Goal: Feedback & Contribution: Submit feedback/report problem

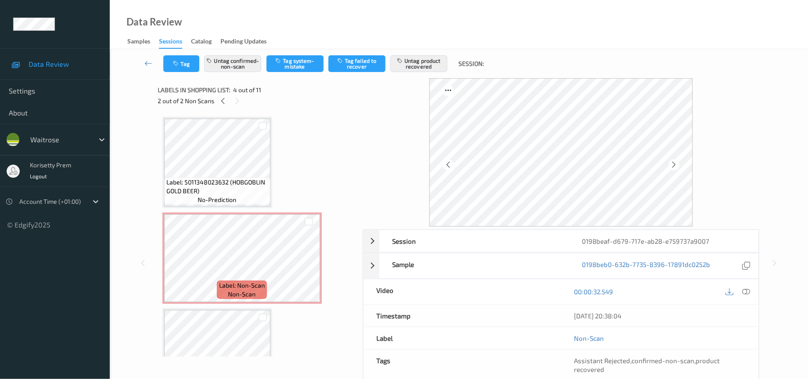
scroll to position [132, 0]
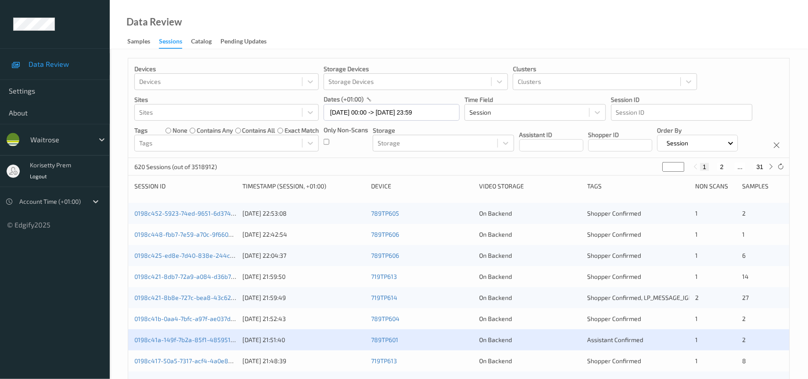
click at [671, 172] on input "*" at bounding box center [673, 167] width 22 height 10
type input "**"
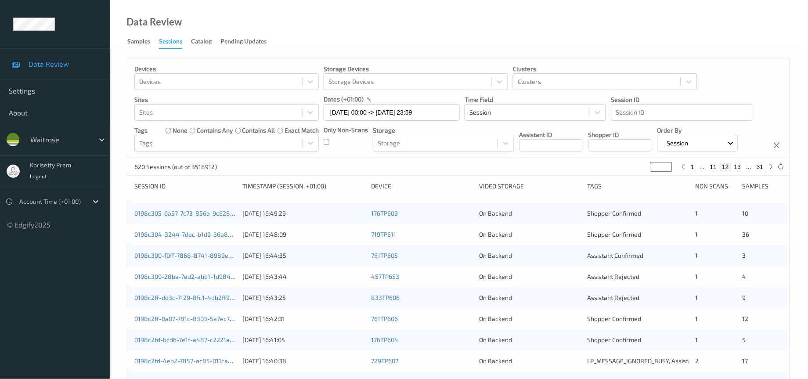
click at [603, 158] on div "Devices Devices Storage Devices Storage Devices Clusters Clusters Sites Sites d…" at bounding box center [458, 108] width 661 height 100
click at [178, 217] on link "0198c305-6a57-7c73-856a-9c628973abfe" at bounding box center [193, 212] width 119 height 7
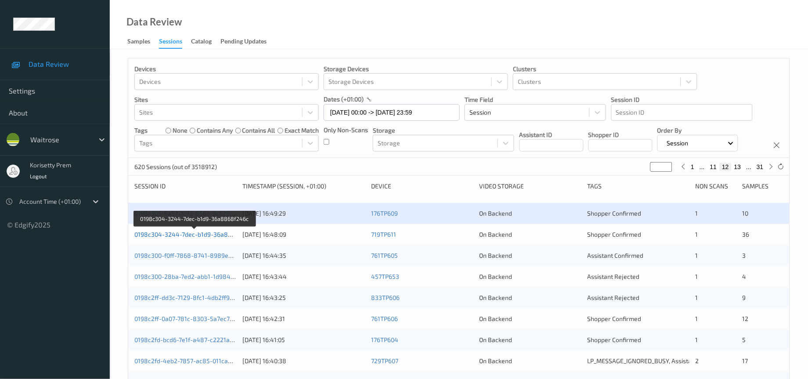
click at [199, 238] on link "0198c304-3244-7dec-b1d9-36a8868f246c" at bounding box center [194, 233] width 121 height 7
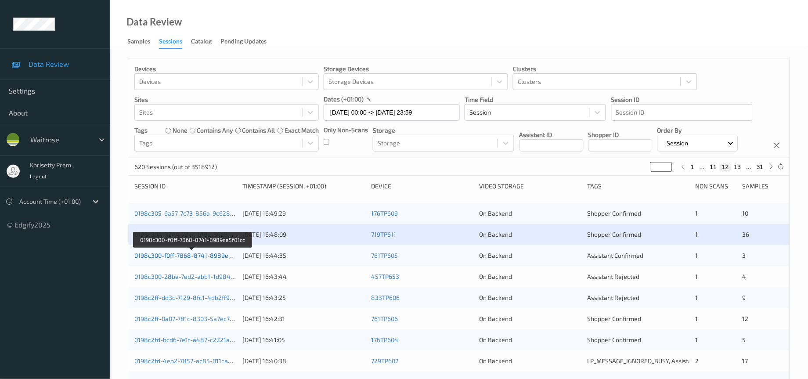
click at [205, 259] on link "0198c300-f0ff-7868-8741-8989ea5f01cc" at bounding box center [191, 255] width 115 height 7
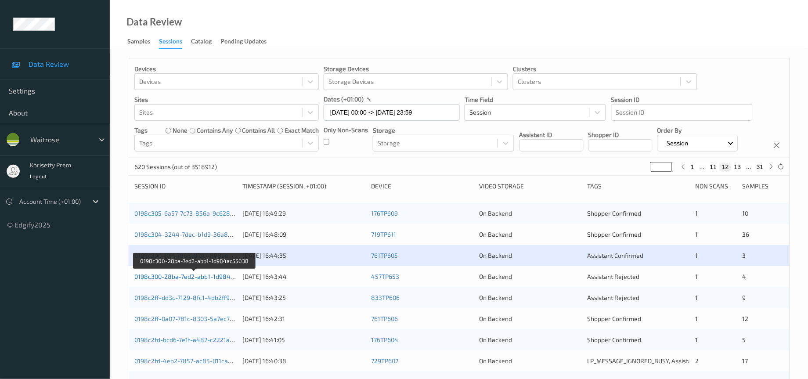
click at [203, 280] on link "0198c300-28ba-7ed2-abb1-1d984ac55038" at bounding box center [194, 276] width 121 height 7
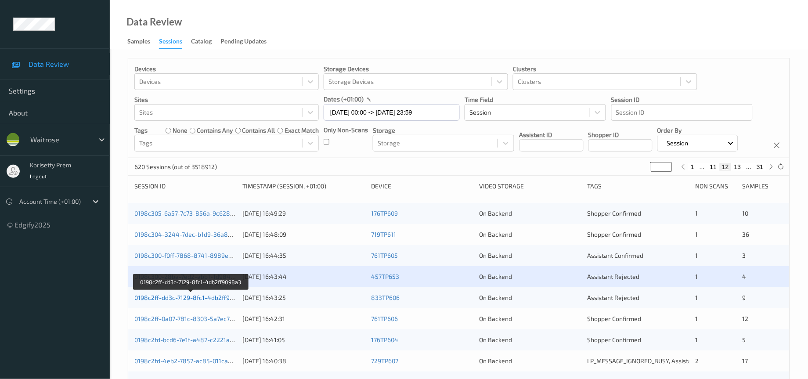
click at [206, 301] on link "0198c2ff-dd3c-7129-8fc1-4db2ff9098a3" at bounding box center [190, 297] width 113 height 7
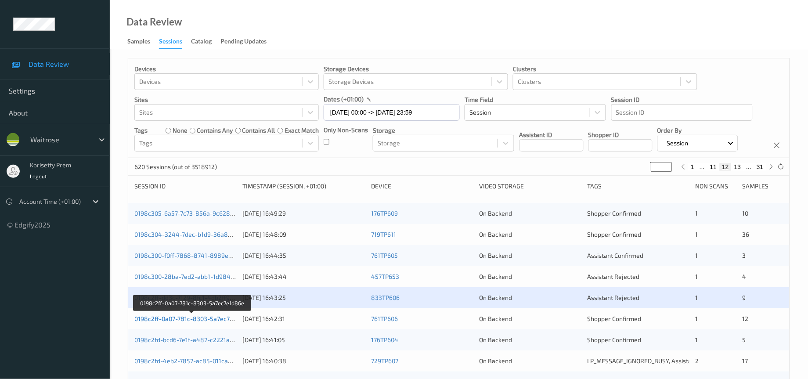
click at [216, 322] on link "0198c2ff-0a07-781c-8303-5a7ec7e1d86e" at bounding box center [192, 318] width 116 height 7
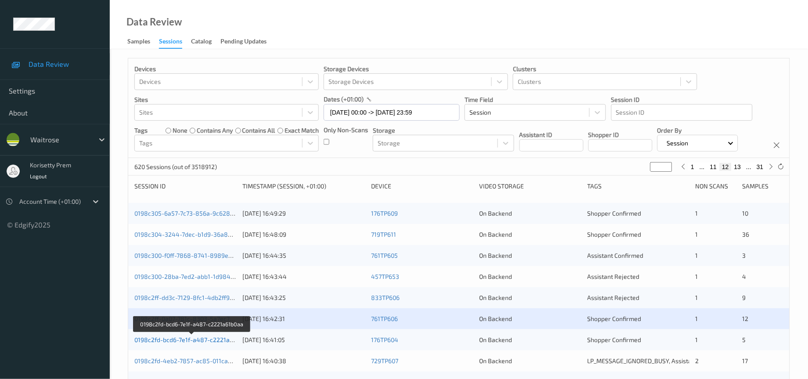
click at [220, 343] on link "0198c2fd-bcd6-7e1f-a487-c2221a61b0aa" at bounding box center [191, 339] width 115 height 7
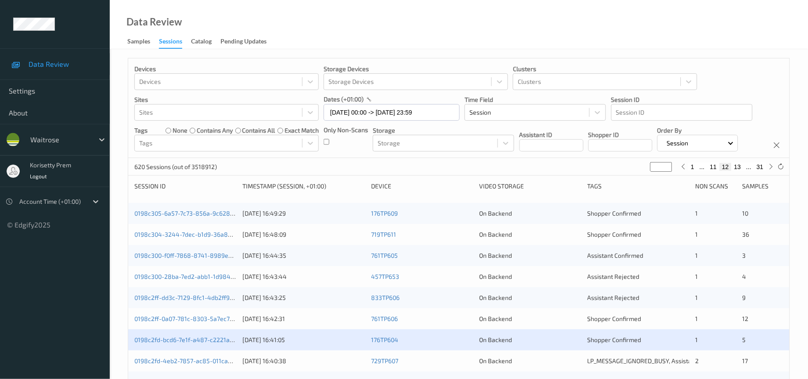
scroll to position [66, 0]
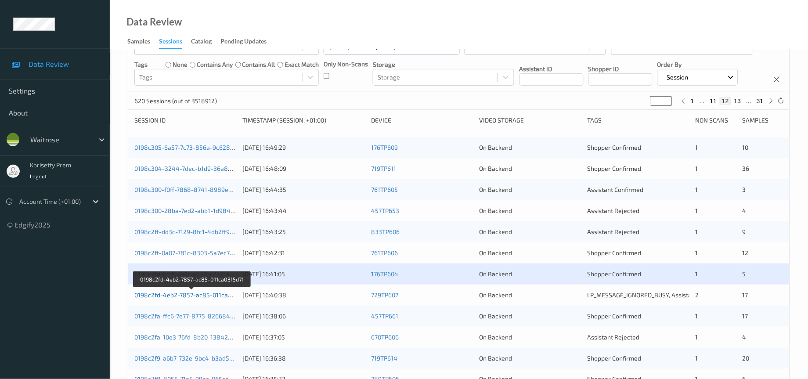
click at [213, 299] on link "0198c2fd-4eb2-7857-ac85-011ca0315d71" at bounding box center [192, 294] width 116 height 7
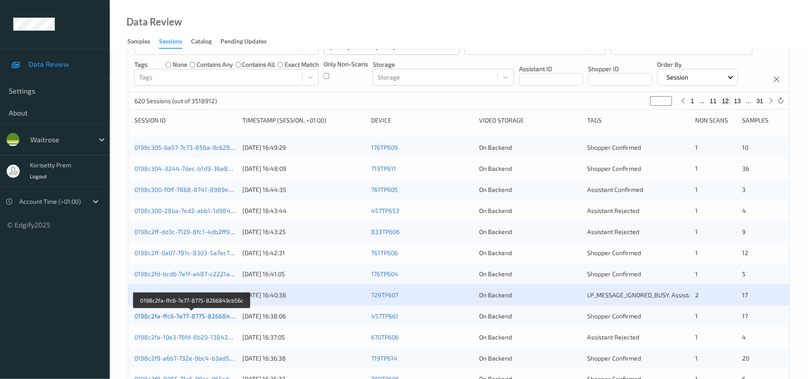
click at [212, 320] on link "0198c2fa-ffc6-7e77-8775-8266849cb56c" at bounding box center [192, 315] width 116 height 7
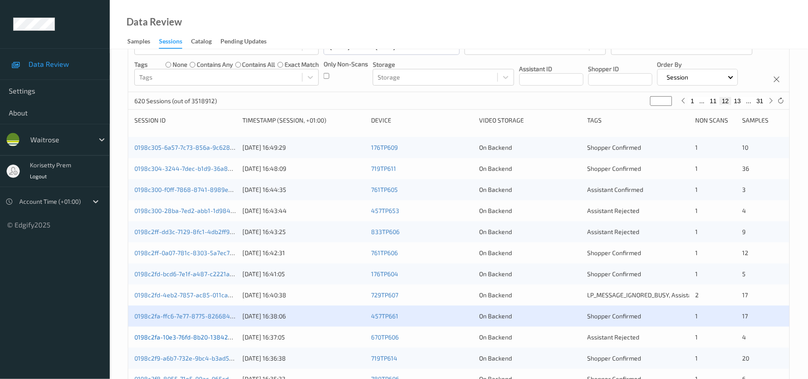
click at [220, 341] on link "0198c2fa-10e3-76fd-8b20-13842a494a6e" at bounding box center [193, 336] width 119 height 7
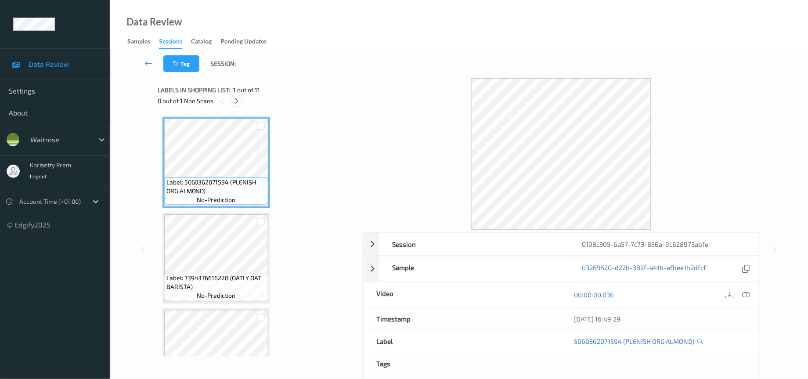
click at [236, 102] on icon at bounding box center [236, 101] width 7 height 8
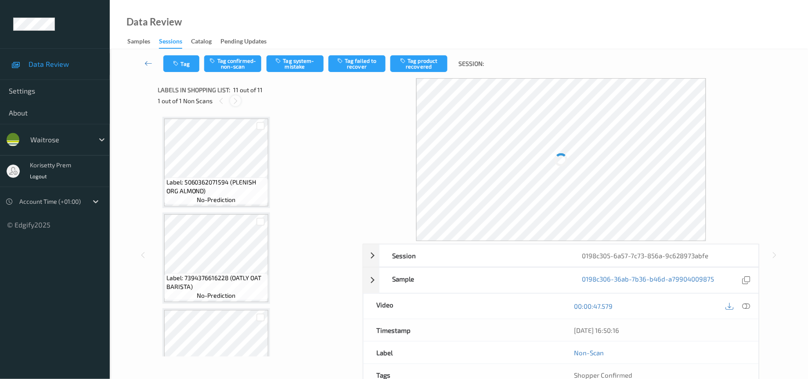
scroll to position [800, 0]
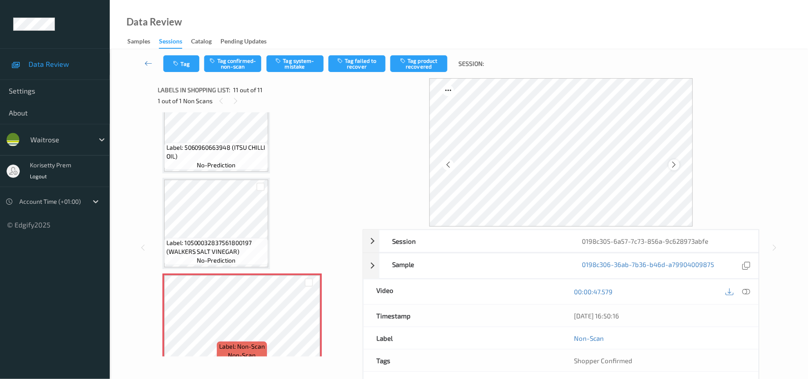
click at [677, 160] on div at bounding box center [674, 164] width 11 height 11
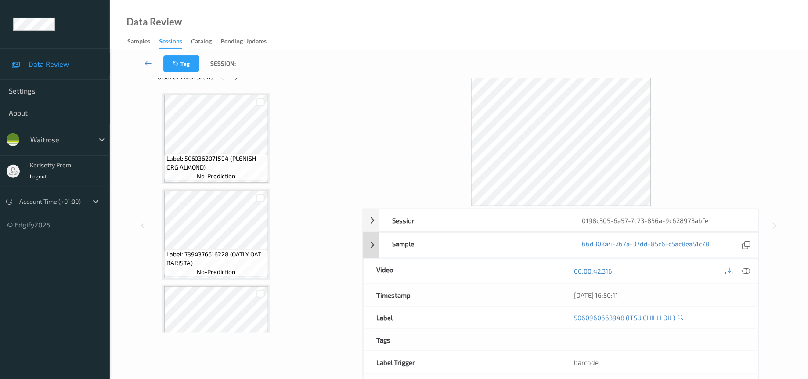
scroll to position [0, 0]
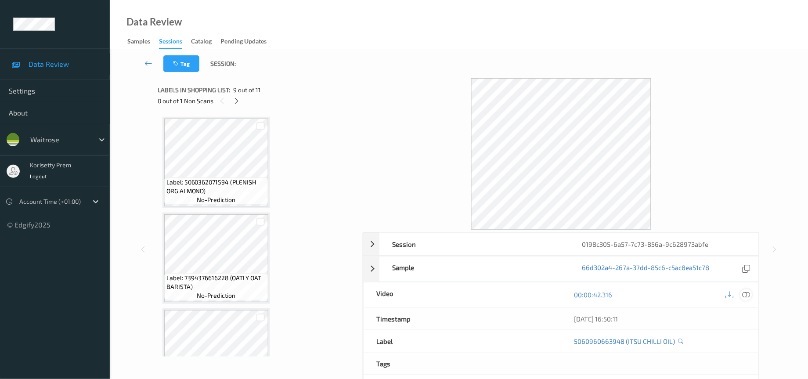
click at [745, 296] on icon at bounding box center [746, 295] width 8 height 8
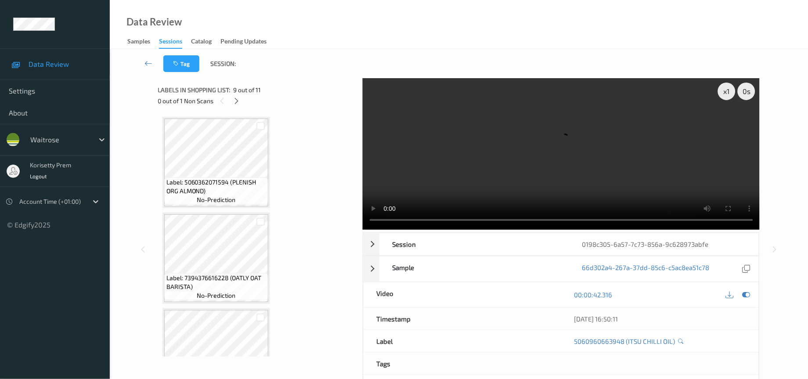
click at [578, 169] on video at bounding box center [561, 153] width 397 height 151
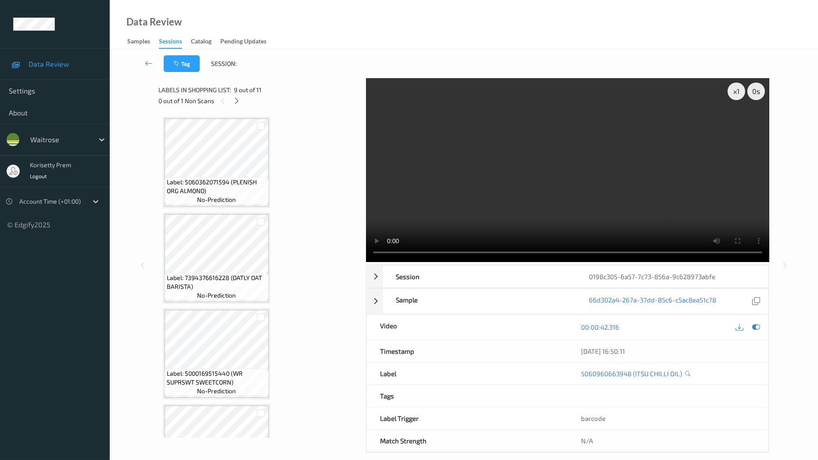
click at [366, 262] on video at bounding box center [567, 170] width 403 height 184
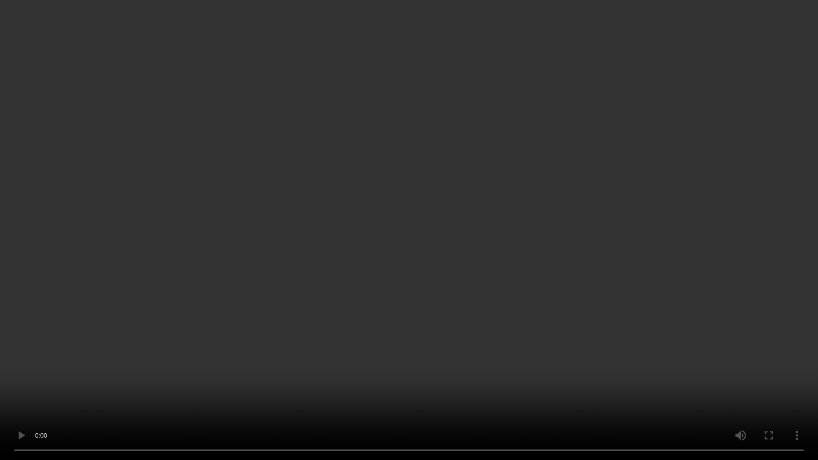
click at [750, 82] on video at bounding box center [409, 230] width 818 height 460
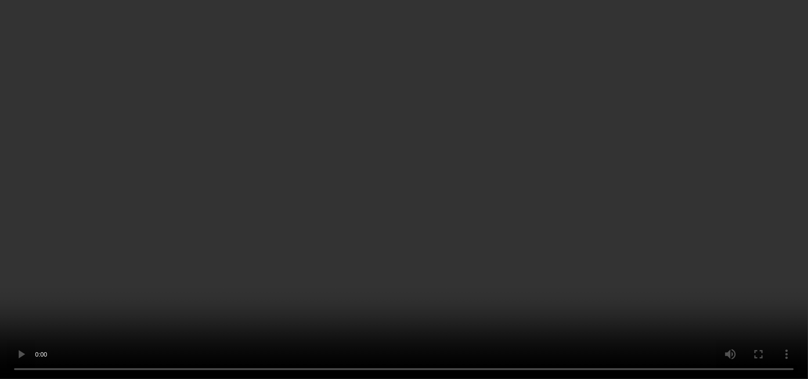
scroll to position [734, 0]
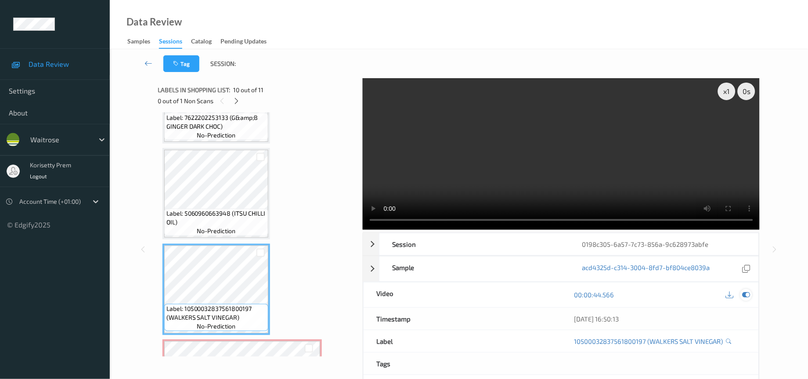
click at [747, 299] on icon at bounding box center [746, 295] width 8 height 8
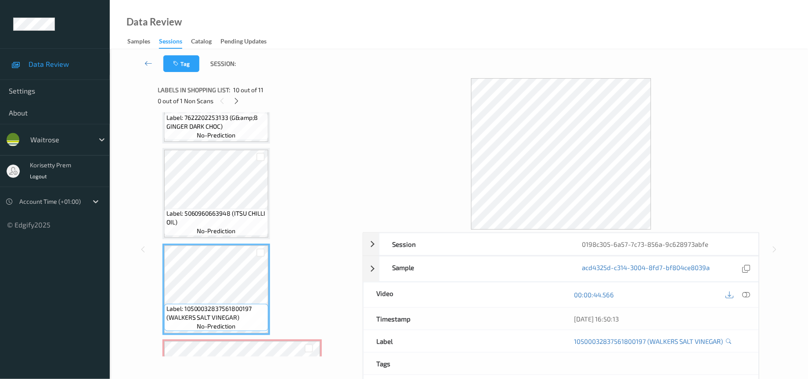
scroll to position [800, 0]
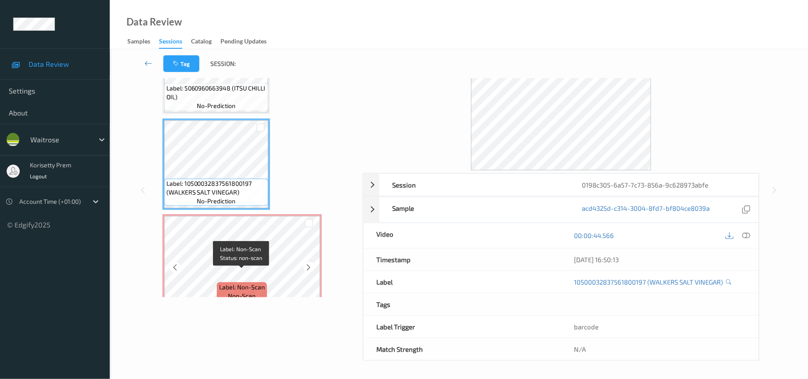
click at [247, 283] on span "Label: Non-Scan" at bounding box center [242, 287] width 46 height 9
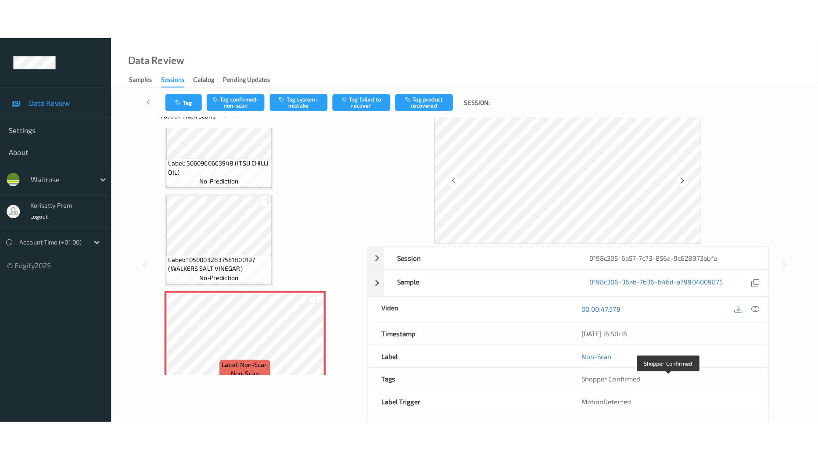
scroll to position [0, 0]
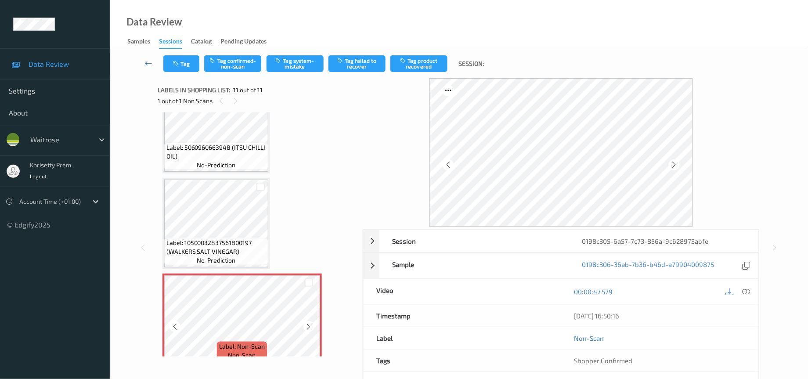
click at [310, 323] on icon at bounding box center [308, 327] width 7 height 8
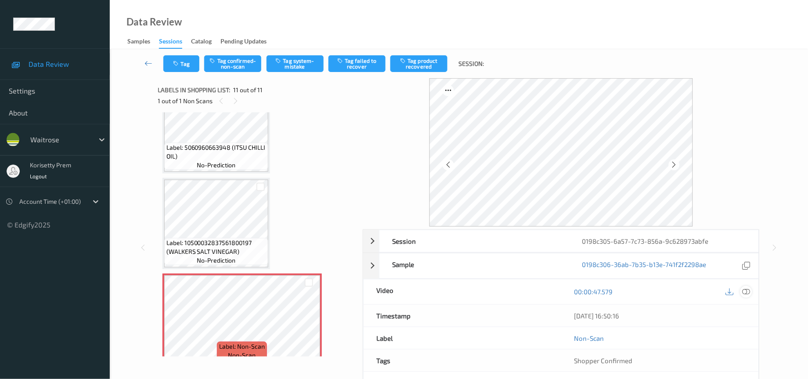
click at [749, 293] on icon at bounding box center [746, 292] width 8 height 8
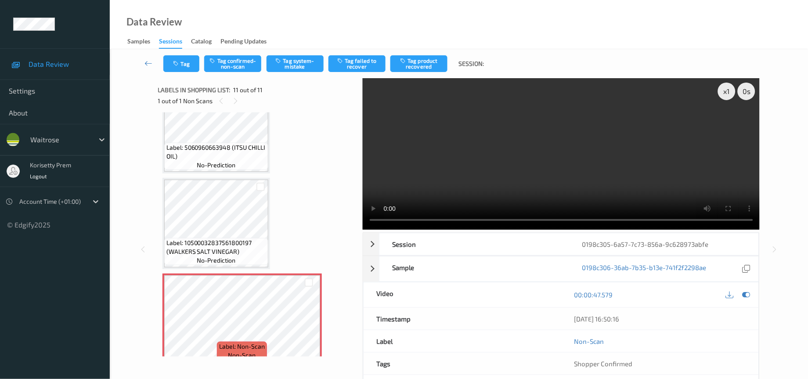
scroll to position [719, 0]
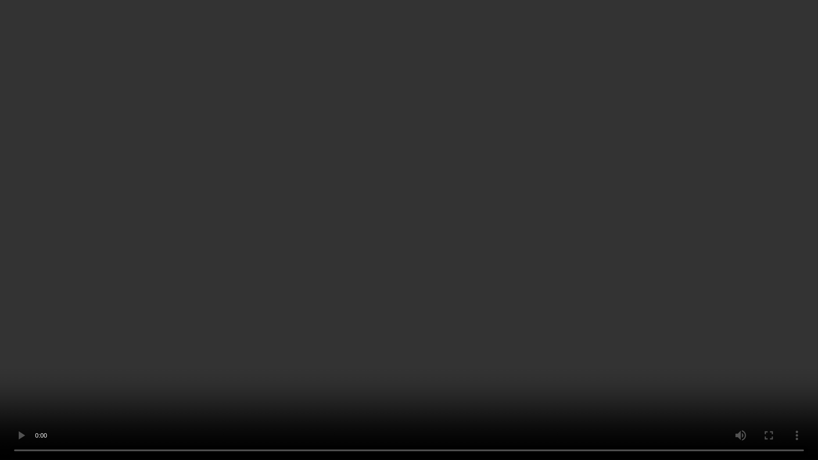
click at [626, 274] on video at bounding box center [409, 230] width 818 height 460
click at [569, 295] on video at bounding box center [409, 230] width 818 height 460
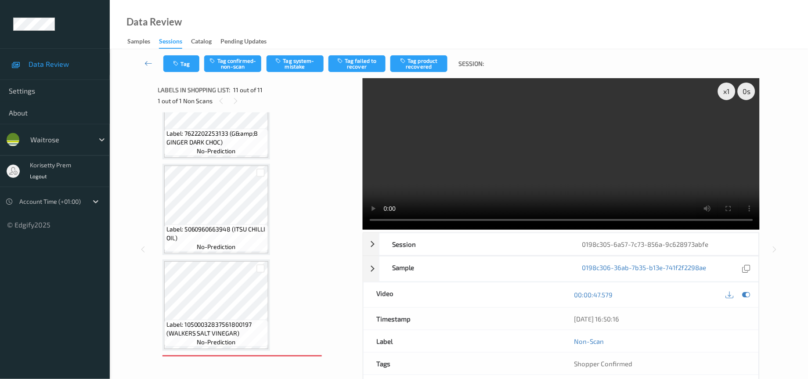
click at [479, 176] on video at bounding box center [561, 153] width 397 height 151
click at [745, 299] on icon at bounding box center [746, 295] width 8 height 8
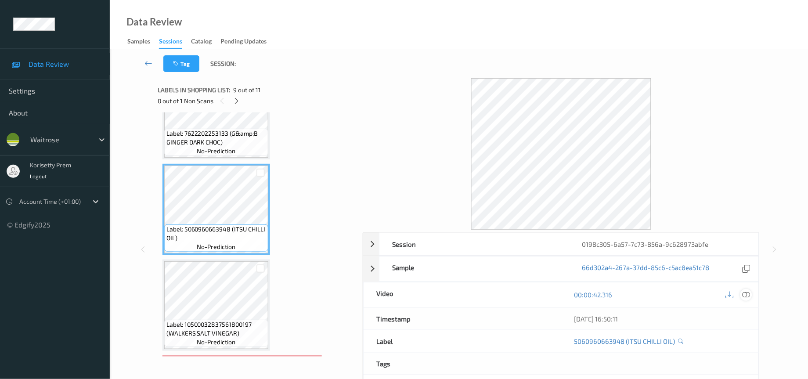
click at [746, 298] on icon at bounding box center [746, 295] width 8 height 8
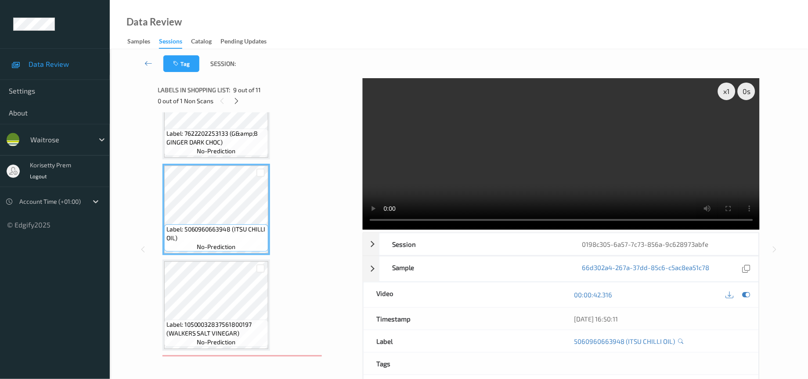
click at [512, 159] on video at bounding box center [561, 153] width 397 height 151
click at [406, 184] on video at bounding box center [561, 153] width 397 height 151
click at [468, 192] on video at bounding box center [561, 153] width 397 height 151
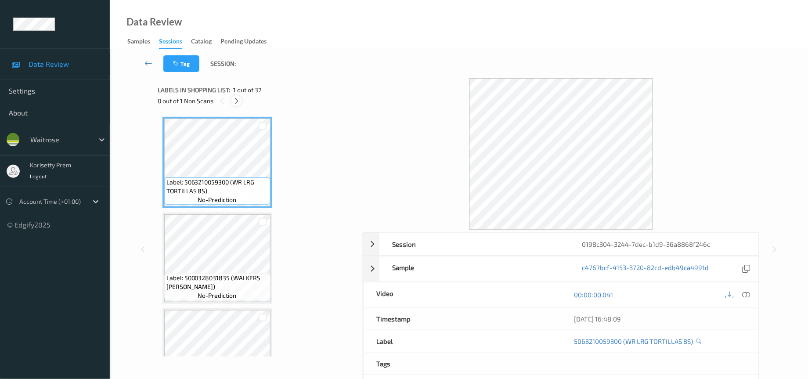
click at [235, 101] on icon at bounding box center [236, 101] width 7 height 8
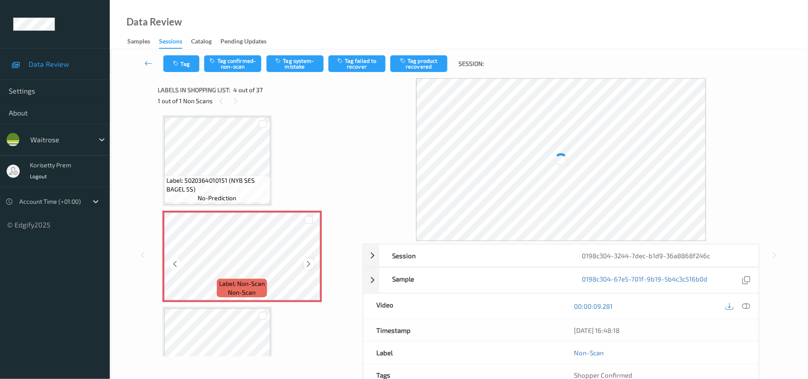
click at [306, 262] on icon at bounding box center [308, 264] width 7 height 8
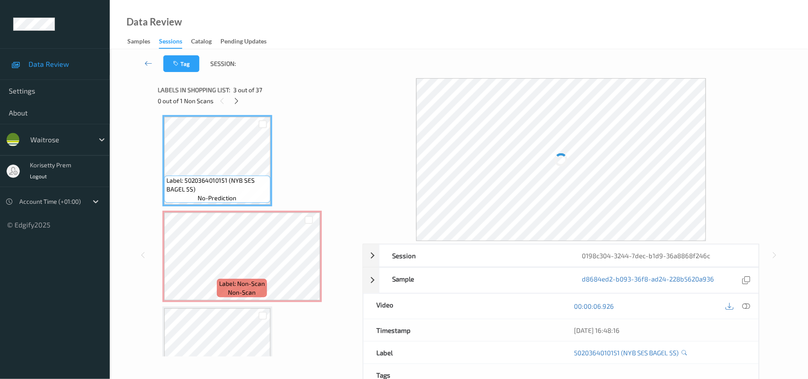
click at [236, 108] on div "Labels in shopping list: 3 out of 37 0 out of 1 Non Scans" at bounding box center [257, 95] width 198 height 34
click at [239, 101] on icon at bounding box center [236, 101] width 7 height 8
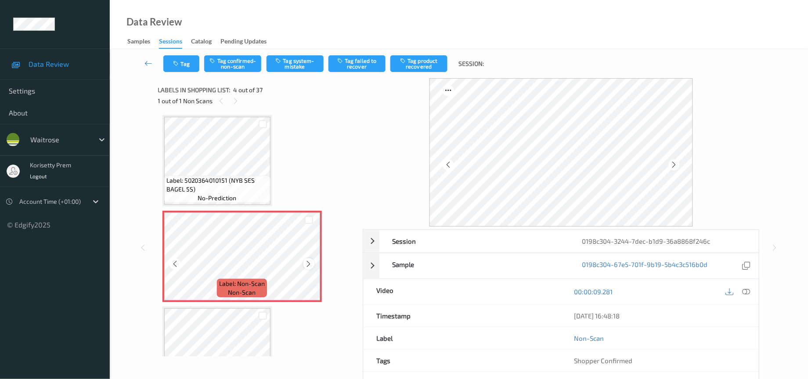
click at [309, 260] on icon at bounding box center [308, 264] width 7 height 8
click at [310, 260] on icon at bounding box center [308, 264] width 7 height 8
click at [312, 258] on div at bounding box center [308, 263] width 11 height 11
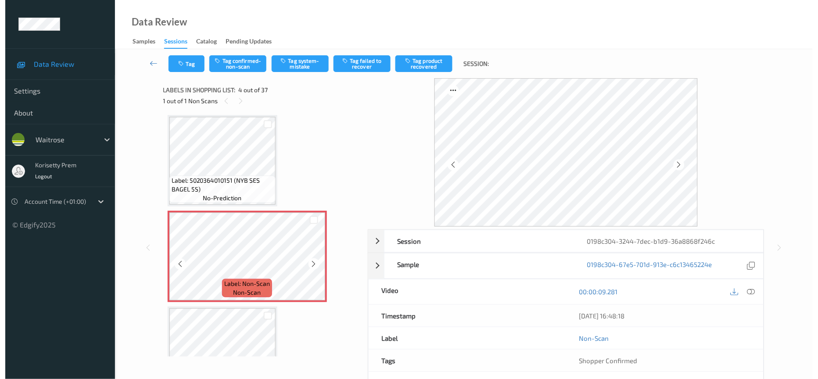
scroll to position [0, 0]
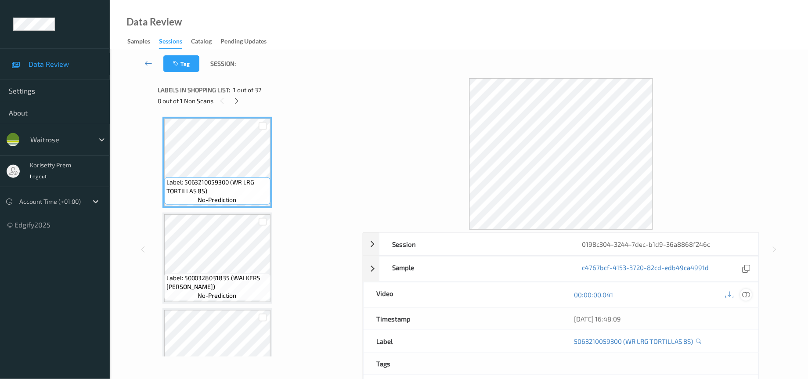
click at [746, 294] on icon at bounding box center [746, 295] width 8 height 8
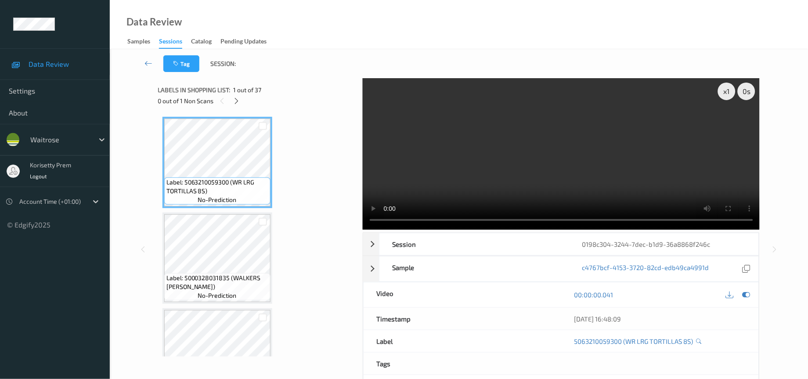
click at [402, 183] on video at bounding box center [561, 153] width 397 height 151
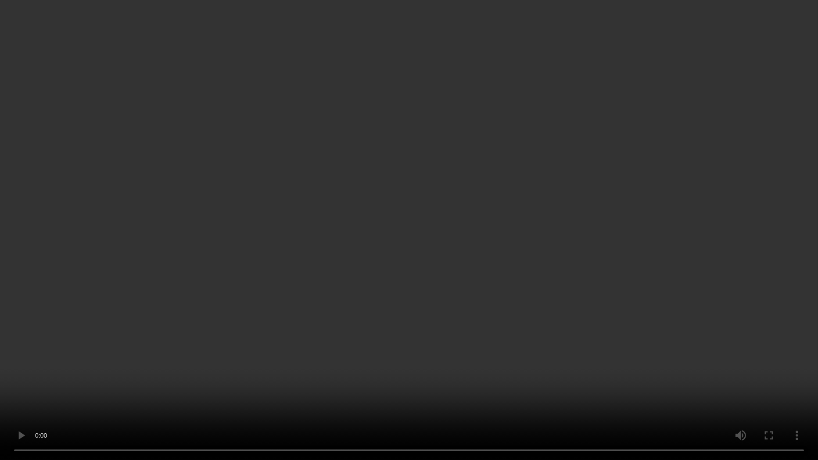
click at [746, 176] on video at bounding box center [409, 230] width 818 height 460
click at [572, 288] on video at bounding box center [409, 230] width 818 height 460
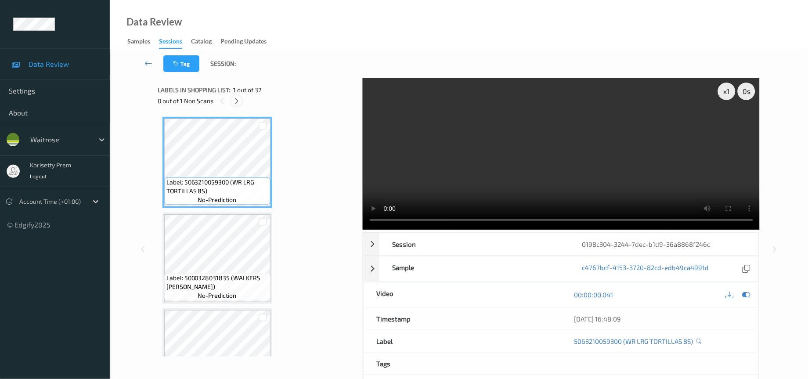
click at [241, 99] on div at bounding box center [236, 100] width 11 height 11
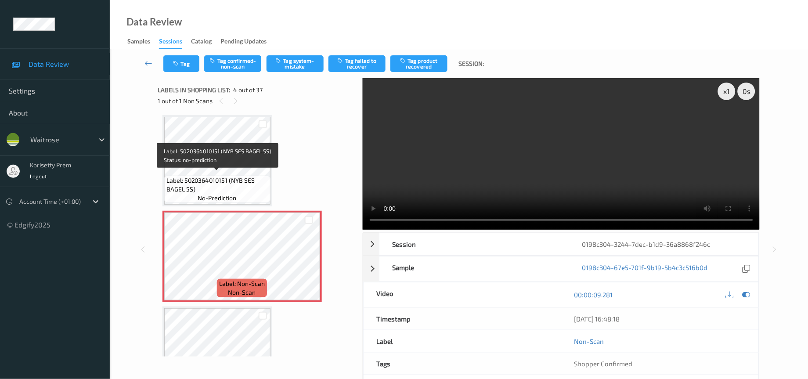
click at [224, 178] on span "Label: 5020364010151 (NYB SES BAGEL 5S)" at bounding box center [217, 185] width 102 height 18
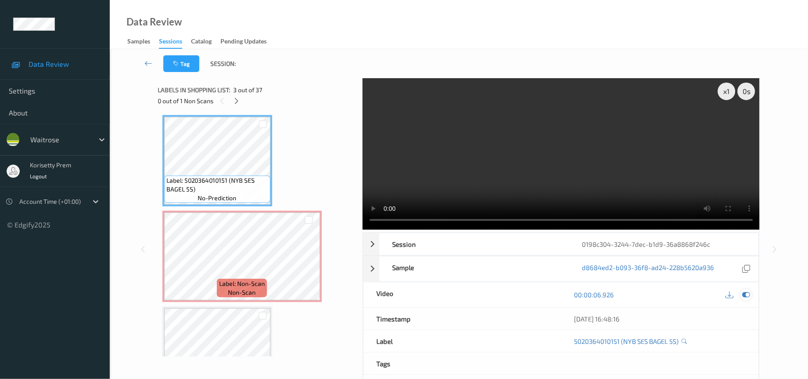
click at [748, 295] on icon at bounding box center [746, 295] width 8 height 8
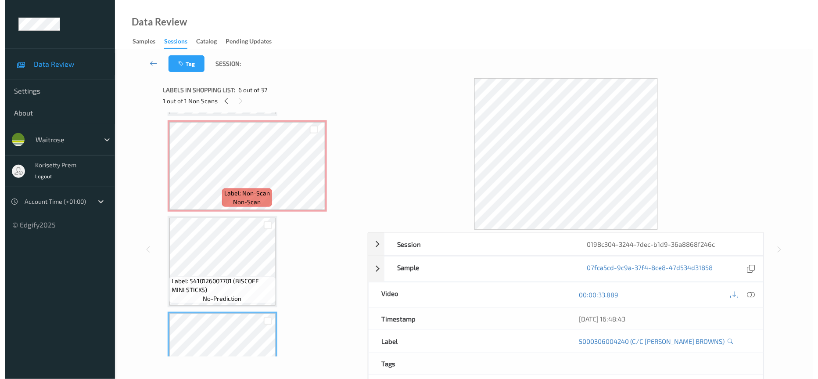
scroll to position [259, 0]
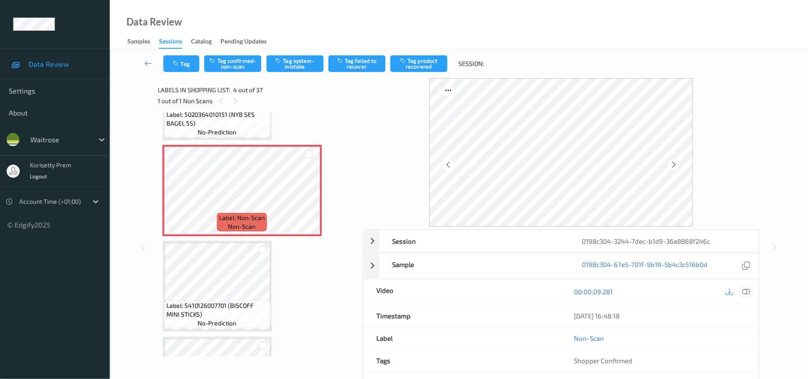
click at [745, 291] on icon at bounding box center [746, 292] width 8 height 8
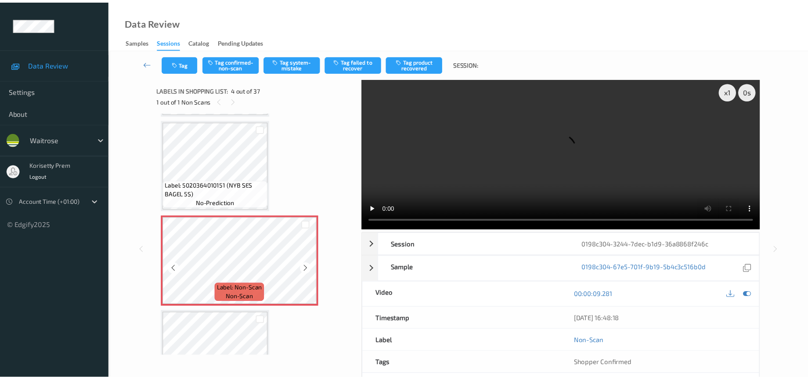
scroll to position [0, 0]
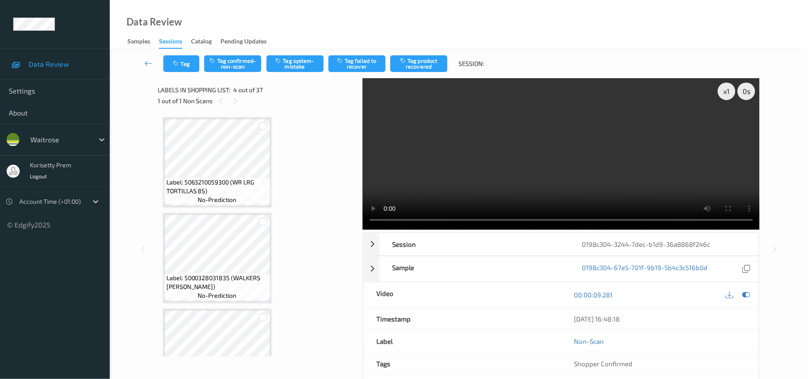
click at [350, 224] on div "x 1 0 s Session 0198c304-3244-7dec-b1d9-36a8868f246c Session ID 0198c304-3244-7…" at bounding box center [459, 249] width 602 height 342
click at [382, 219] on video at bounding box center [561, 153] width 397 height 151
drag, startPoint x: 507, startPoint y: 169, endPoint x: 495, endPoint y: 164, distance: 13.8
click at [501, 168] on video at bounding box center [561, 153] width 397 height 151
click at [542, 175] on video at bounding box center [561, 153] width 397 height 151
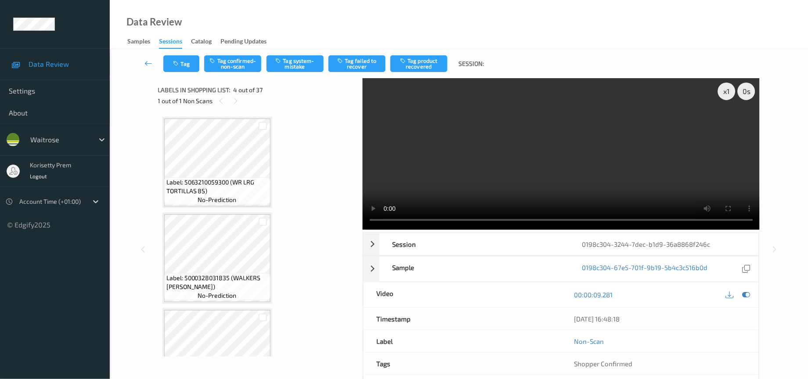
click at [712, 161] on video at bounding box center [561, 153] width 397 height 151
click at [729, 297] on icon at bounding box center [730, 295] width 8 height 8
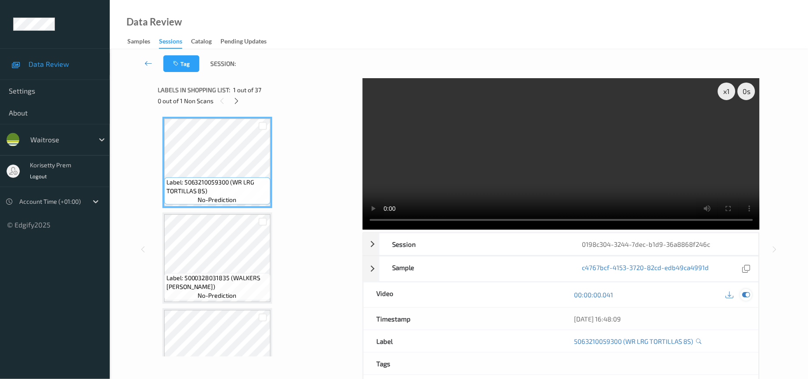
click at [748, 295] on icon at bounding box center [746, 295] width 8 height 8
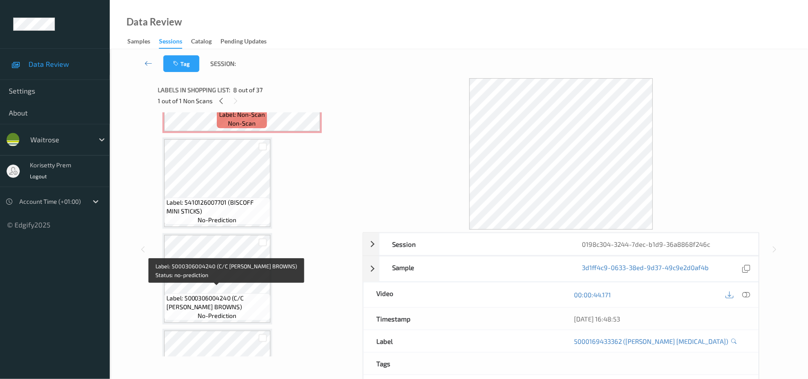
scroll to position [428, 0]
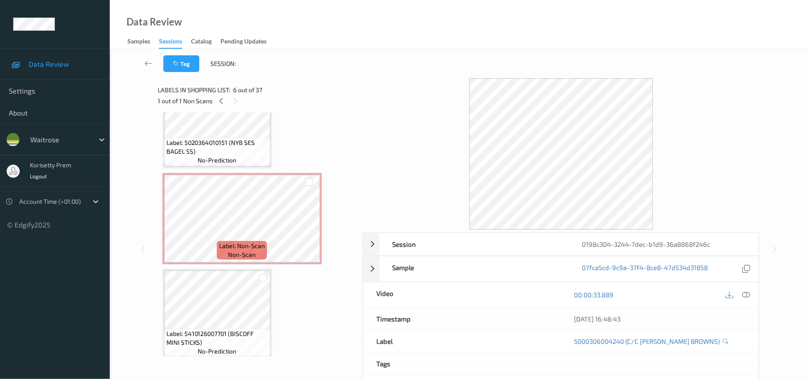
scroll to position [230, 0]
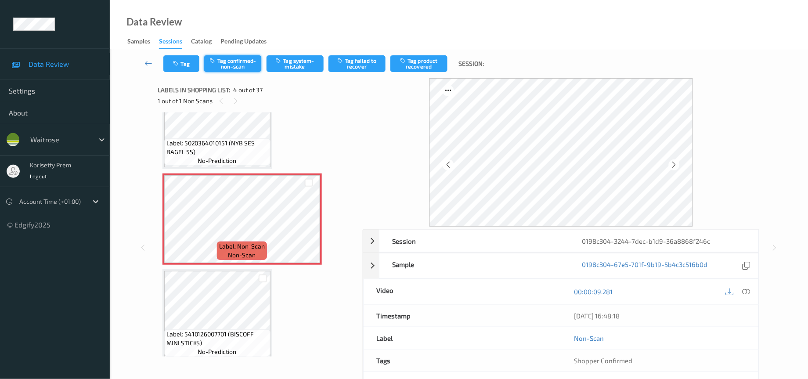
click at [227, 66] on button "Tag confirmed-non-scan" at bounding box center [232, 63] width 57 height 17
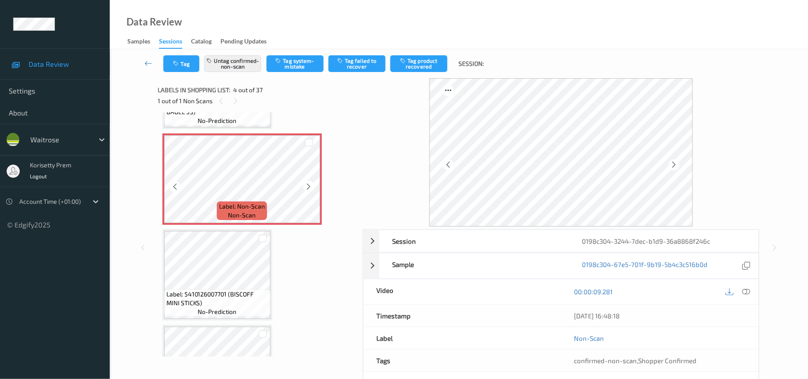
scroll to position [296, 0]
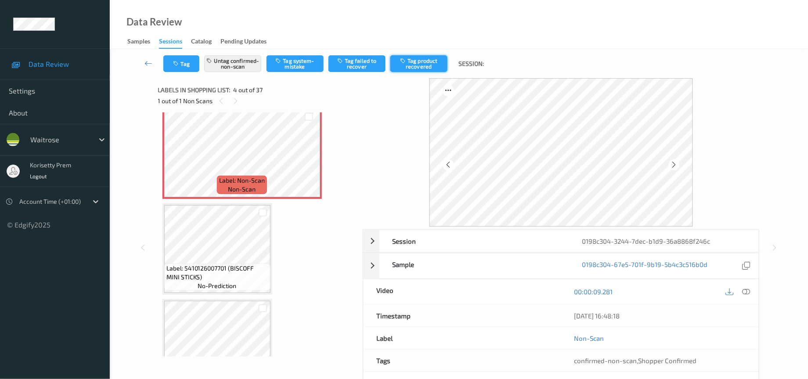
click at [430, 66] on button "Tag product recovered" at bounding box center [418, 63] width 57 height 17
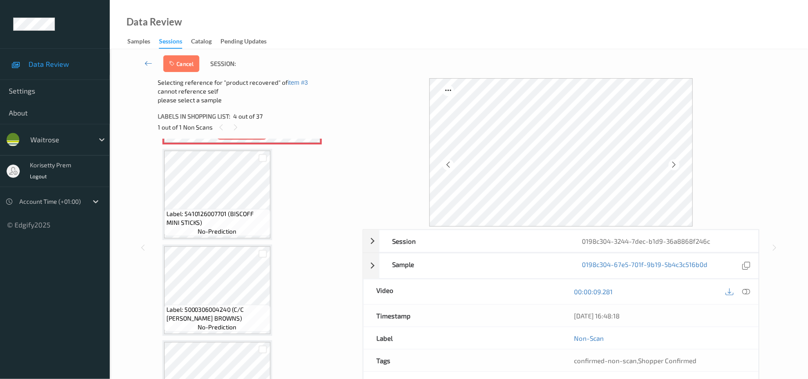
scroll to position [428, 0]
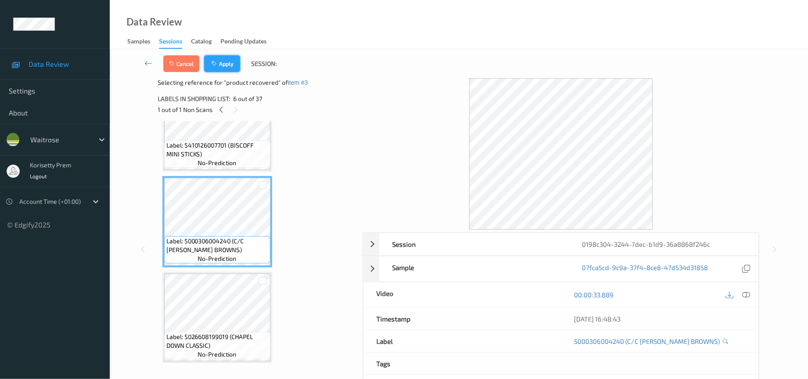
click at [219, 56] on button "Apply" at bounding box center [222, 63] width 36 height 17
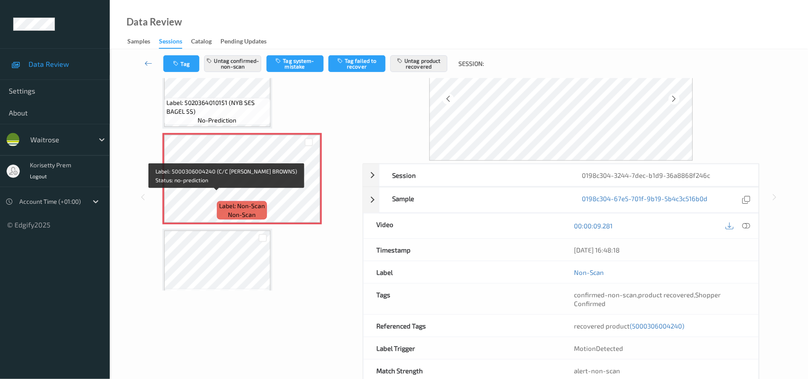
scroll to position [193, 0]
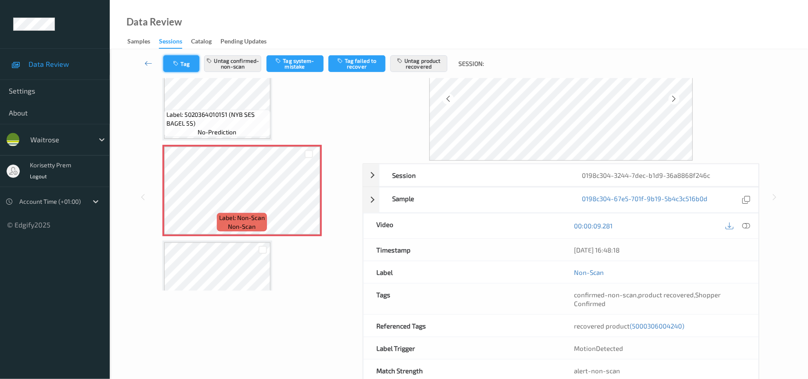
click at [184, 58] on button "Tag" at bounding box center [181, 63] width 36 height 17
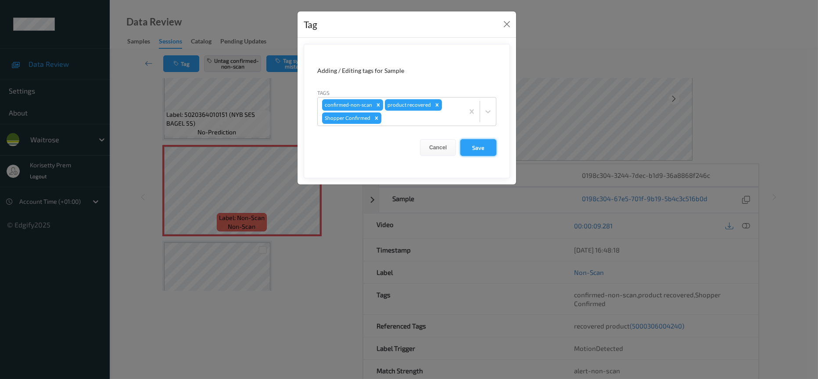
click at [478, 150] on button "Save" at bounding box center [479, 147] width 36 height 17
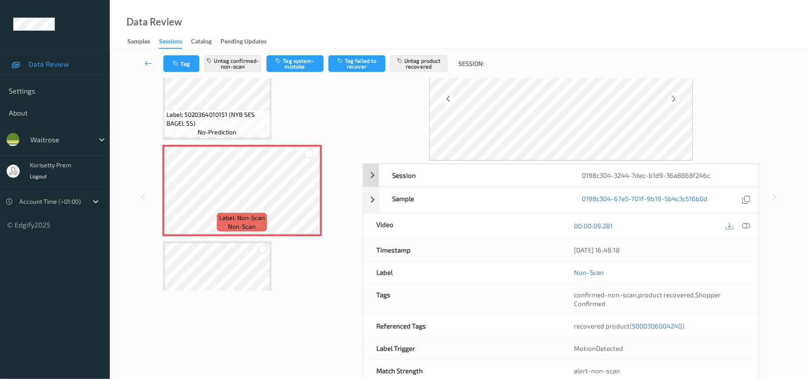
scroll to position [0, 0]
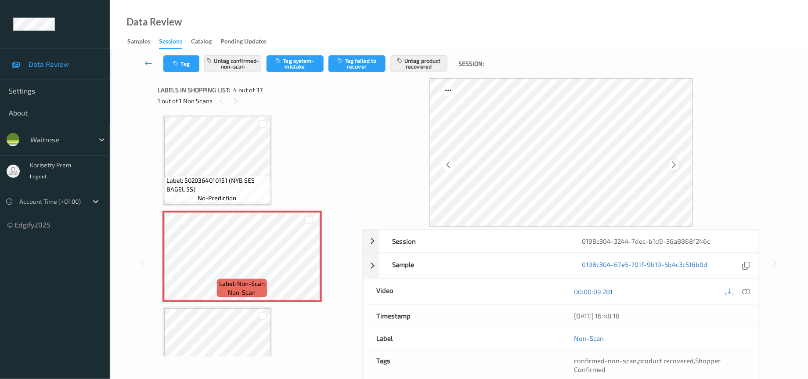
click at [673, 167] on icon at bounding box center [673, 165] width 7 height 8
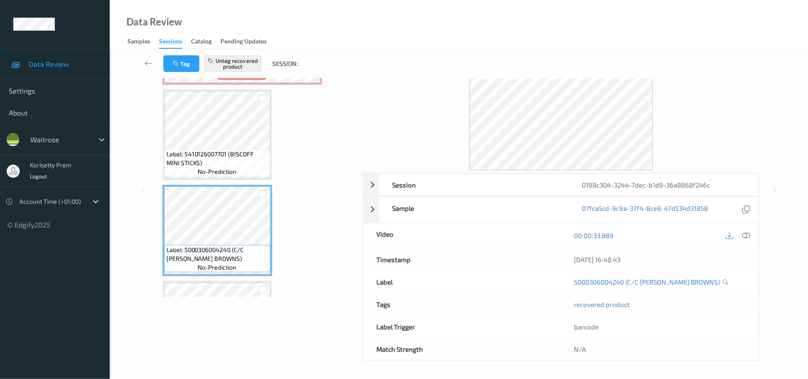
scroll to position [325, 0]
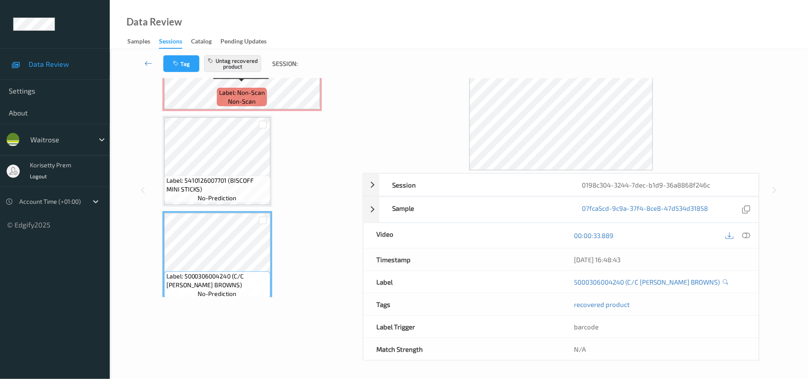
click at [229, 97] on span "non-scan" at bounding box center [242, 101] width 28 height 9
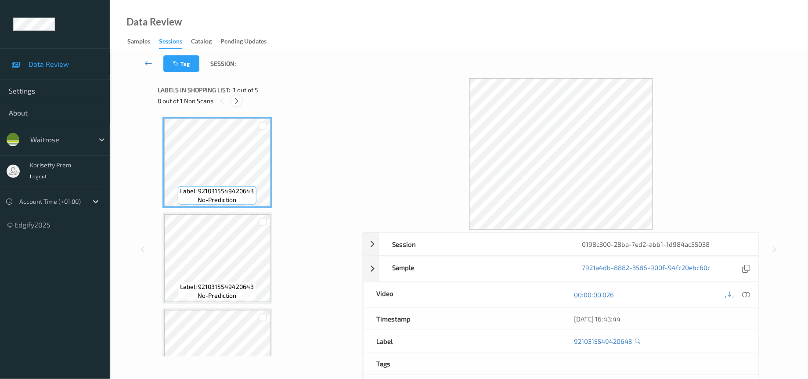
click at [236, 102] on icon at bounding box center [236, 101] width 7 height 8
click at [747, 296] on icon at bounding box center [746, 295] width 8 height 8
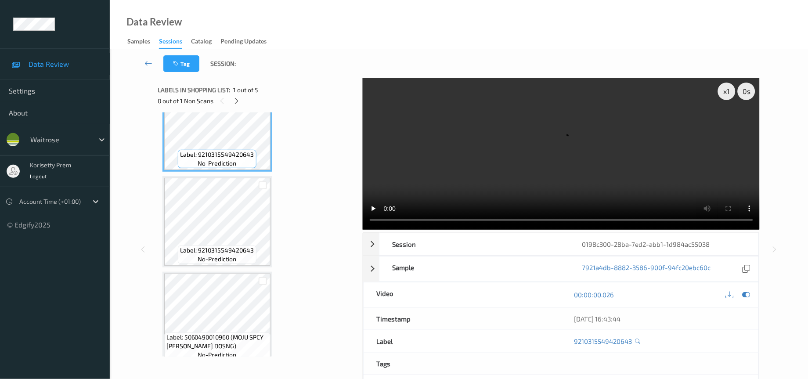
scroll to position [35, 0]
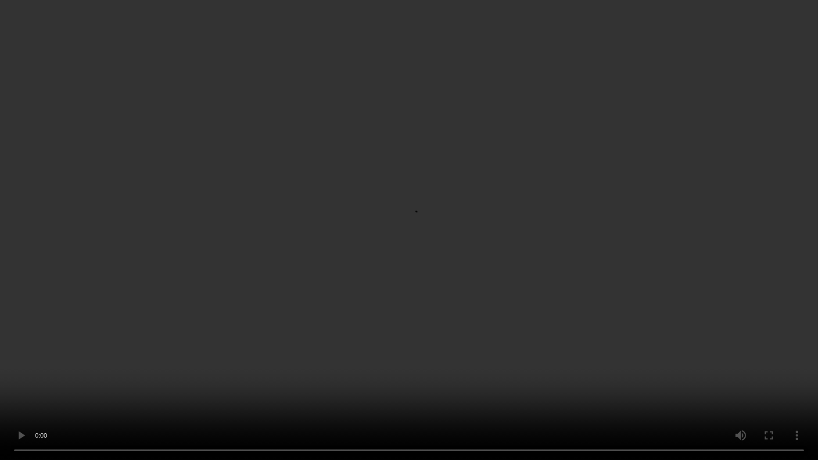
click at [465, 274] on video at bounding box center [409, 230] width 818 height 460
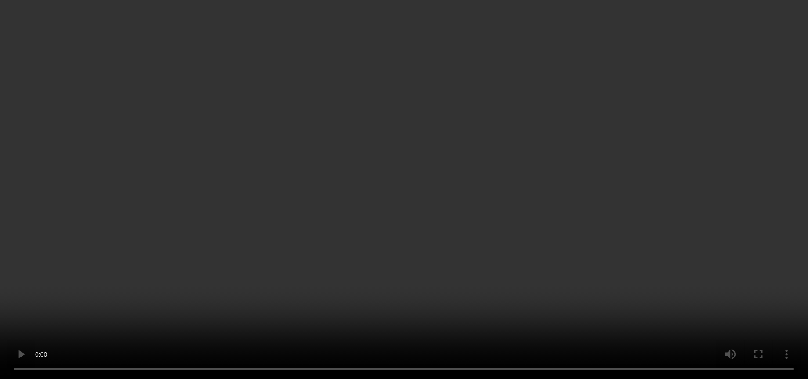
scroll to position [233, 0]
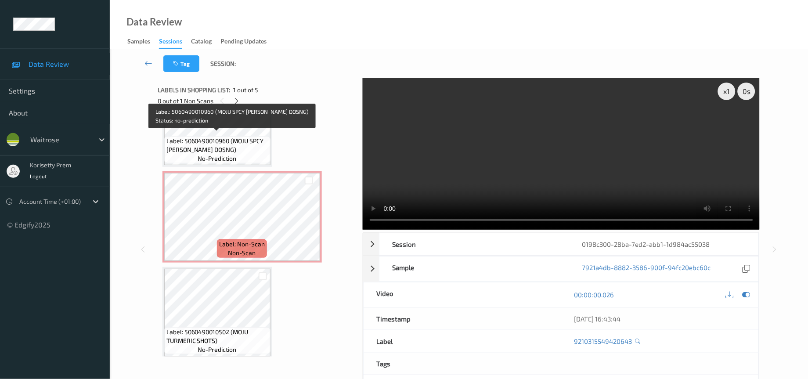
click at [236, 137] on span "Label: 5060490010960 (MOJU SPCY [PERSON_NAME] DOSNG)" at bounding box center [217, 146] width 102 height 18
click at [232, 147] on span "Label: 5060490010960 (MOJU SPCY [PERSON_NAME] DOSNG)" at bounding box center [217, 146] width 102 height 18
drag, startPoint x: 234, startPoint y: 138, endPoint x: 208, endPoint y: 144, distance: 26.5
click at [208, 144] on span "Label: 5060490010960 (MOJU SPCY [PERSON_NAME] DOSNG)" at bounding box center [217, 146] width 102 height 18
copy span "MOJU SPCY [PERSON_NAME] DOSNG)"
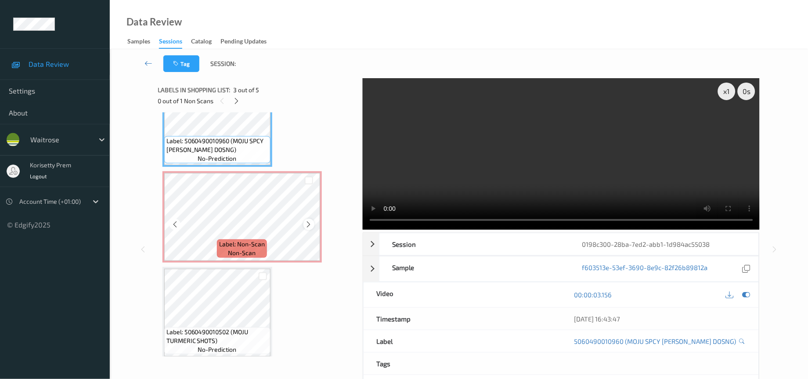
click at [305, 220] on icon at bounding box center [308, 224] width 7 height 8
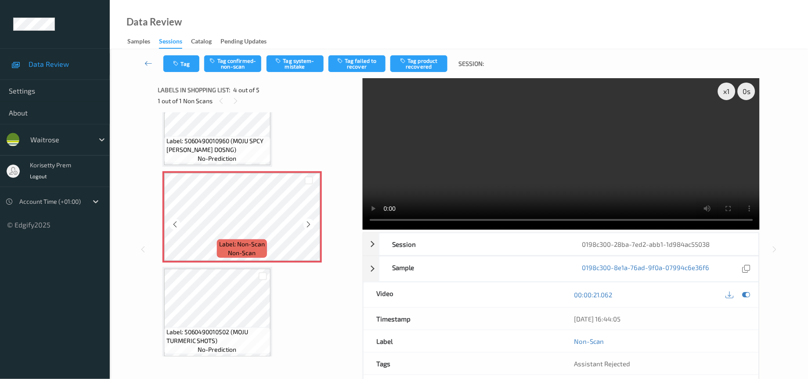
click at [305, 220] on icon at bounding box center [308, 224] width 7 height 8
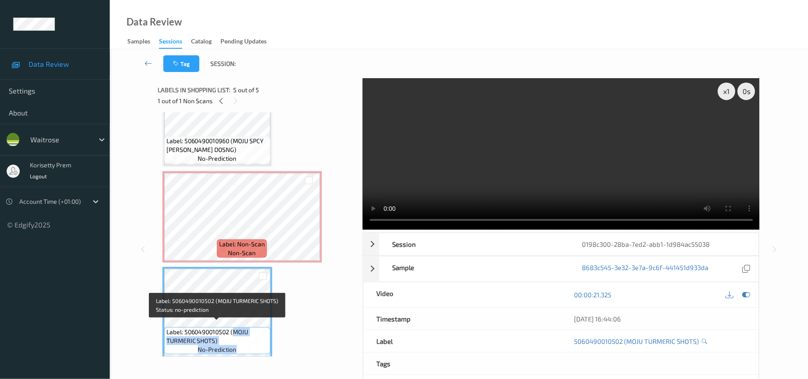
drag, startPoint x: 233, startPoint y: 326, endPoint x: 234, endPoint y: 340, distance: 14.1
click at [234, 340] on div "Label: 5060490010502 (MOJU TURMERIC SHOTS) no-prediction" at bounding box center [217, 340] width 106 height 27
click at [226, 335] on span "Label: 5060490010502 (MOJU TURMERIC SHOTS)" at bounding box center [217, 336] width 102 height 18
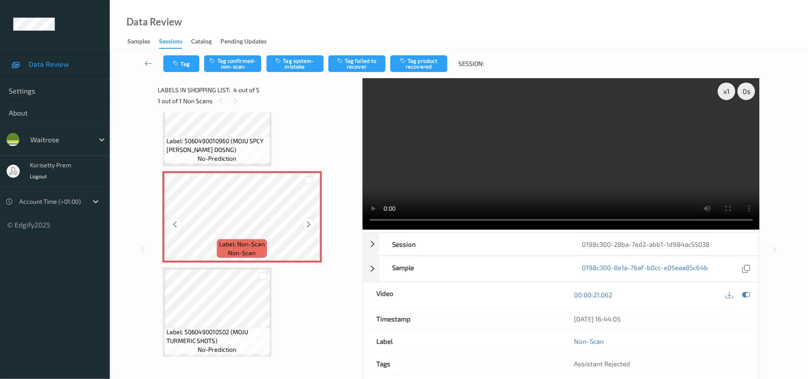
click at [305, 220] on icon at bounding box center [308, 224] width 7 height 8
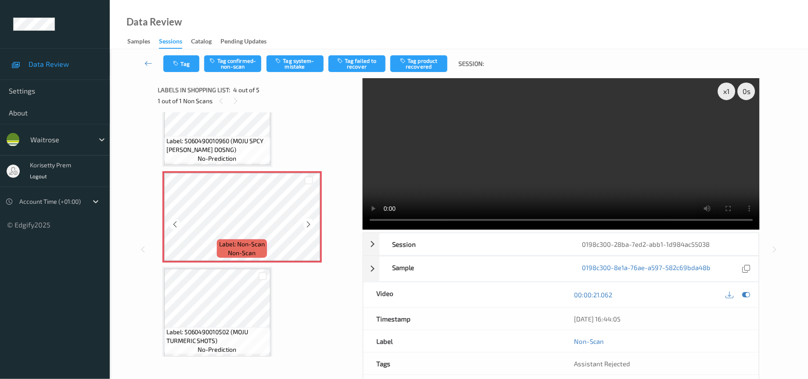
click at [305, 220] on icon at bounding box center [308, 224] width 7 height 8
click at [747, 298] on icon at bounding box center [746, 295] width 8 height 8
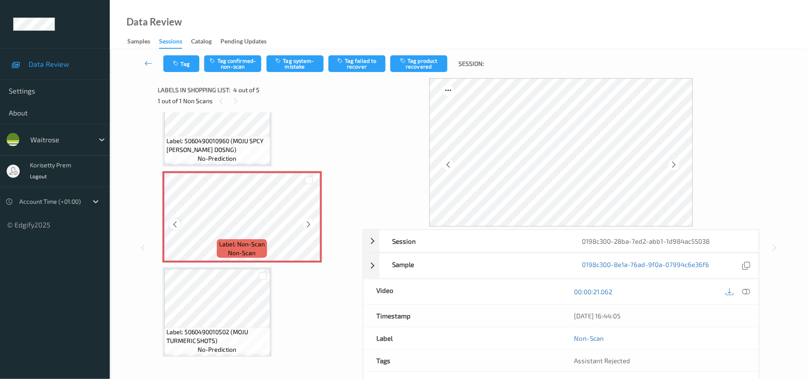
click at [179, 220] on div at bounding box center [174, 224] width 11 height 11
click at [747, 294] on icon at bounding box center [746, 292] width 8 height 8
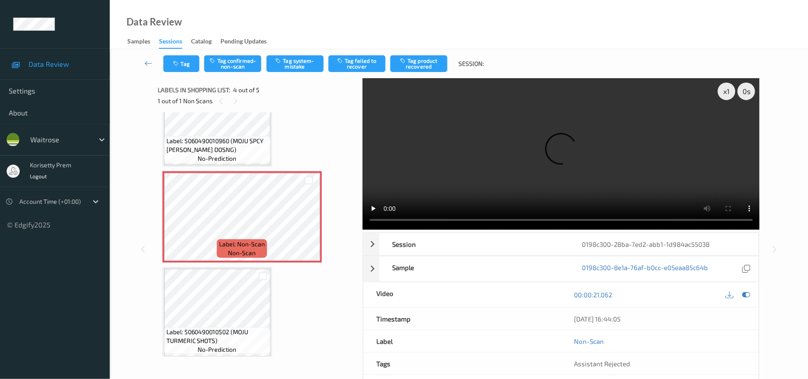
click at [482, 173] on video at bounding box center [561, 153] width 397 height 151
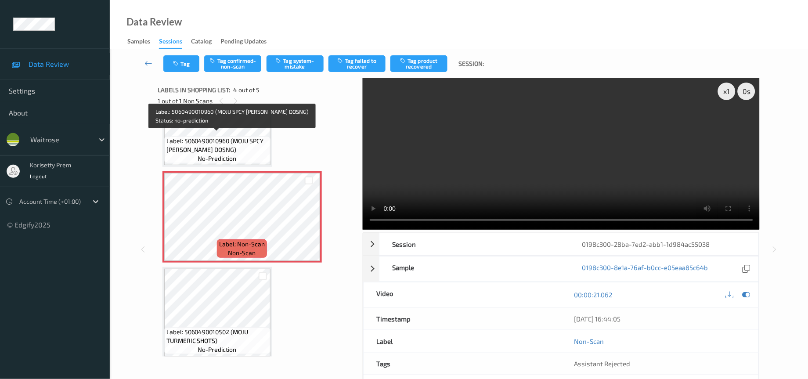
click at [234, 149] on span "Label: 5060490010960 (MOJU SPCY PINA DOSNG)" at bounding box center [217, 146] width 102 height 18
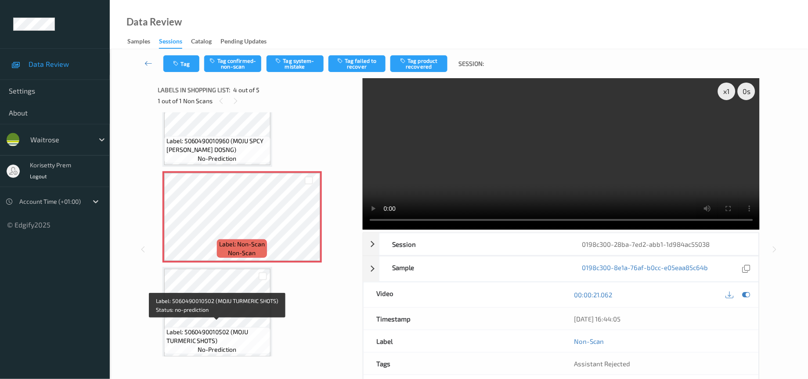
click at [216, 333] on span "Label: 5060490010502 (MOJU TURMERIC SHOTS)" at bounding box center [217, 336] width 102 height 18
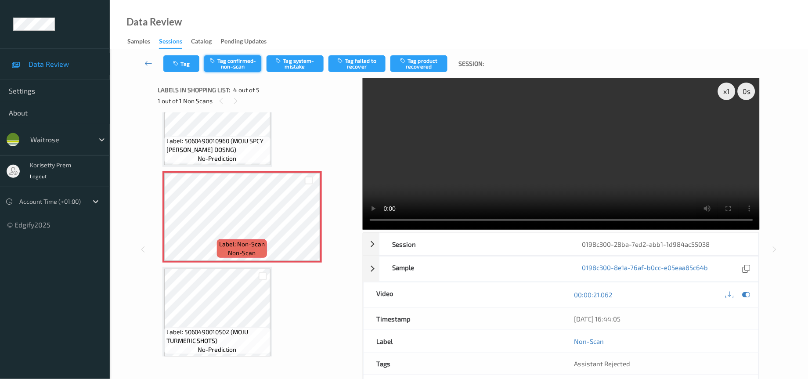
click at [246, 68] on button "Tag confirmed-non-scan" at bounding box center [232, 63] width 57 height 17
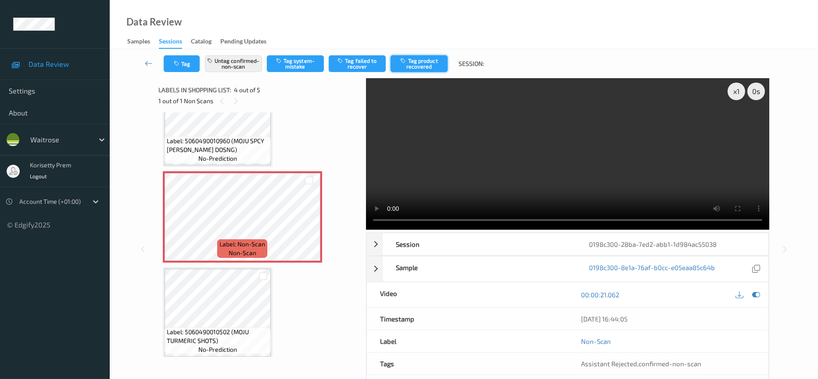
click at [421, 67] on button "Tag product recovered" at bounding box center [419, 63] width 57 height 17
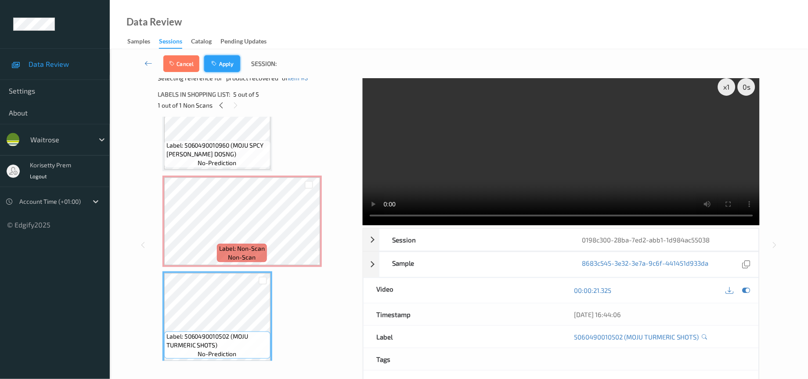
scroll to position [22, 0]
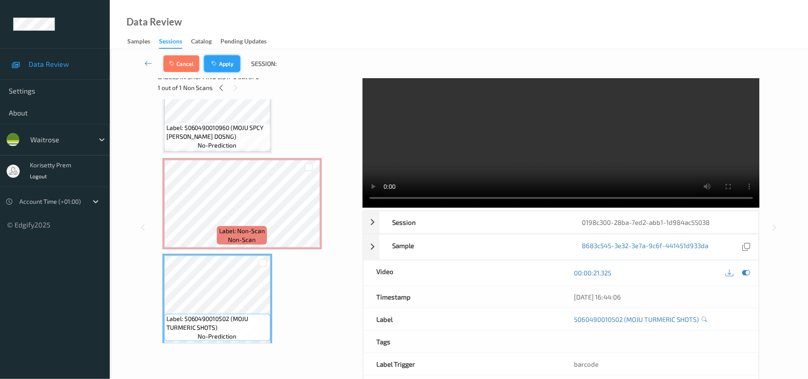
click at [228, 65] on button "Apply" at bounding box center [222, 63] width 36 height 17
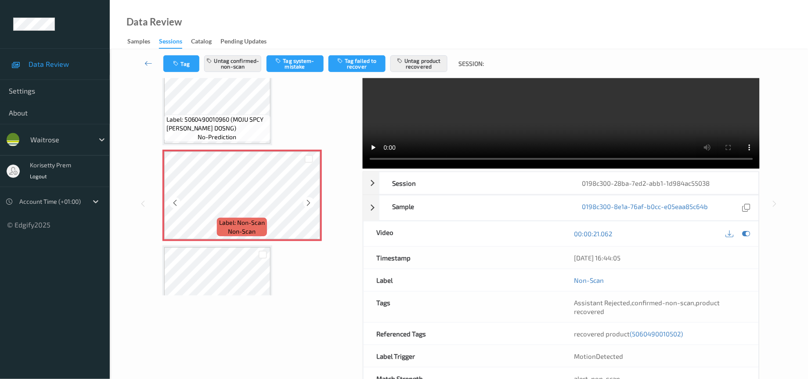
scroll to position [93, 0]
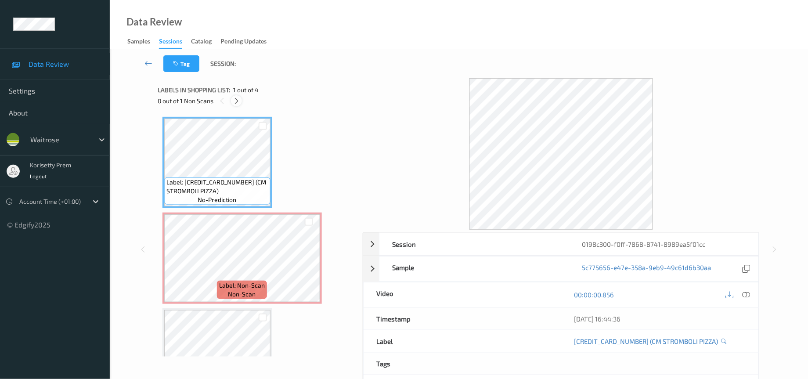
click at [237, 101] on icon at bounding box center [236, 101] width 7 height 8
click at [744, 296] on icon at bounding box center [746, 295] width 8 height 8
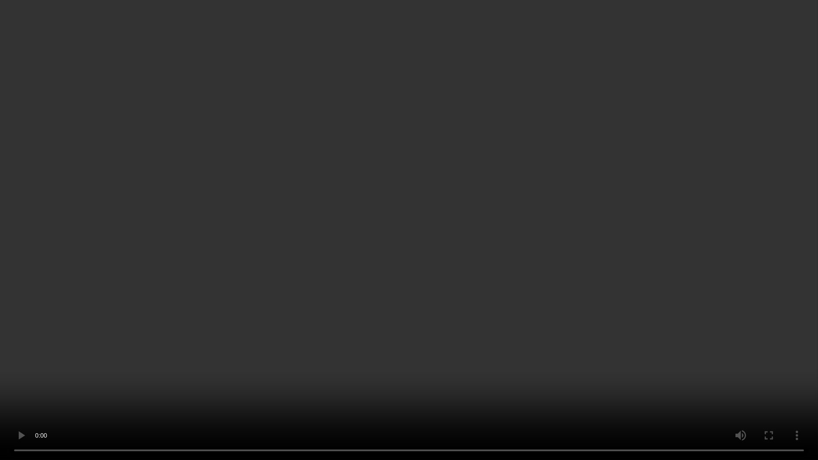
click at [754, 184] on video at bounding box center [409, 230] width 818 height 460
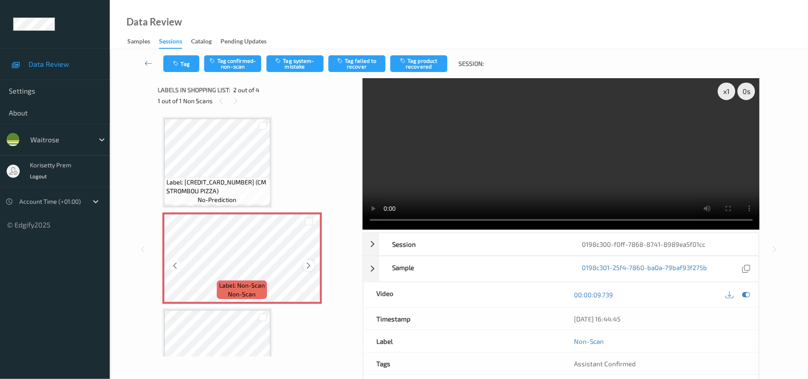
click at [309, 264] on icon at bounding box center [308, 266] width 7 height 8
click at [746, 298] on icon at bounding box center [746, 295] width 8 height 8
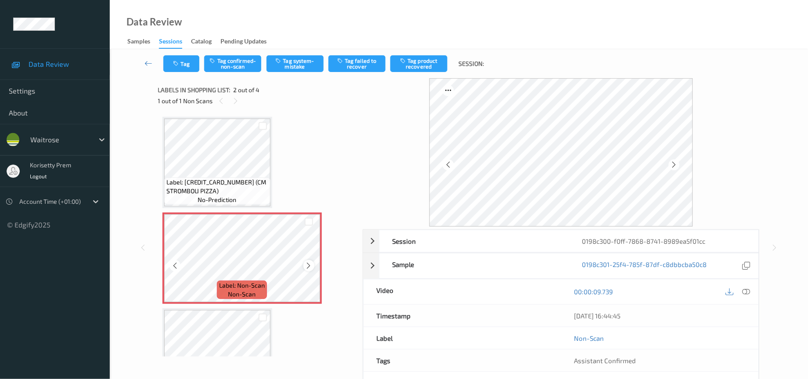
click at [312, 263] on div at bounding box center [308, 265] width 11 height 11
click at [292, 65] on button "Tag system-mistake" at bounding box center [294, 63] width 57 height 17
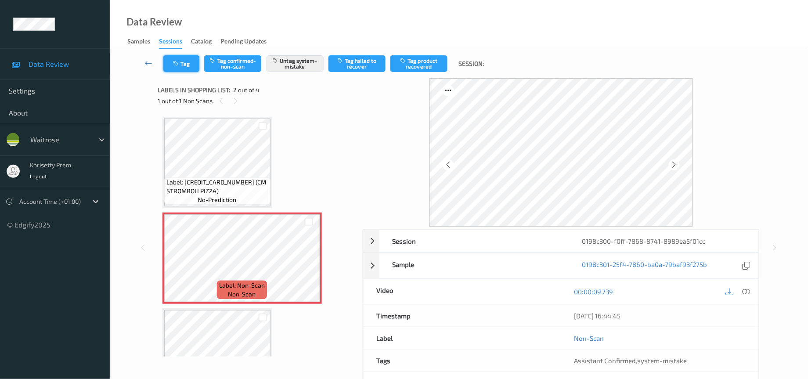
click at [170, 61] on button "Tag" at bounding box center [181, 63] width 36 height 17
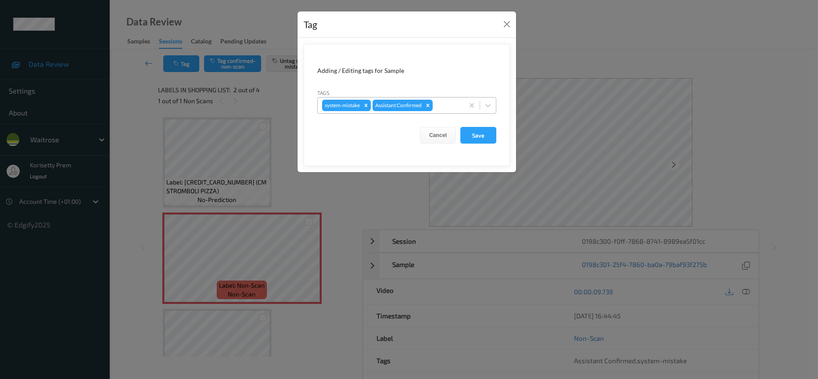
click at [443, 103] on div at bounding box center [447, 105] width 25 height 11
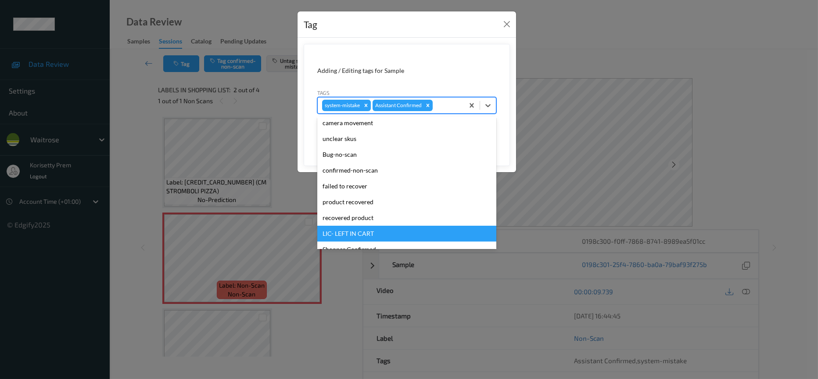
scroll to position [132, 0]
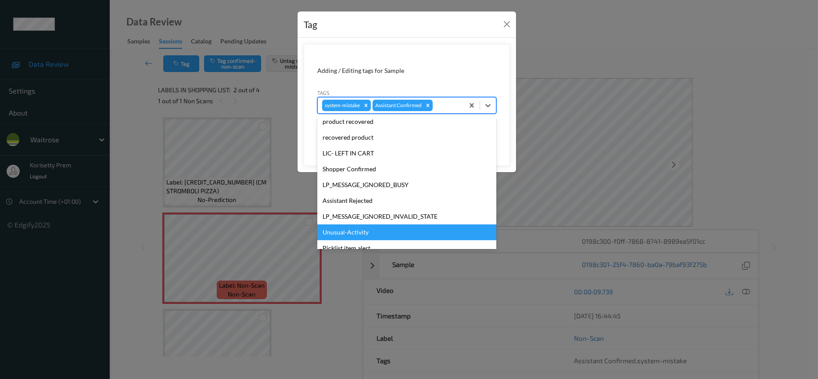
click at [343, 237] on div "Unusual-Activity" at bounding box center [406, 232] width 179 height 16
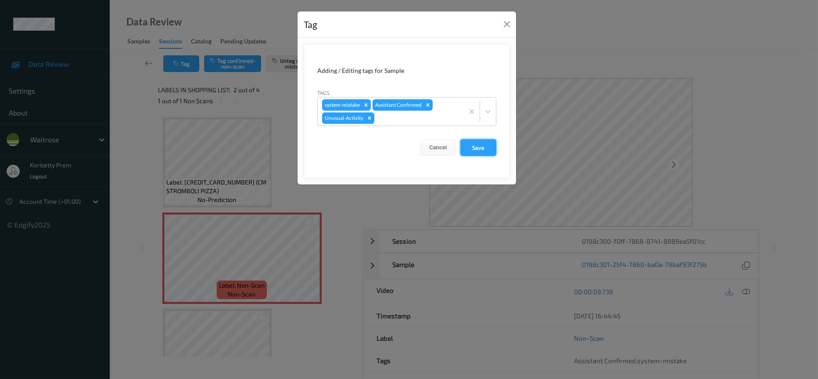
click at [476, 145] on button "Save" at bounding box center [479, 147] width 36 height 17
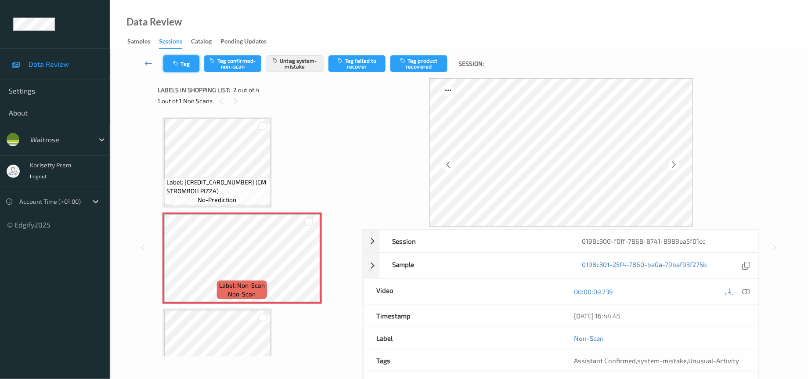
click at [185, 60] on button "Tag" at bounding box center [181, 63] width 36 height 17
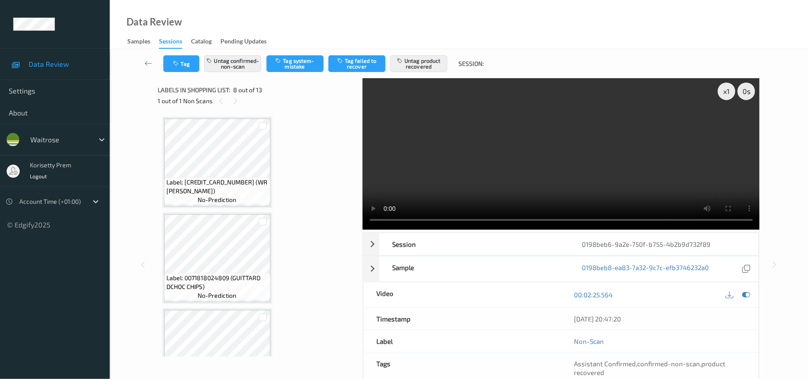
scroll to position [630, 0]
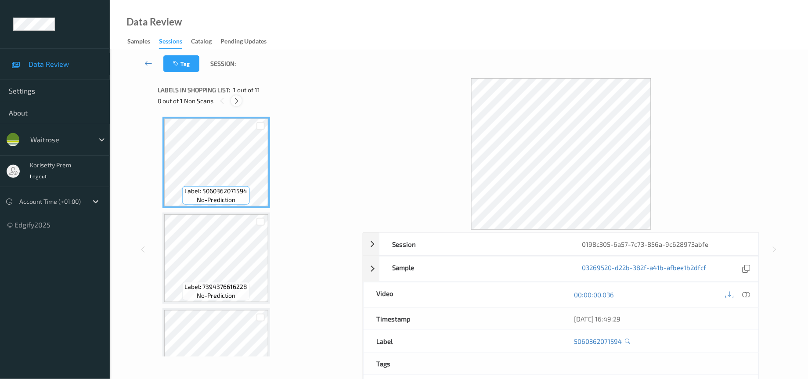
click at [238, 104] on icon at bounding box center [236, 101] width 7 height 8
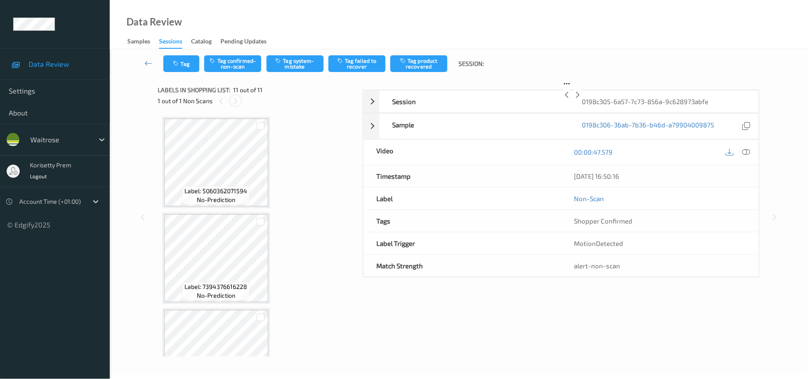
scroll to position [800, 0]
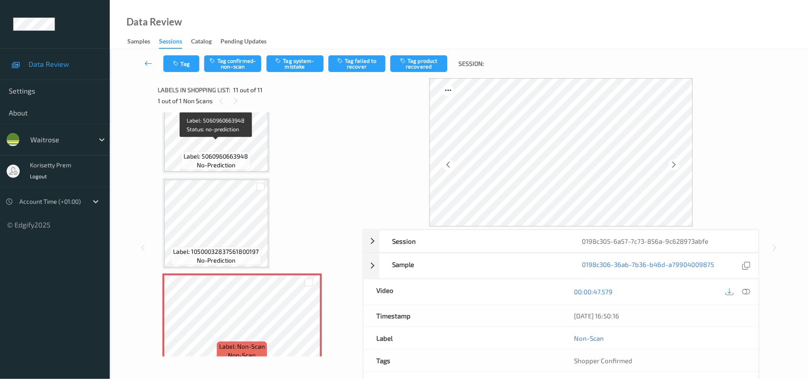
click at [205, 152] on span "Label: 5060960663948" at bounding box center [216, 156] width 65 height 9
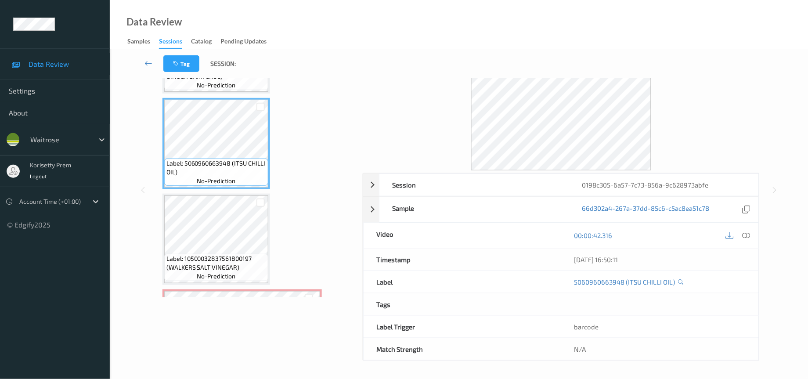
scroll to position [61, 0]
click at [744, 234] on icon at bounding box center [746, 235] width 8 height 8
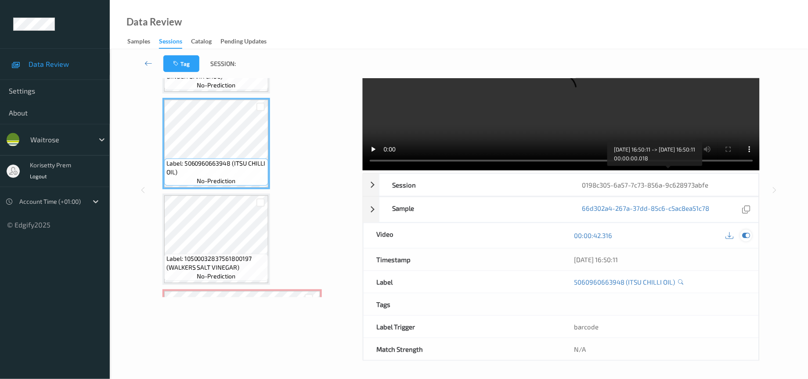
scroll to position [0, 0]
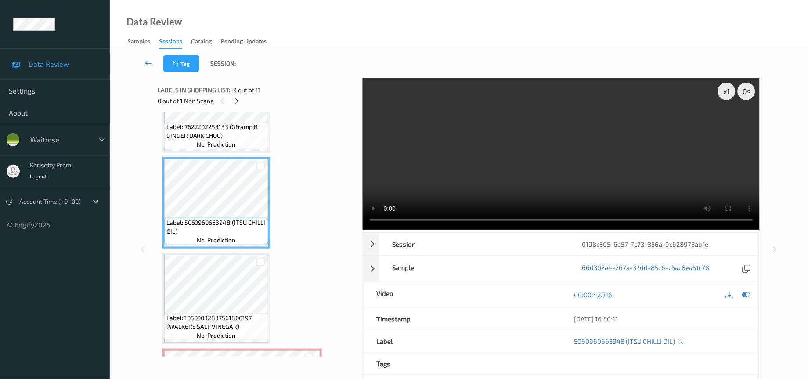
click at [600, 187] on video at bounding box center [561, 153] width 397 height 151
click at [733, 298] on icon at bounding box center [730, 295] width 8 height 8
click at [601, 158] on video at bounding box center [561, 153] width 397 height 151
click at [748, 296] on icon at bounding box center [746, 295] width 8 height 8
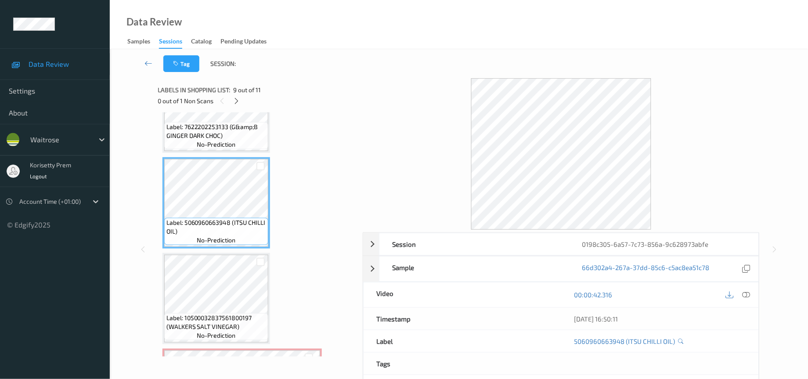
click at [731, 372] on div at bounding box center [660, 364] width 198 height 22
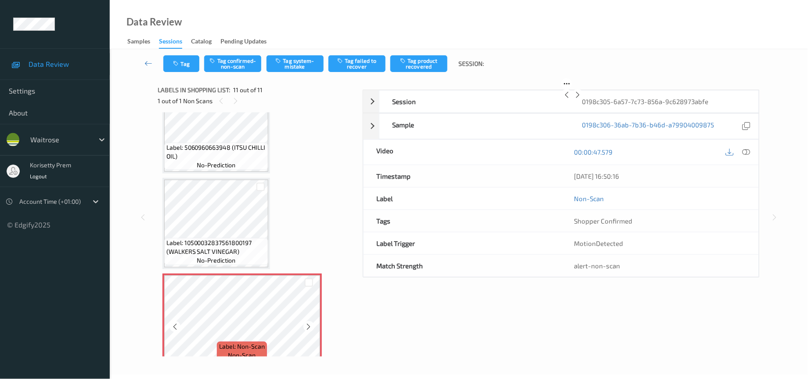
scroll to position [58, 0]
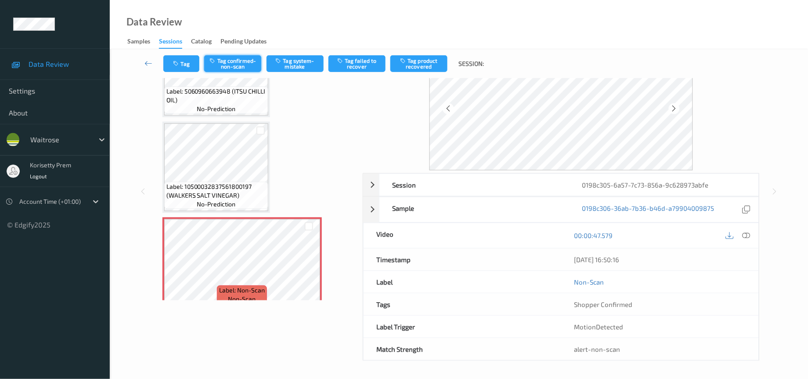
click at [236, 62] on button "Tag confirmed-non-scan" at bounding box center [232, 63] width 57 height 17
click at [357, 68] on button "Tag failed to recover" at bounding box center [356, 63] width 57 height 17
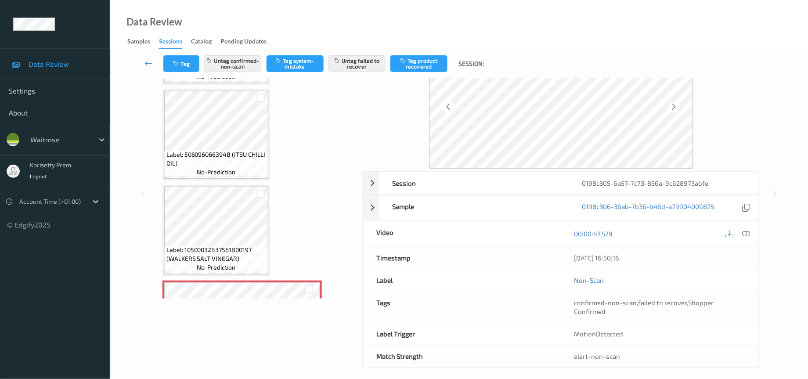
scroll to position [734, 0]
click at [182, 56] on button "Tag" at bounding box center [181, 63] width 36 height 17
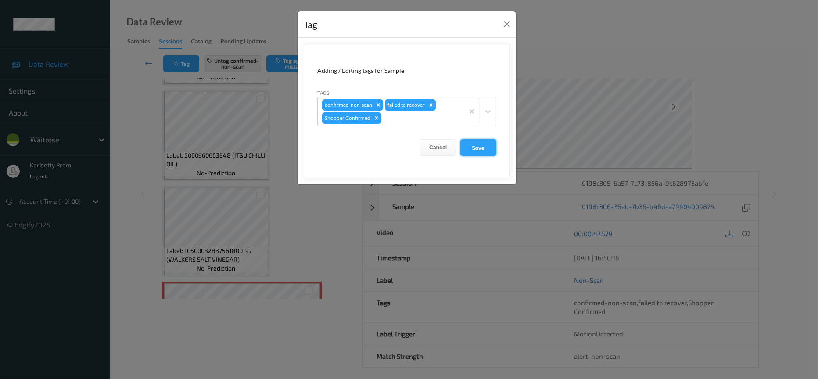
click at [483, 150] on button "Save" at bounding box center [479, 147] width 36 height 17
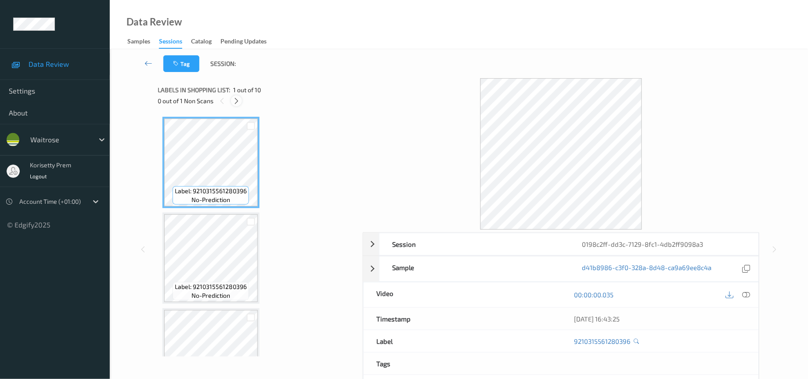
click at [237, 104] on icon at bounding box center [236, 101] width 7 height 8
click at [237, 101] on icon at bounding box center [236, 101] width 7 height 8
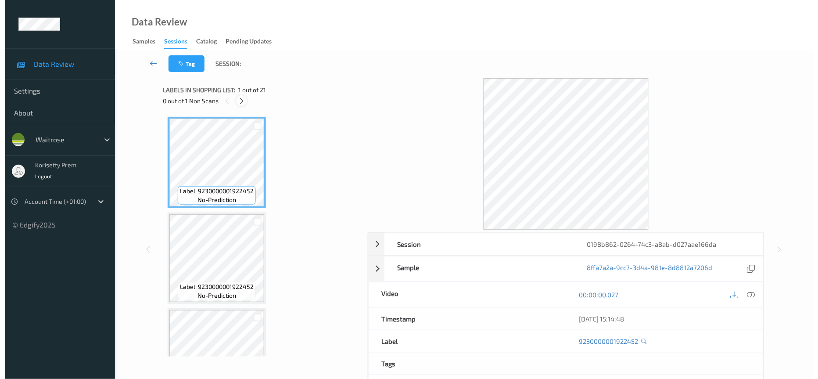
scroll to position [1234, 0]
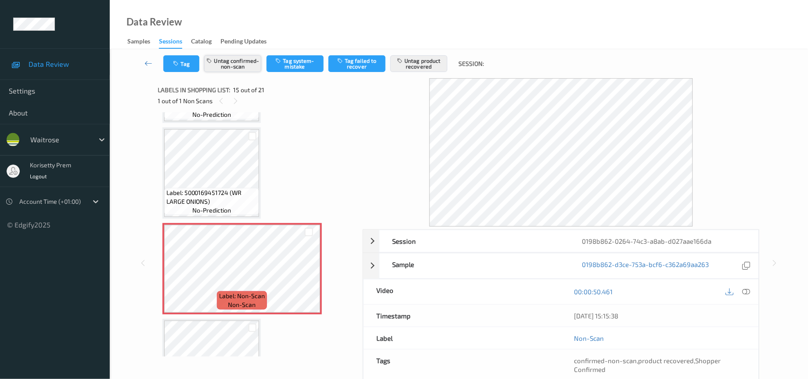
click at [225, 66] on button "Untag confirmed-non-scan" at bounding box center [232, 63] width 57 height 17
click at [426, 66] on button "Untag product recovered" at bounding box center [418, 63] width 57 height 17
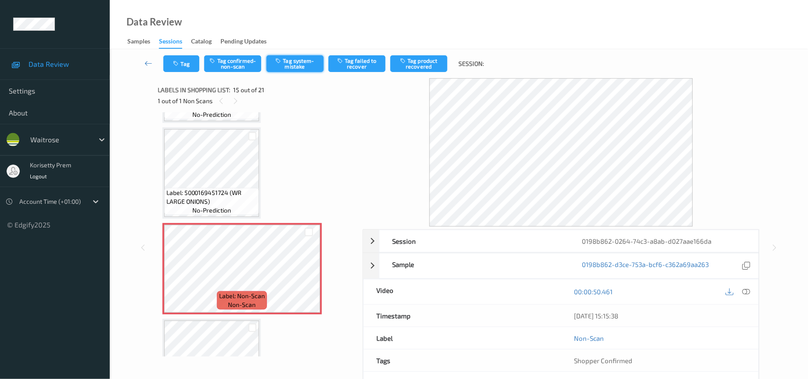
click at [297, 66] on button "Tag system-mistake" at bounding box center [294, 63] width 57 height 17
click at [182, 67] on button "Tag" at bounding box center [181, 63] width 36 height 17
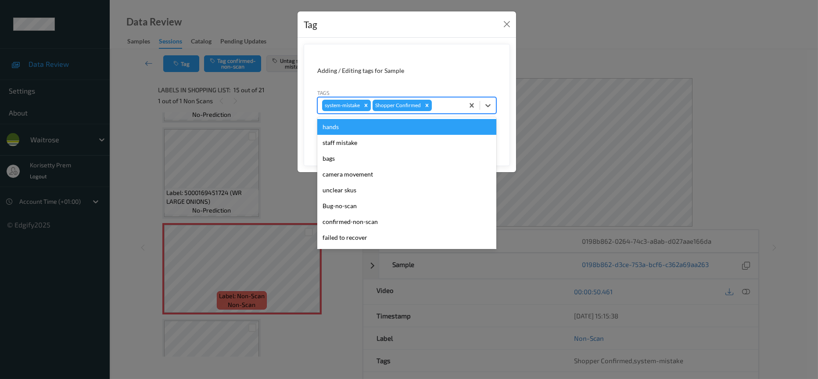
click at [443, 105] on div at bounding box center [447, 105] width 26 height 11
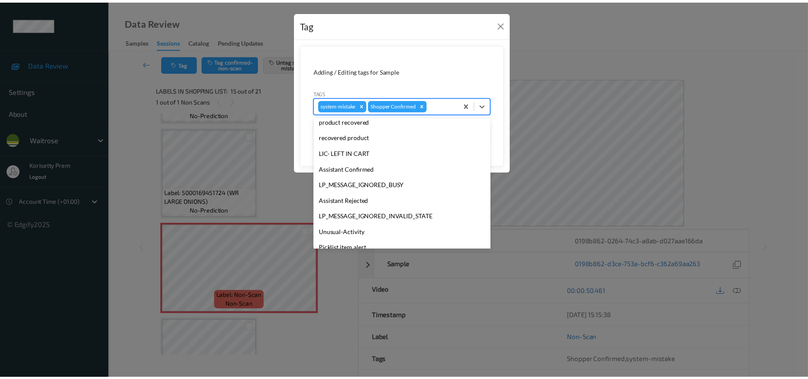
scroll to position [172, 0]
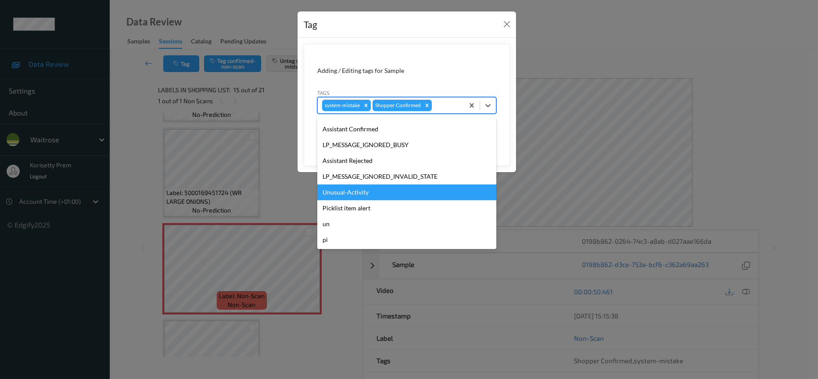
click at [376, 192] on div "Unusual-Activity" at bounding box center [406, 192] width 179 height 16
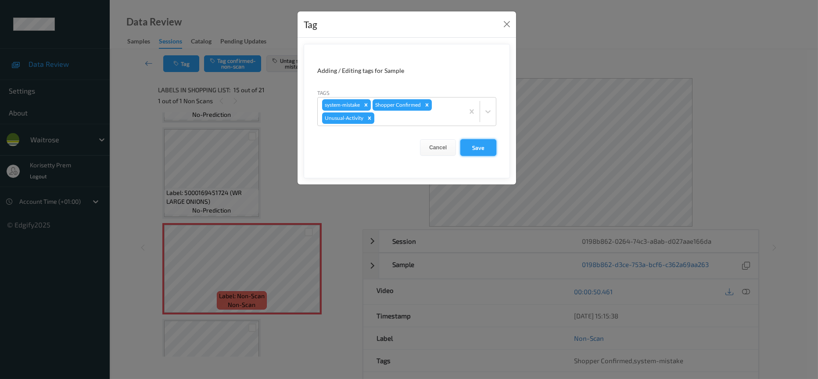
click at [487, 154] on button "Save" at bounding box center [479, 147] width 36 height 17
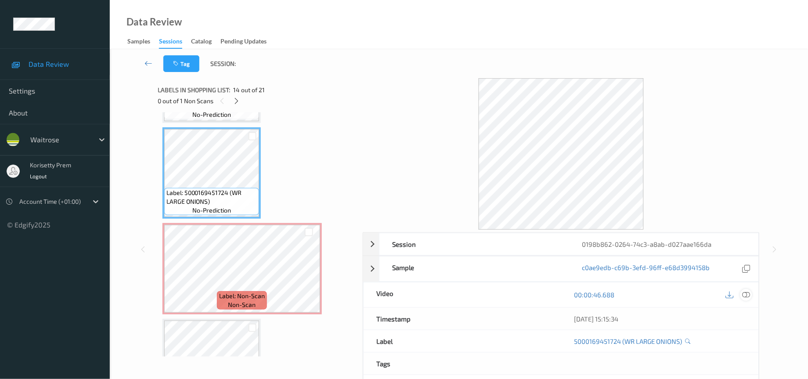
click at [748, 296] on icon at bounding box center [746, 295] width 8 height 8
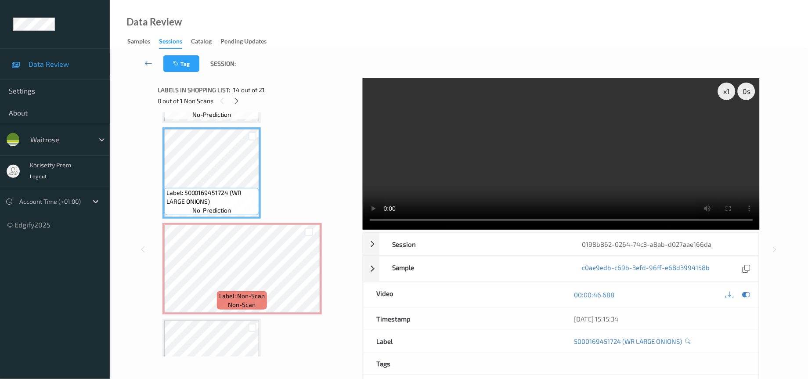
click at [464, 183] on video at bounding box center [561, 153] width 397 height 151
click at [551, 140] on video at bounding box center [561, 153] width 397 height 151
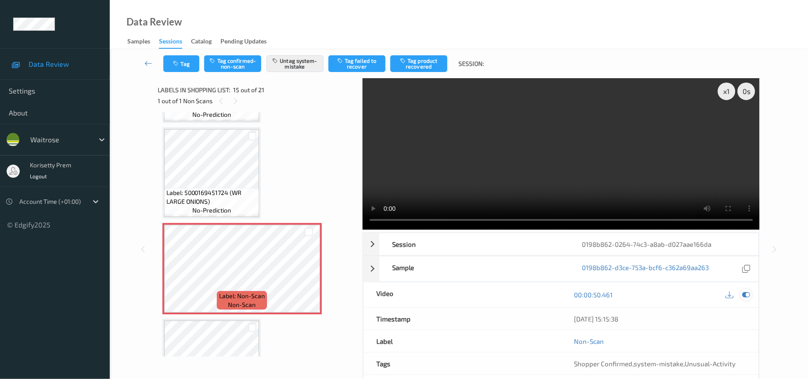
click at [748, 298] on icon at bounding box center [746, 295] width 8 height 8
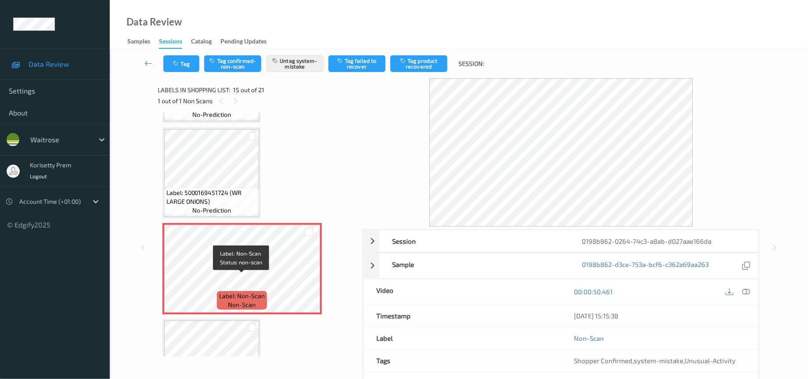
click at [230, 291] on span "Label: Non-Scan" at bounding box center [242, 295] width 46 height 9
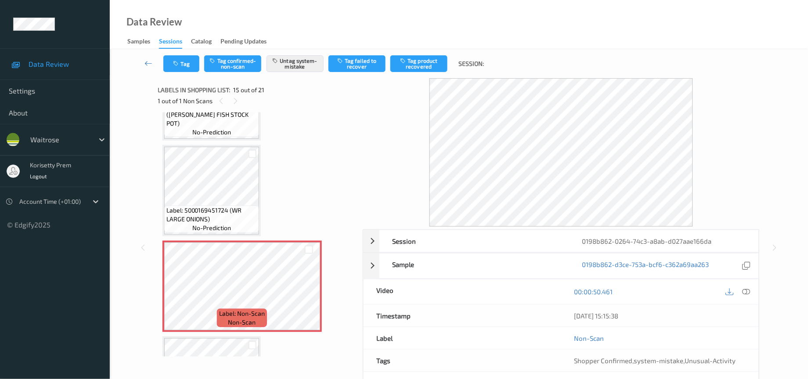
scroll to position [1168, 0]
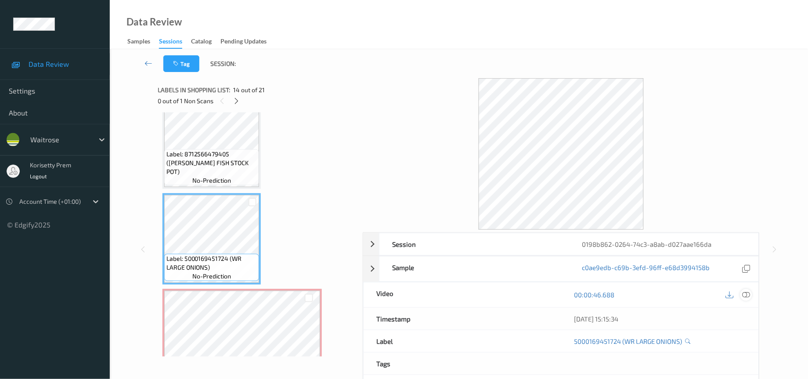
click at [748, 295] on icon at bounding box center [746, 295] width 8 height 8
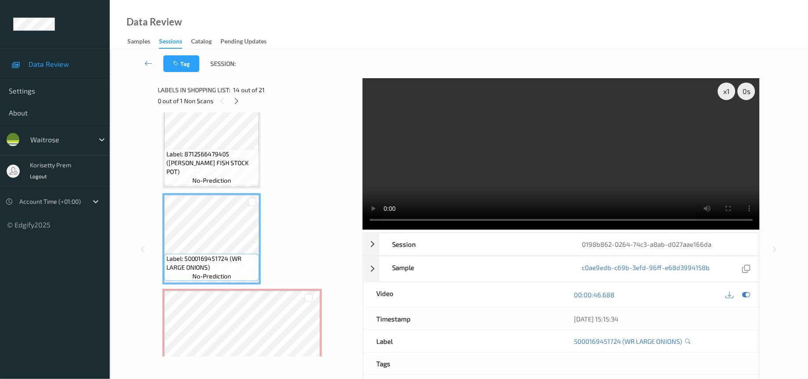
click at [443, 180] on video at bounding box center [561, 153] width 397 height 151
click at [450, 159] on video at bounding box center [561, 153] width 397 height 151
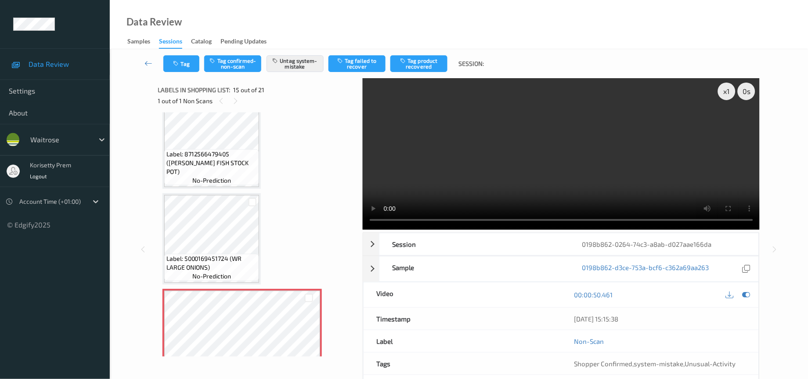
click at [432, 180] on video at bounding box center [561, 153] width 397 height 151
click at [506, 166] on video at bounding box center [561, 153] width 397 height 151
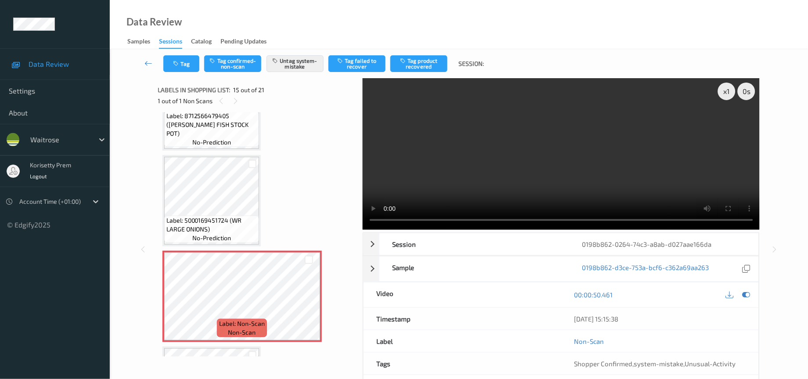
scroll to position [1234, 0]
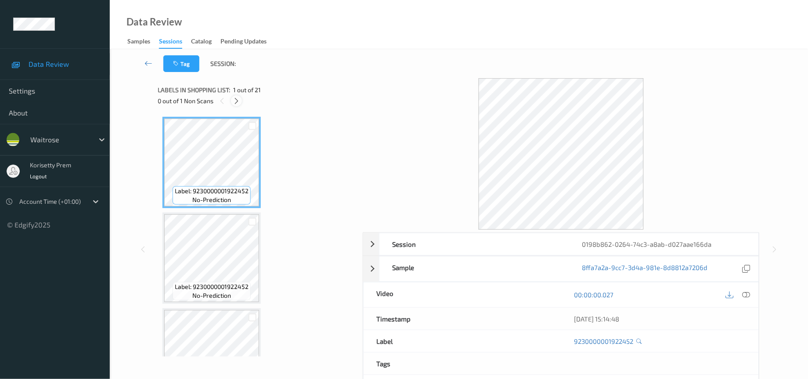
click at [236, 100] on icon at bounding box center [236, 101] width 7 height 8
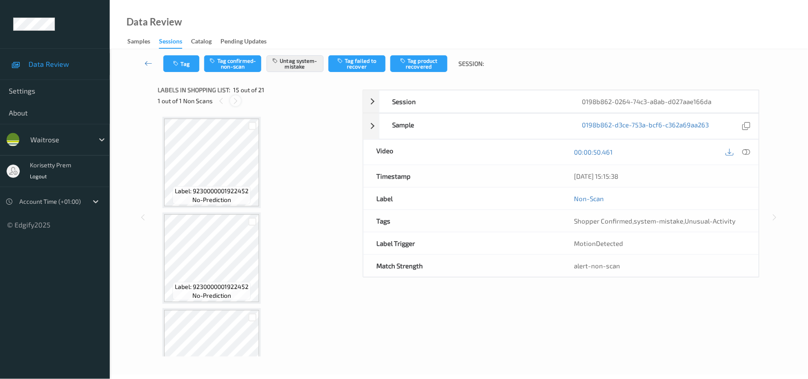
scroll to position [1234, 0]
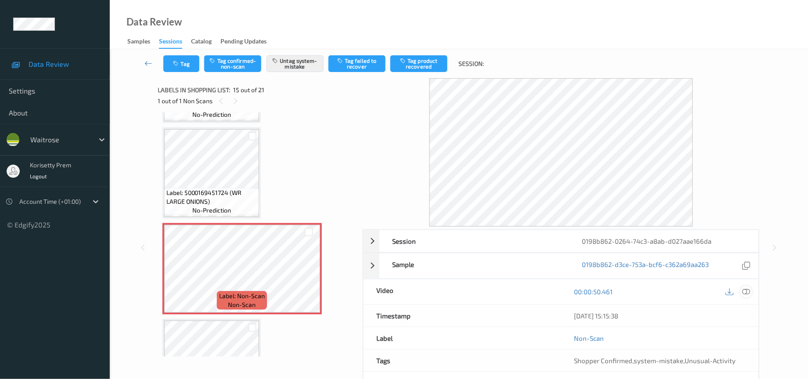
click at [746, 293] on icon at bounding box center [746, 292] width 8 height 8
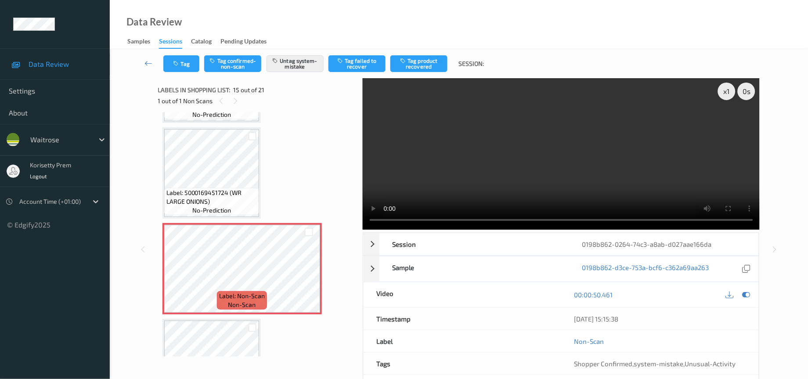
click at [607, 133] on video at bounding box center [561, 153] width 397 height 151
click at [529, 184] on video at bounding box center [561, 153] width 397 height 151
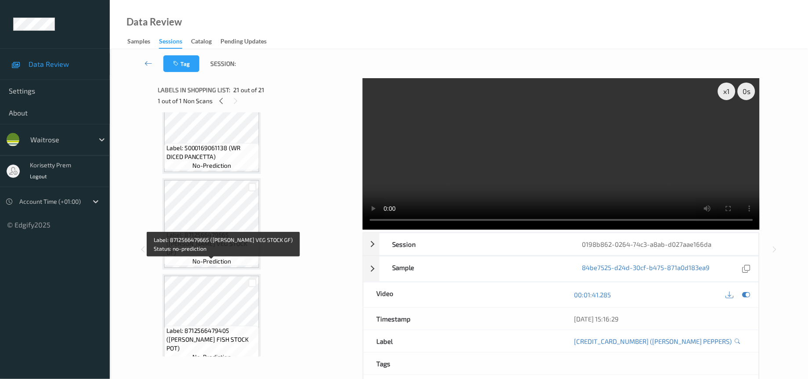
scroll to position [956, 0]
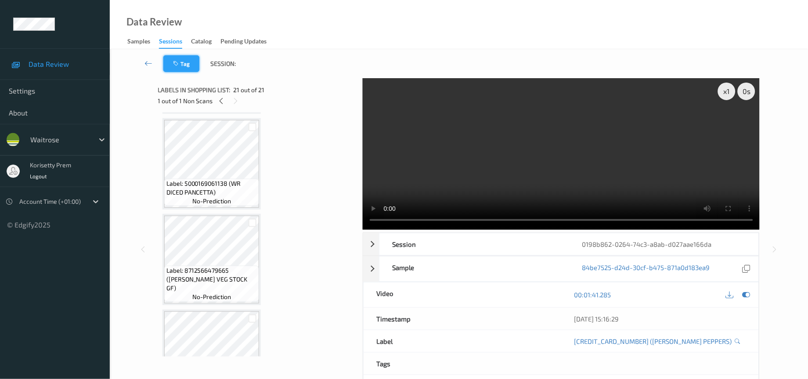
click at [175, 67] on button "Tag" at bounding box center [181, 63] width 36 height 17
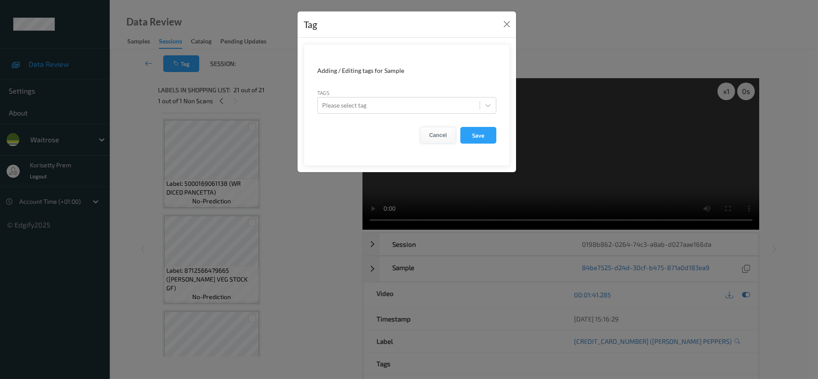
click at [434, 135] on button "Cancel" at bounding box center [438, 135] width 36 height 17
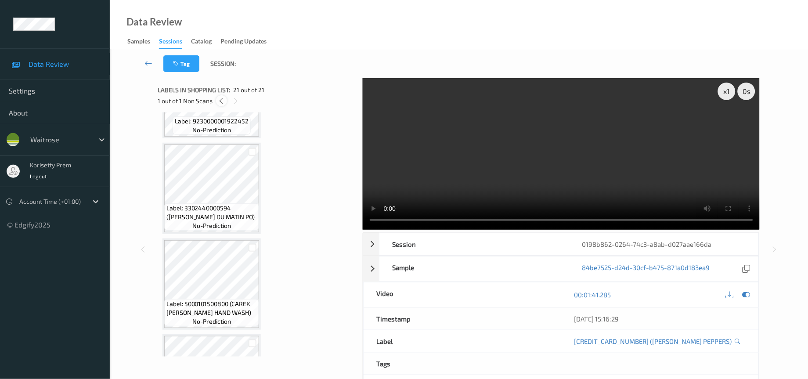
click at [220, 101] on icon at bounding box center [221, 101] width 7 height 8
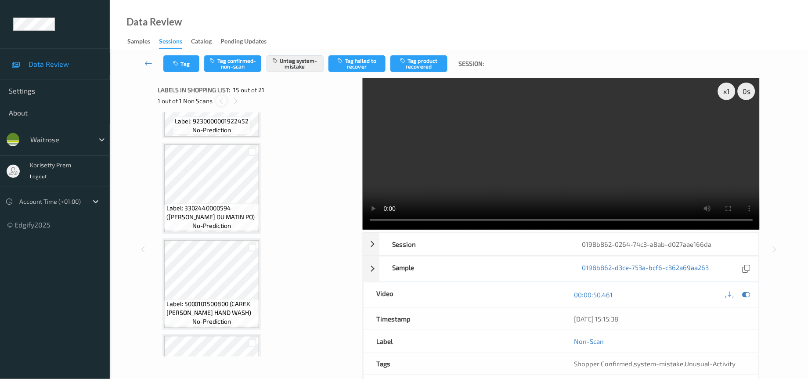
scroll to position [1234, 0]
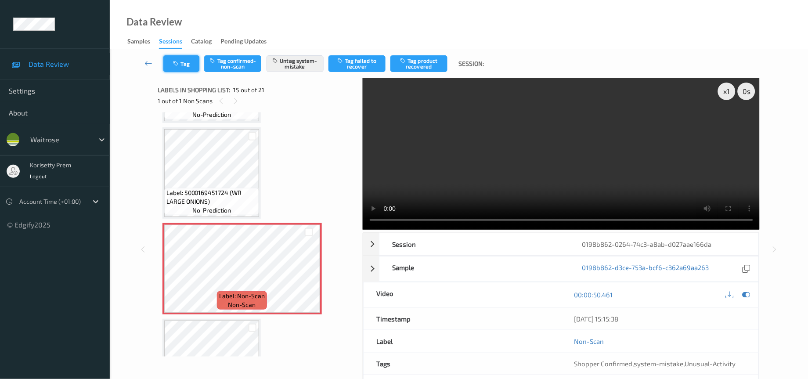
click at [180, 59] on button "Tag" at bounding box center [181, 63] width 36 height 17
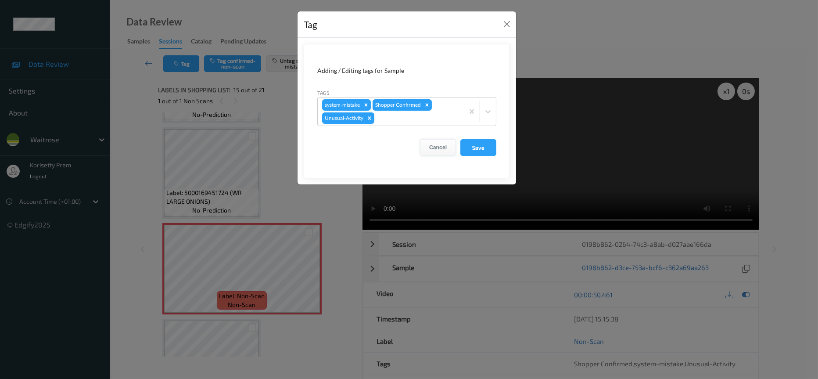
click at [431, 150] on button "Cancel" at bounding box center [438, 147] width 36 height 17
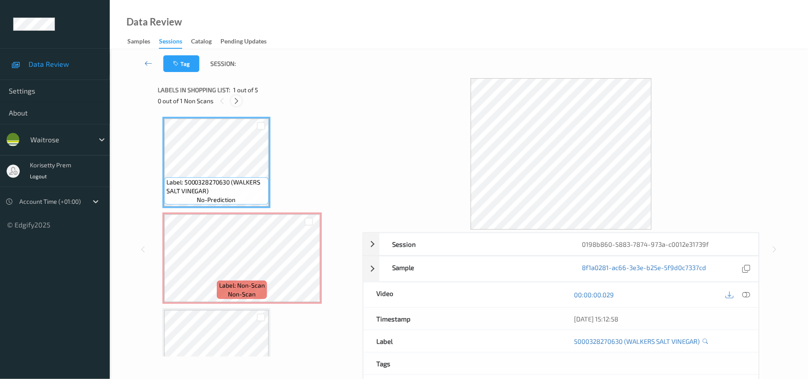
click at [237, 101] on icon at bounding box center [236, 101] width 7 height 8
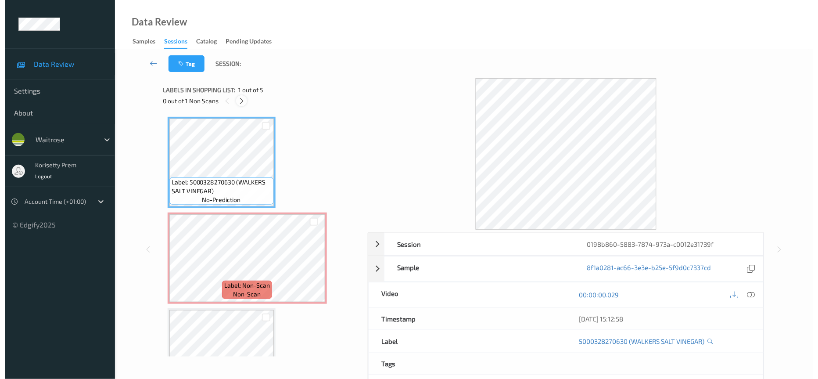
scroll to position [4, 0]
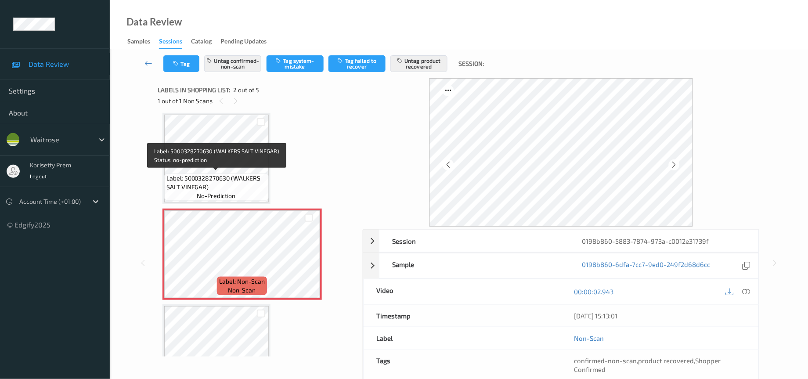
click at [216, 173] on div "Label: 5000328270630 (WALKERS SALT VINEGAR) no-prediction" at bounding box center [216, 186] width 104 height 27
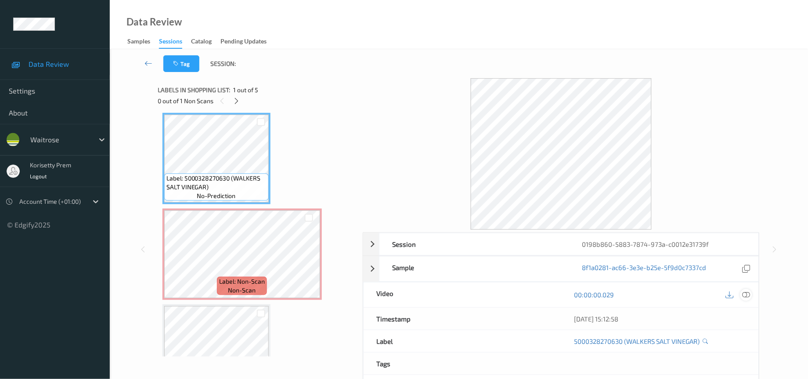
click at [749, 297] on icon at bounding box center [746, 295] width 8 height 8
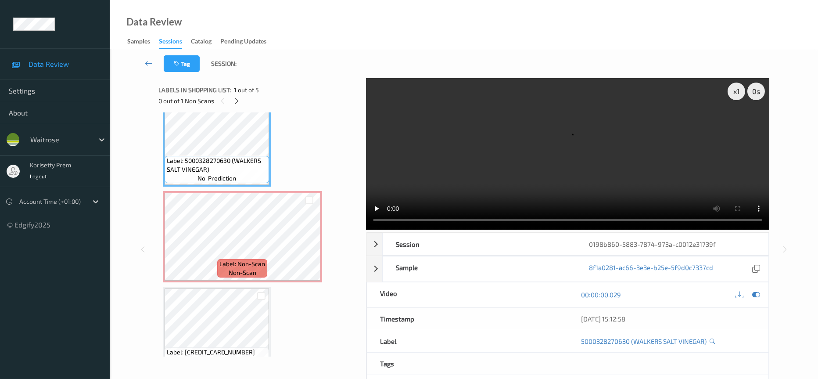
scroll to position [0, 0]
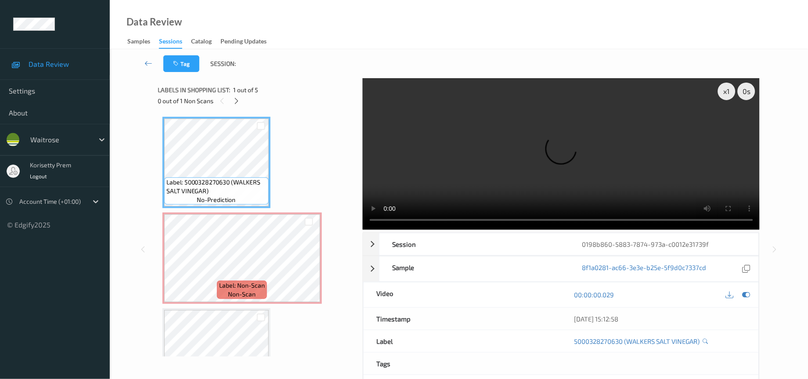
click at [643, 142] on video at bounding box center [561, 153] width 397 height 151
click at [625, 159] on video at bounding box center [561, 153] width 397 height 151
click at [748, 295] on icon at bounding box center [746, 295] width 8 height 8
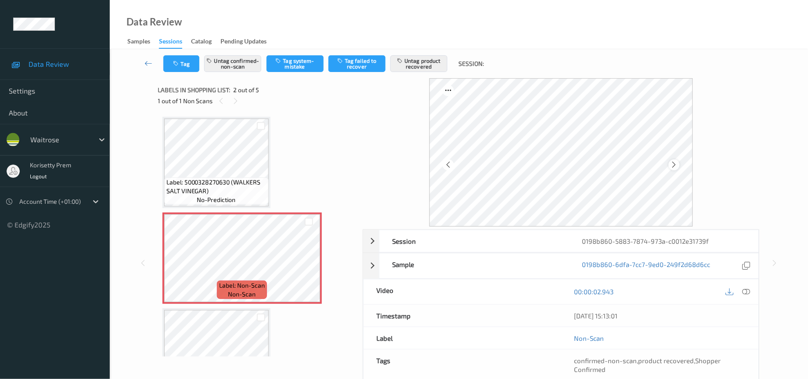
click at [676, 166] on icon at bounding box center [673, 165] width 7 height 8
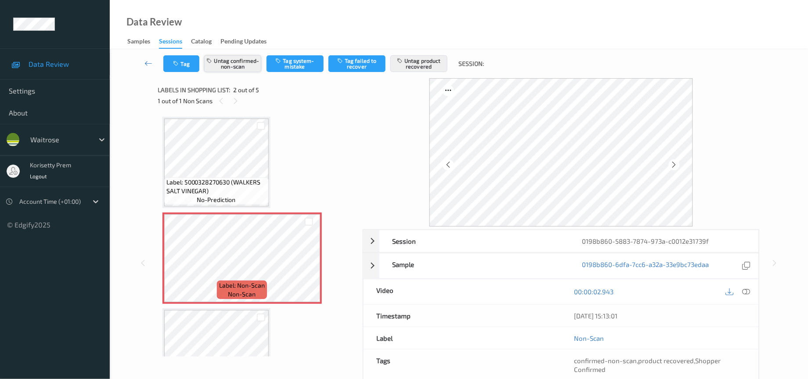
click at [231, 68] on button "Untag confirmed-non-scan" at bounding box center [232, 63] width 57 height 17
click at [416, 65] on button "Untag product recovered" at bounding box center [418, 63] width 57 height 17
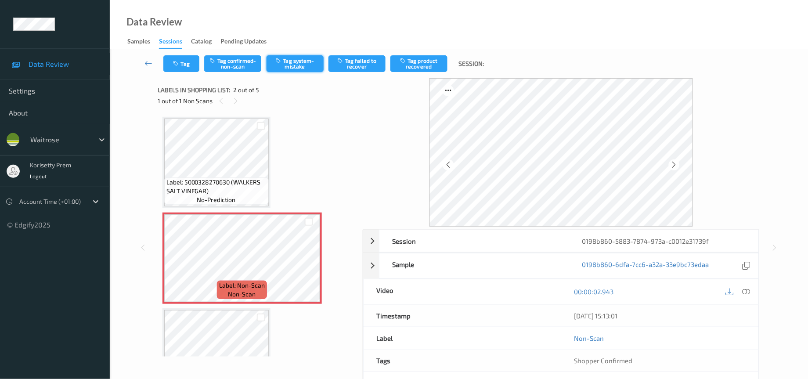
click at [300, 63] on button "Tag system-mistake" at bounding box center [294, 63] width 57 height 17
click at [182, 65] on button "Tag" at bounding box center [181, 63] width 36 height 17
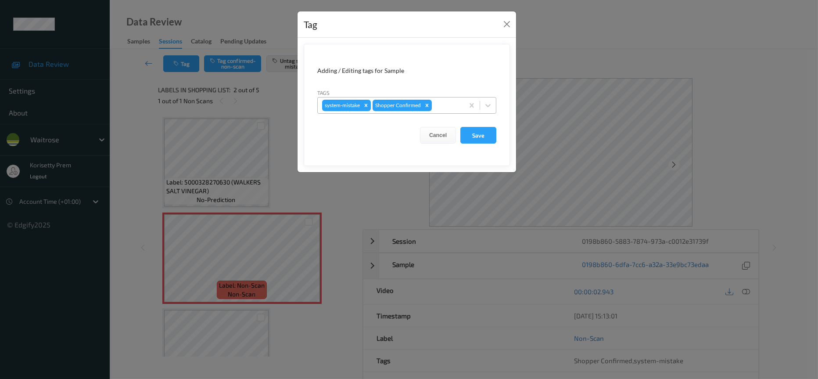
click at [452, 107] on div at bounding box center [447, 105] width 26 height 11
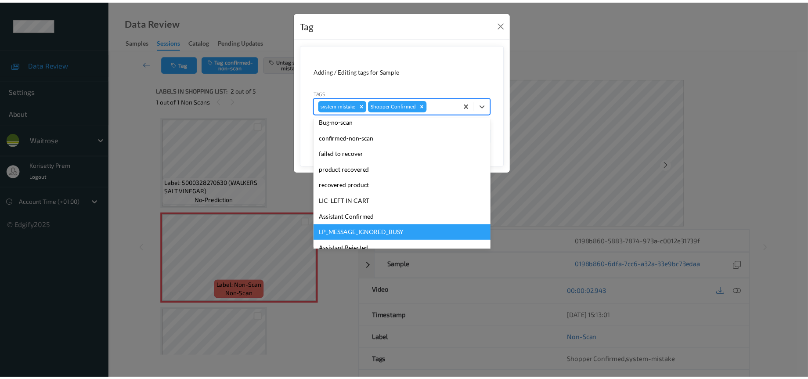
scroll to position [132, 0]
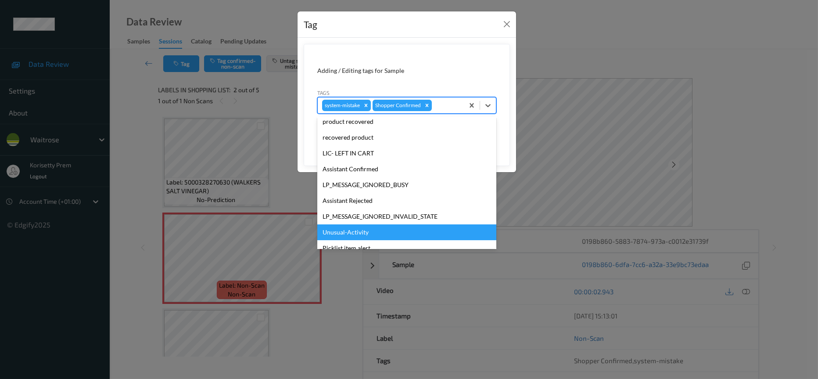
click at [354, 235] on div "Unusual-Activity" at bounding box center [406, 232] width 179 height 16
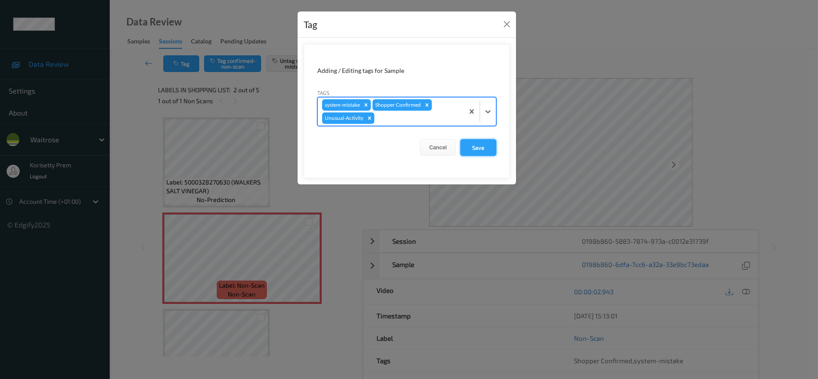
click at [471, 146] on button "Save" at bounding box center [479, 147] width 36 height 17
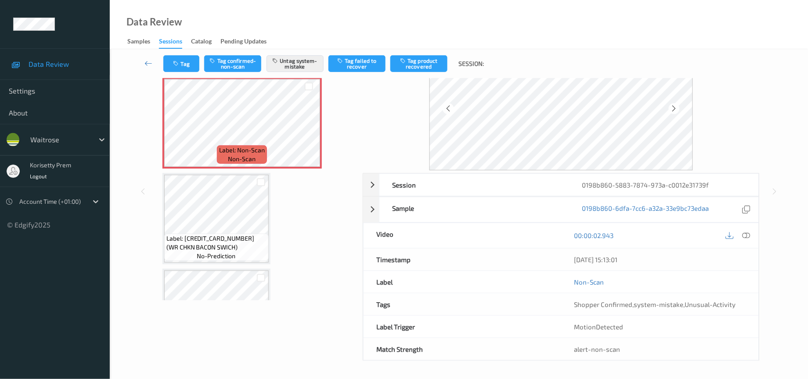
scroll to position [0, 0]
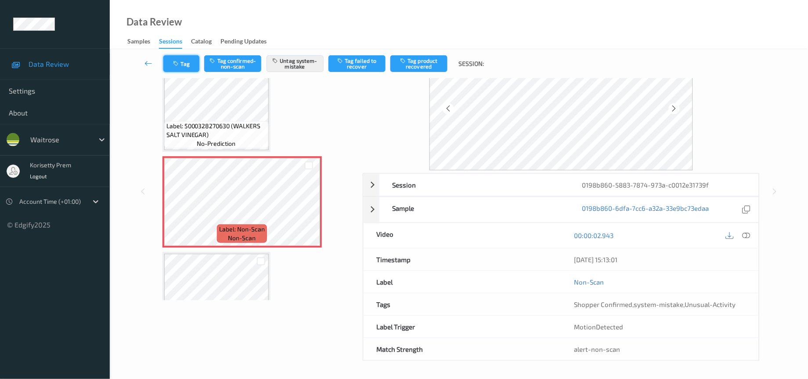
click at [183, 56] on button "Tag" at bounding box center [181, 63] width 36 height 17
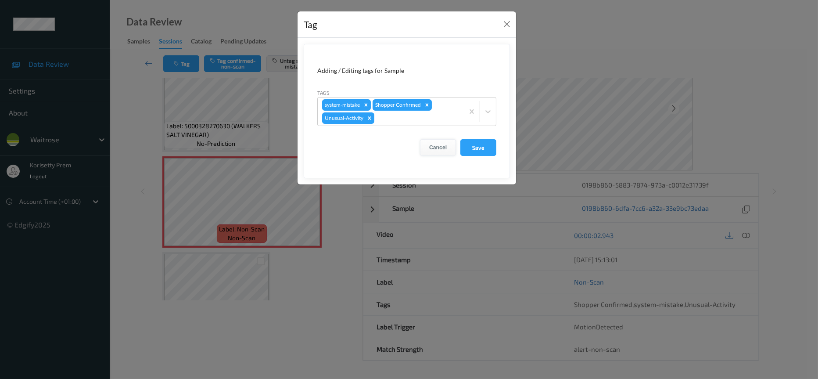
click at [439, 148] on button "Cancel" at bounding box center [438, 147] width 36 height 17
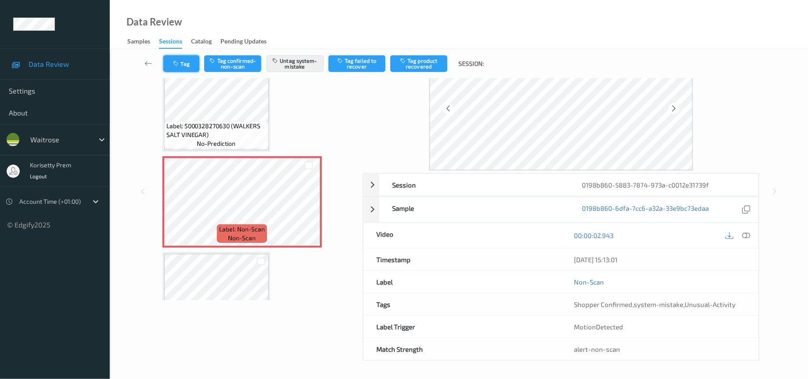
click at [190, 68] on button "Tag" at bounding box center [181, 63] width 36 height 17
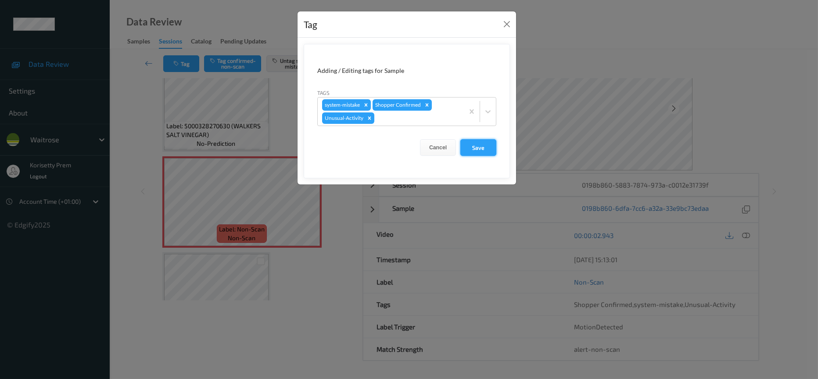
click at [470, 148] on button "Save" at bounding box center [479, 147] width 36 height 17
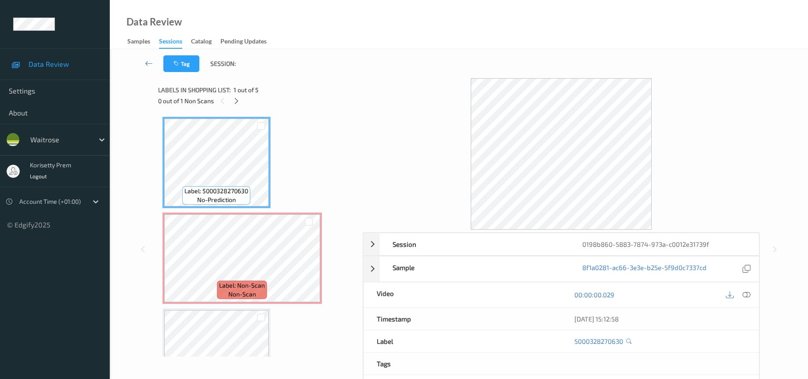
scroll to position [58, 0]
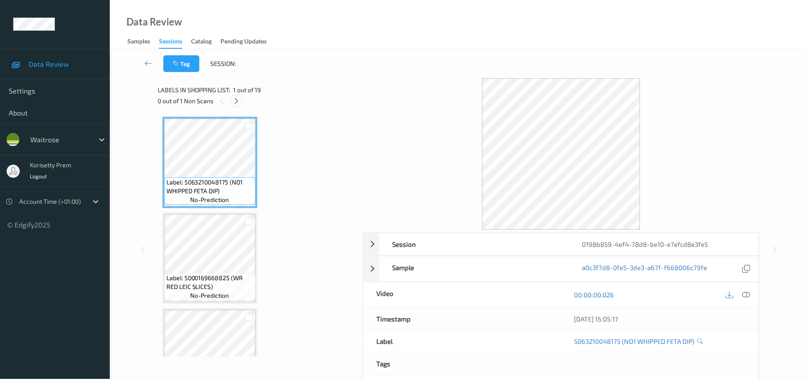
click at [237, 102] on icon at bounding box center [236, 101] width 7 height 8
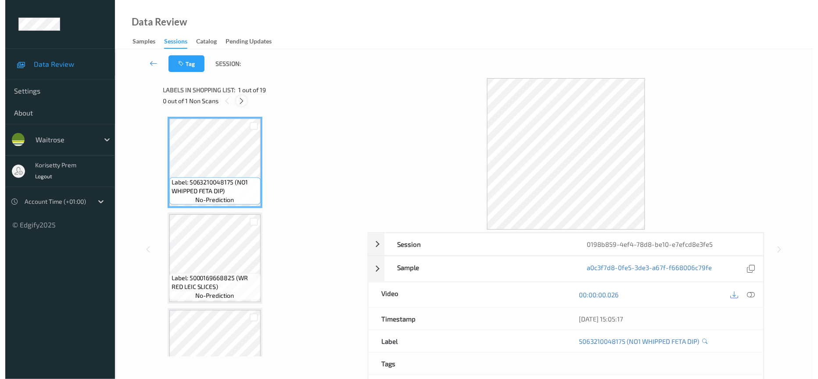
scroll to position [1328, 0]
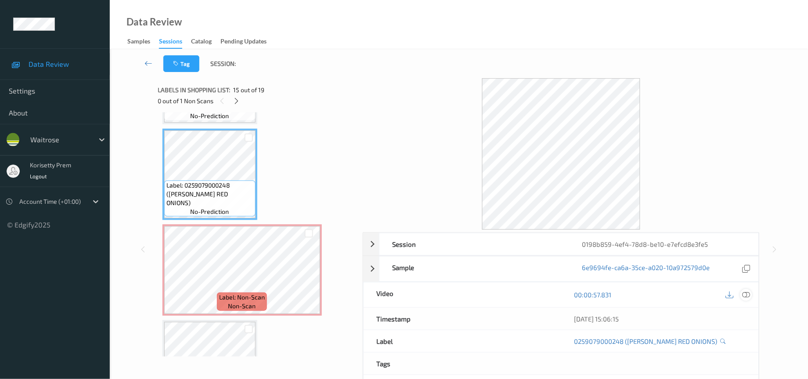
click at [743, 294] on icon at bounding box center [746, 295] width 8 height 8
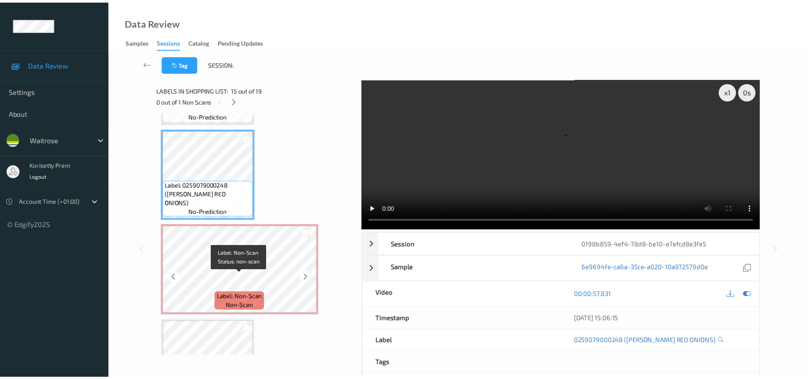
scroll to position [1394, 0]
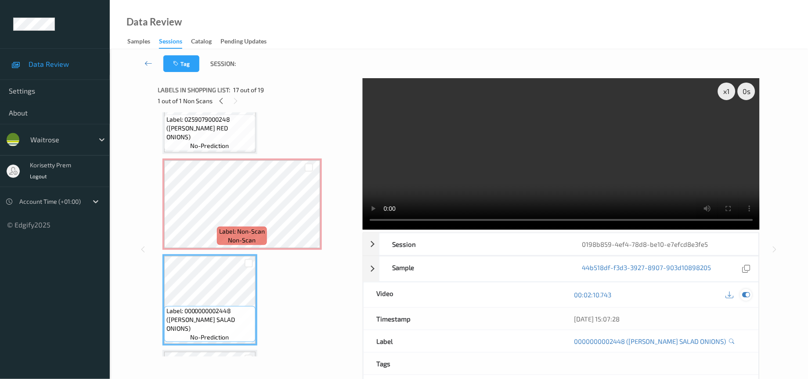
click at [745, 294] on icon at bounding box center [746, 295] width 8 height 8
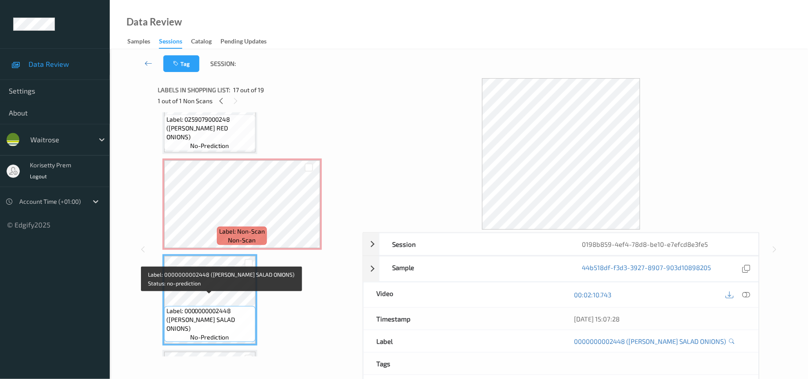
scroll to position [1460, 0]
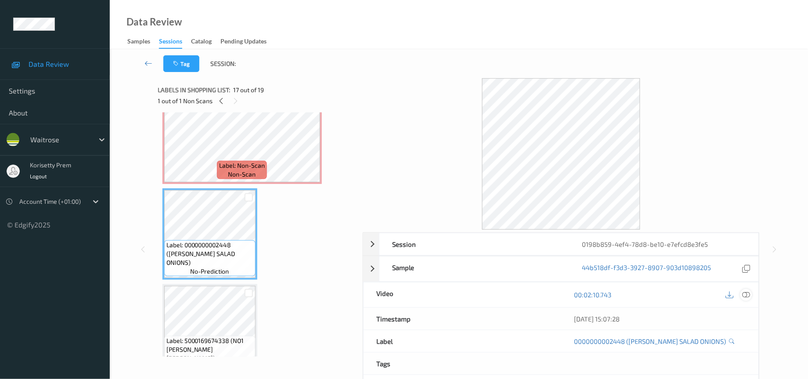
click at [750, 296] on icon at bounding box center [746, 295] width 8 height 8
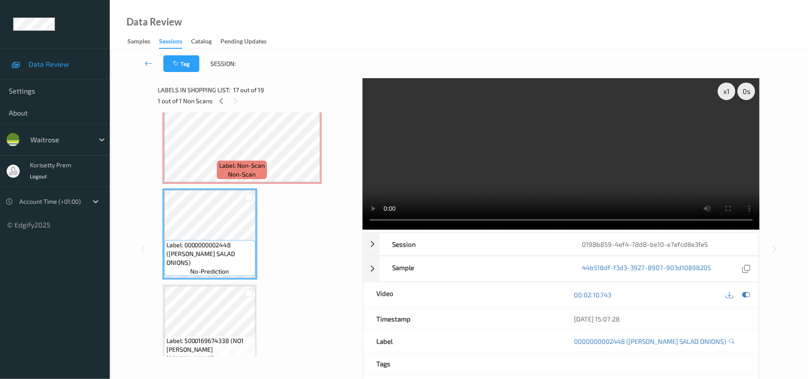
click at [495, 177] on video at bounding box center [561, 153] width 397 height 151
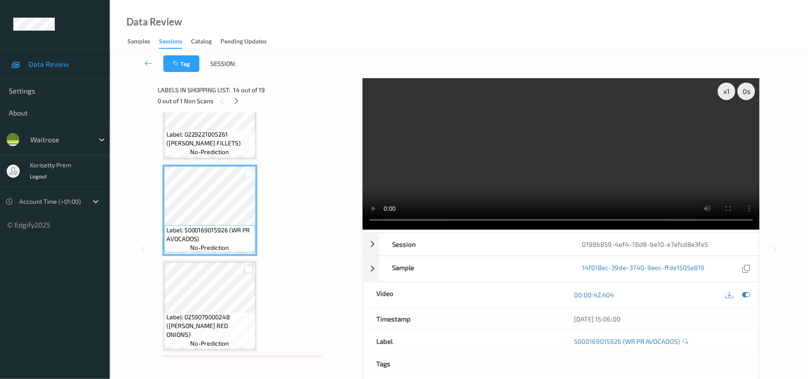
scroll to position [1262, 0]
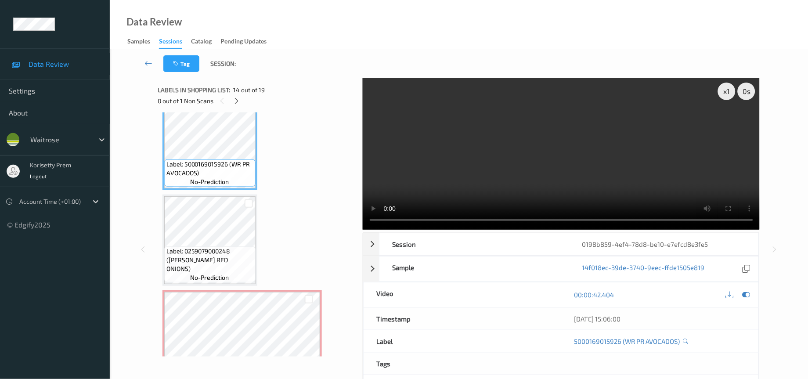
click at [568, 174] on video at bounding box center [561, 153] width 397 height 151
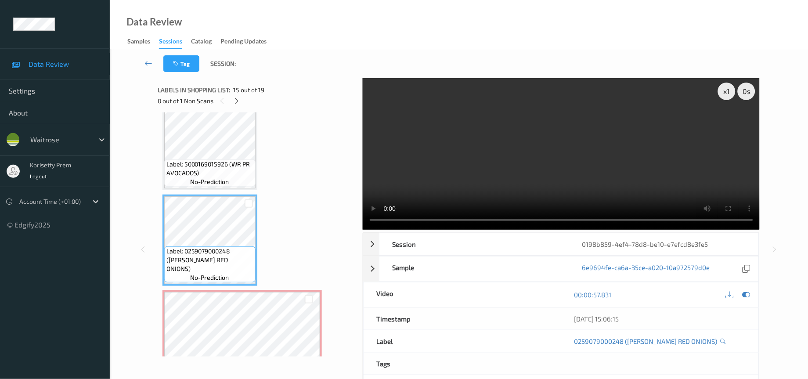
click at [557, 155] on video at bounding box center [561, 153] width 397 height 151
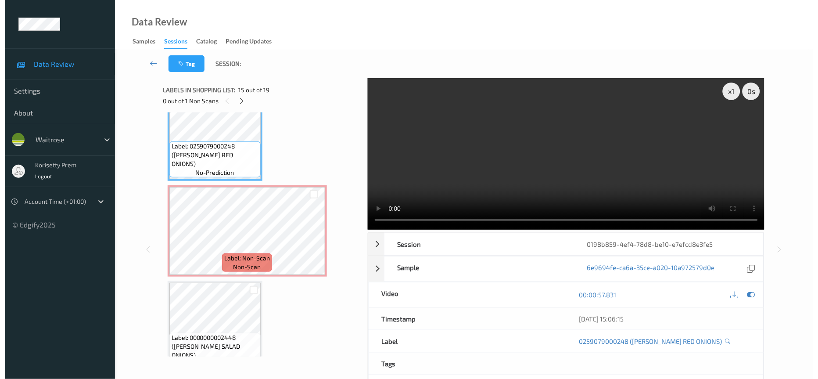
scroll to position [1394, 0]
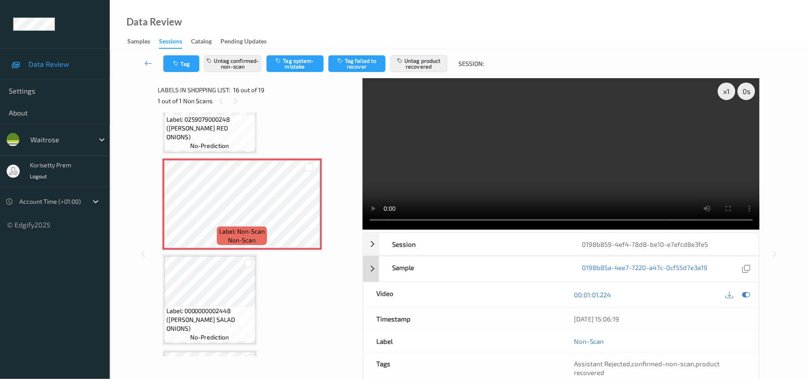
click at [559, 267] on div "Sample" at bounding box center [474, 268] width 190 height 25
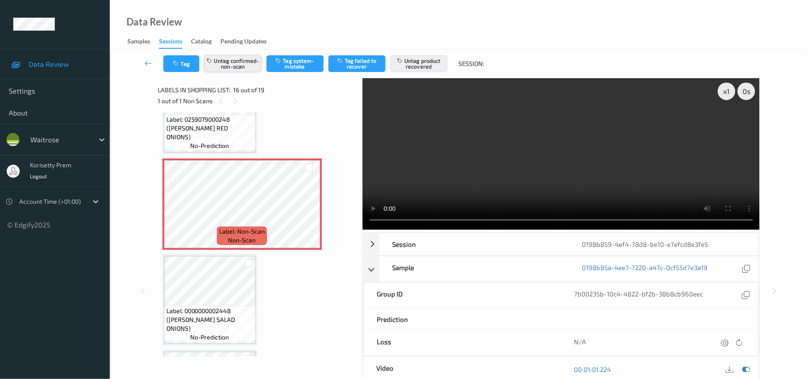
click at [251, 64] on button "Untag confirmed-non-scan" at bounding box center [232, 63] width 57 height 17
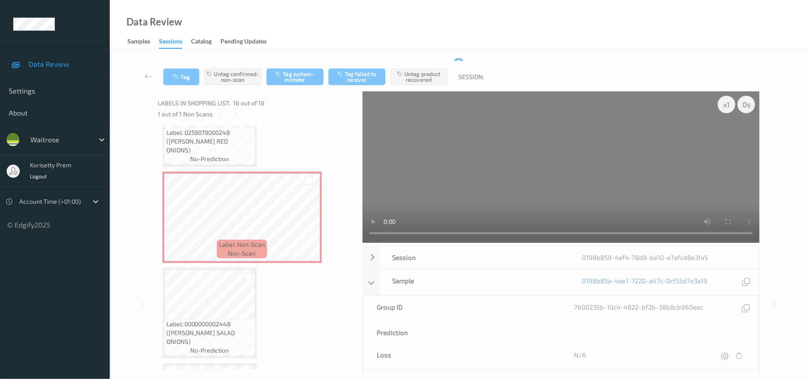
click at [425, 55] on div "Tag Untag confirmed-non-scan Tag system-mistake Tag failed to recover Untag pro…" at bounding box center [459, 292] width 698 height 486
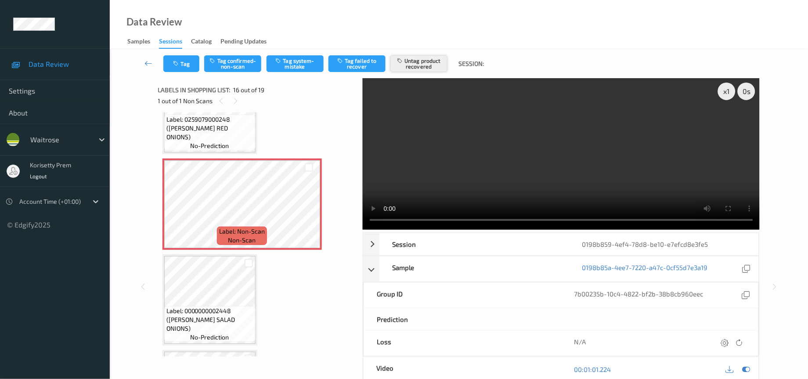
click at [420, 76] on div "Tag Tag confirmed-non-scan Tag system-mistake Tag failed to recover Untag produ…" at bounding box center [459, 63] width 662 height 29
click at [424, 59] on button "Untag product recovered" at bounding box center [418, 63] width 57 height 17
click at [297, 65] on button "Tag system-mistake" at bounding box center [294, 63] width 57 height 17
click at [170, 56] on button "Tag" at bounding box center [181, 63] width 36 height 17
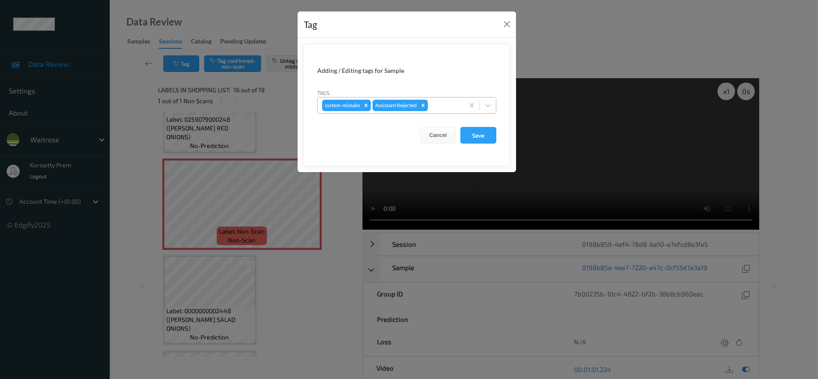
click at [459, 97] on div "system-mistake Assistant Rejected" at bounding box center [406, 105] width 179 height 17
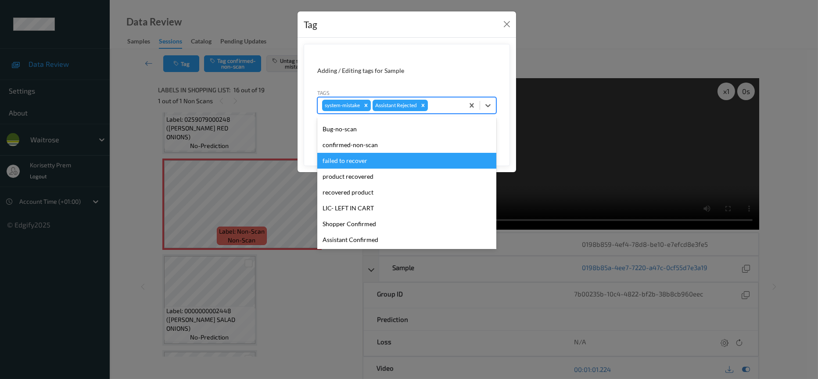
scroll to position [172, 0]
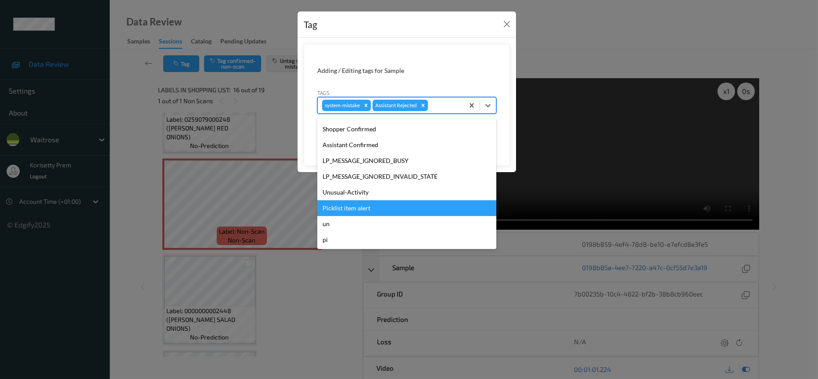
click at [346, 209] on div "Picklist item alert" at bounding box center [406, 208] width 179 height 16
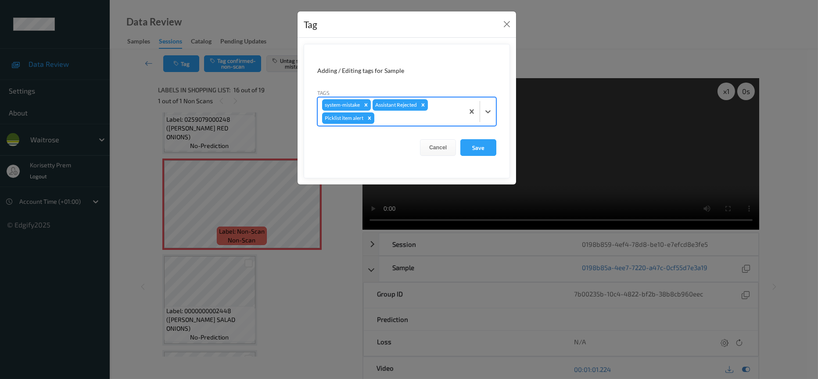
click at [394, 115] on div at bounding box center [417, 118] width 83 height 11
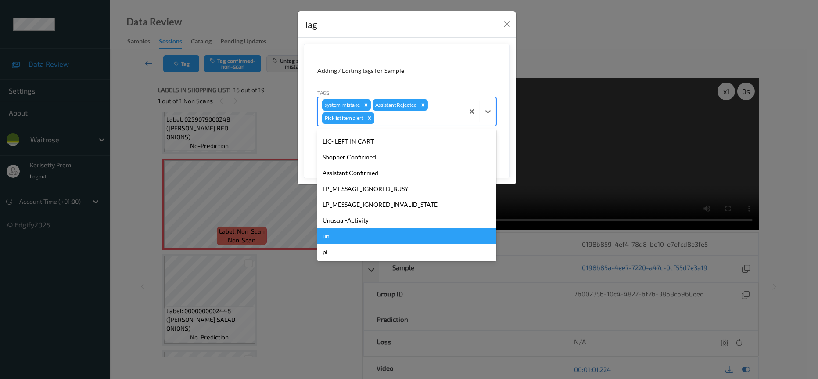
scroll to position [155, 0]
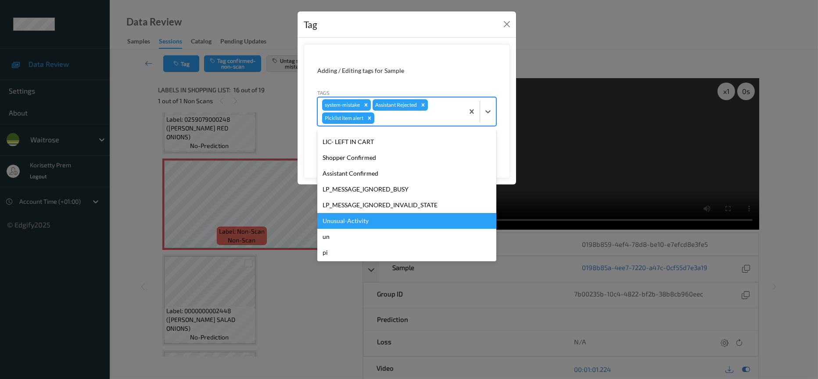
click at [355, 219] on div "Unusual-Activity" at bounding box center [406, 221] width 179 height 16
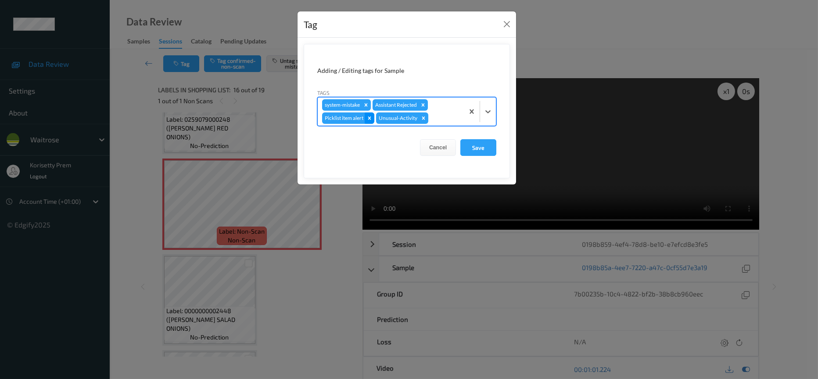
click at [370, 119] on icon "Remove Picklist item alert" at bounding box center [370, 118] width 6 height 6
click at [387, 121] on div at bounding box center [417, 118] width 83 height 11
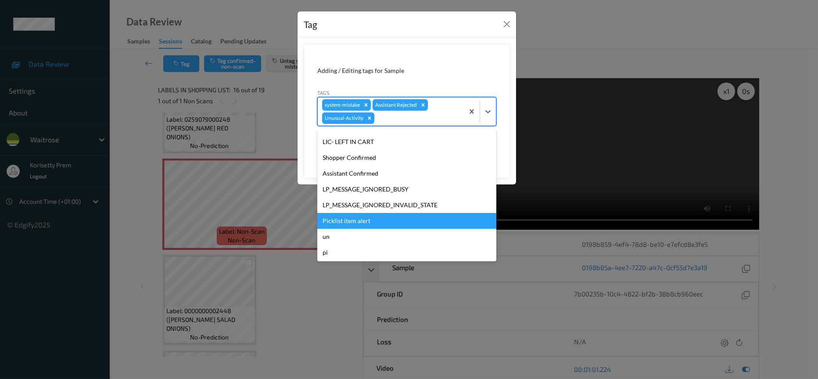
click at [353, 218] on div "Picklist item alert" at bounding box center [406, 221] width 179 height 16
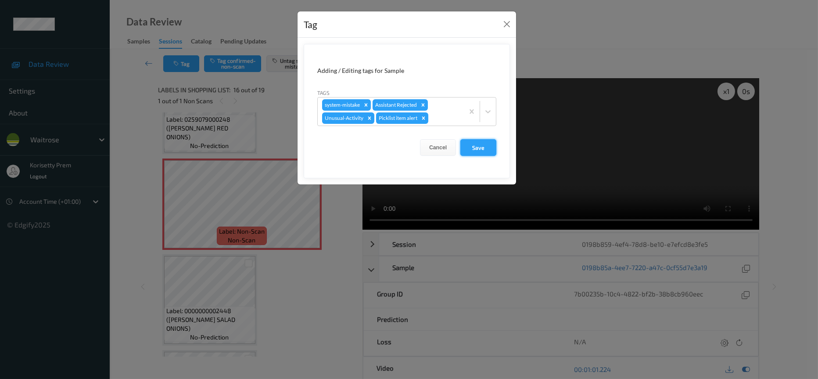
click at [489, 149] on button "Save" at bounding box center [479, 147] width 36 height 17
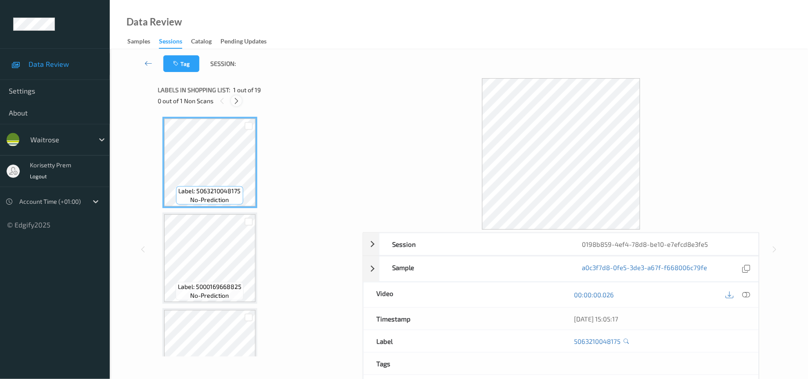
click at [234, 101] on icon at bounding box center [236, 101] width 7 height 8
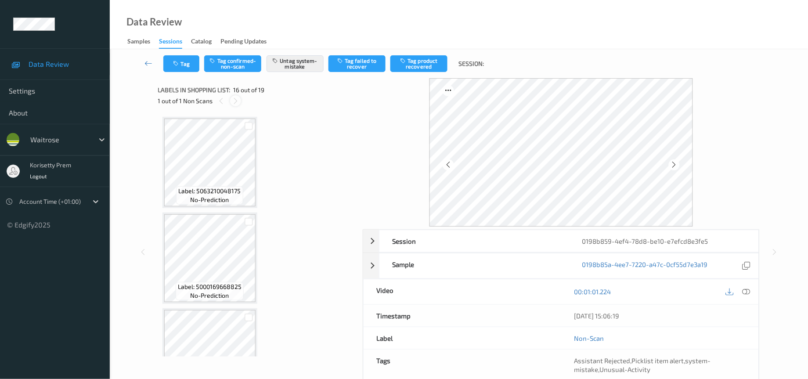
scroll to position [1328, 0]
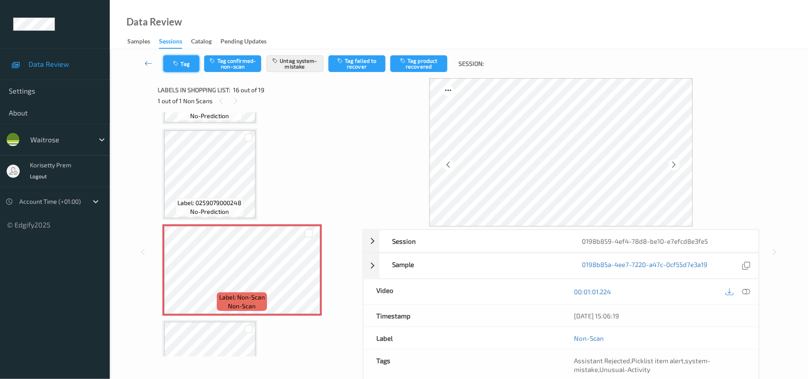
click at [188, 63] on button "Tag" at bounding box center [181, 63] width 36 height 17
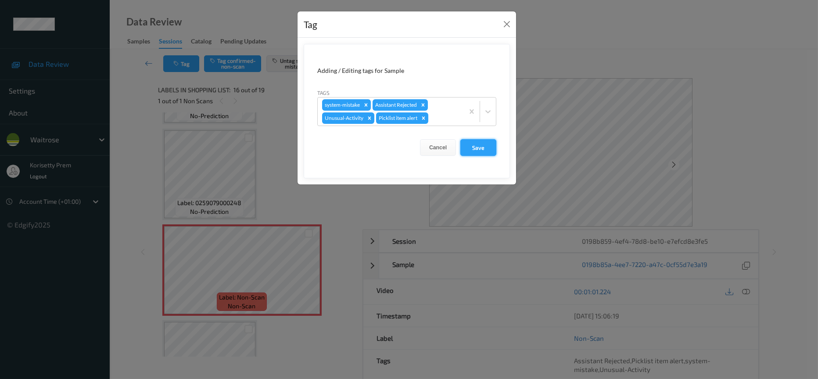
click at [469, 148] on button "Save" at bounding box center [479, 147] width 36 height 17
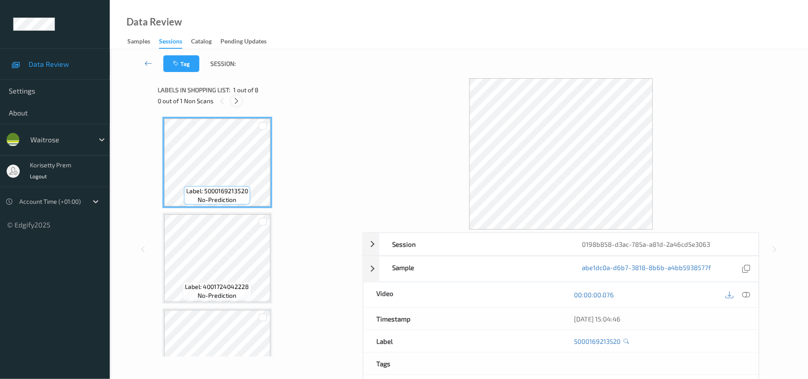
click at [235, 97] on icon at bounding box center [236, 101] width 7 height 8
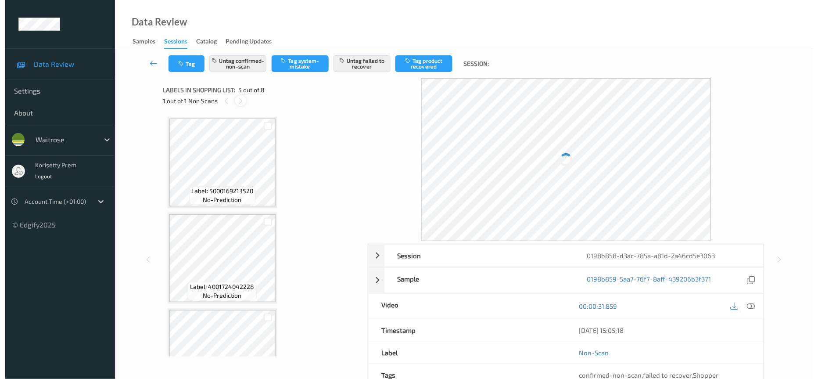
scroll to position [288, 0]
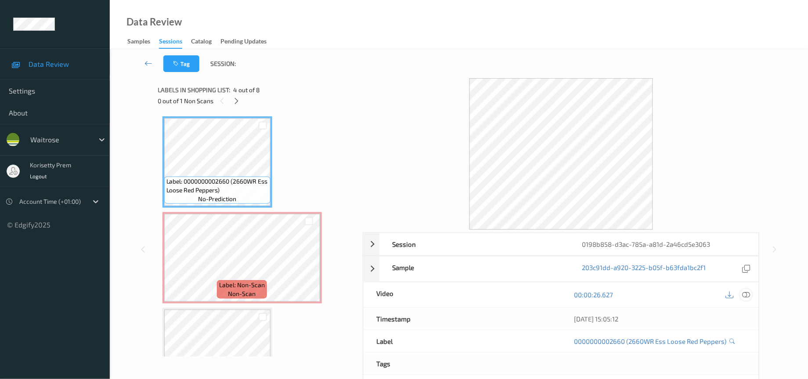
click at [742, 295] on icon at bounding box center [746, 295] width 8 height 8
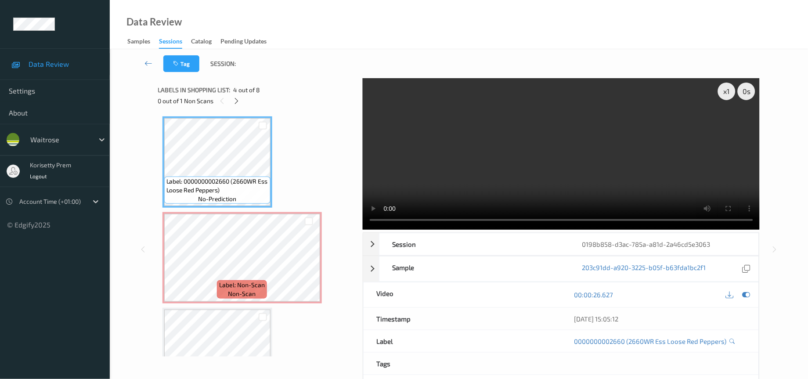
click at [572, 166] on video at bounding box center [561, 153] width 397 height 151
click at [542, 140] on video at bounding box center [561, 153] width 397 height 151
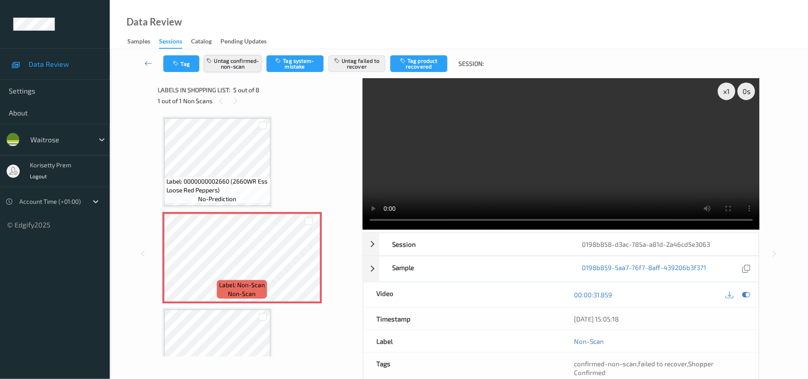
click at [231, 68] on button "Untag confirmed-non-scan" at bounding box center [232, 63] width 57 height 17
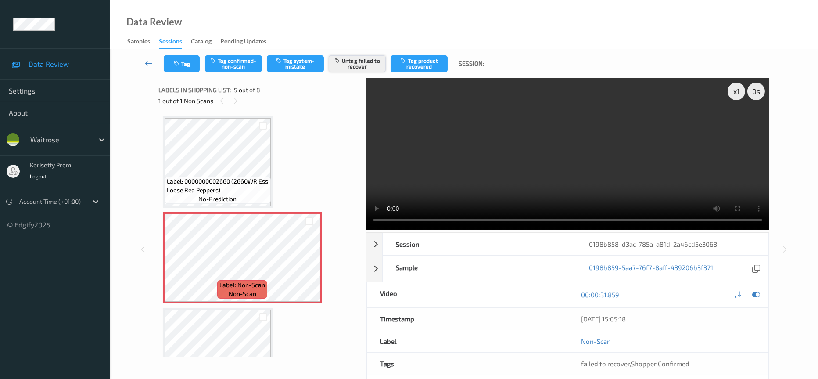
click at [366, 58] on button "Untag failed to recover" at bounding box center [357, 63] width 57 height 17
click at [296, 65] on button "Tag system-mistake" at bounding box center [295, 63] width 57 height 17
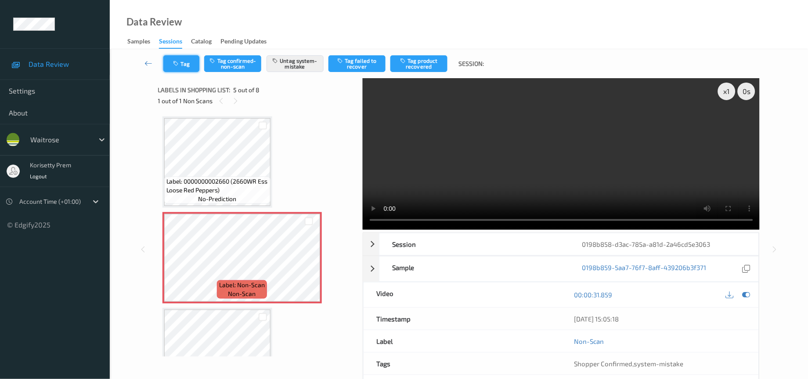
click at [175, 63] on icon "button" at bounding box center [176, 64] width 7 height 6
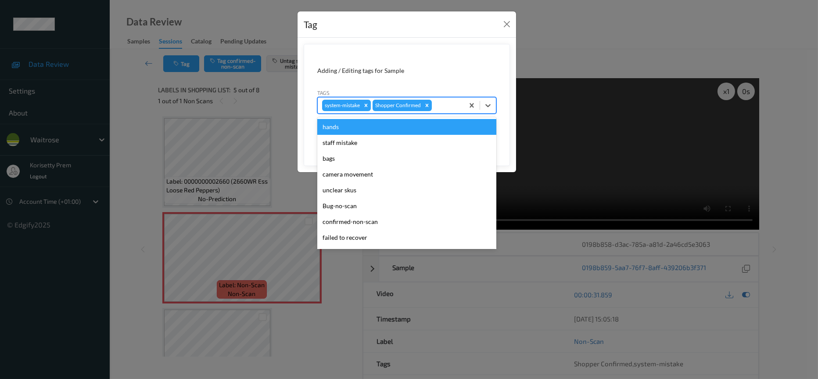
click at [452, 107] on div at bounding box center [447, 105] width 26 height 11
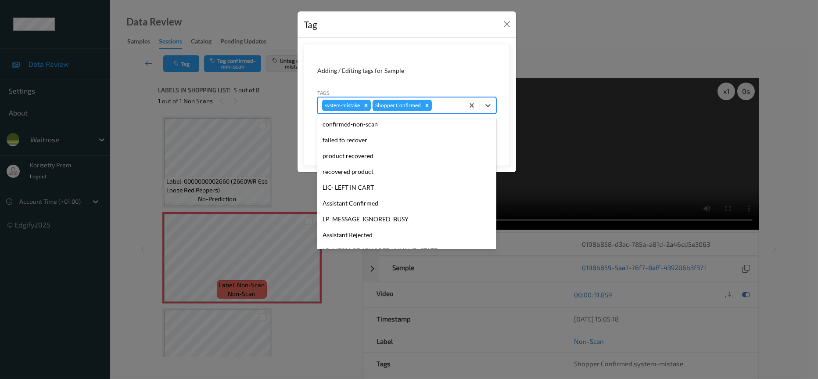
scroll to position [172, 0]
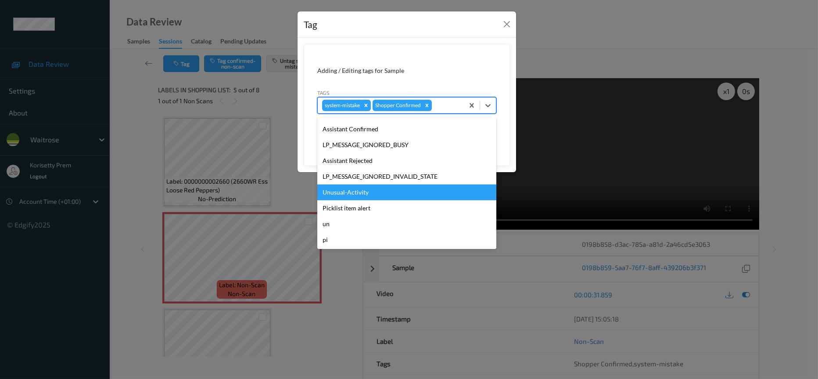
click at [361, 191] on div "Unusual-Activity" at bounding box center [406, 192] width 179 height 16
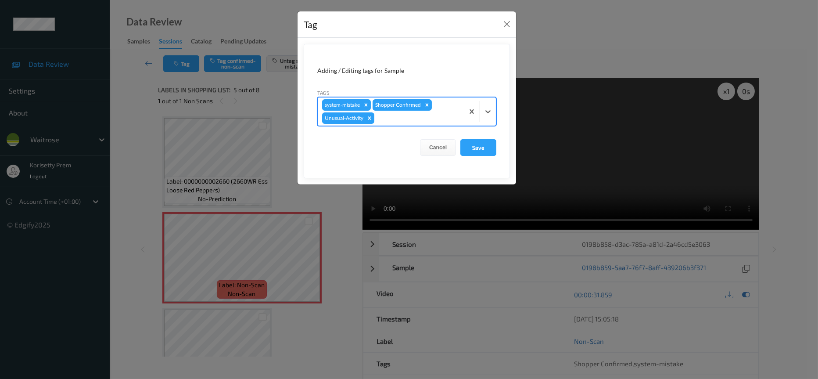
click at [399, 118] on div at bounding box center [417, 118] width 83 height 11
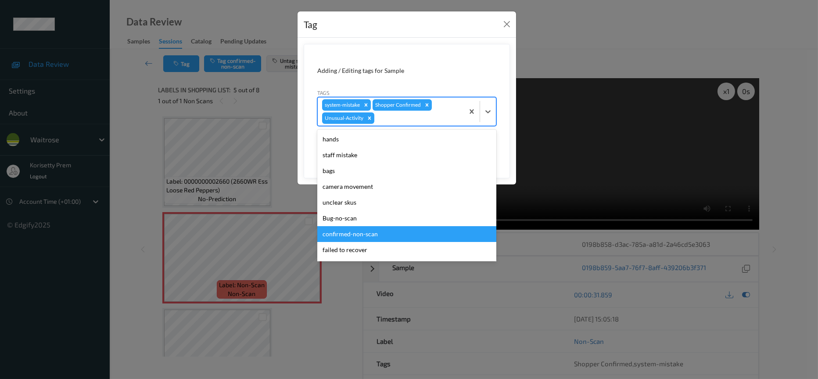
scroll to position [155, 0]
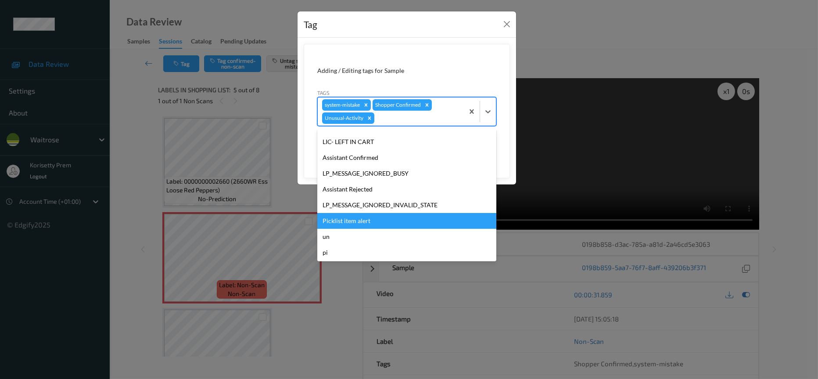
click at [362, 223] on div "Picklist item alert" at bounding box center [406, 221] width 179 height 16
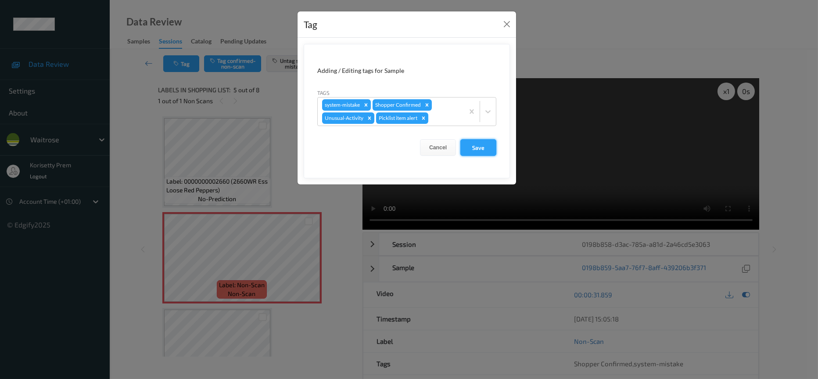
click at [474, 150] on button "Save" at bounding box center [479, 147] width 36 height 17
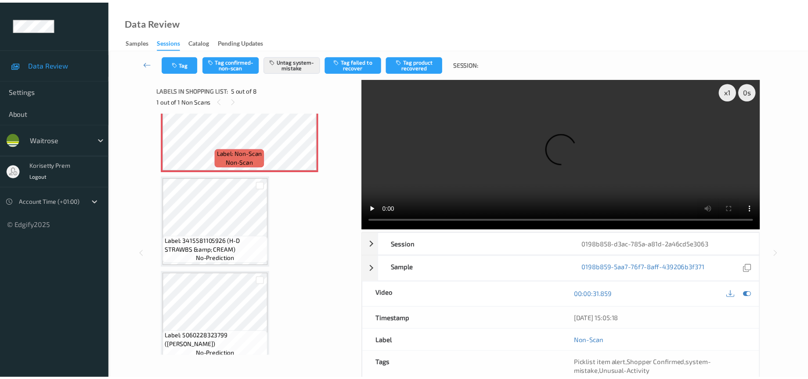
scroll to position [353, 0]
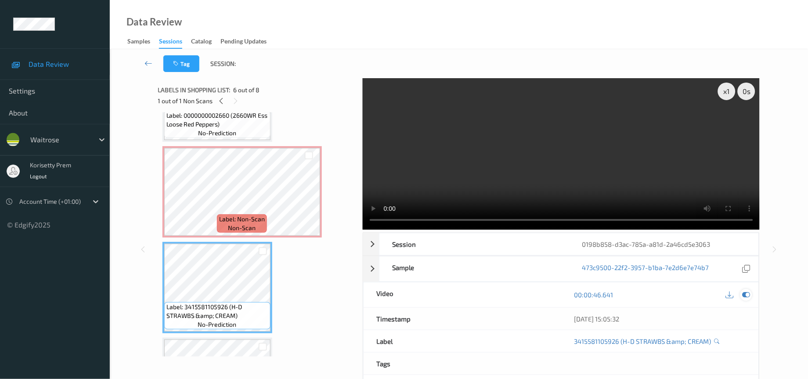
click at [745, 295] on icon at bounding box center [746, 295] width 8 height 8
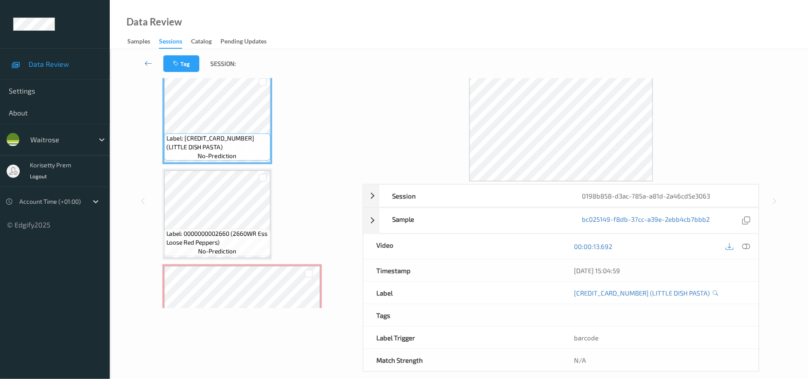
scroll to position [0, 0]
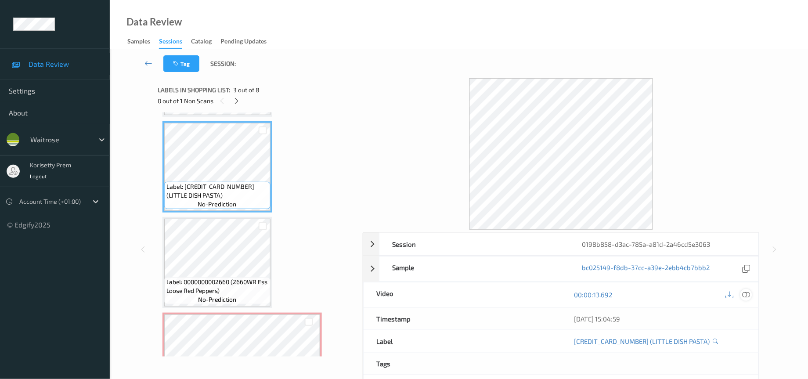
click at [748, 298] on icon at bounding box center [746, 295] width 8 height 8
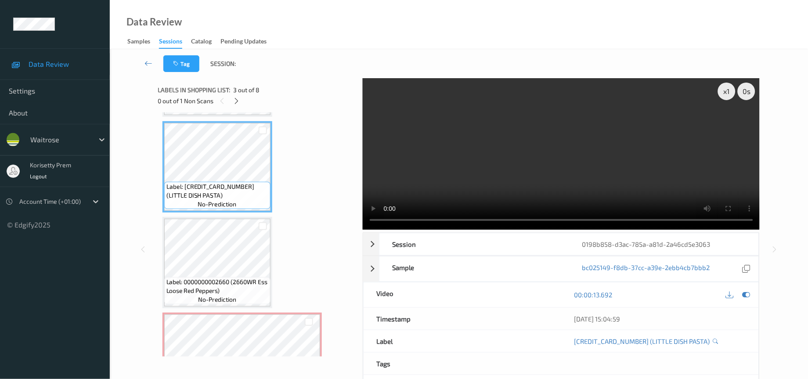
click at [390, 156] on video at bounding box center [561, 153] width 397 height 151
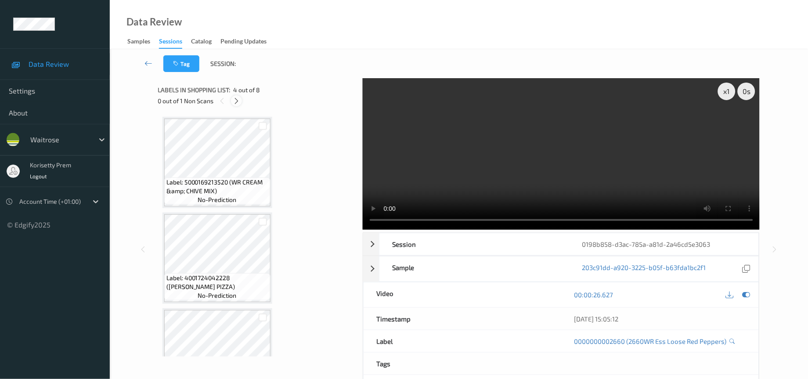
click at [237, 105] on div at bounding box center [236, 100] width 11 height 11
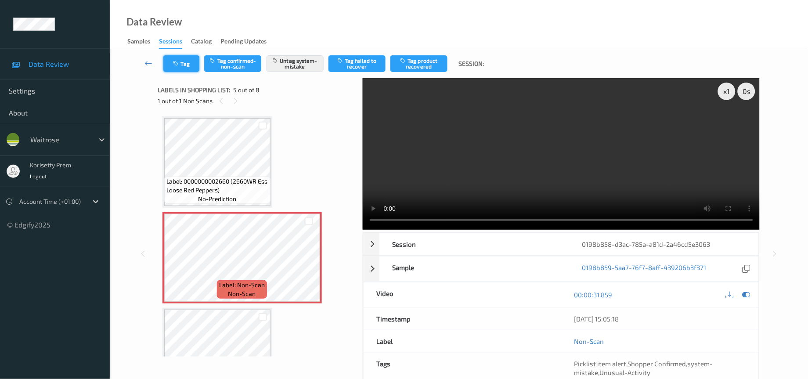
click at [180, 63] on icon "button" at bounding box center [176, 64] width 7 height 6
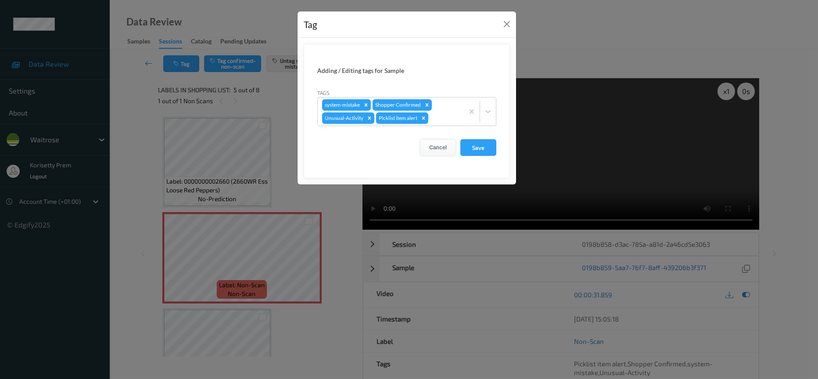
click at [440, 144] on button "Cancel" at bounding box center [438, 147] width 36 height 17
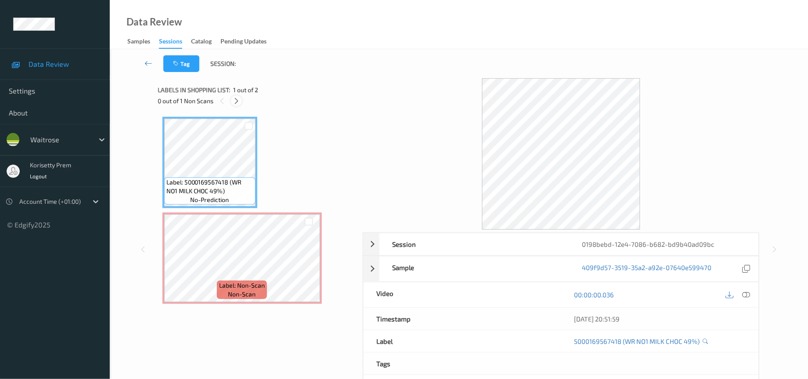
click at [234, 101] on icon at bounding box center [236, 101] width 7 height 8
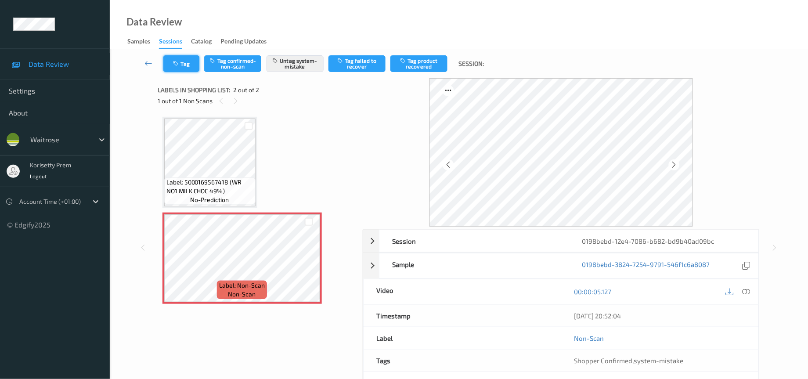
click at [184, 63] on button "Tag" at bounding box center [181, 63] width 36 height 17
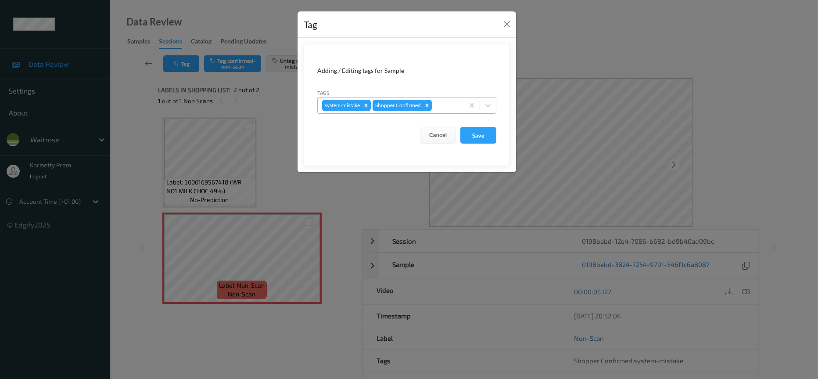
click at [443, 111] on div at bounding box center [447, 105] width 26 height 11
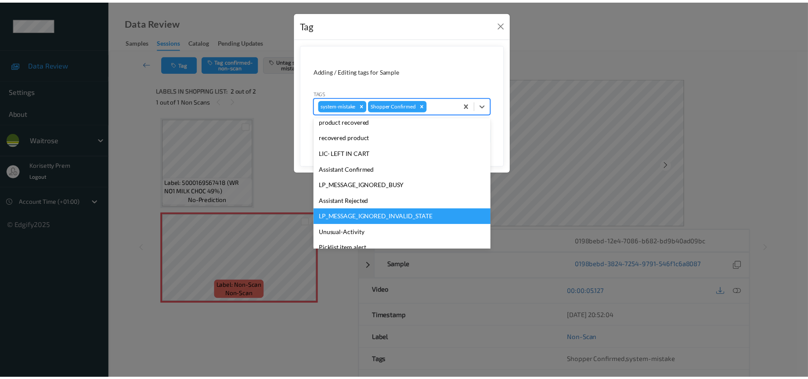
scroll to position [172, 0]
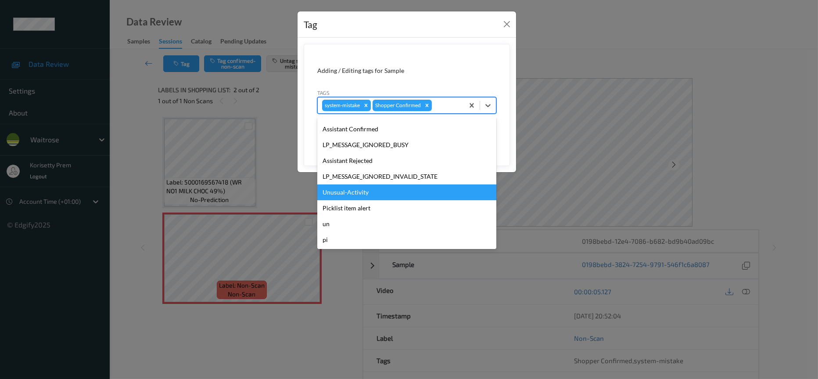
click at [348, 197] on div "Unusual-Activity" at bounding box center [406, 192] width 179 height 16
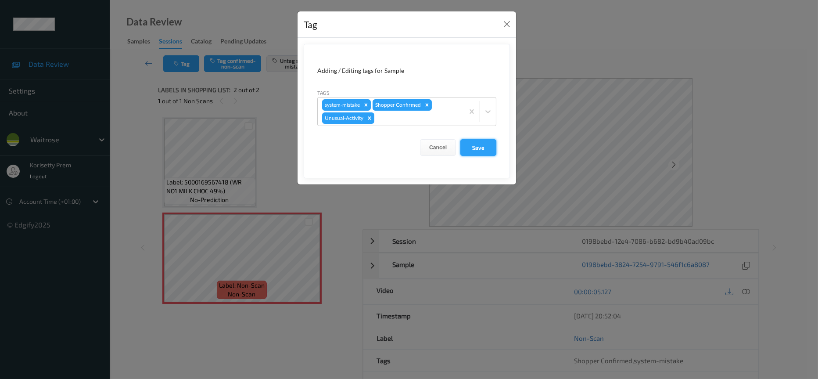
click at [485, 150] on button "Save" at bounding box center [479, 147] width 36 height 17
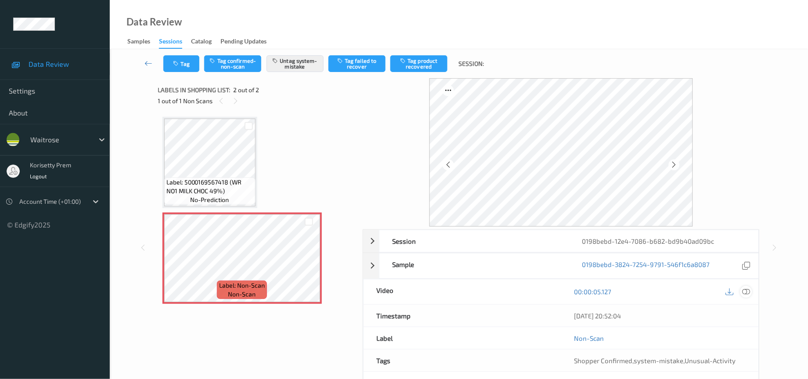
click at [744, 292] on icon at bounding box center [746, 292] width 8 height 8
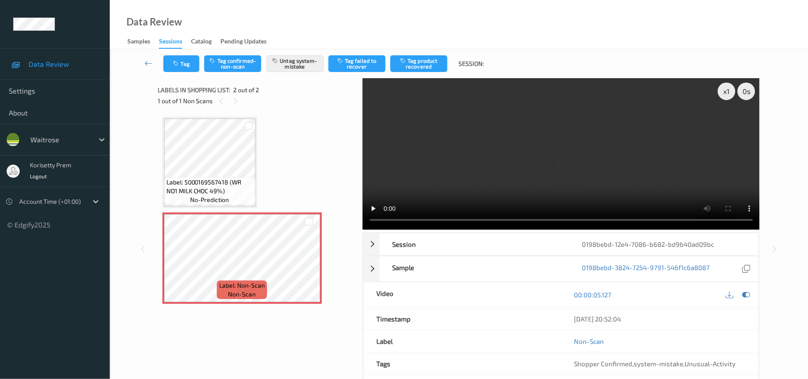
click at [565, 147] on video at bounding box center [561, 153] width 397 height 151
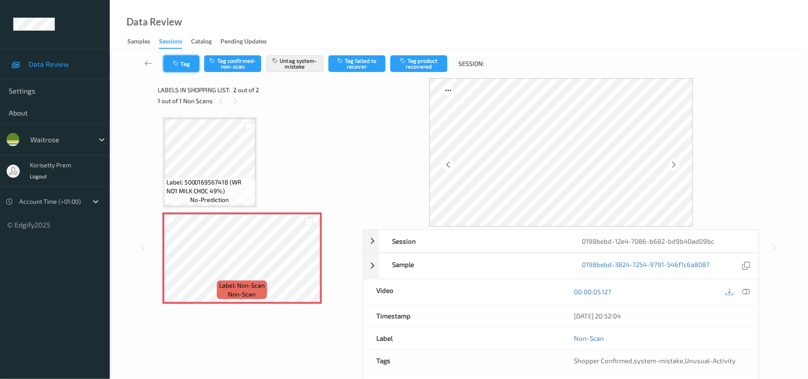
click at [190, 64] on button "Tag" at bounding box center [181, 63] width 36 height 17
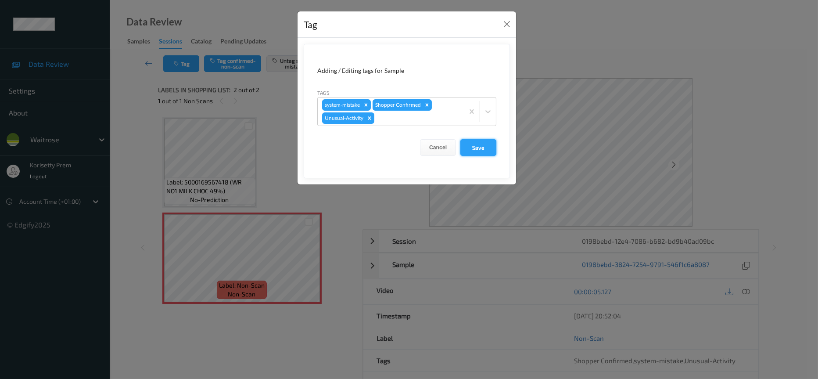
click at [477, 148] on button "Save" at bounding box center [479, 147] width 36 height 17
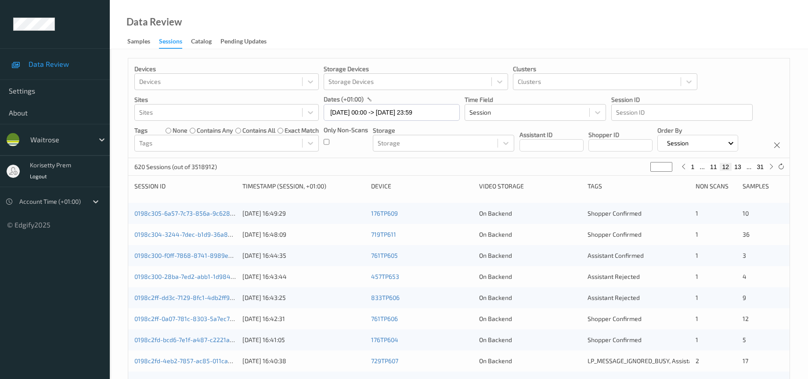
scroll to position [66, 0]
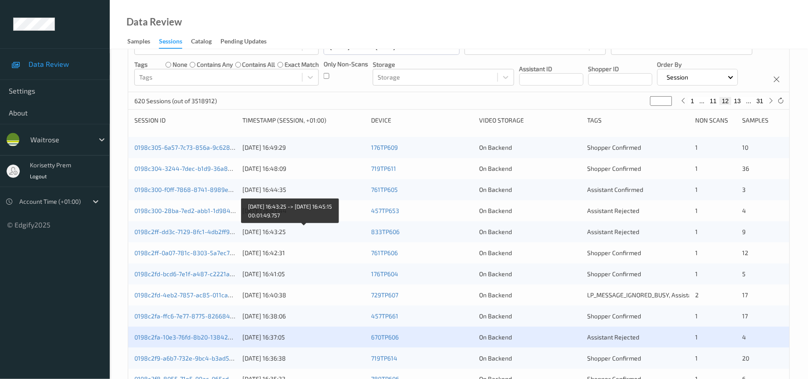
click at [261, 236] on div "[DATE] 16:43:25" at bounding box center [303, 231] width 122 height 9
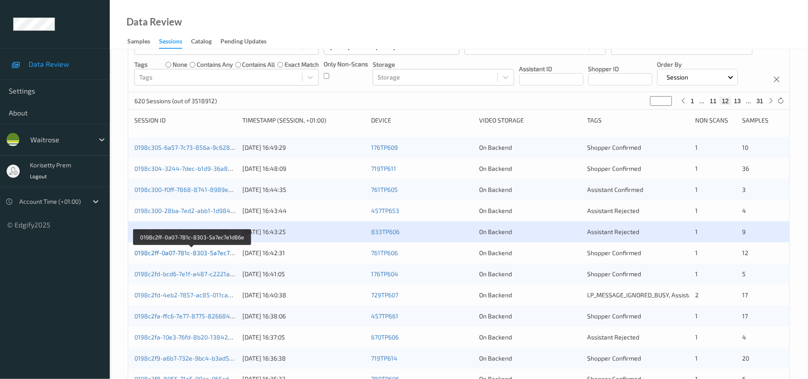
click at [212, 256] on link "0198c2ff-0a07-781c-8303-5a7ec7e1d86e" at bounding box center [192, 252] width 116 height 7
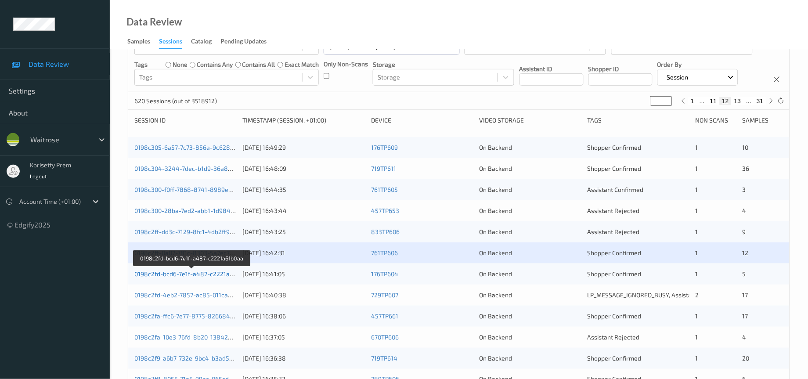
click at [209, 277] on link "0198c2fd-bcd6-7e1f-a487-c2221a61b0aa" at bounding box center [191, 273] width 115 height 7
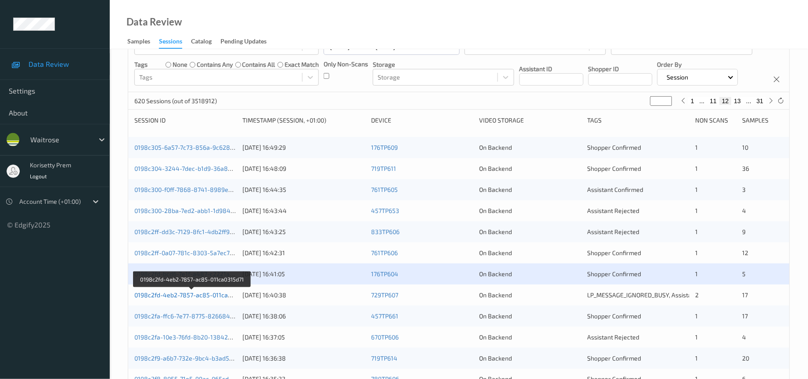
click at [213, 299] on link "0198c2fd-4eb2-7857-ac85-011ca0315d71" at bounding box center [192, 294] width 116 height 7
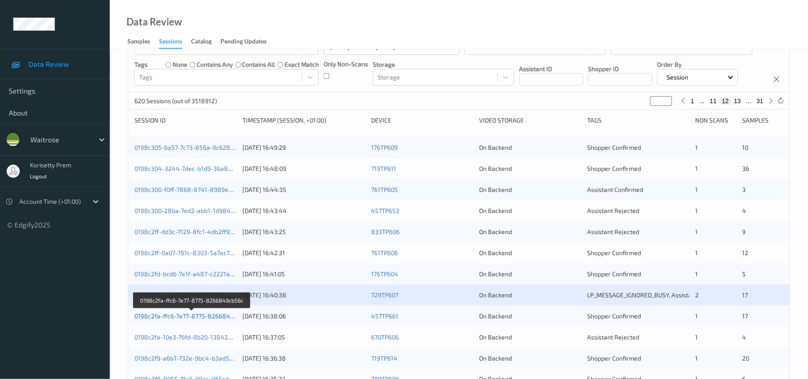
click at [218, 320] on link "0198c2fa-ffc6-7e77-8775-8266849cb56c" at bounding box center [192, 315] width 116 height 7
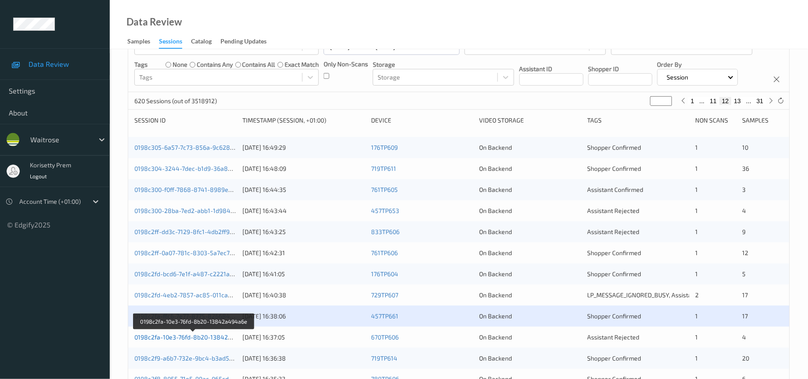
click at [221, 341] on link "0198c2fa-10e3-76fd-8b20-13842a494a6e" at bounding box center [193, 336] width 119 height 7
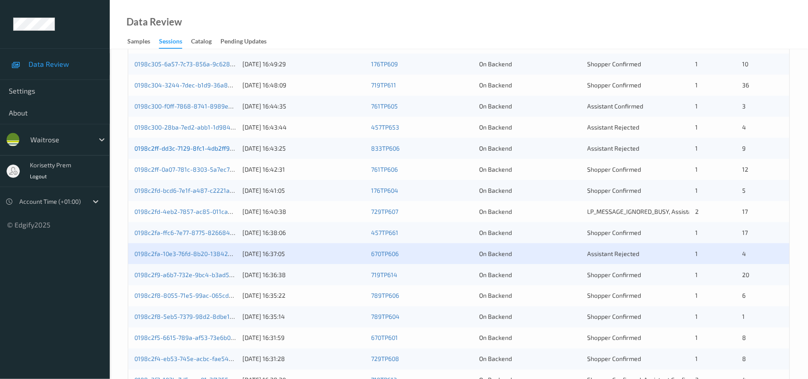
scroll to position [0, 0]
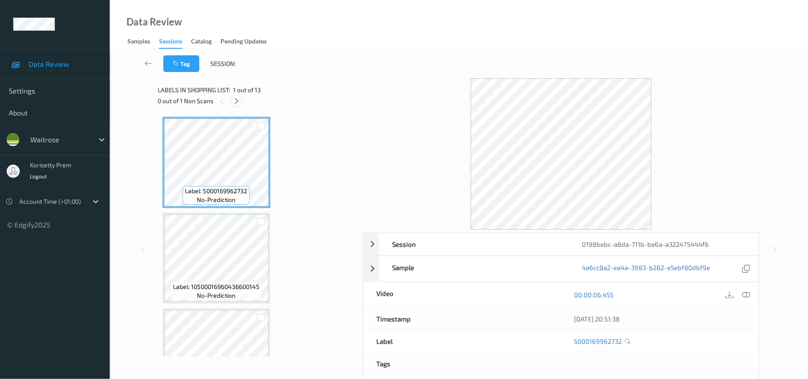
click at [234, 103] on icon at bounding box center [236, 101] width 7 height 8
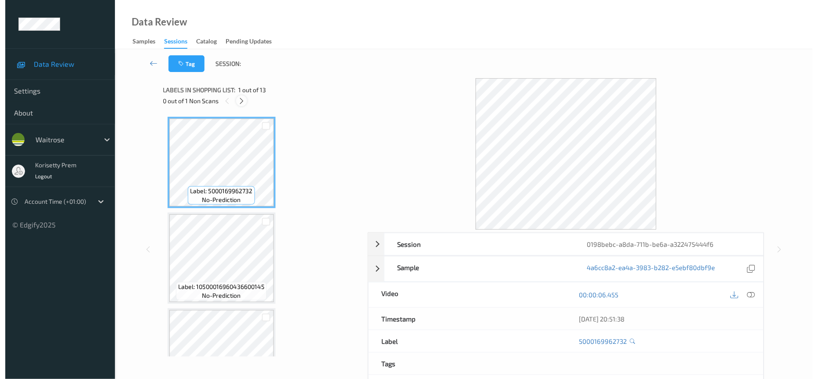
scroll to position [477, 0]
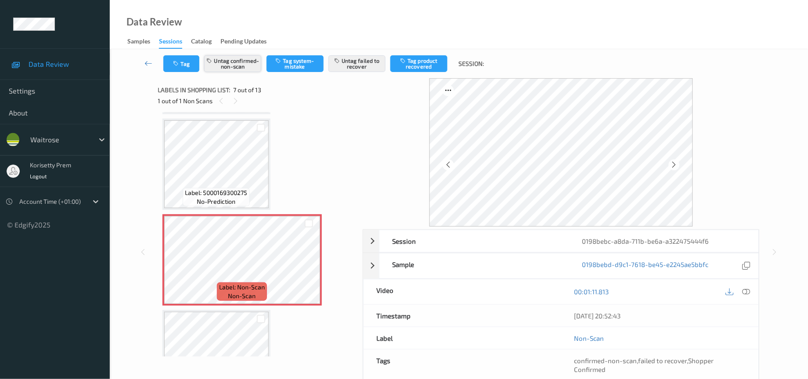
click at [229, 66] on button "Untag confirmed-non-scan" at bounding box center [232, 63] width 57 height 17
click at [358, 66] on button "Untag failed to recover" at bounding box center [356, 63] width 57 height 17
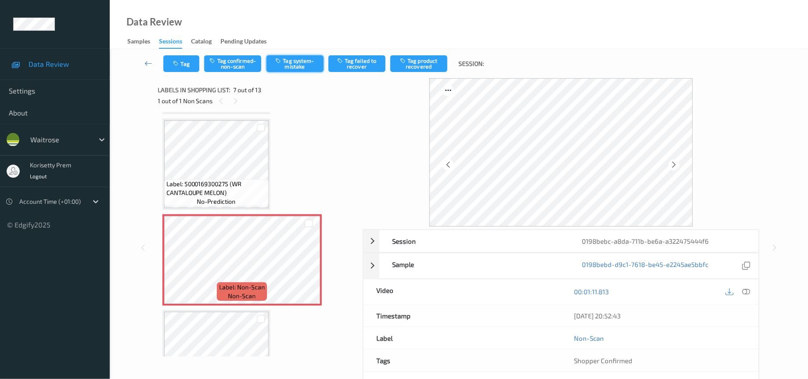
click at [310, 66] on button "Tag system-mistake" at bounding box center [294, 63] width 57 height 17
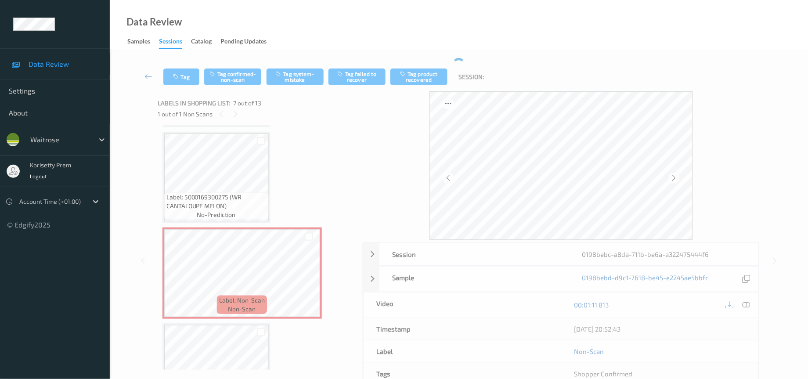
click at [180, 63] on div "Tag Tag confirmed-non-scan Tag system-mistake Tag failed to recover Tag product…" at bounding box center [459, 76] width 662 height 29
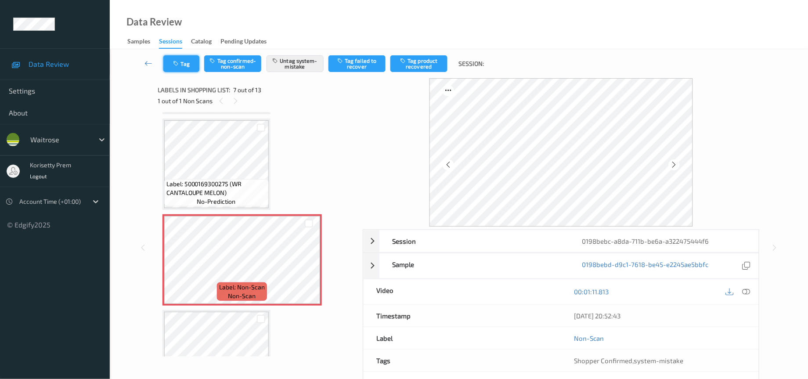
click at [184, 65] on button "Tag" at bounding box center [181, 63] width 36 height 17
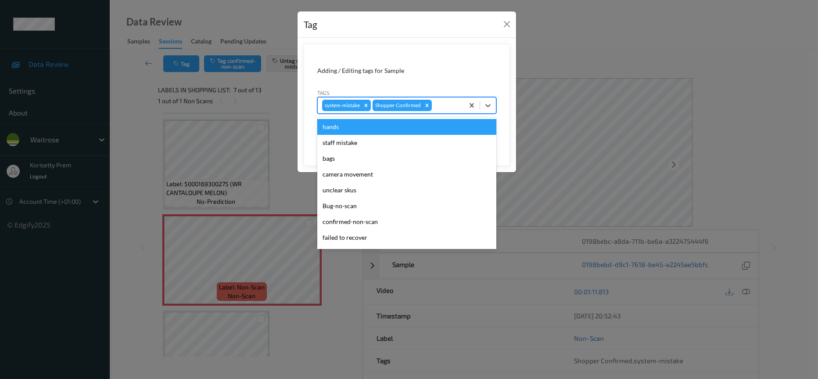
click at [440, 105] on div at bounding box center [447, 105] width 26 height 11
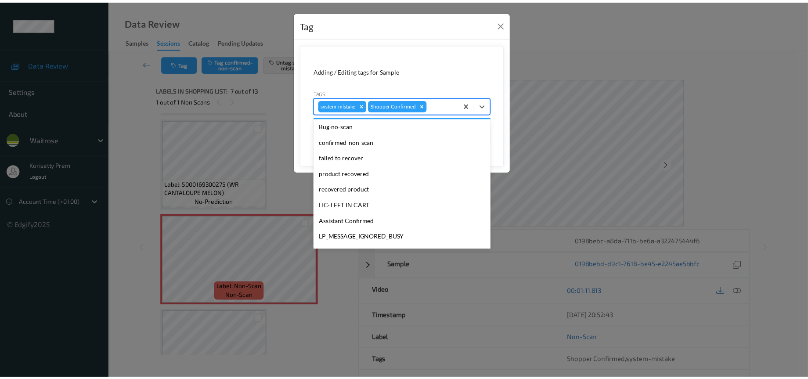
scroll to position [172, 0]
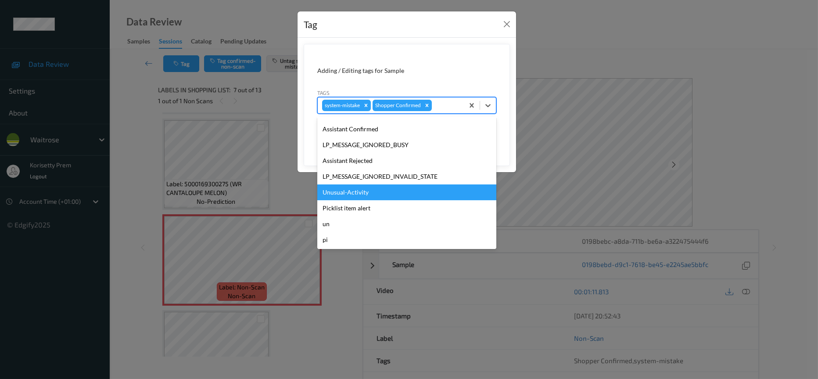
click at [353, 196] on div "Unusual-Activity" at bounding box center [406, 192] width 179 height 16
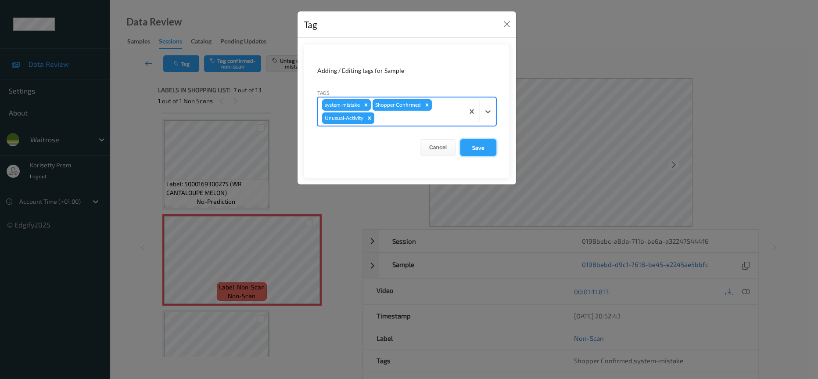
click at [477, 150] on button "Save" at bounding box center [479, 147] width 36 height 17
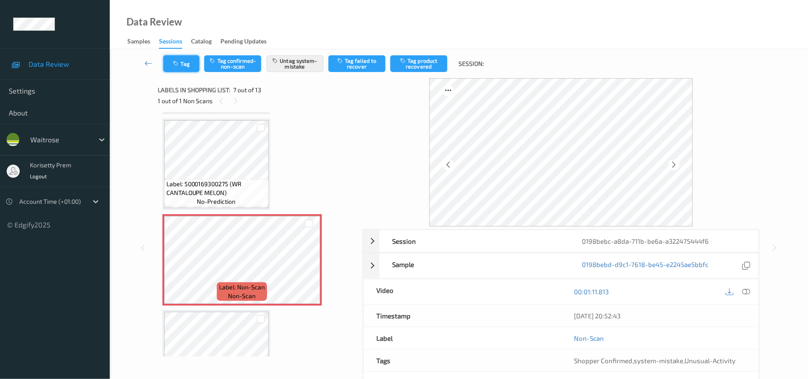
click at [186, 65] on button "Tag" at bounding box center [181, 63] width 36 height 17
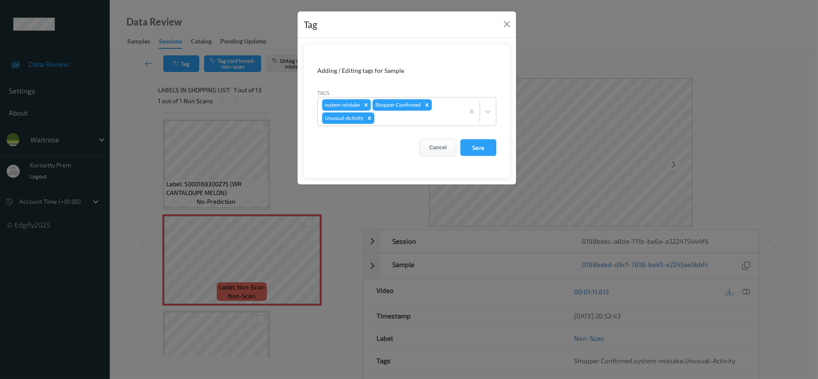
click at [432, 151] on button "Cancel" at bounding box center [438, 147] width 36 height 17
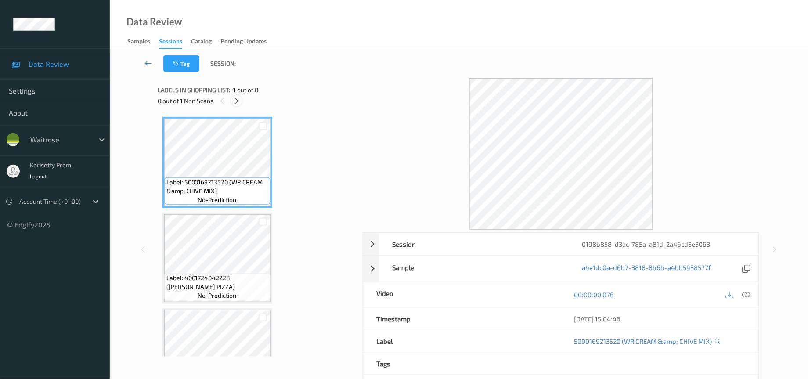
click at [234, 100] on icon at bounding box center [236, 101] width 7 height 8
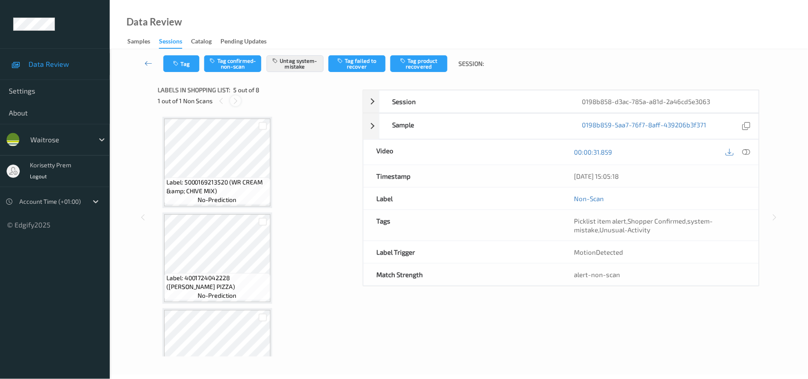
scroll to position [288, 0]
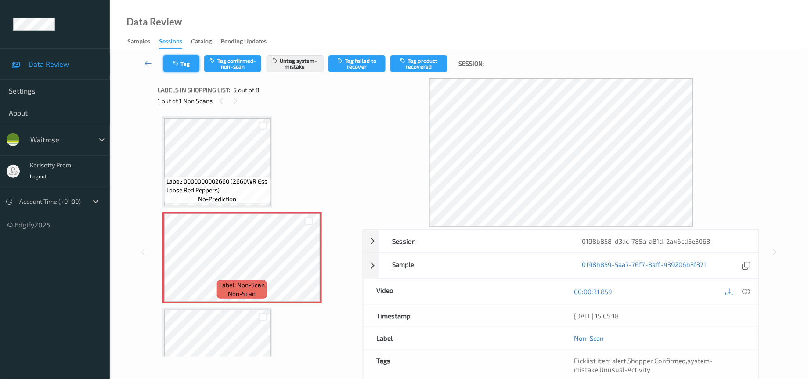
click at [172, 61] on button "Tag" at bounding box center [181, 63] width 36 height 17
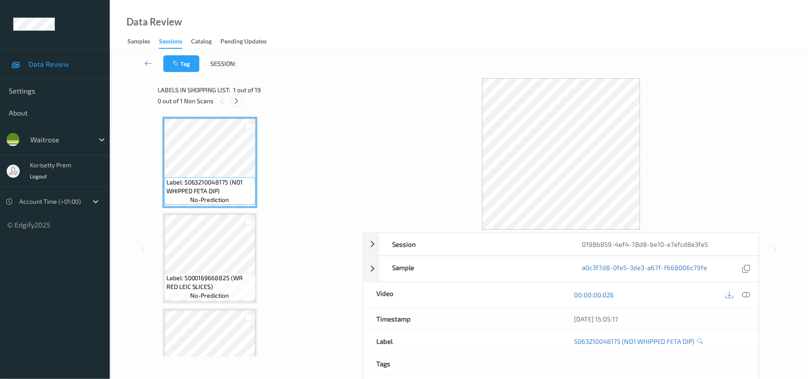
click at [231, 102] on div at bounding box center [236, 100] width 11 height 11
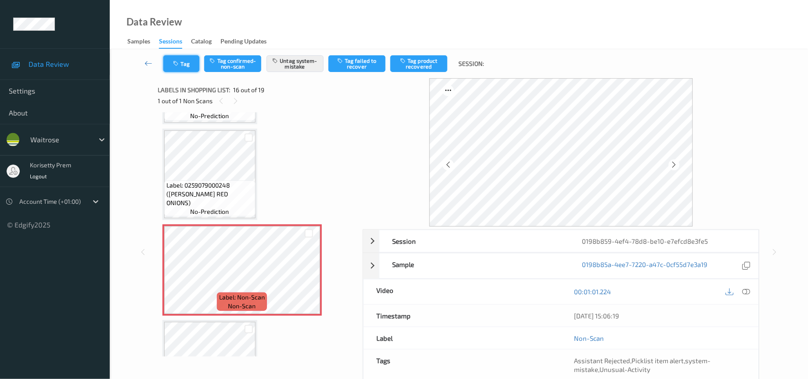
click at [187, 60] on button "Tag" at bounding box center [181, 63] width 36 height 17
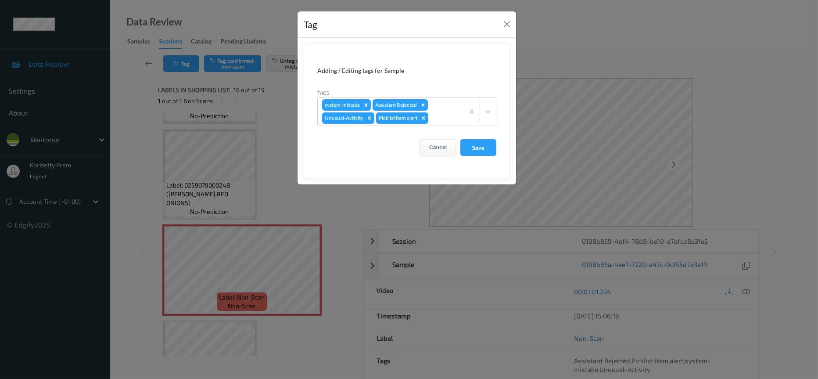
click at [442, 144] on button "Cancel" at bounding box center [438, 147] width 36 height 17
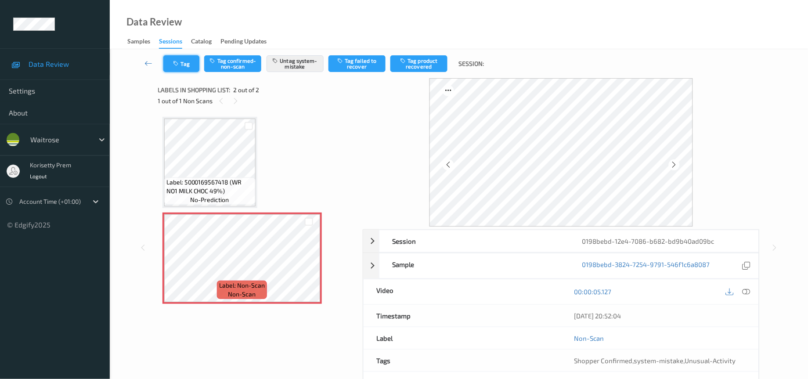
click at [188, 67] on button "Tag" at bounding box center [181, 63] width 36 height 17
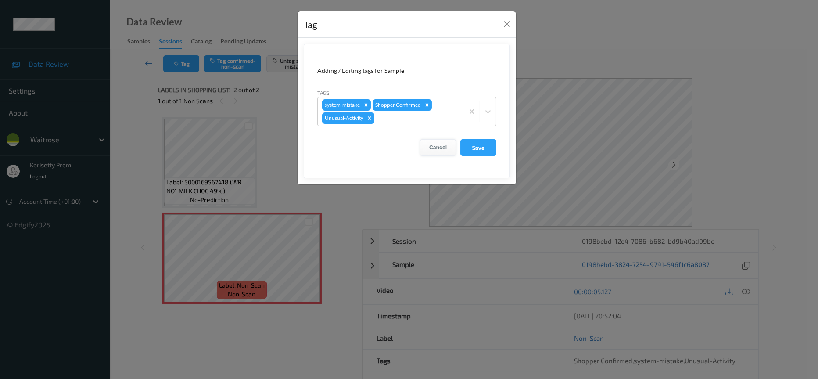
click at [432, 147] on button "Cancel" at bounding box center [438, 147] width 36 height 17
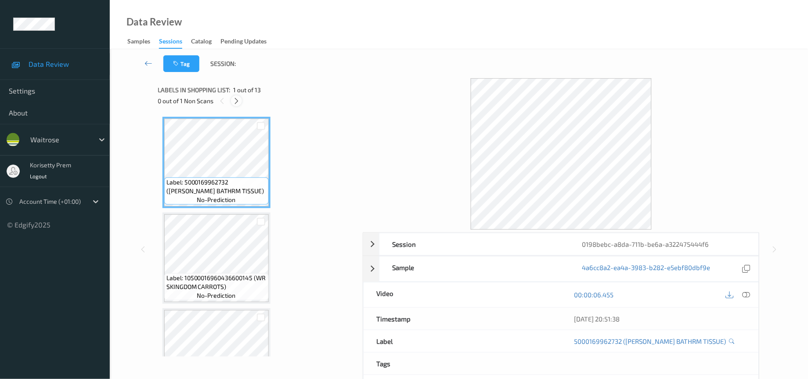
click at [236, 103] on icon at bounding box center [236, 101] width 7 height 8
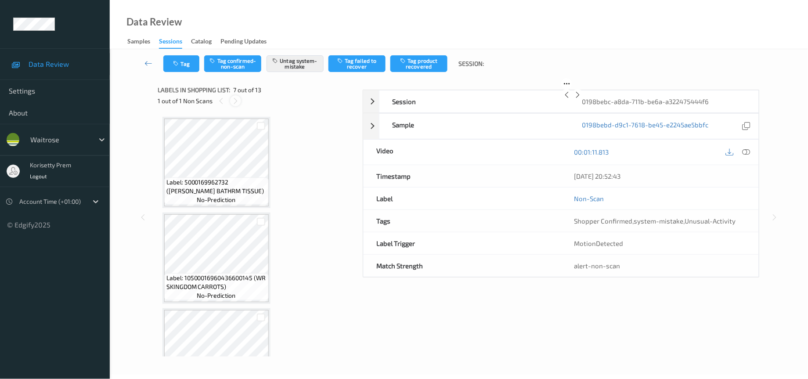
scroll to position [477, 0]
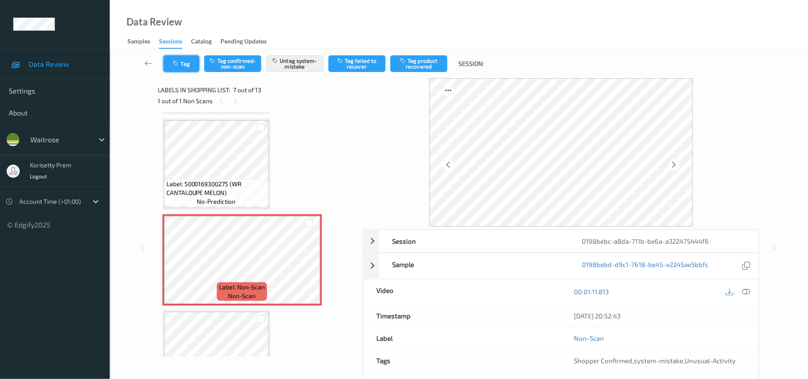
click at [182, 69] on button "Tag" at bounding box center [181, 63] width 36 height 17
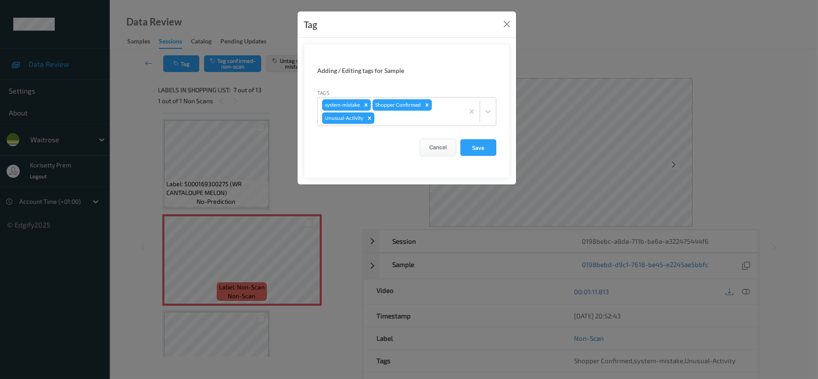
click at [440, 153] on button "Cancel" at bounding box center [438, 147] width 36 height 17
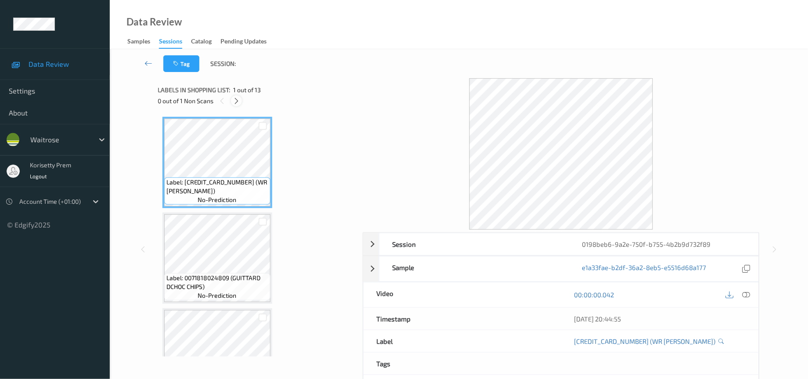
click at [233, 101] on icon at bounding box center [236, 101] width 7 height 8
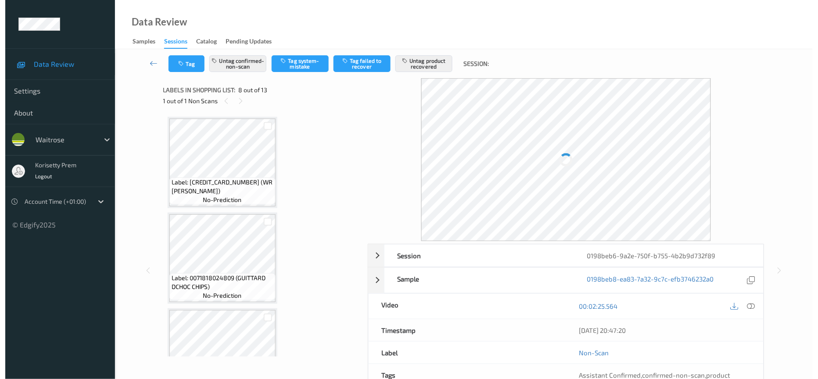
scroll to position [572, 0]
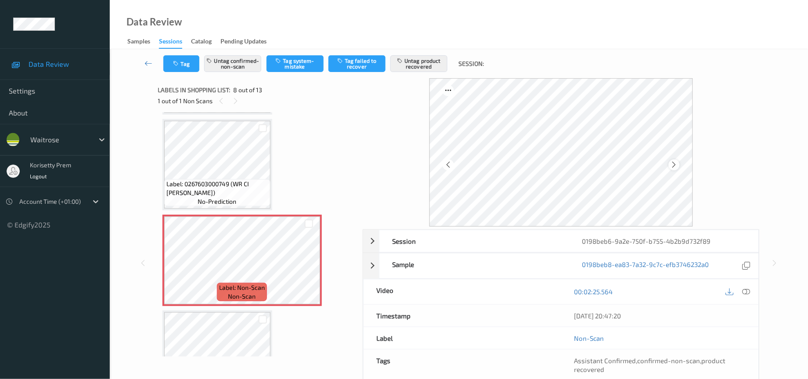
click at [672, 164] on icon at bounding box center [673, 165] width 7 height 8
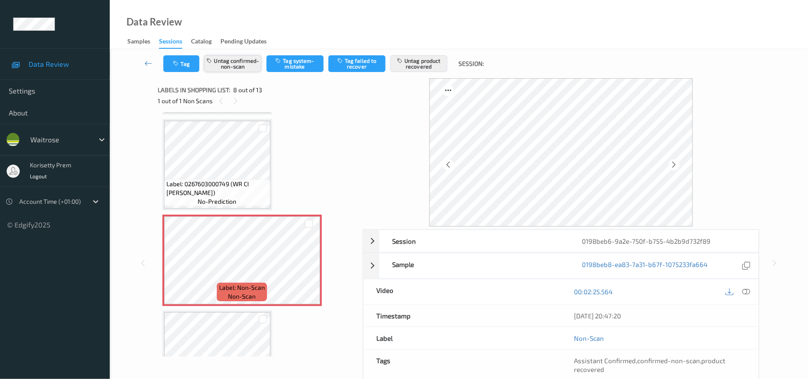
click at [246, 70] on button "Untag confirmed-non-scan" at bounding box center [232, 63] width 57 height 17
click at [422, 68] on button "Untag product recovered" at bounding box center [418, 63] width 57 height 17
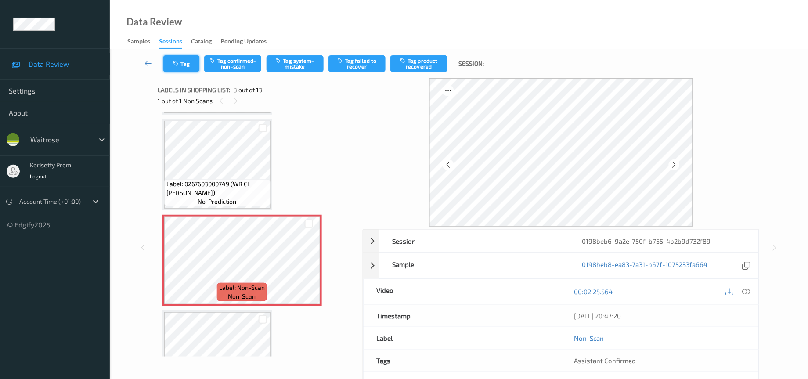
click at [187, 64] on button "Tag" at bounding box center [181, 63] width 36 height 17
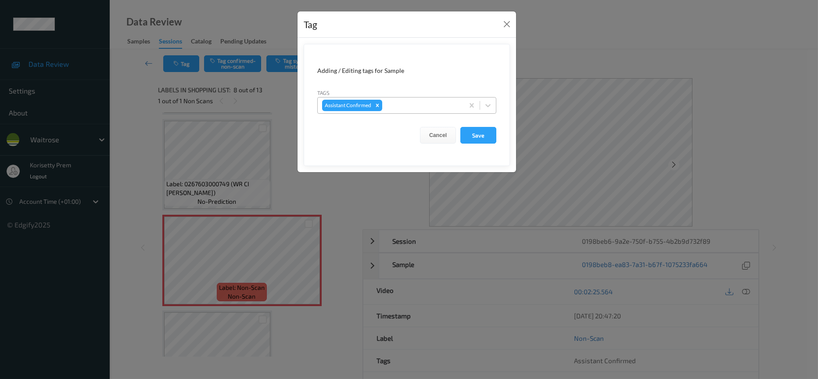
click at [421, 112] on div "Assistant Confirmed" at bounding box center [391, 105] width 146 height 15
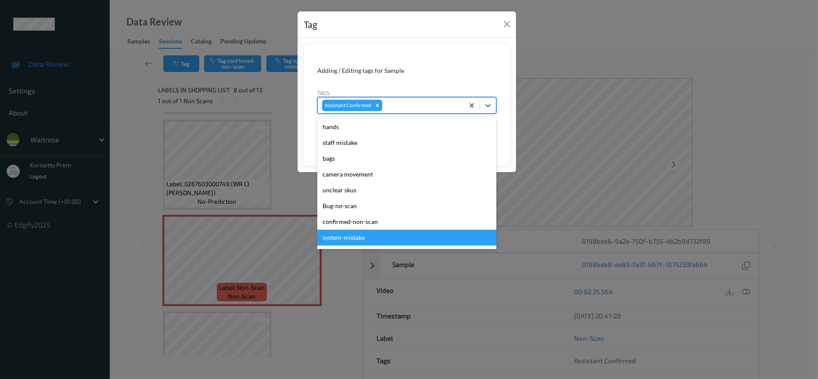
click at [356, 242] on div "system-mistake" at bounding box center [406, 238] width 179 height 16
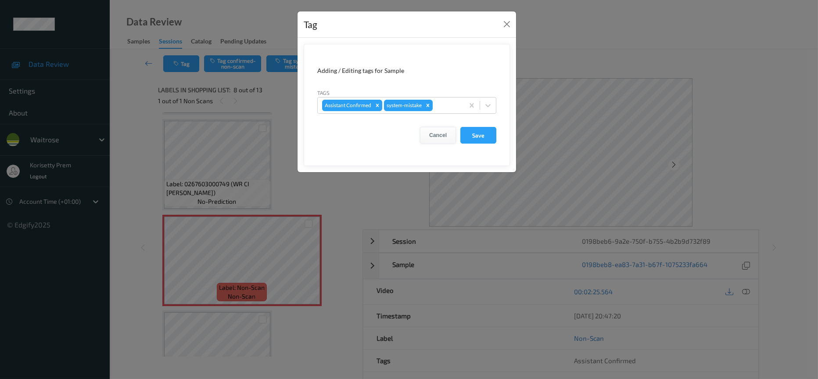
click at [439, 134] on button "Cancel" at bounding box center [438, 135] width 36 height 17
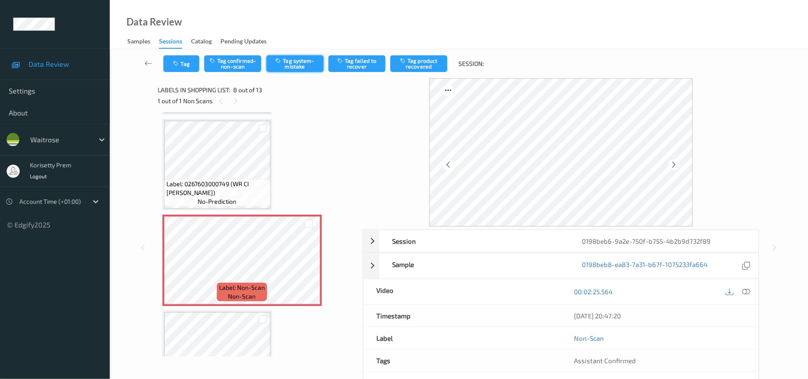
click at [294, 63] on button "Tag system-mistake" at bounding box center [294, 63] width 57 height 17
click at [180, 57] on button "Tag" at bounding box center [181, 63] width 36 height 17
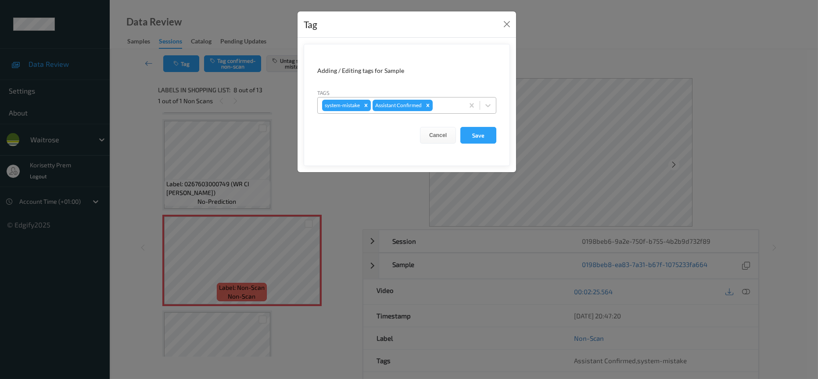
click at [443, 102] on div at bounding box center [447, 105] width 25 height 11
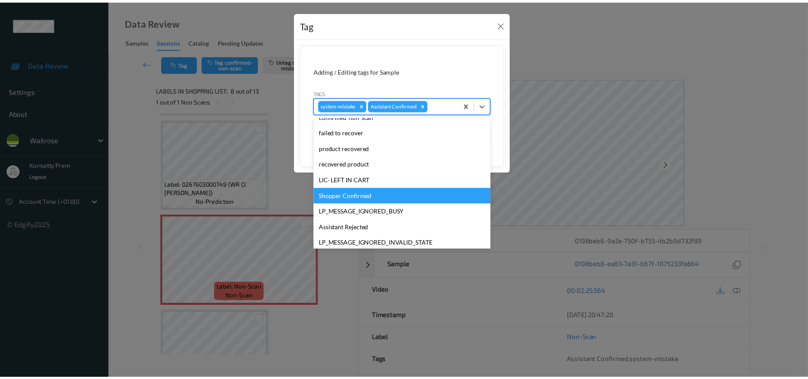
scroll to position [132, 0]
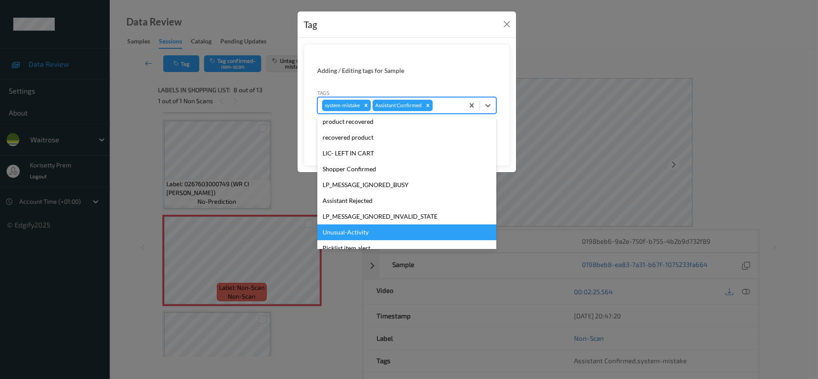
click at [343, 237] on div "Unusual-Activity" at bounding box center [406, 232] width 179 height 16
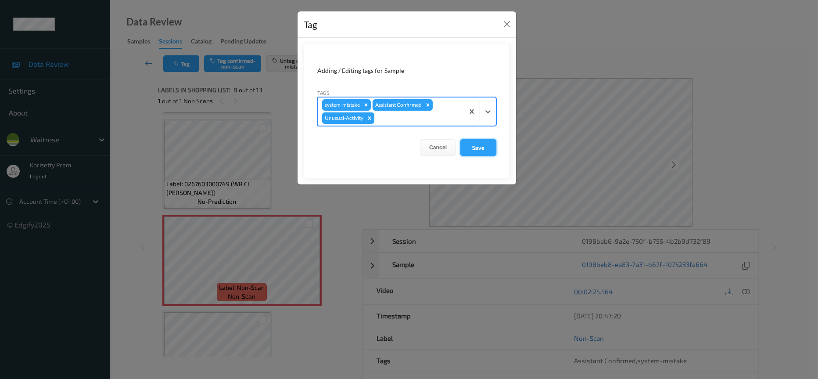
click at [475, 147] on button "Save" at bounding box center [479, 147] width 36 height 17
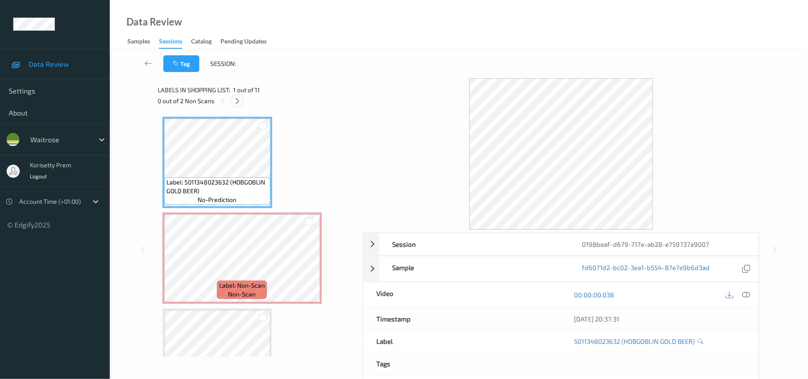
click at [236, 100] on icon at bounding box center [237, 101] width 7 height 8
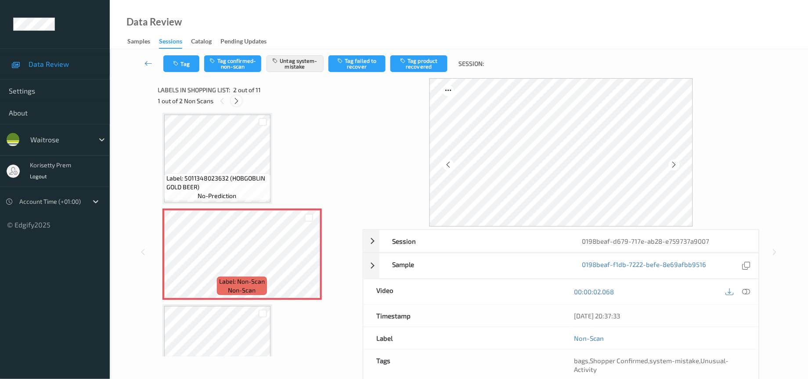
click at [236, 100] on icon at bounding box center [236, 101] width 7 height 8
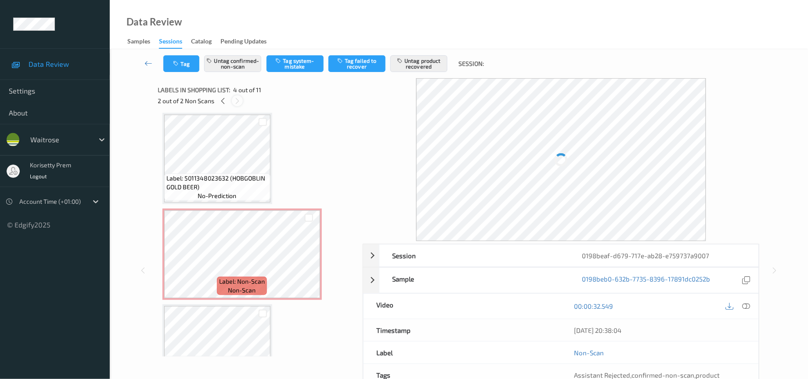
scroll to position [193, 0]
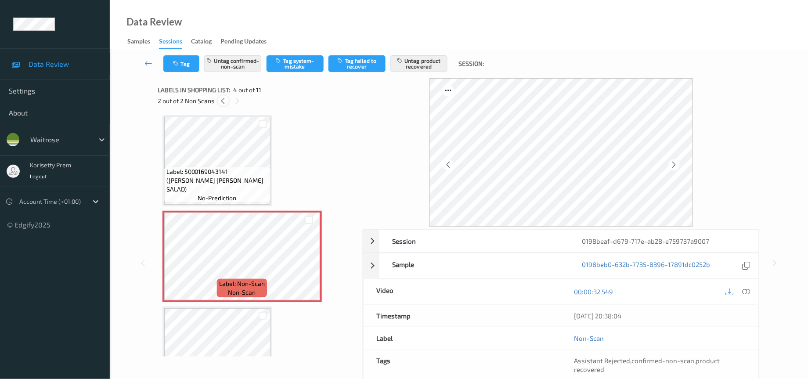
click at [224, 105] on div at bounding box center [223, 100] width 11 height 11
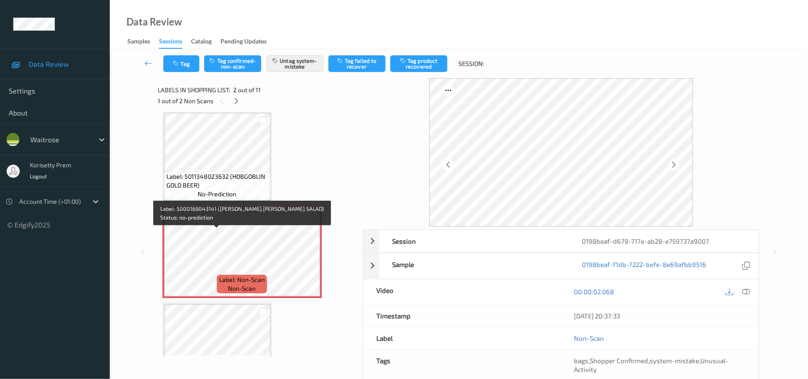
scroll to position [0, 0]
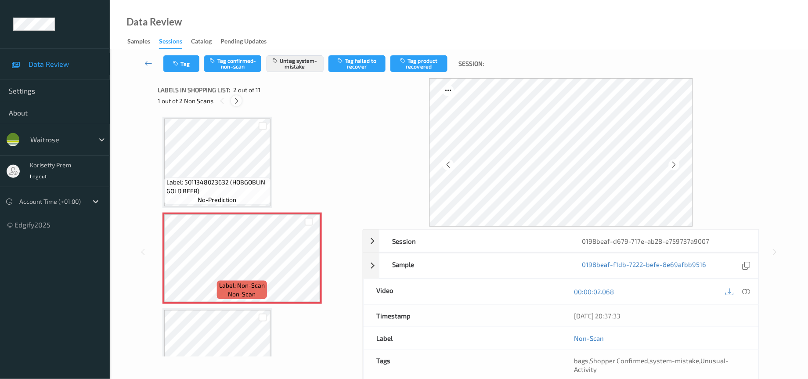
click at [240, 101] on div at bounding box center [236, 100] width 11 height 11
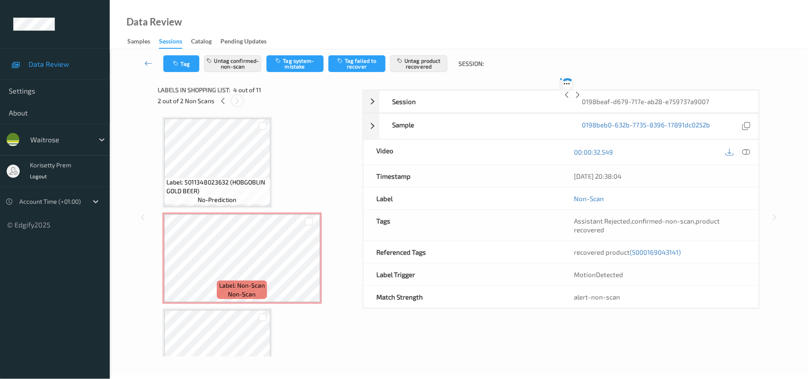
scroll to position [193, 0]
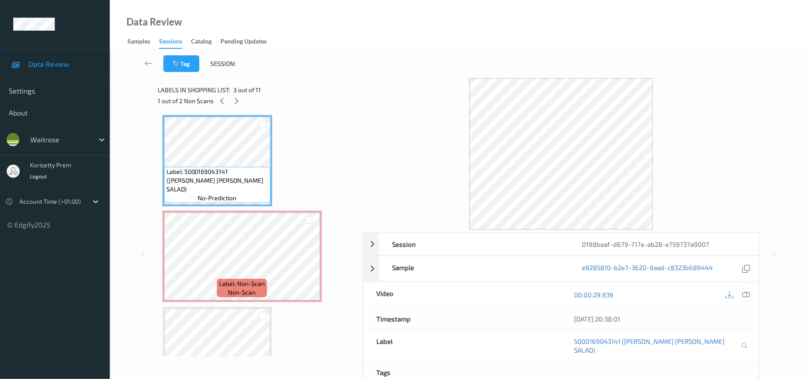
click at [751, 297] on div at bounding box center [746, 295] width 12 height 12
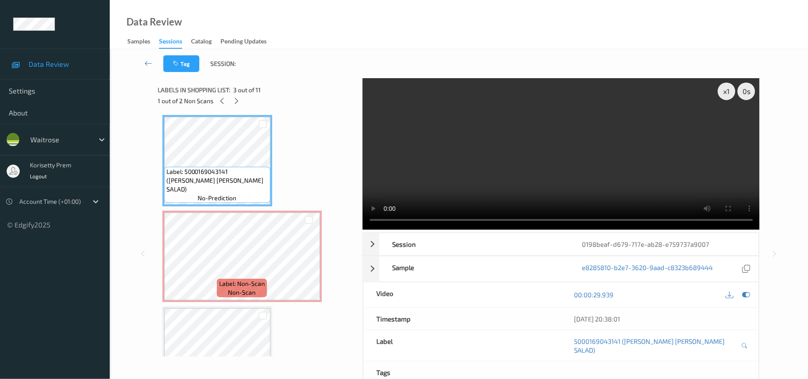
click at [409, 167] on video at bounding box center [561, 153] width 397 height 151
click at [456, 161] on video at bounding box center [561, 153] width 397 height 151
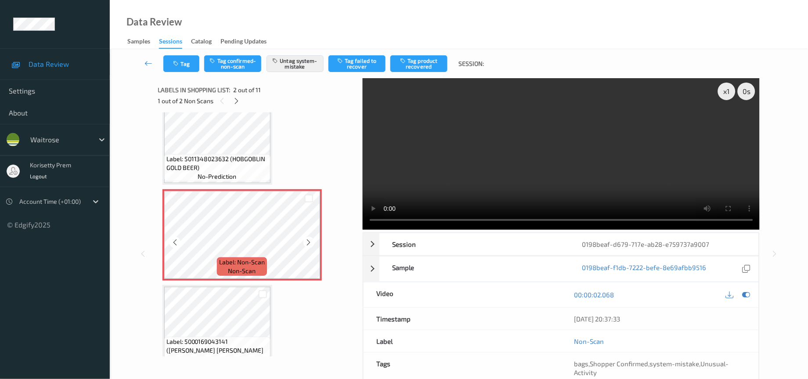
scroll to position [0, 0]
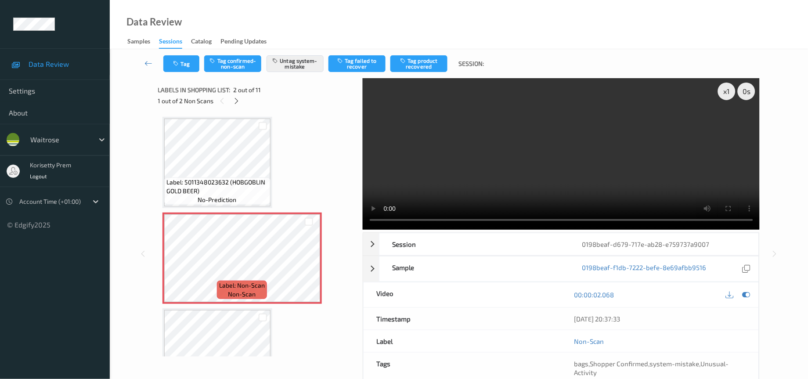
click at [200, 66] on div "Tag Tag confirmed-non-scan Untag system-mistake Tag failed to recover Tag produ…" at bounding box center [326, 63] width 327 height 17
click at [193, 69] on button "Tag" at bounding box center [181, 63] width 36 height 17
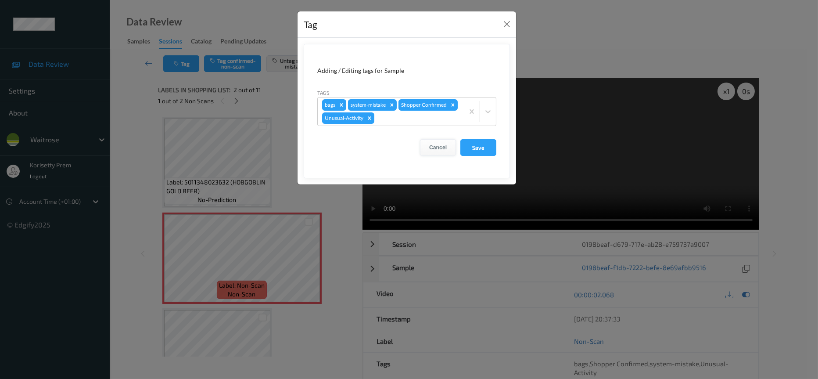
click at [436, 150] on button "Cancel" at bounding box center [438, 147] width 36 height 17
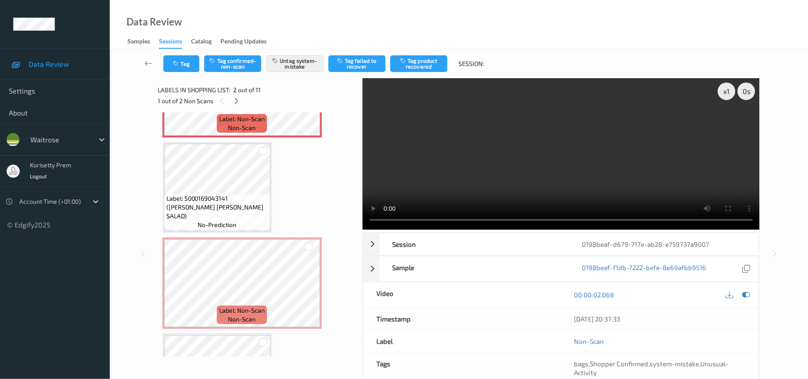
scroll to position [198, 0]
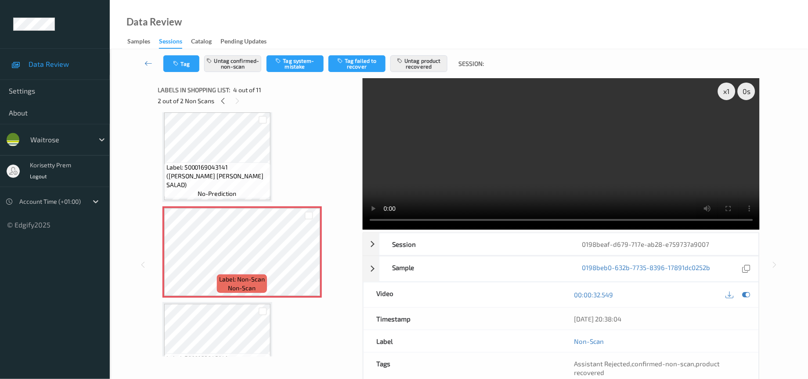
click at [598, 153] on video at bounding box center [561, 153] width 397 height 151
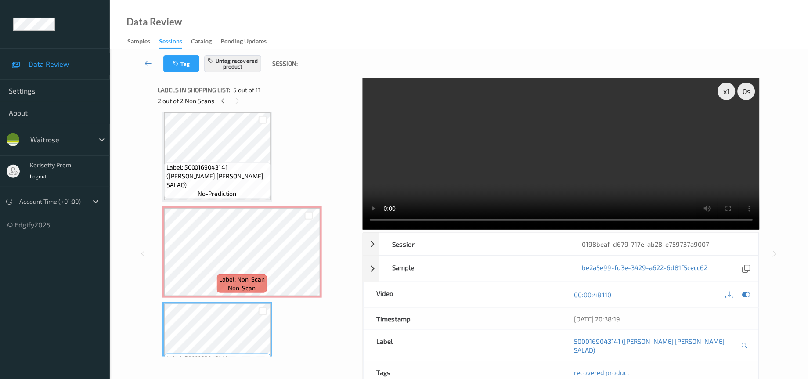
click at [547, 170] on video at bounding box center [561, 153] width 397 height 151
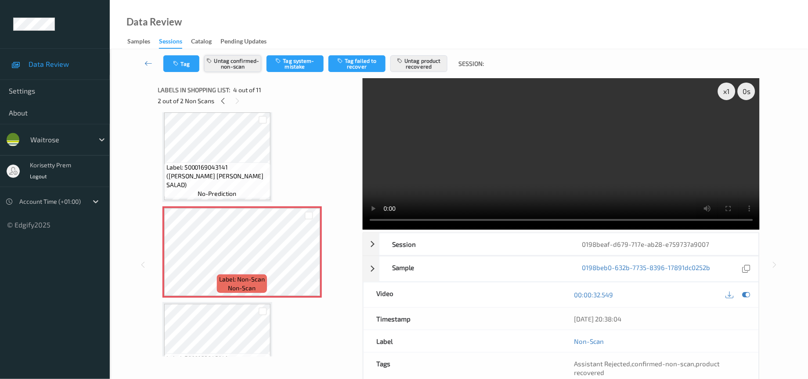
click at [216, 65] on button "Untag confirmed-non-scan" at bounding box center [232, 63] width 57 height 17
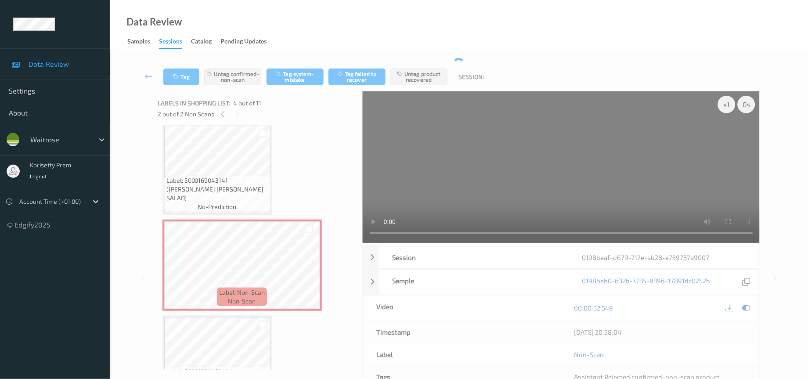
click at [424, 57] on div "Tag Untag confirmed-non-scan Tag system-mistake Tag failed to recover Untag pro…" at bounding box center [459, 265] width 698 height 433
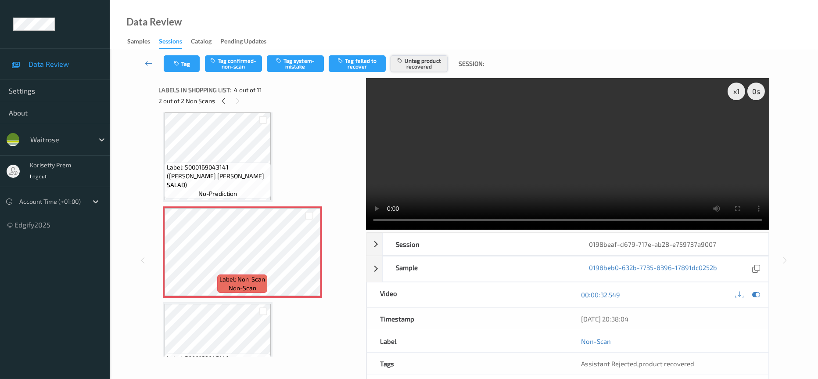
click at [417, 69] on button "Untag product recovered" at bounding box center [419, 63] width 57 height 17
click at [296, 63] on button "Tag system-mistake" at bounding box center [295, 63] width 57 height 17
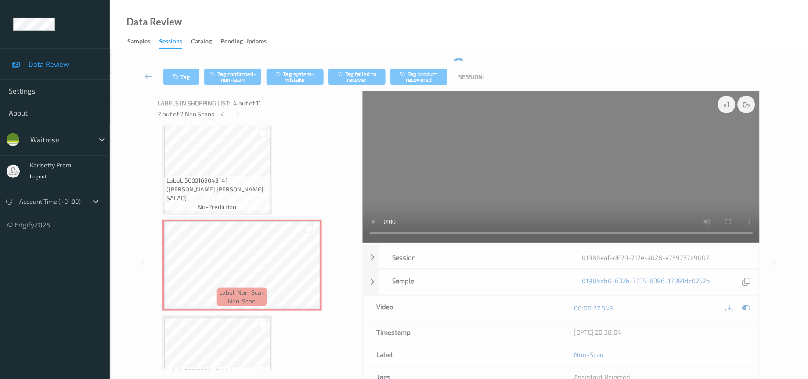
click at [181, 66] on div "Tag Tag confirmed-non-scan Tag system-mistake Tag failed to recover Tag product…" at bounding box center [459, 76] width 662 height 29
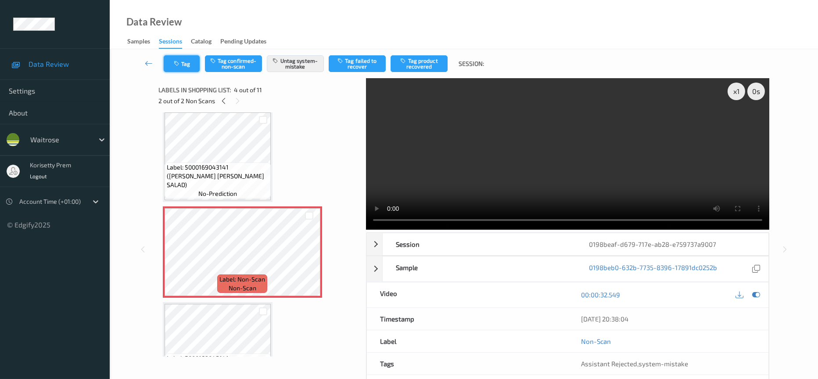
click at [181, 68] on button "Tag" at bounding box center [182, 63] width 36 height 17
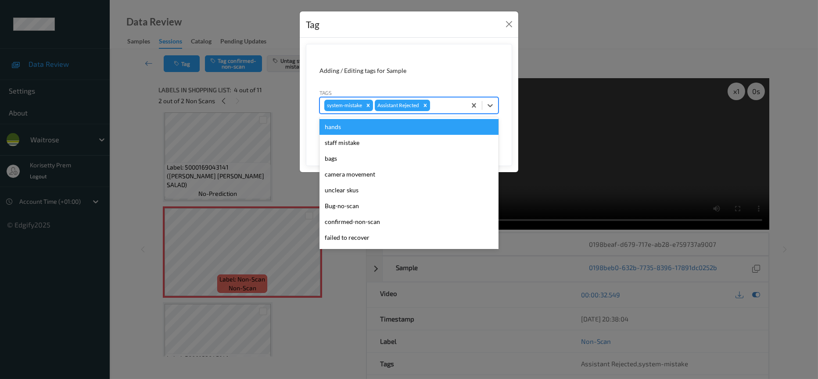
click at [443, 107] on div at bounding box center [447, 105] width 30 height 11
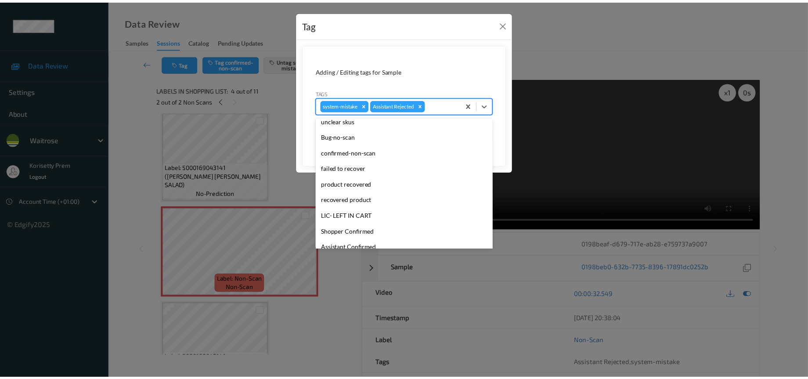
scroll to position [172, 0]
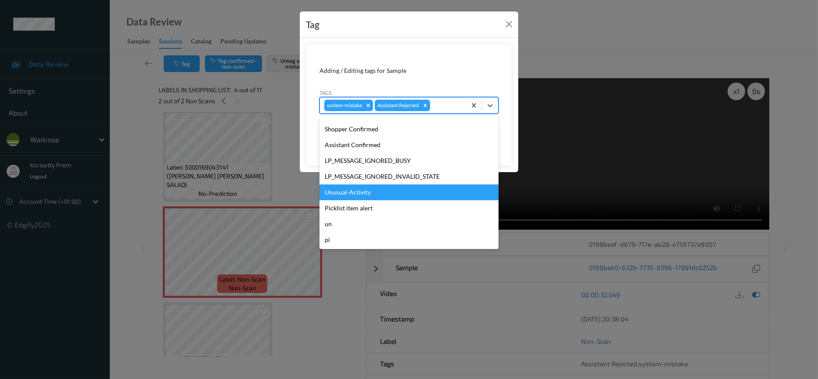
click at [353, 194] on div "Unusual-Activity" at bounding box center [409, 192] width 179 height 16
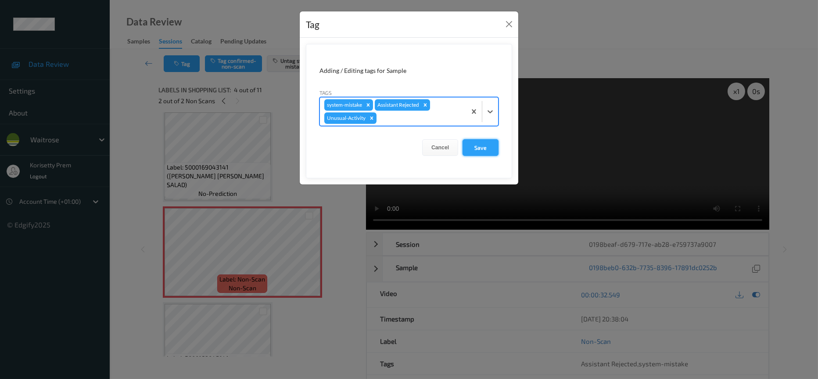
click at [495, 144] on button "Save" at bounding box center [481, 147] width 36 height 17
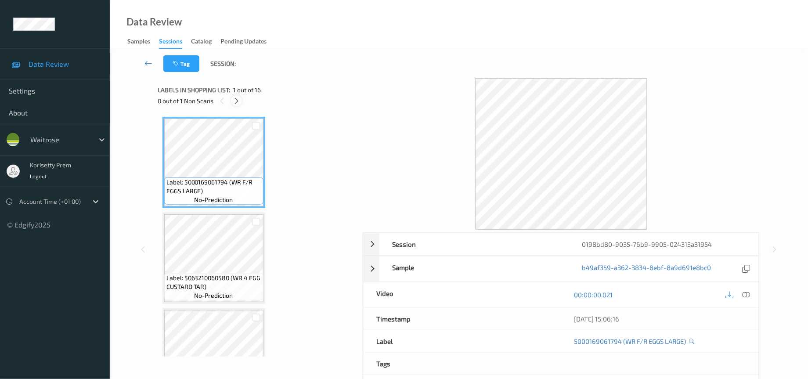
click at [233, 103] on icon at bounding box center [236, 101] width 7 height 8
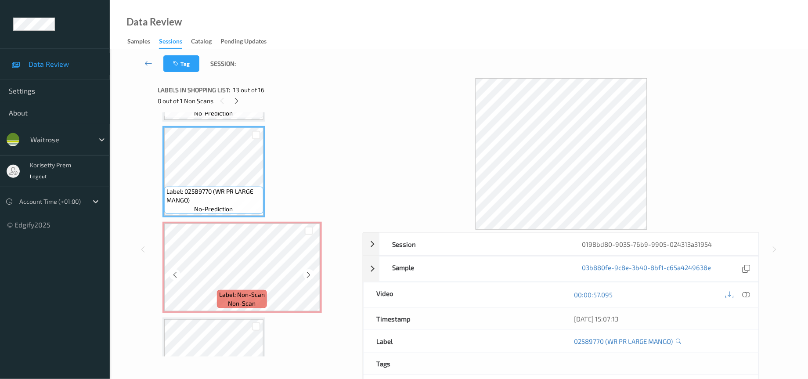
scroll to position [1205, 0]
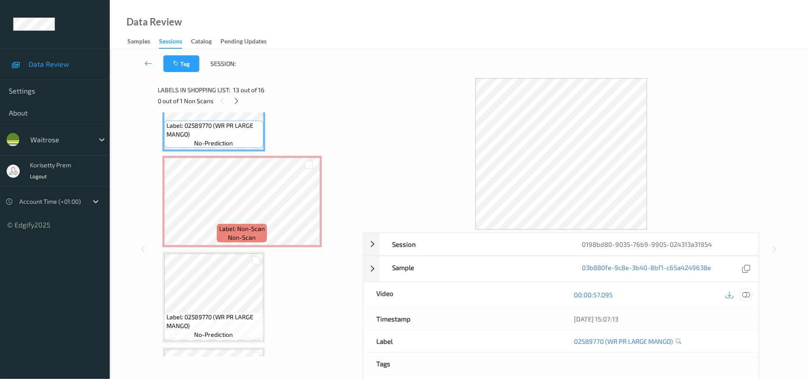
click at [741, 296] on div at bounding box center [746, 295] width 12 height 12
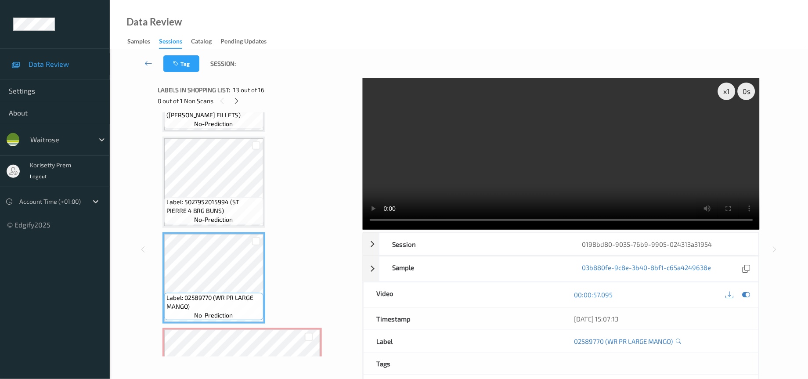
scroll to position [1007, 0]
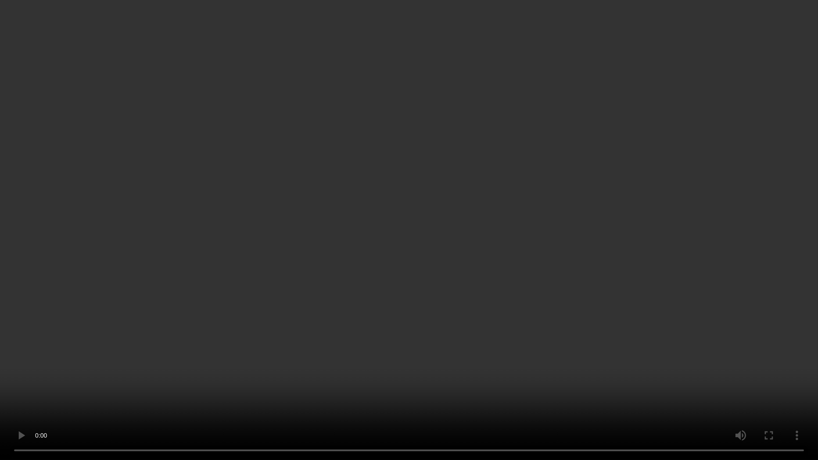
click at [731, 234] on video at bounding box center [409, 230] width 818 height 460
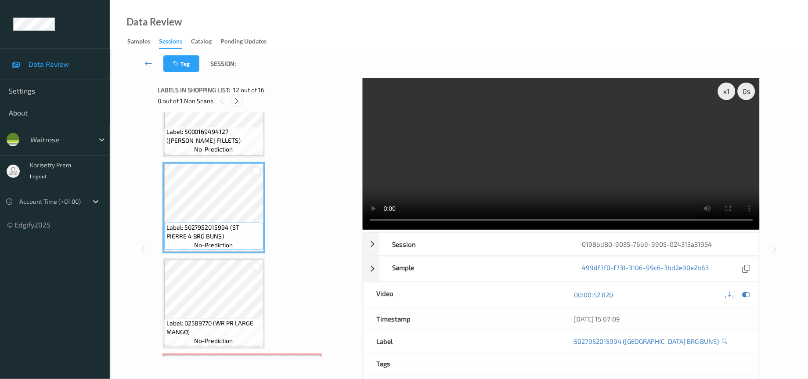
click at [237, 102] on icon at bounding box center [236, 101] width 7 height 8
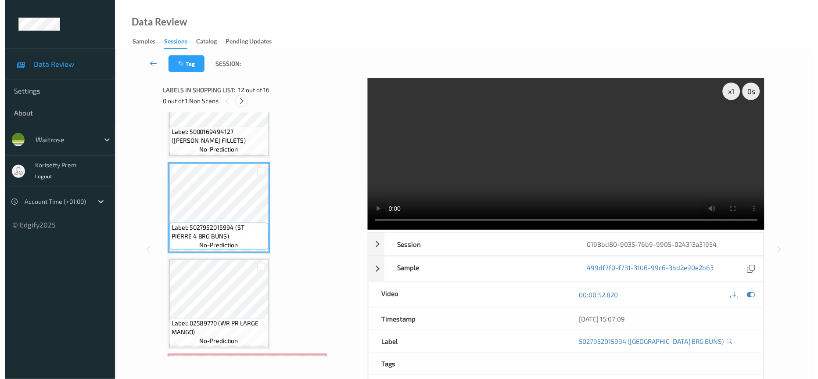
scroll to position [1139, 0]
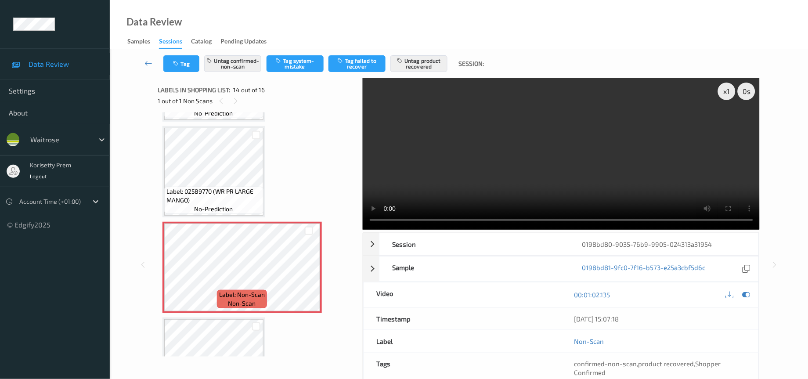
click at [598, 176] on video at bounding box center [561, 153] width 397 height 151
click at [628, 166] on video at bounding box center [561, 153] width 397 height 151
click at [245, 66] on button "Untag confirmed-non-scan" at bounding box center [232, 63] width 57 height 17
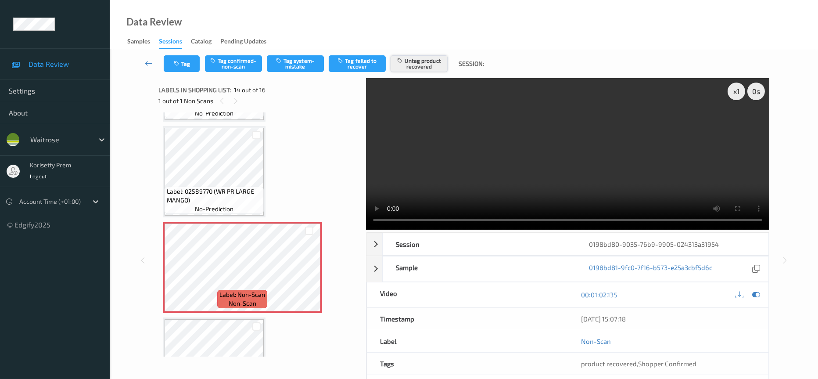
click at [421, 66] on button "Untag product recovered" at bounding box center [419, 63] width 57 height 17
click at [300, 66] on button "Tag system-mistake" at bounding box center [295, 63] width 57 height 17
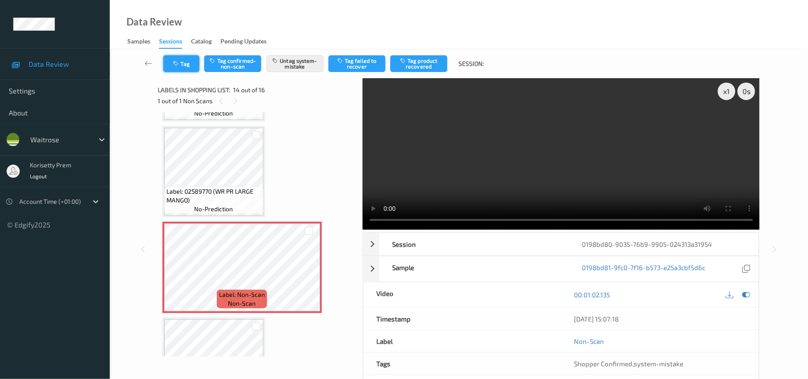
click at [187, 65] on button "Tag" at bounding box center [181, 63] width 36 height 17
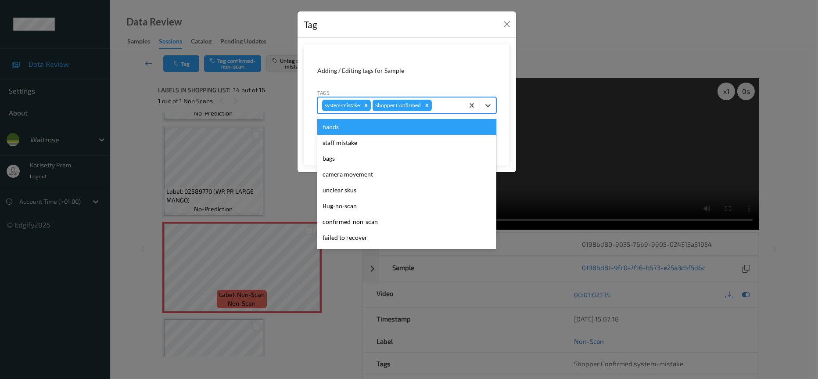
click at [451, 106] on div at bounding box center [447, 105] width 26 height 11
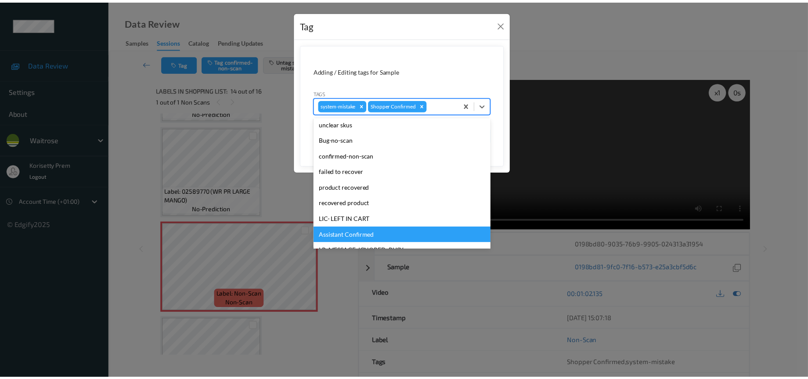
scroll to position [132, 0]
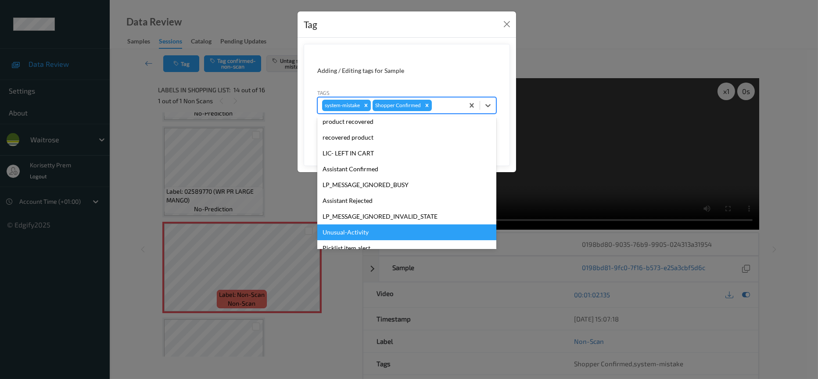
click at [357, 230] on div "Unusual-Activity" at bounding box center [406, 232] width 179 height 16
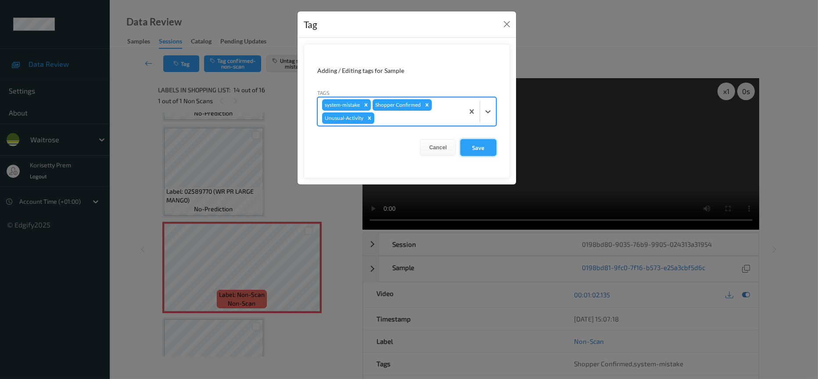
click at [475, 148] on button "Save" at bounding box center [479, 147] width 36 height 17
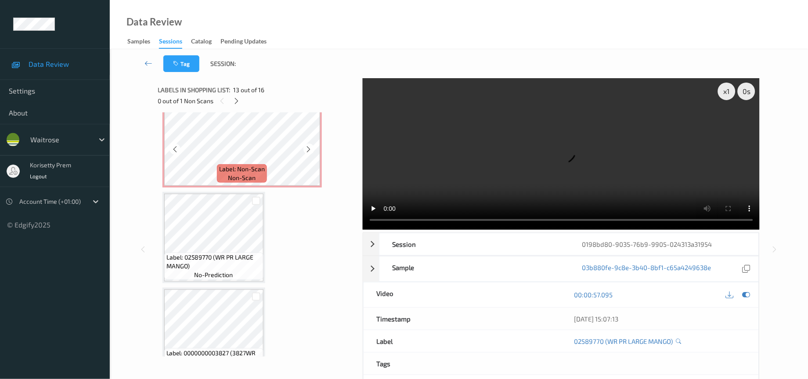
scroll to position [1271, 0]
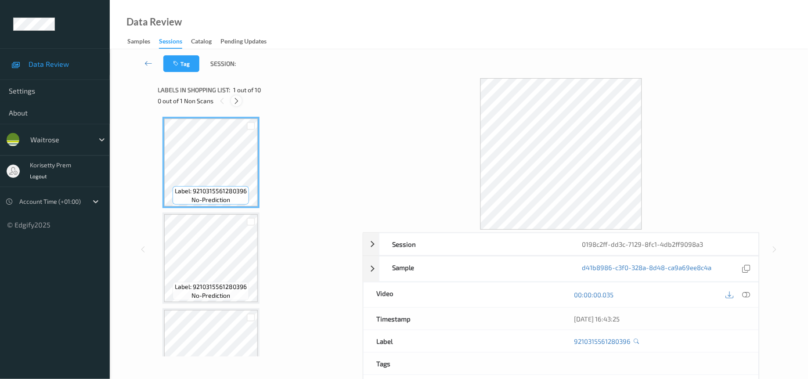
click at [236, 101] on icon at bounding box center [236, 101] width 7 height 8
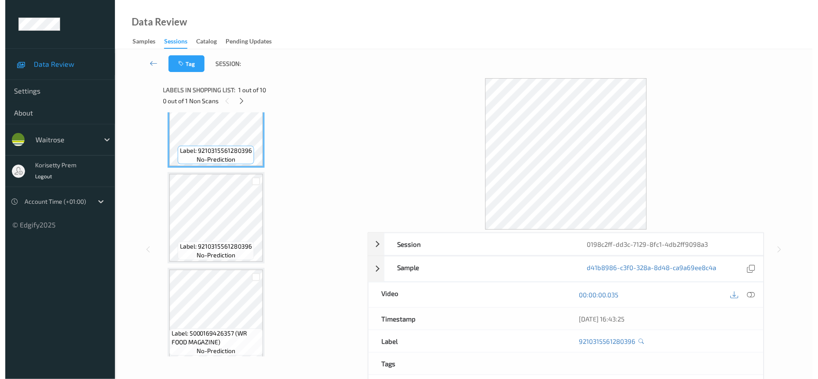
scroll to position [66, 0]
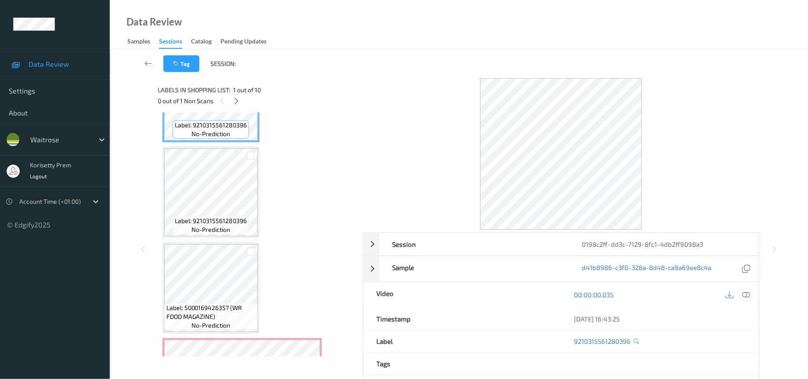
click at [748, 296] on icon at bounding box center [746, 295] width 8 height 8
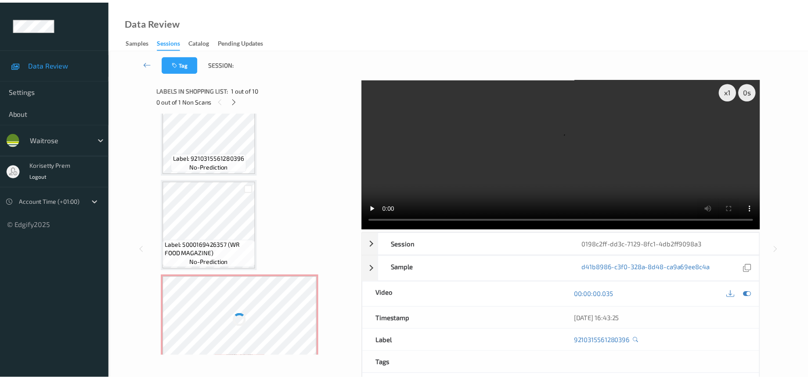
scroll to position [263, 0]
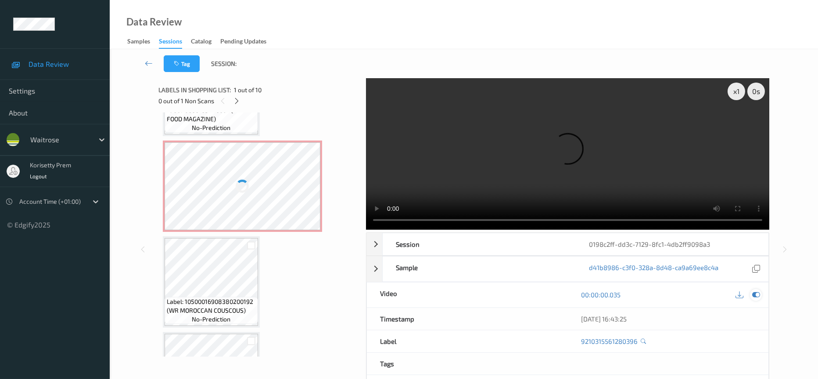
click at [755, 291] on icon at bounding box center [756, 295] width 8 height 8
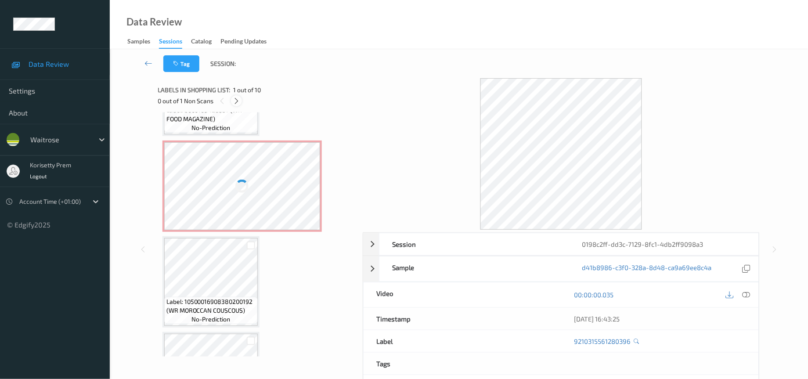
click at [236, 105] on div at bounding box center [236, 100] width 11 height 11
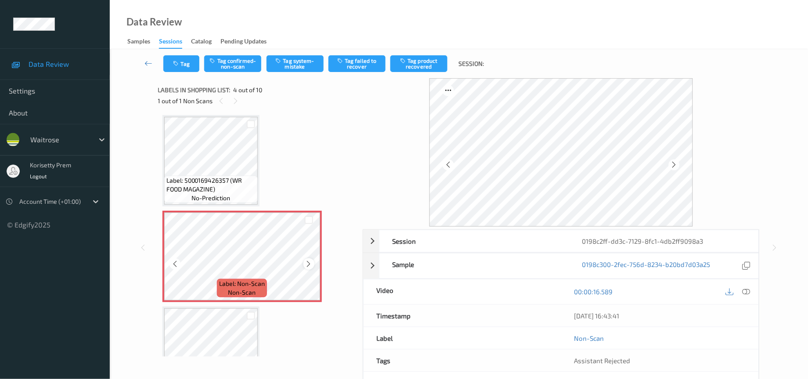
click at [306, 260] on icon at bounding box center [308, 264] width 7 height 8
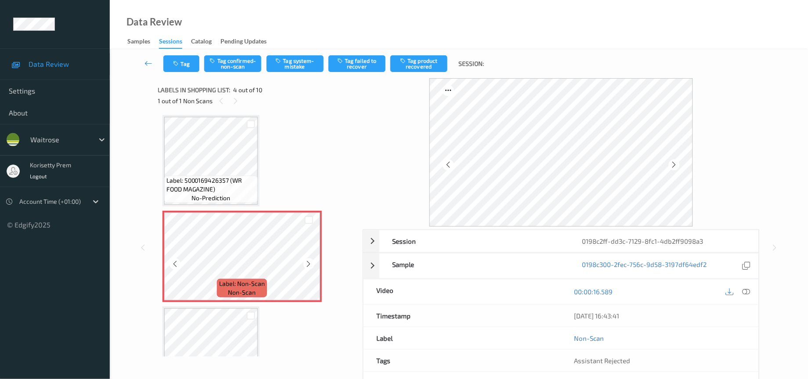
click at [306, 260] on icon at bounding box center [308, 264] width 7 height 8
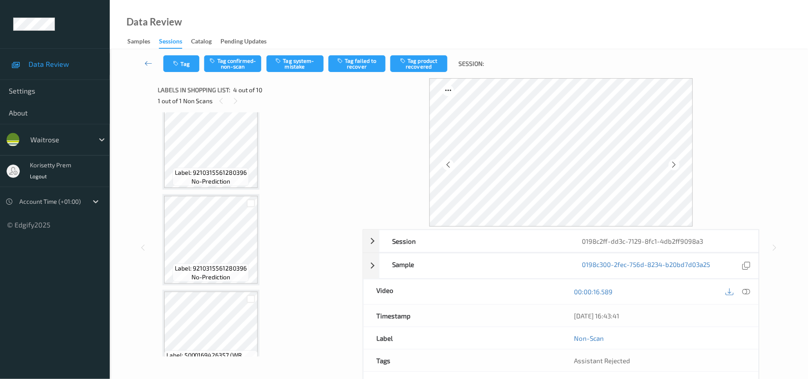
scroll to position [0, 0]
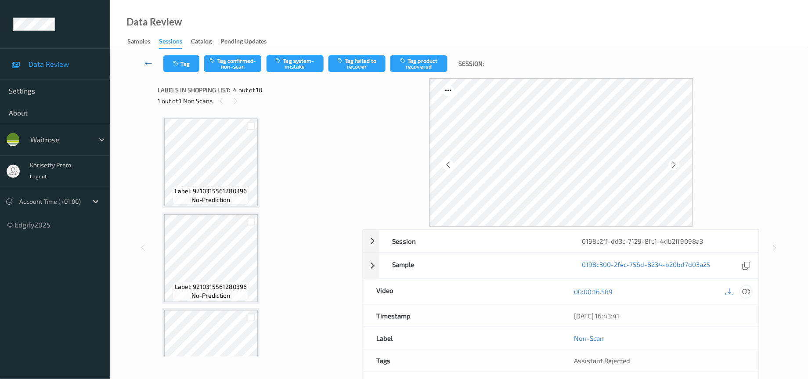
click at [748, 294] on icon at bounding box center [746, 292] width 8 height 8
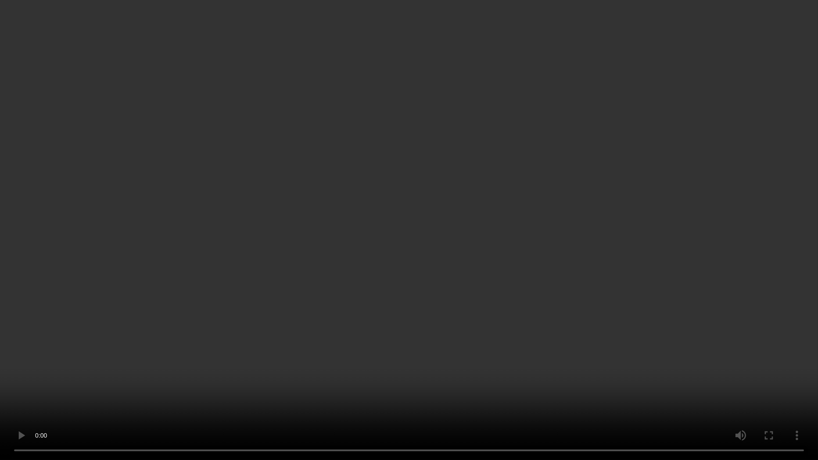
click at [488, 279] on video at bounding box center [409, 230] width 818 height 460
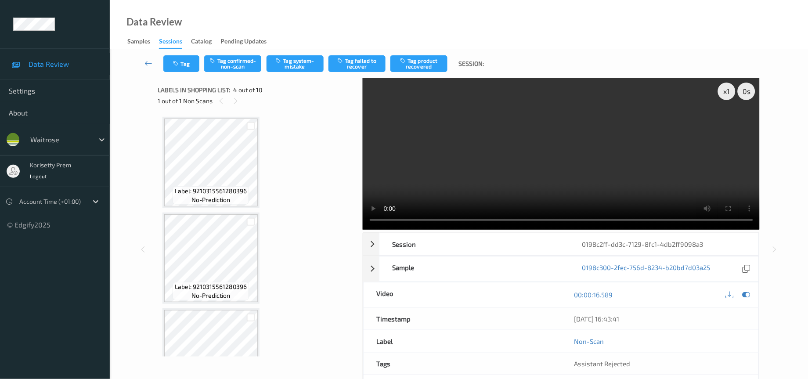
click at [632, 139] on video at bounding box center [561, 153] width 397 height 151
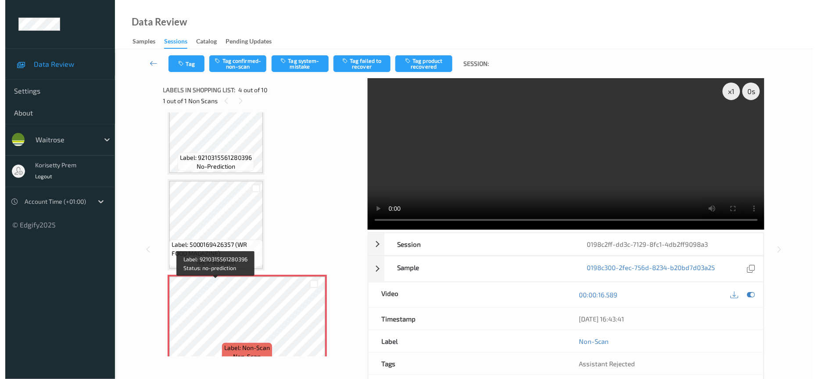
scroll to position [132, 0]
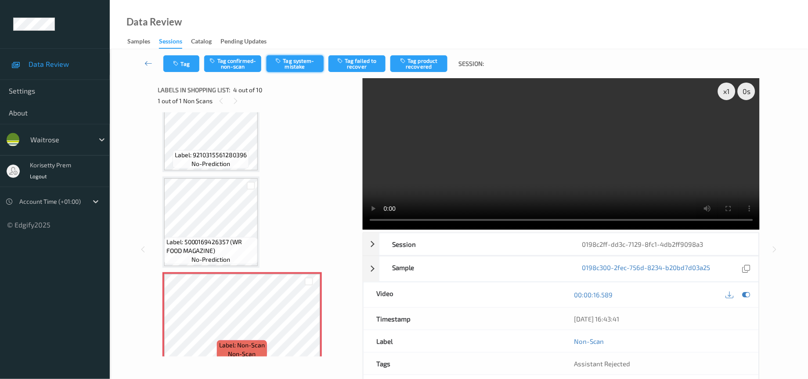
click at [299, 65] on button "Tag system-mistake" at bounding box center [294, 63] width 57 height 17
click at [403, 150] on video at bounding box center [561, 153] width 397 height 151
click at [471, 150] on video at bounding box center [561, 153] width 397 height 151
click at [524, 162] on video at bounding box center [561, 153] width 397 height 151
click at [181, 66] on button "Tag" at bounding box center [181, 63] width 36 height 17
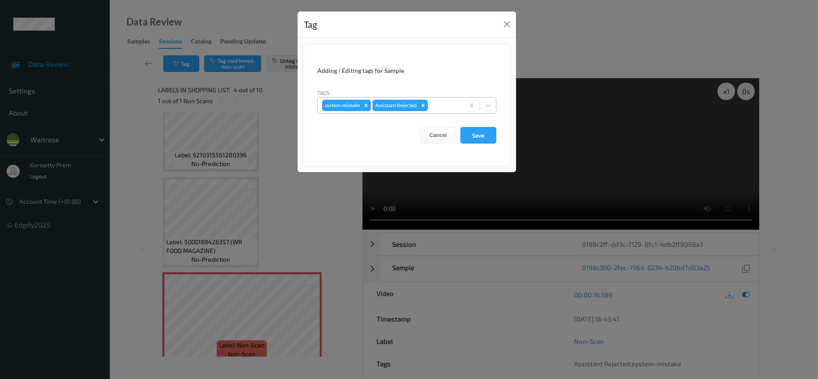
click at [444, 106] on div at bounding box center [445, 105] width 30 height 11
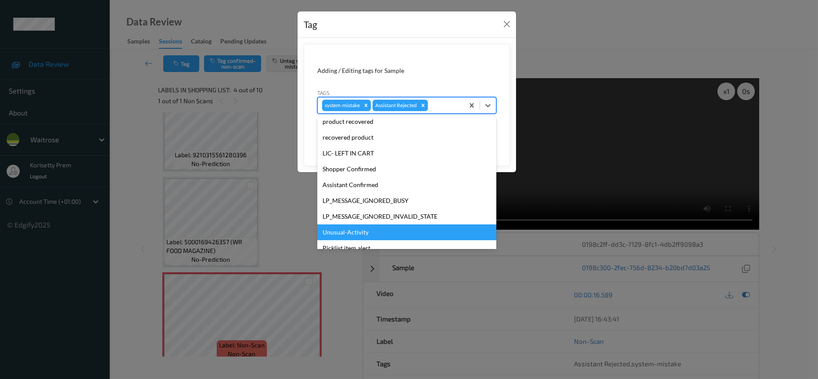
click at [359, 235] on div "Unusual-Activity" at bounding box center [406, 232] width 179 height 16
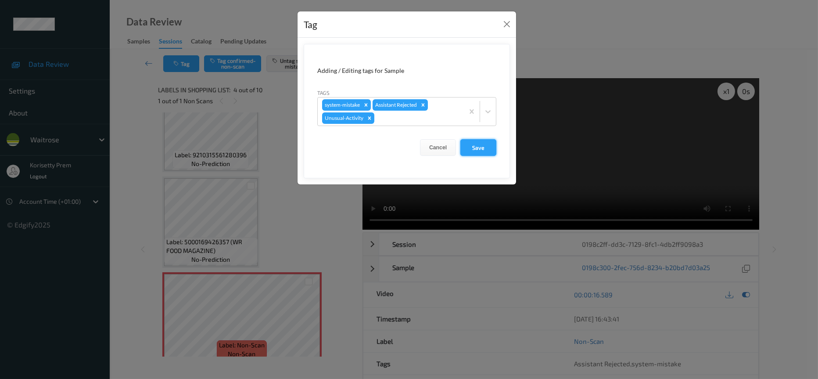
click at [479, 150] on button "Save" at bounding box center [479, 147] width 36 height 17
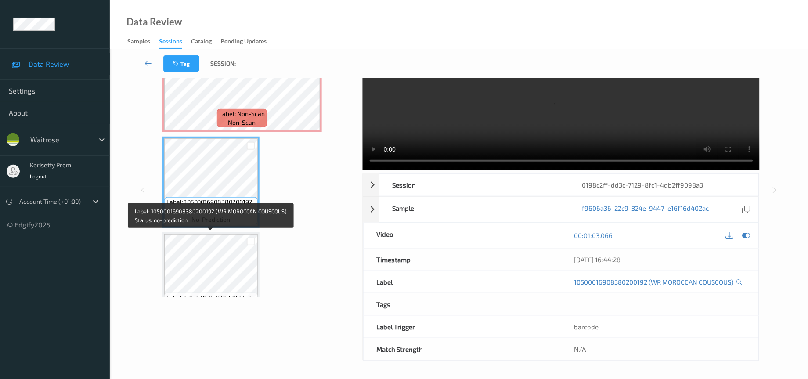
scroll to position [329, 0]
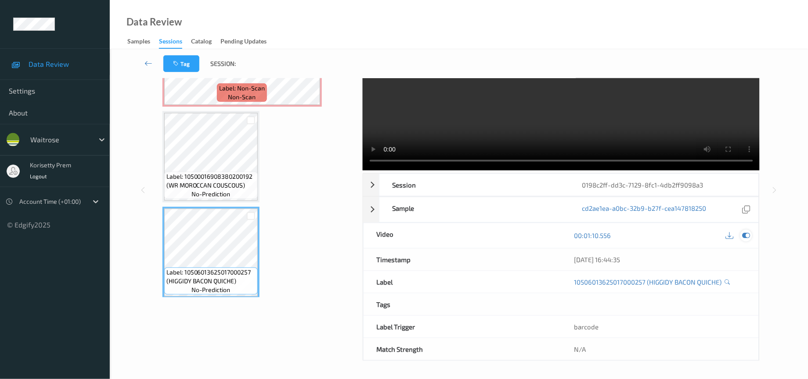
click at [748, 237] on icon at bounding box center [746, 235] width 8 height 8
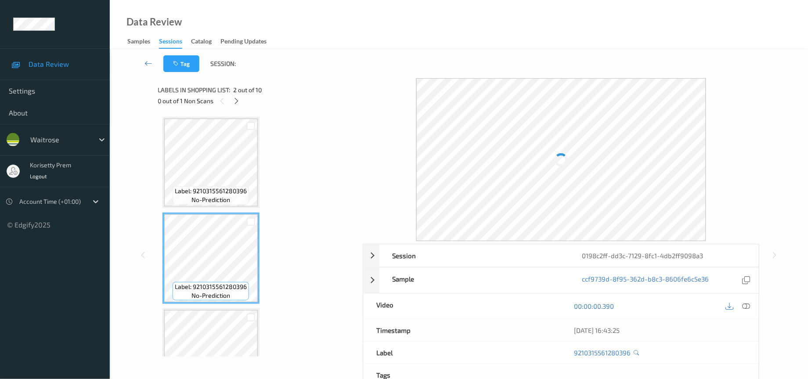
scroll to position [66, 0]
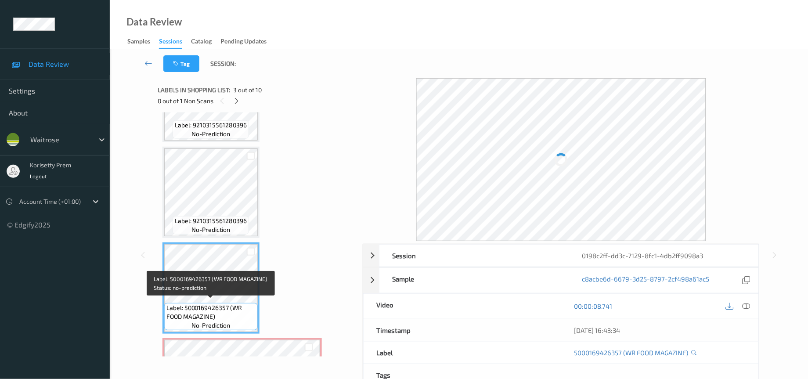
click at [216, 303] on span "Label: 5000169426357 (WR FOOD MAGAZINE)" at bounding box center [210, 312] width 89 height 18
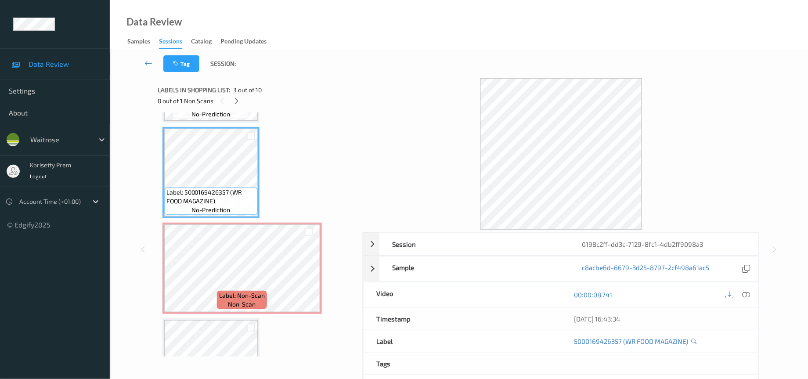
scroll to position [198, 0]
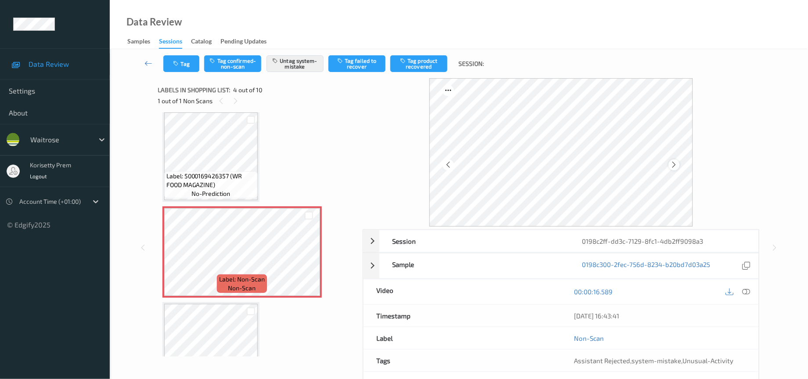
click at [677, 163] on icon at bounding box center [673, 165] width 7 height 8
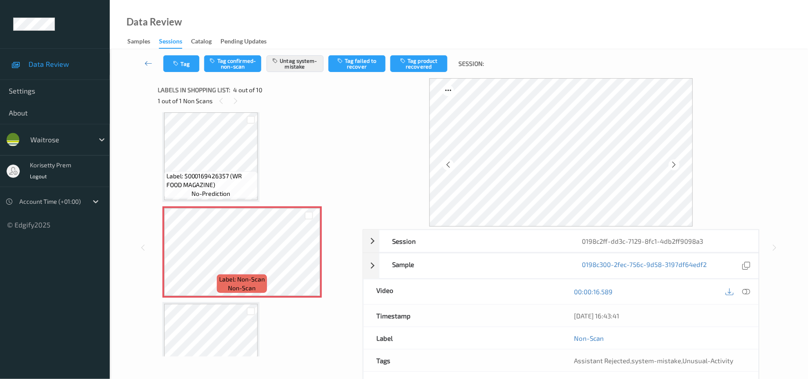
click at [677, 163] on icon at bounding box center [673, 165] width 7 height 8
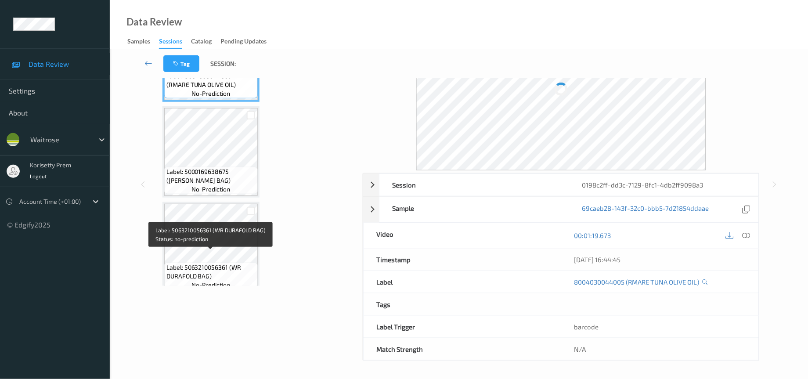
scroll to position [61, 0]
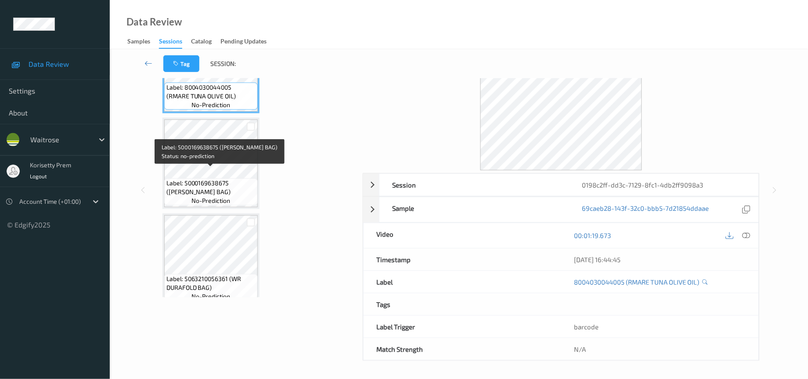
click at [221, 179] on span "Label: 5000169638675 (WR DURA BAG)" at bounding box center [210, 188] width 89 height 18
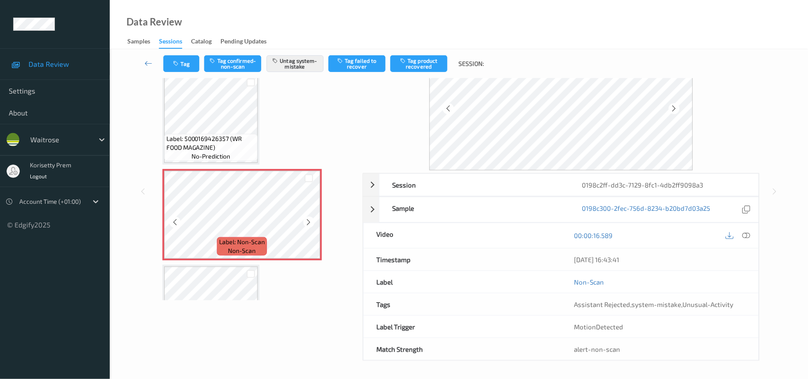
scroll to position [58, 0]
click at [176, 61] on icon "button" at bounding box center [176, 64] width 7 height 6
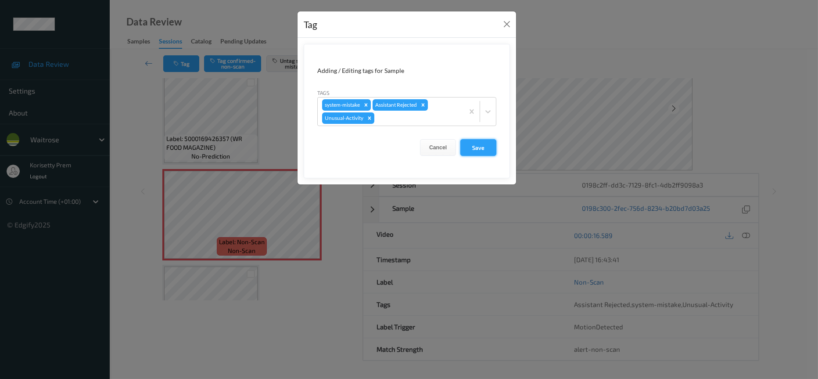
click at [472, 149] on button "Save" at bounding box center [479, 147] width 36 height 17
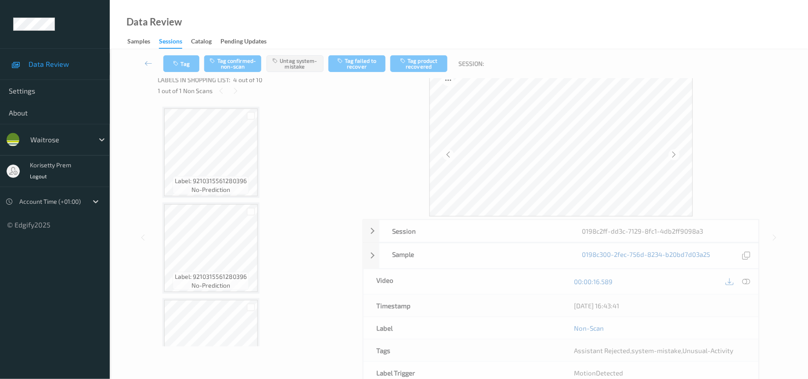
scroll to position [0, 0]
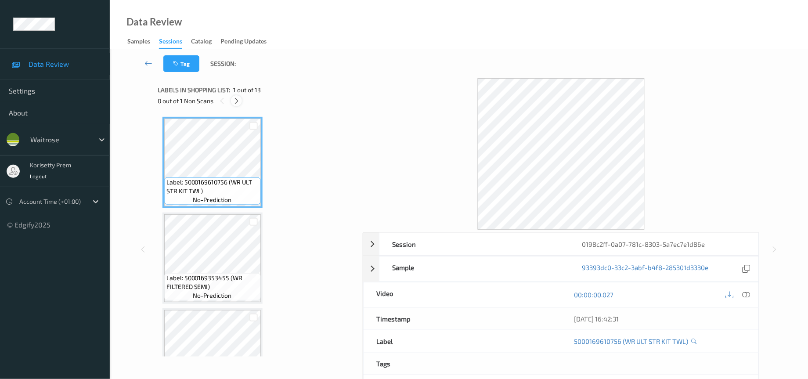
click at [236, 100] on icon at bounding box center [236, 101] width 7 height 8
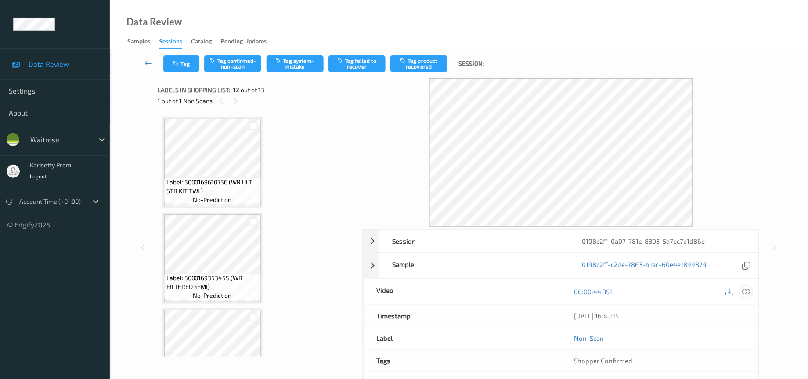
click at [746, 292] on icon at bounding box center [746, 292] width 8 height 8
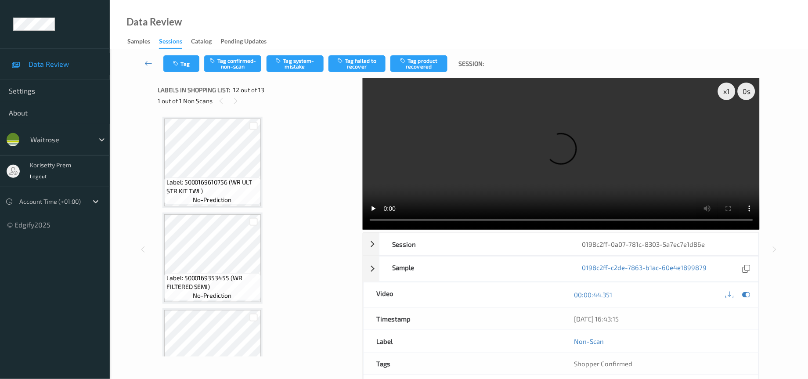
click at [555, 138] on video at bounding box center [561, 153] width 397 height 151
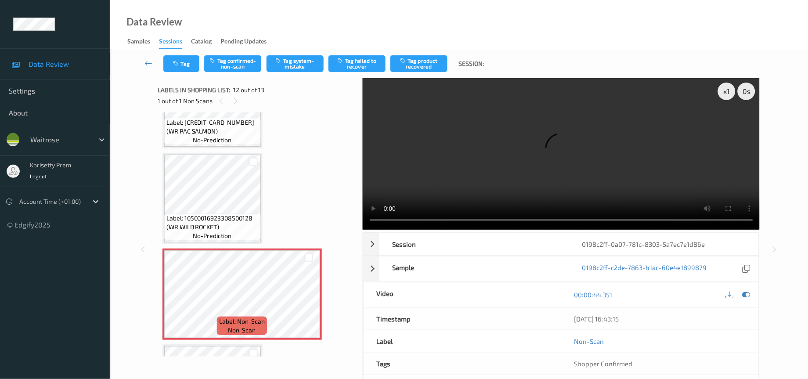
scroll to position [922, 0]
click at [529, 147] on video at bounding box center [561, 153] width 397 height 151
click at [748, 298] on icon at bounding box center [746, 295] width 8 height 8
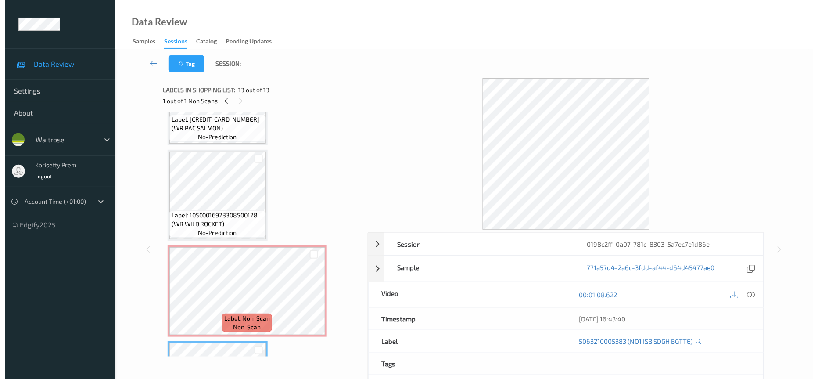
scroll to position [924, 0]
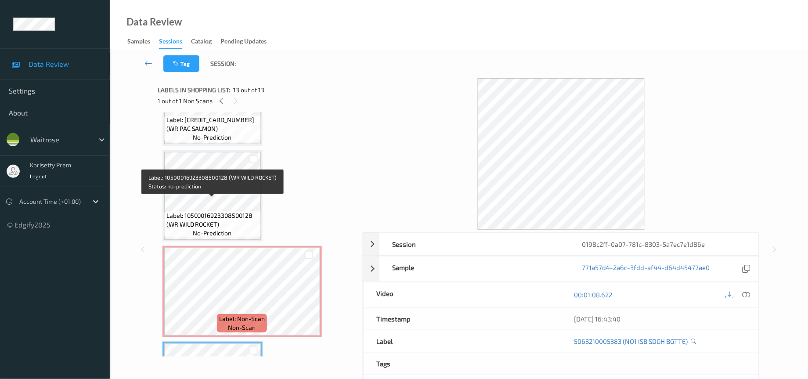
click at [224, 213] on span "Label: 10500016923308500128 (WR WILD ROCKET)" at bounding box center [212, 220] width 92 height 18
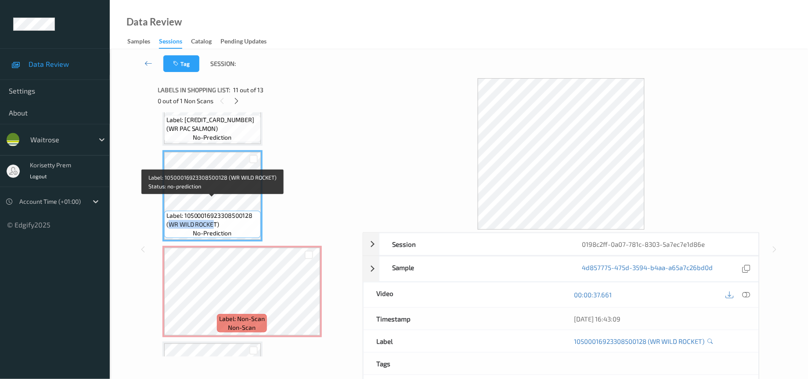
drag, startPoint x: 169, startPoint y: 211, endPoint x: 221, endPoint y: 212, distance: 52.7
click at [218, 213] on span "Label: 10500016923308500128 (WR WILD ROCKET)" at bounding box center [212, 220] width 92 height 18
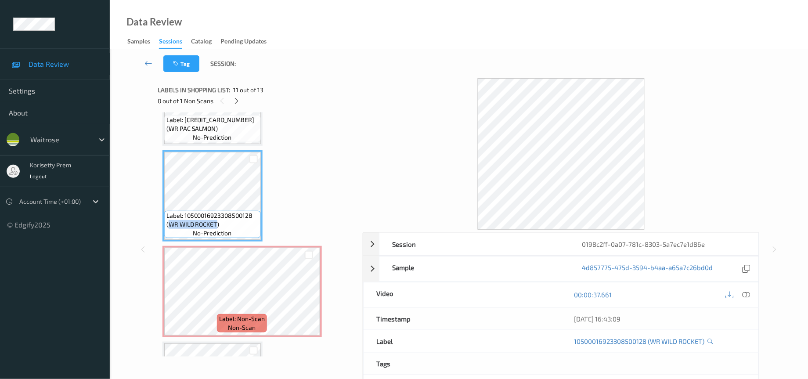
copy span "WR WILD ROCKET"
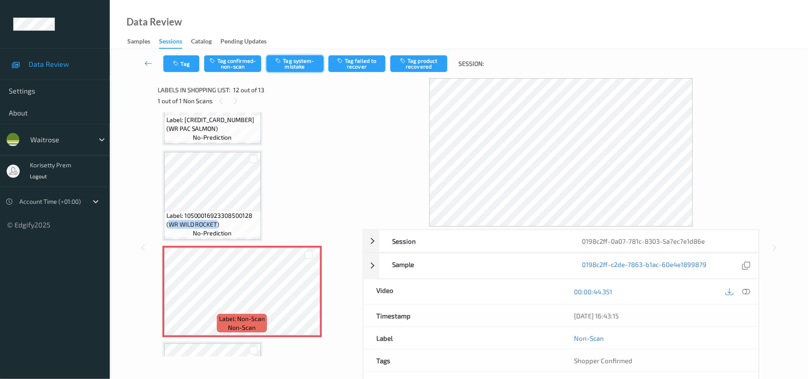
click at [302, 64] on button "Tag system-mistake" at bounding box center [294, 63] width 57 height 17
click at [748, 292] on icon at bounding box center [746, 292] width 8 height 8
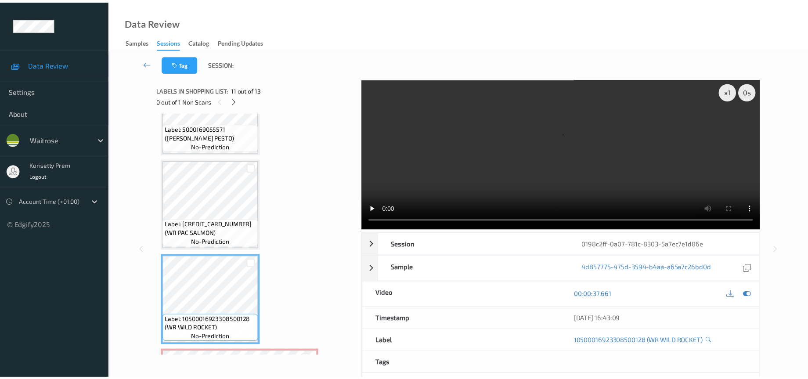
scroll to position [792, 0]
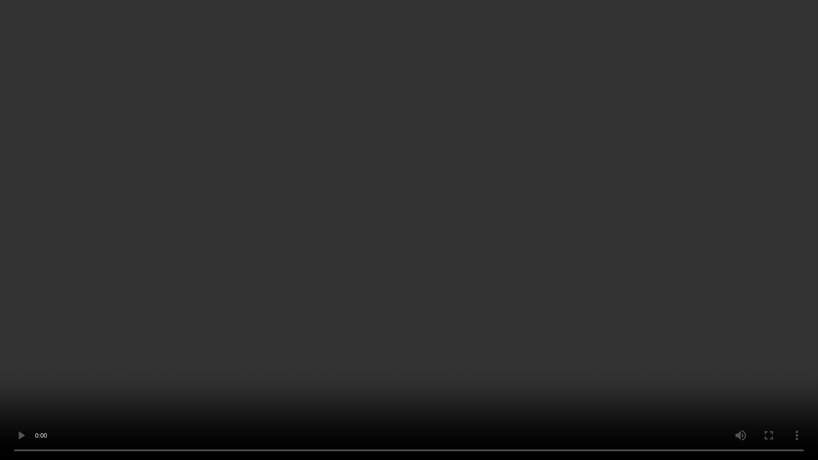
click at [728, 267] on video at bounding box center [409, 230] width 818 height 460
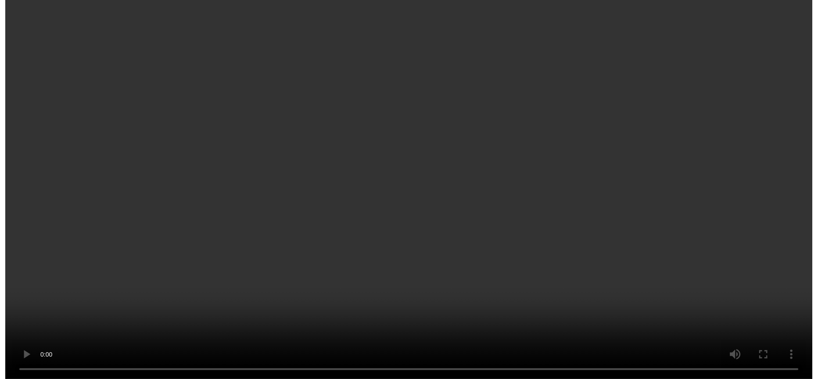
scroll to position [989, 0]
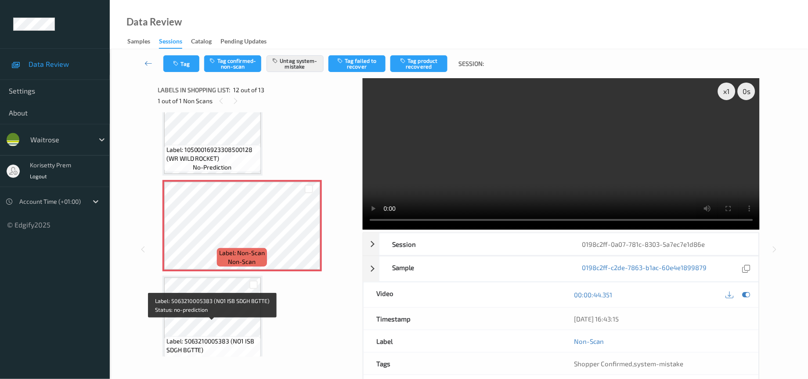
click at [214, 337] on span "Label: 5063210005383 (NO1 ISB SDGH BGTTE)" at bounding box center [212, 346] width 92 height 18
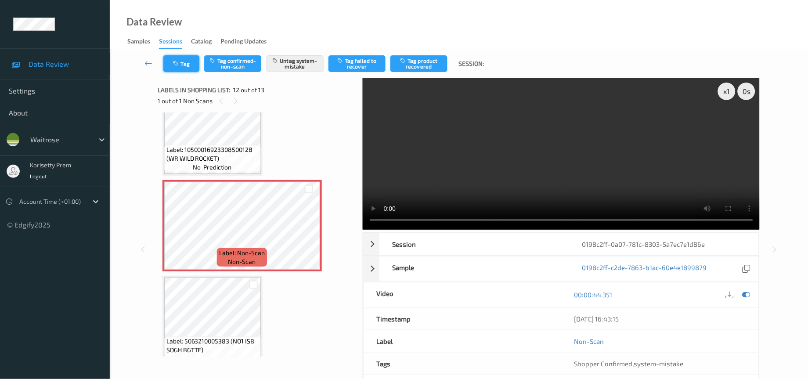
click at [182, 62] on button "Tag" at bounding box center [181, 63] width 36 height 17
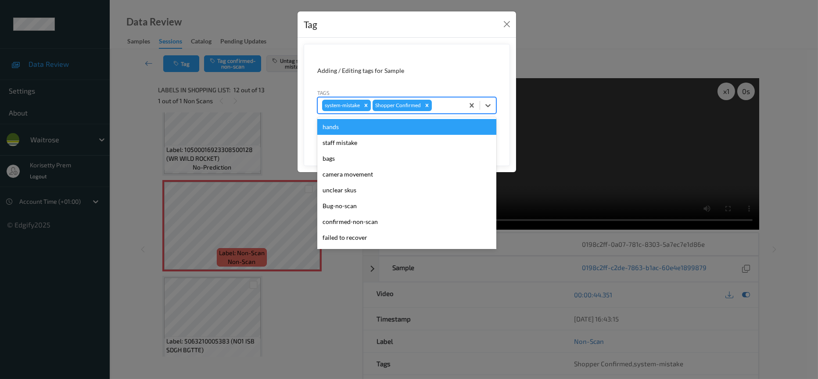
click at [446, 105] on div at bounding box center [447, 105] width 26 height 11
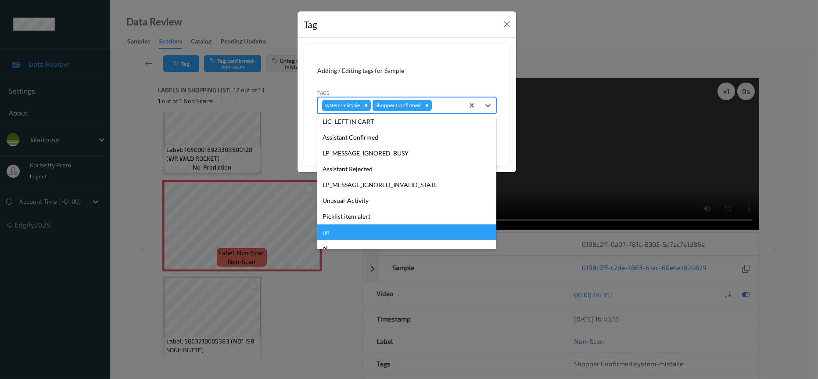
scroll to position [172, 0]
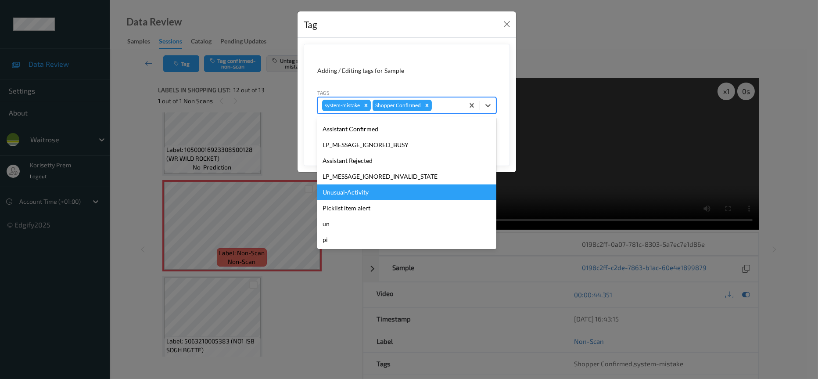
click at [352, 194] on div "Unusual-Activity" at bounding box center [406, 192] width 179 height 16
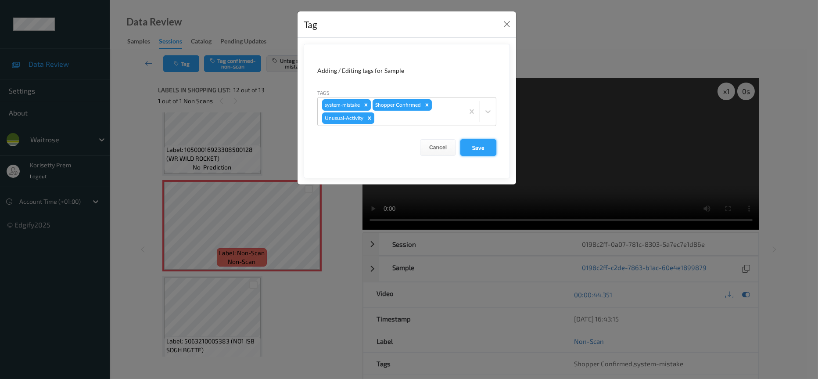
click at [486, 147] on button "Save" at bounding box center [479, 147] width 36 height 17
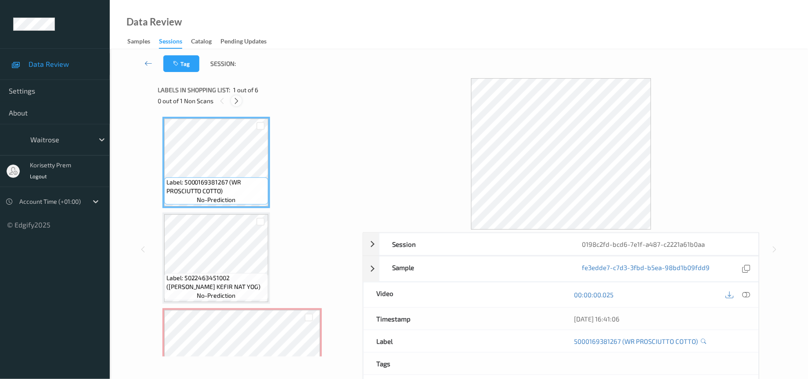
click at [236, 101] on icon at bounding box center [236, 101] width 7 height 8
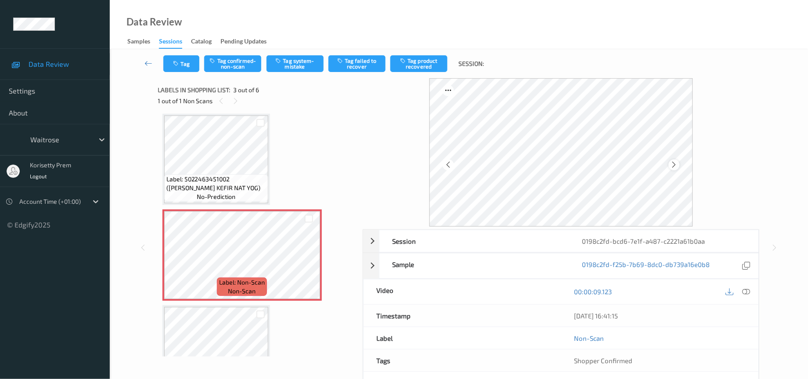
click at [674, 161] on icon at bounding box center [673, 165] width 7 height 8
click at [673, 163] on icon at bounding box center [673, 165] width 7 height 8
click at [676, 162] on icon at bounding box center [673, 165] width 7 height 8
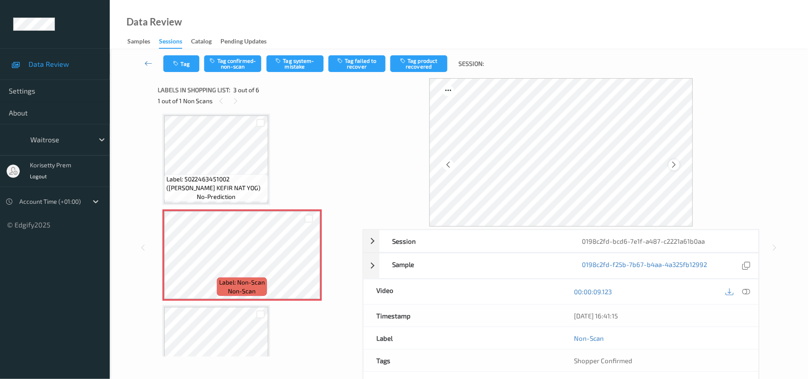
click at [677, 162] on icon at bounding box center [673, 165] width 7 height 8
click at [674, 166] on icon at bounding box center [673, 165] width 7 height 8
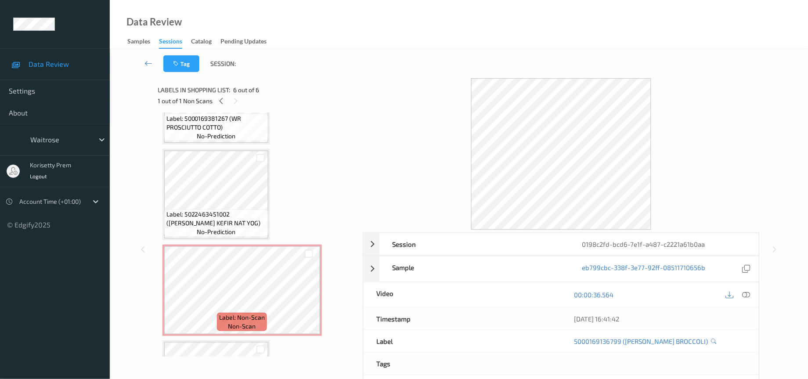
scroll to position [0, 0]
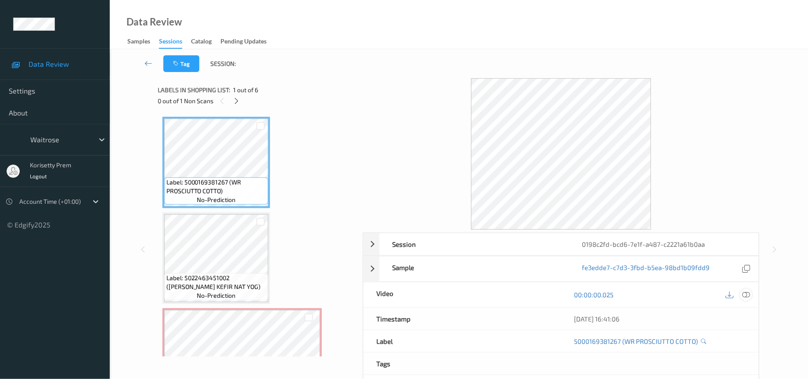
click at [750, 296] on icon at bounding box center [746, 295] width 8 height 8
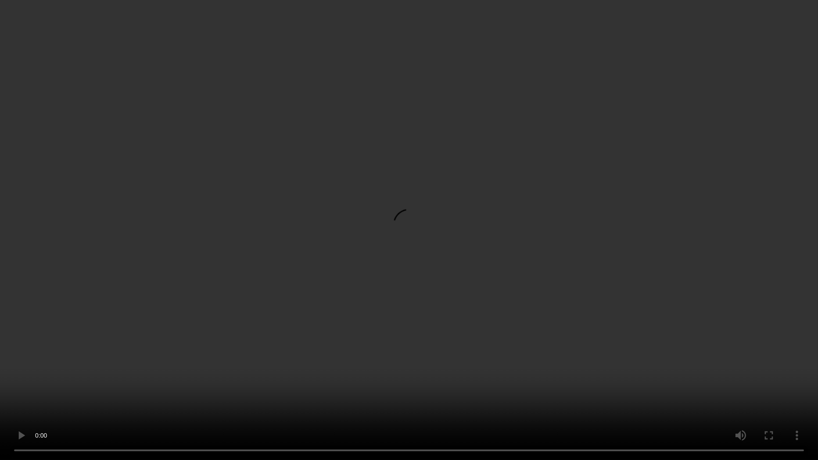
click at [497, 189] on video at bounding box center [409, 230] width 818 height 460
click at [613, 312] on video at bounding box center [409, 230] width 818 height 460
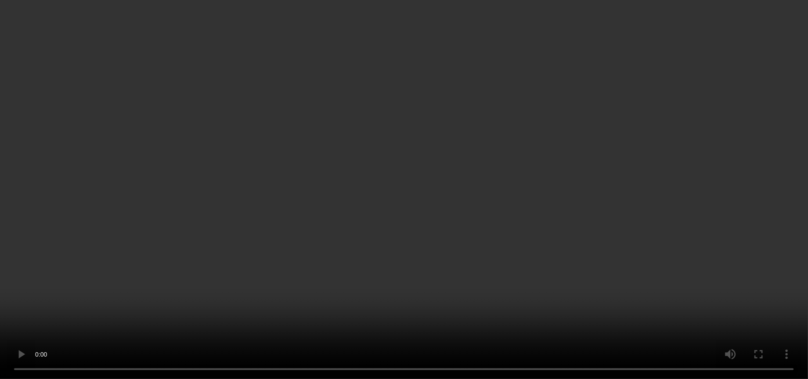
scroll to position [198, 0]
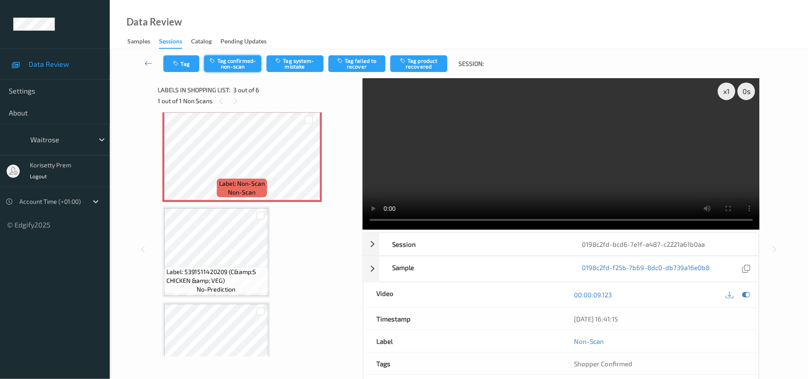
click at [229, 67] on button "Tag confirmed-non-scan" at bounding box center [232, 63] width 57 height 17
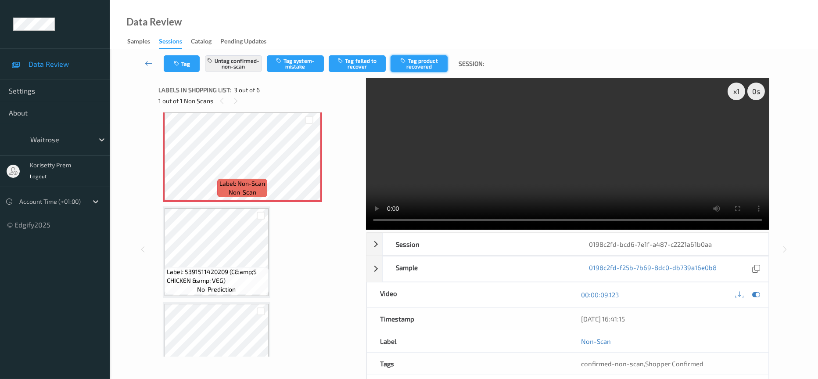
click at [427, 63] on button "Tag product recovered" at bounding box center [419, 63] width 57 height 17
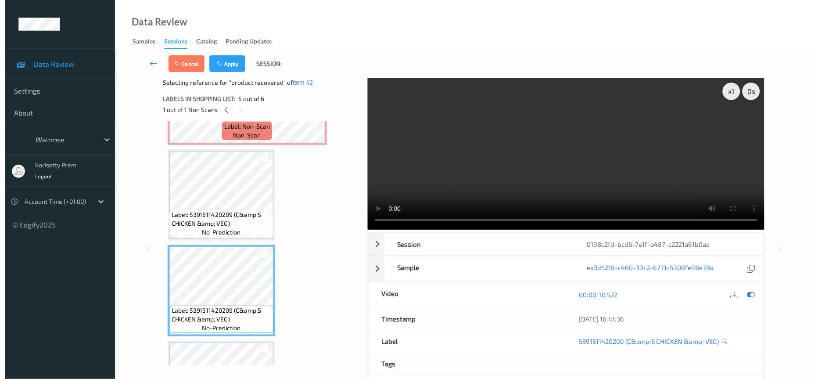
scroll to position [327, 0]
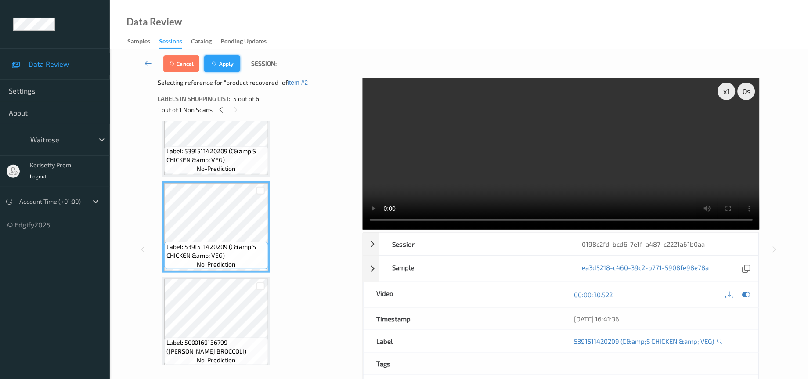
click at [224, 65] on button "Apply" at bounding box center [222, 63] width 36 height 17
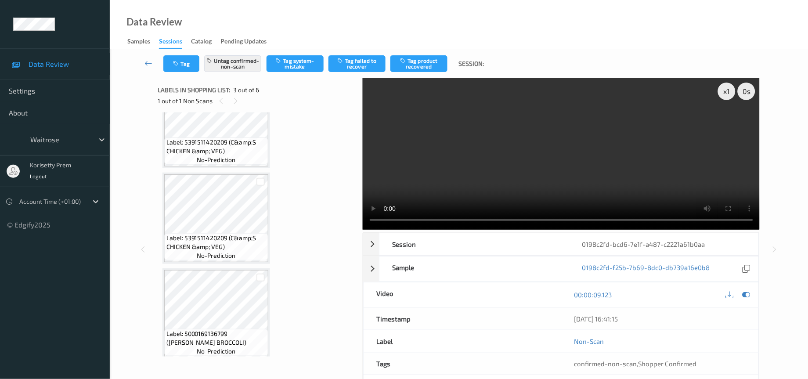
scroll to position [99, 0]
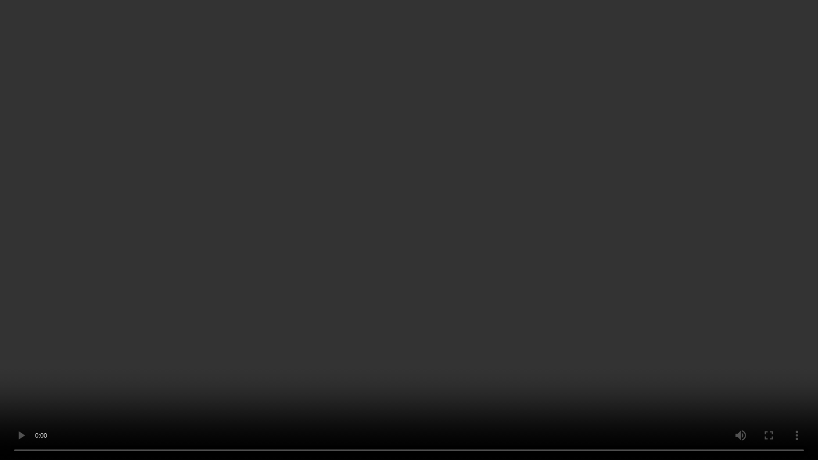
click at [343, 277] on video at bounding box center [409, 230] width 818 height 460
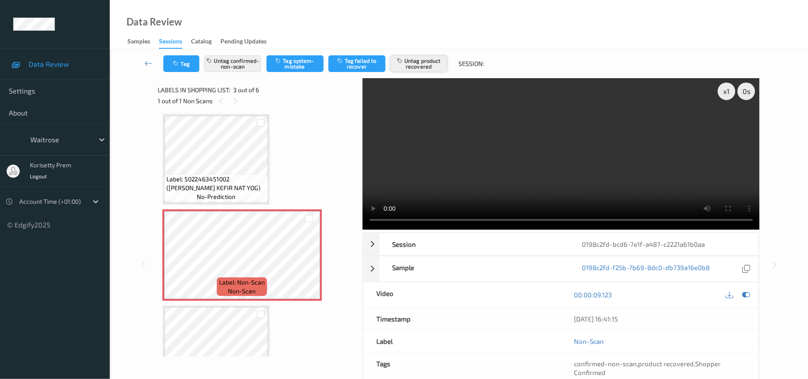
click at [421, 61] on button "Untag product recovered" at bounding box center [418, 63] width 57 height 17
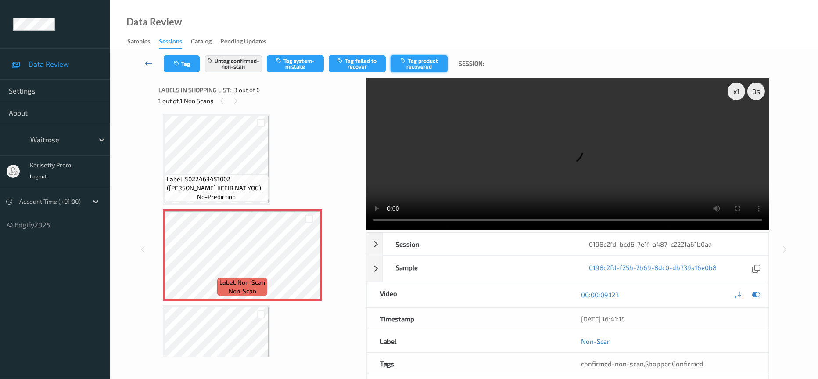
click at [421, 61] on button "Tag product recovered" at bounding box center [419, 63] width 57 height 17
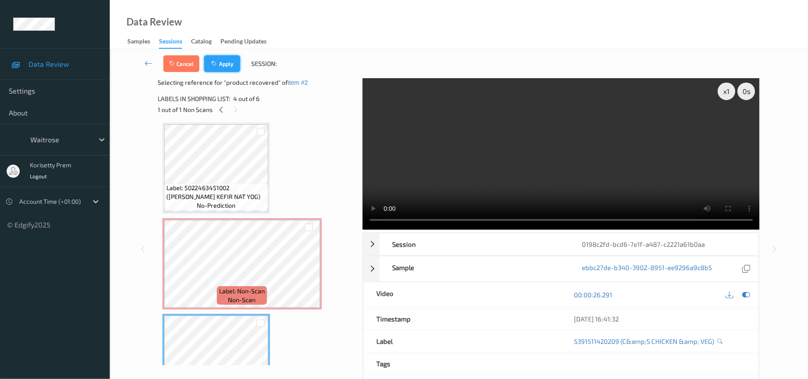
click at [232, 69] on button "Apply" at bounding box center [222, 63] width 36 height 17
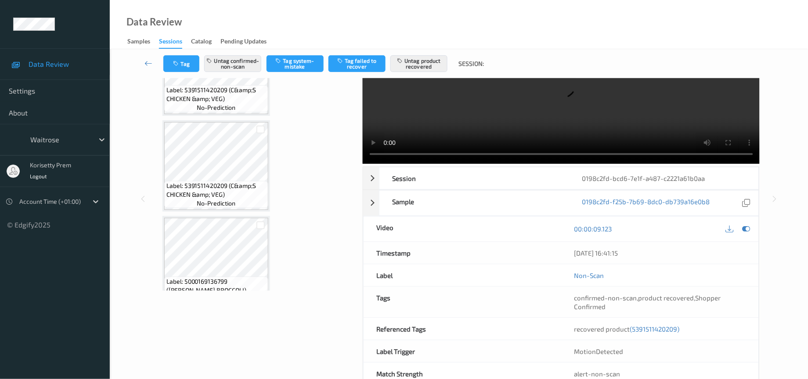
scroll to position [327, 0]
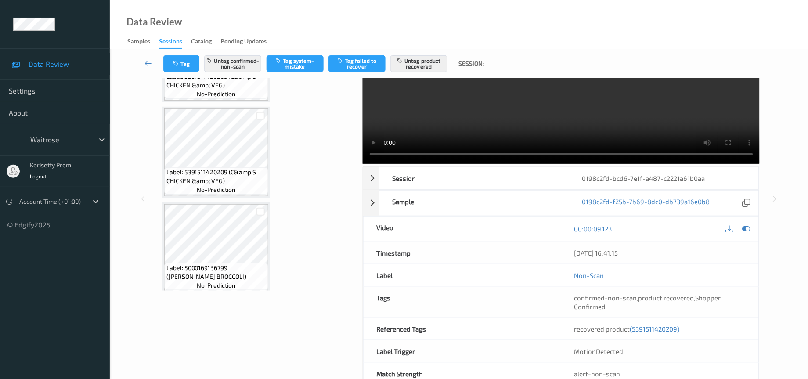
click at [450, 111] on video at bounding box center [561, 87] width 397 height 151
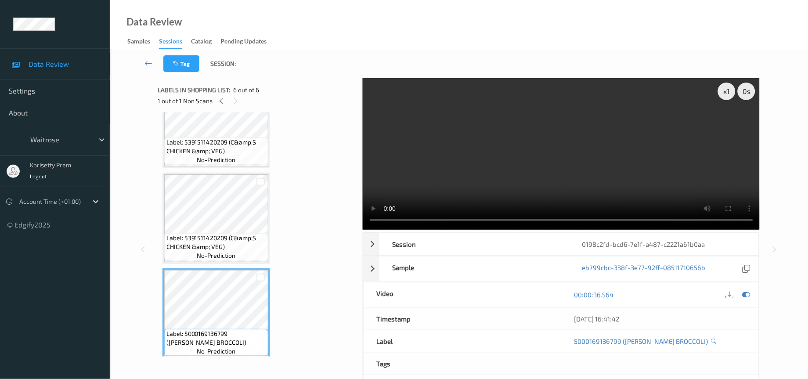
click at [631, 129] on video at bounding box center [561, 153] width 397 height 151
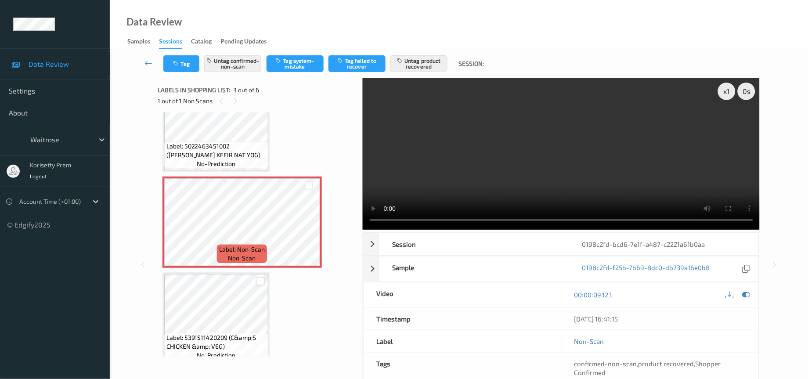
scroll to position [198, 0]
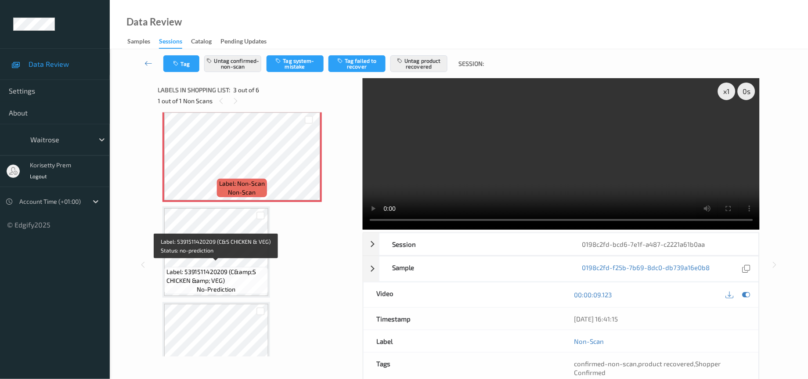
click at [211, 267] on span "Label: 5391511420209 (C&amp;S CHICKEN &amp; VEG)" at bounding box center [216, 276] width 100 height 18
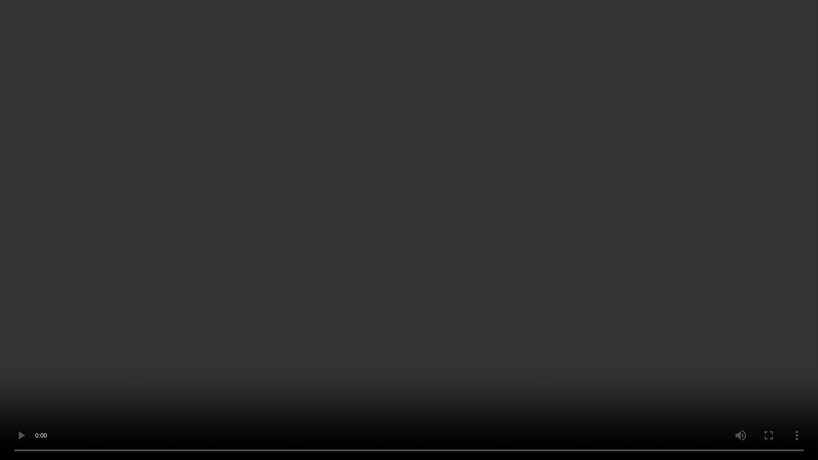
click at [412, 327] on video at bounding box center [409, 230] width 818 height 460
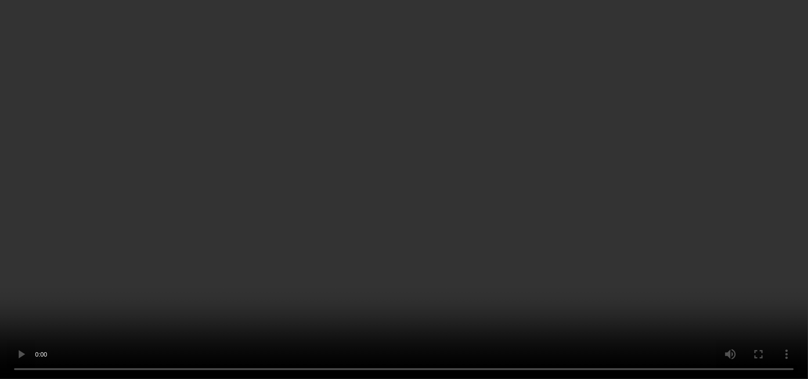
scroll to position [66, 0]
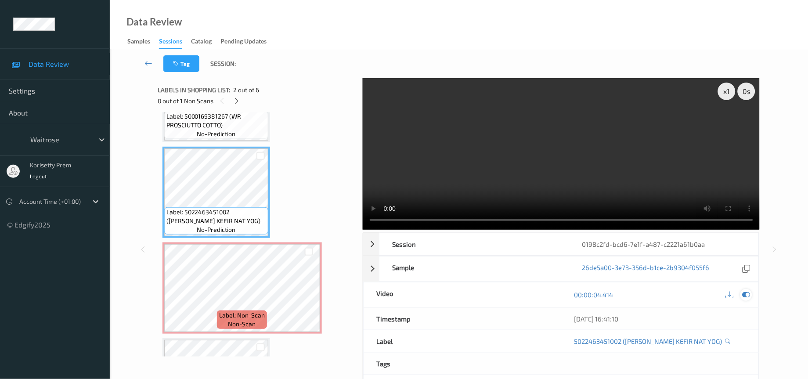
click at [745, 297] on icon at bounding box center [746, 295] width 8 height 8
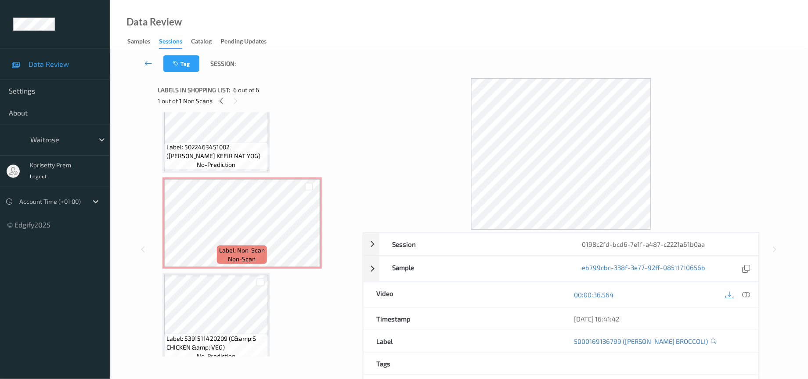
scroll to position [130, 0]
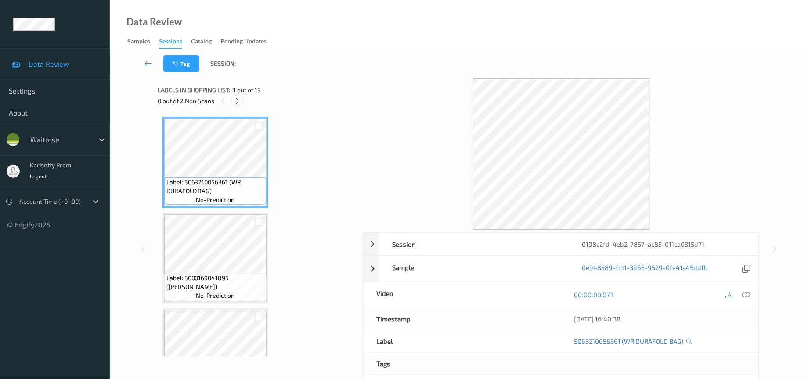
click at [236, 102] on icon at bounding box center [237, 101] width 7 height 8
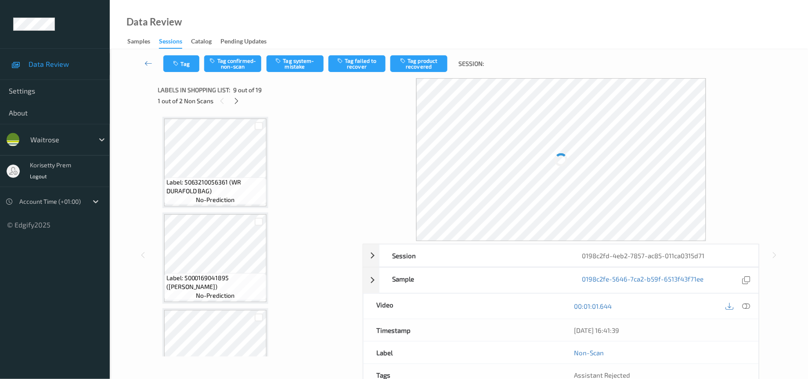
scroll to position [666, 0]
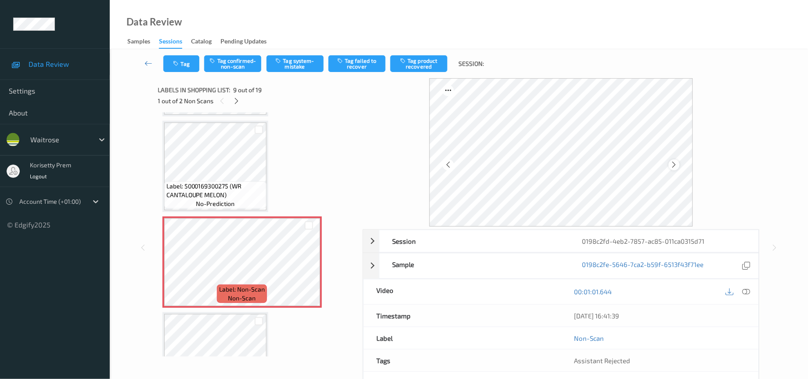
click at [671, 165] on icon at bounding box center [673, 165] width 7 height 8
click at [672, 165] on icon at bounding box center [673, 165] width 7 height 8
click at [674, 164] on icon at bounding box center [673, 165] width 7 height 8
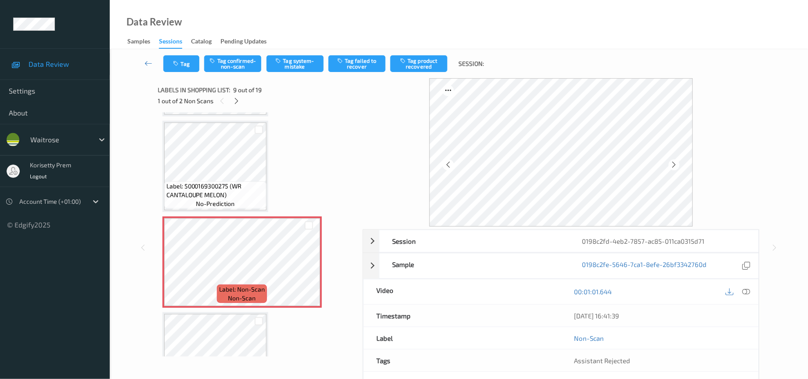
click at [674, 164] on icon at bounding box center [673, 165] width 7 height 8
click at [679, 165] on div at bounding box center [674, 164] width 11 height 11
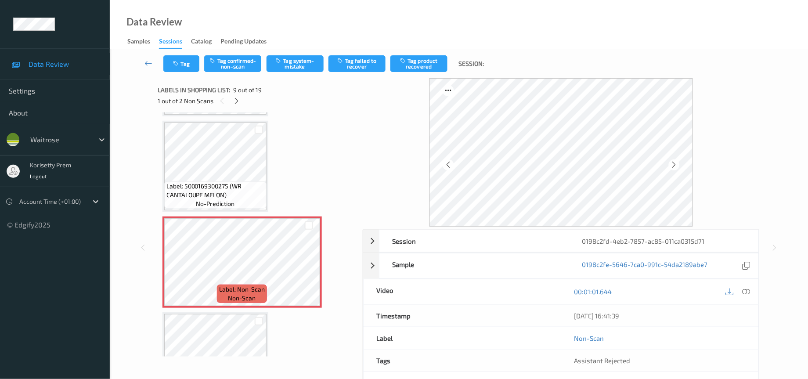
click at [679, 165] on div at bounding box center [674, 164] width 11 height 11
click at [235, 101] on icon at bounding box center [236, 101] width 7 height 8
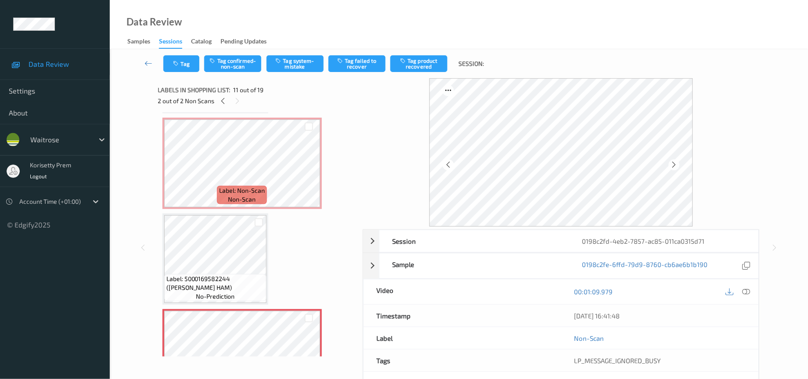
scroll to position [723, 0]
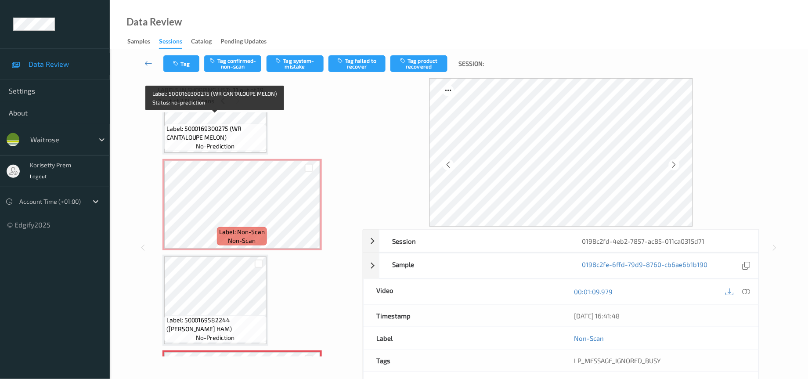
click at [223, 129] on span "Label: 5000169300275 (WR CANTALOUPE MELON)" at bounding box center [215, 133] width 98 height 18
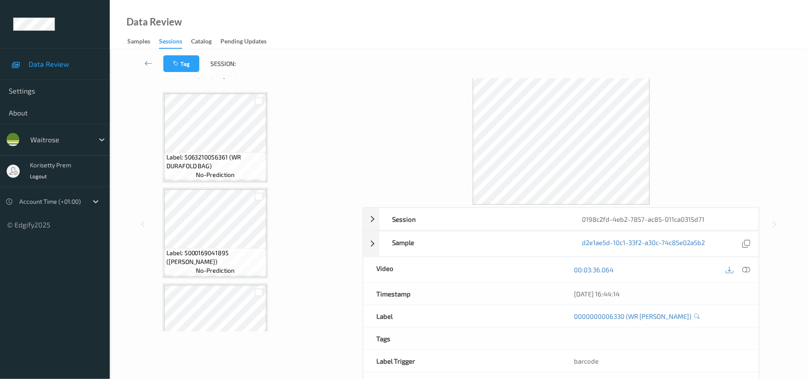
scroll to position [0, 0]
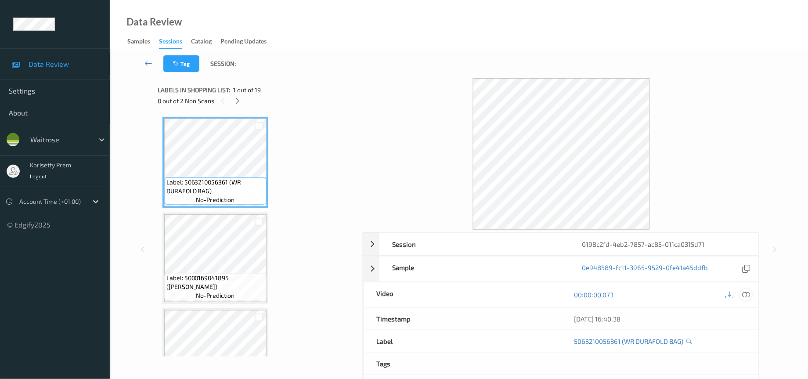
click at [748, 295] on icon at bounding box center [746, 295] width 8 height 8
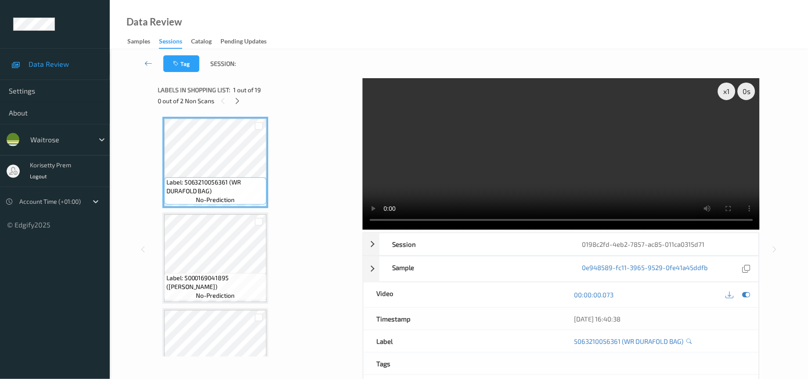
click at [488, 176] on video at bounding box center [561, 153] width 397 height 151
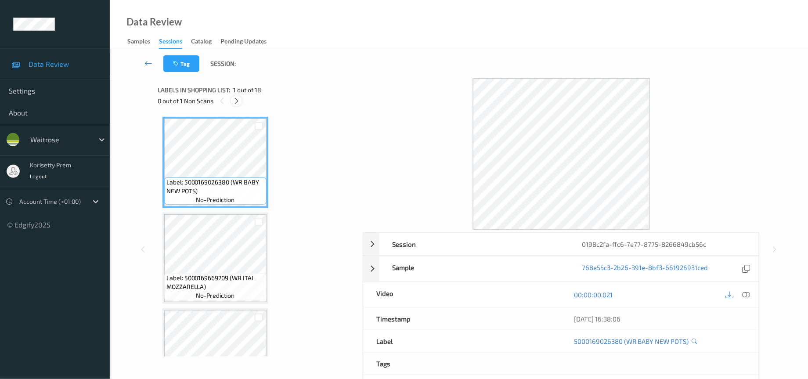
click at [234, 103] on icon at bounding box center [236, 101] width 7 height 8
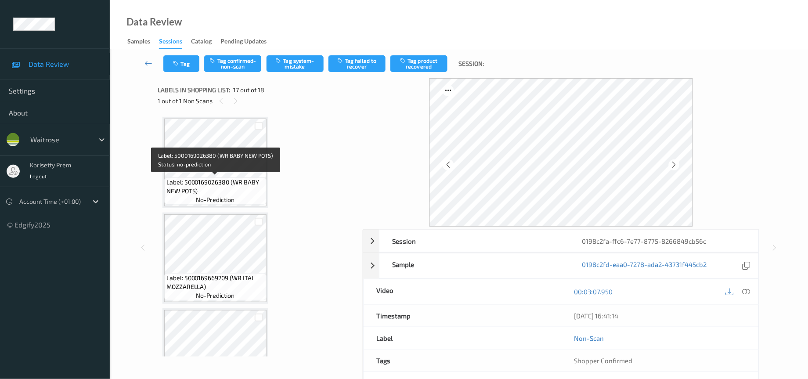
click at [234, 177] on div "Label: 5000169026380 (WR BABY NEW POTS) no-prediction" at bounding box center [215, 190] width 102 height 27
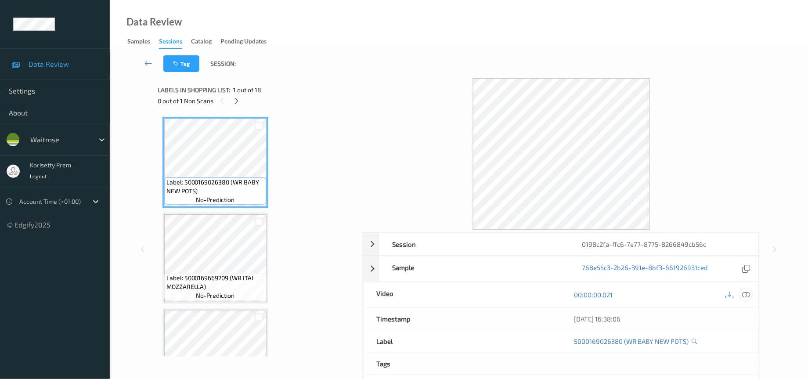
click at [745, 296] on icon at bounding box center [746, 295] width 8 height 8
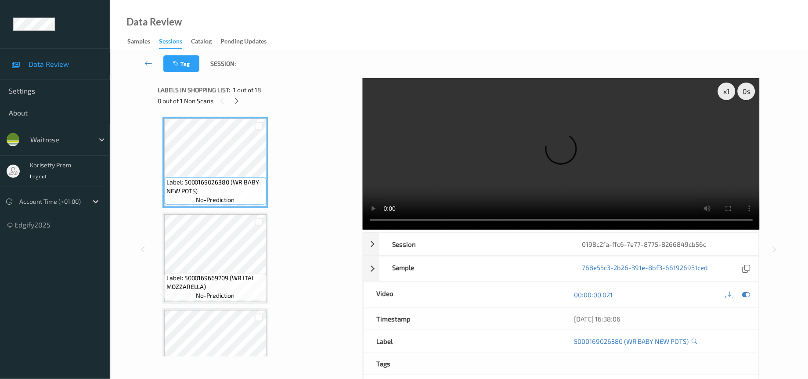
click at [606, 174] on video at bounding box center [561, 153] width 397 height 151
click at [551, 161] on video at bounding box center [561, 153] width 397 height 151
click at [236, 104] on icon at bounding box center [236, 101] width 7 height 8
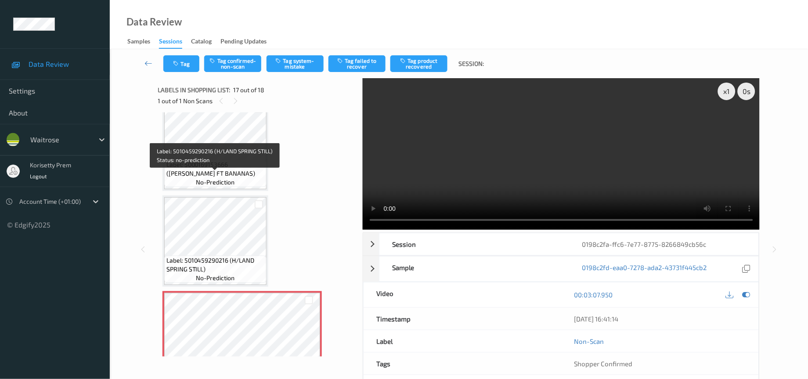
scroll to position [1291, 0]
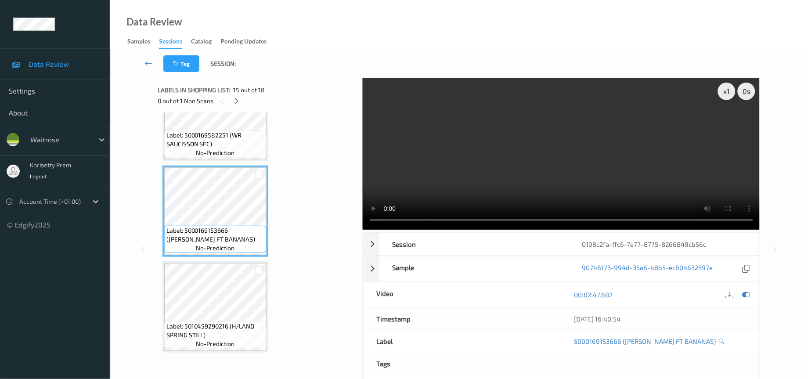
click at [213, 360] on div "Labels in shopping list: 15 out of 18 0 out of 1 Non Scans Label: 5000169026380…" at bounding box center [257, 249] width 198 height 342
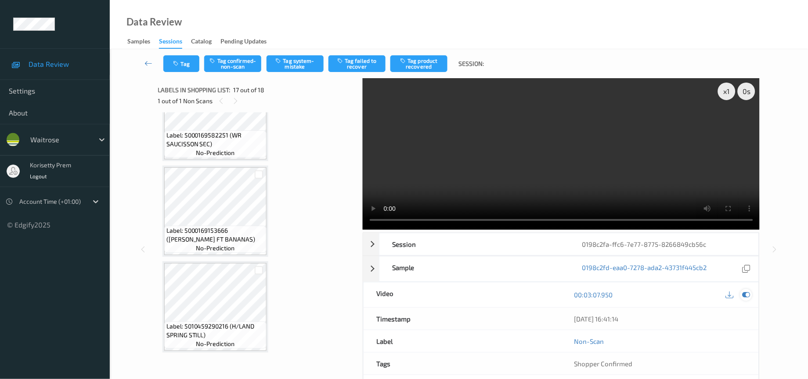
click at [748, 295] on icon at bounding box center [746, 295] width 8 height 8
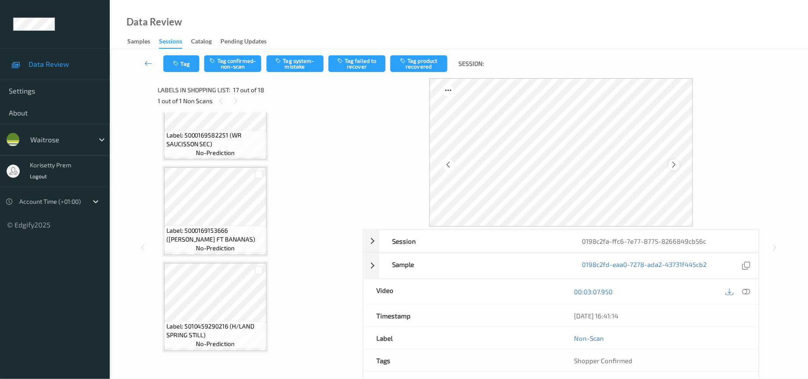
click at [675, 168] on icon at bounding box center [673, 165] width 7 height 8
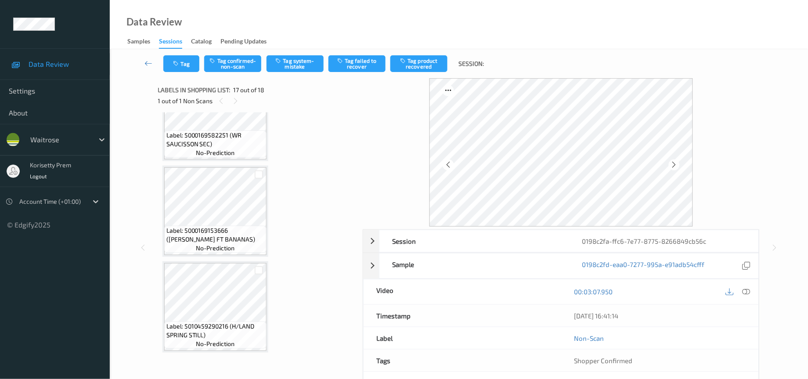
click at [675, 168] on icon at bounding box center [673, 165] width 7 height 8
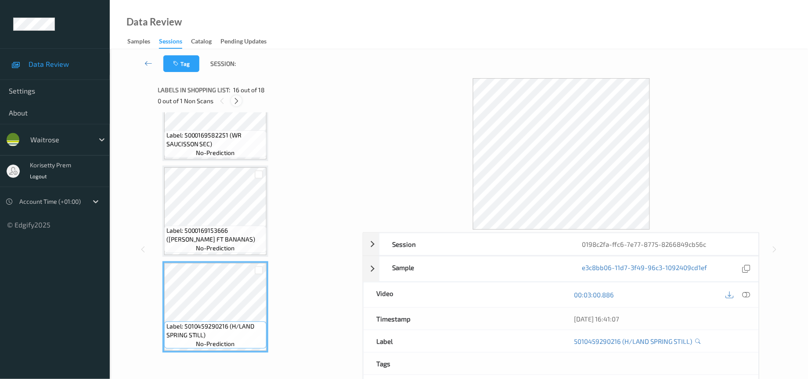
click at [237, 102] on icon at bounding box center [236, 101] width 7 height 8
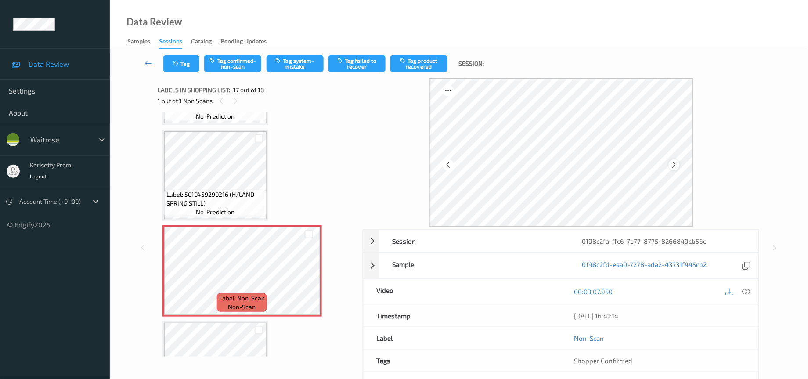
click at [672, 165] on icon at bounding box center [673, 165] width 7 height 8
click at [671, 165] on icon at bounding box center [673, 165] width 7 height 8
click at [669, 164] on div at bounding box center [674, 164] width 11 height 11
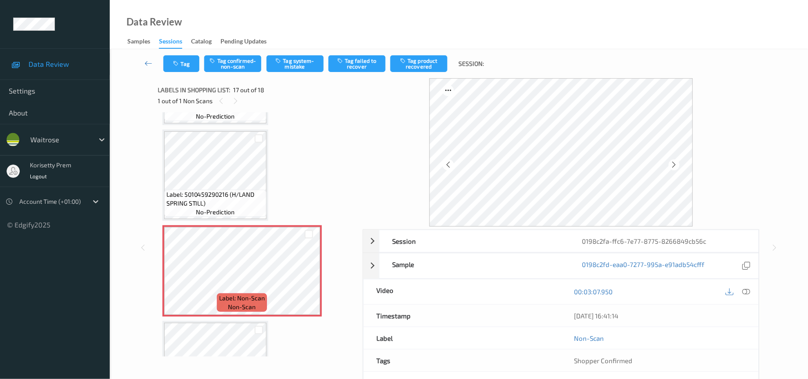
click at [669, 164] on div at bounding box center [674, 164] width 11 height 11
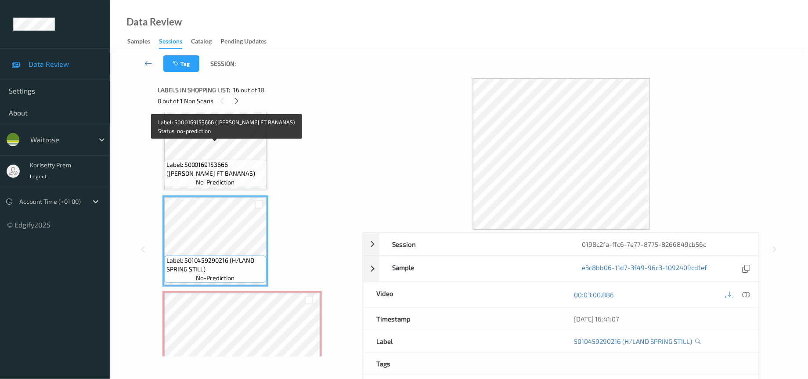
scroll to position [1291, 0]
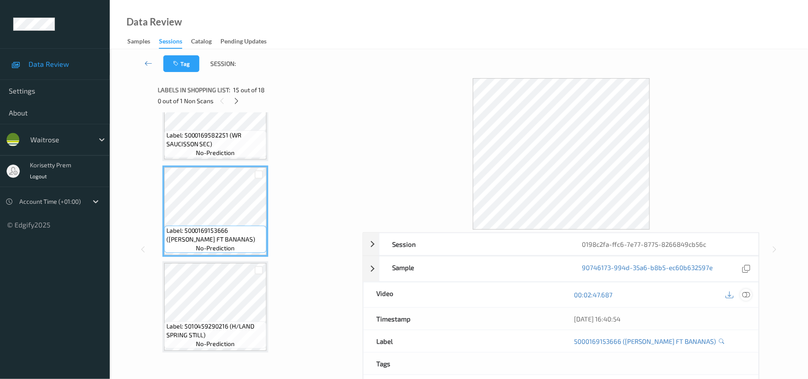
click at [745, 293] on icon at bounding box center [746, 295] width 8 height 8
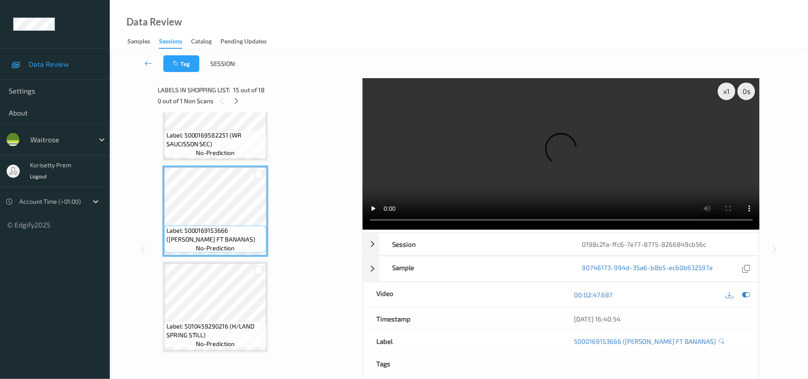
click at [467, 168] on video at bounding box center [561, 153] width 397 height 151
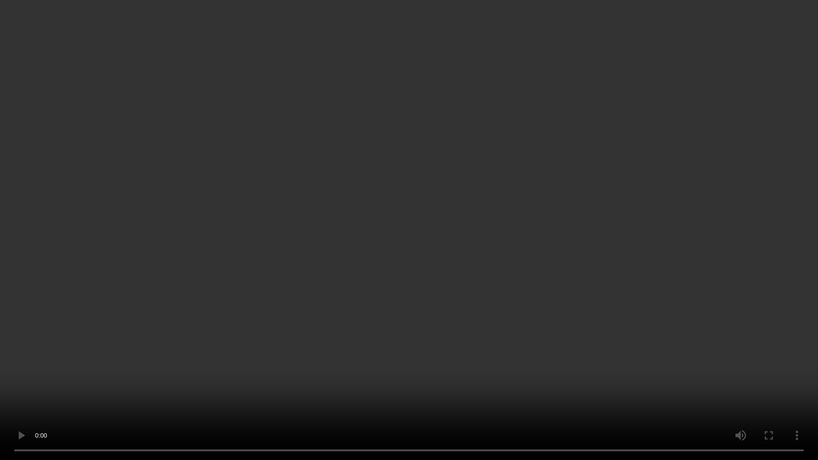
click at [396, 275] on video at bounding box center [409, 230] width 818 height 460
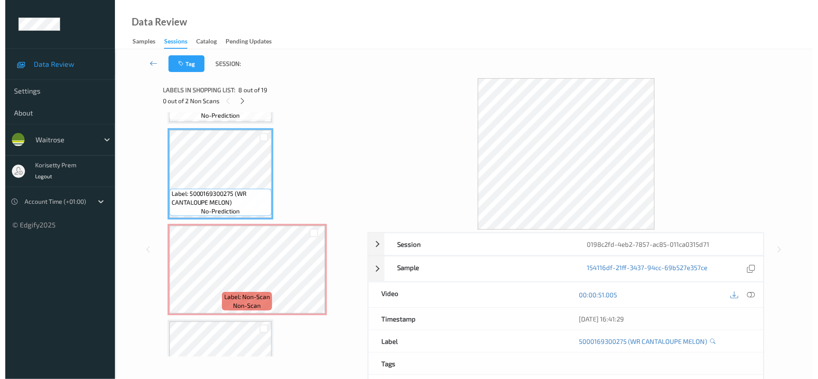
scroll to position [649, 0]
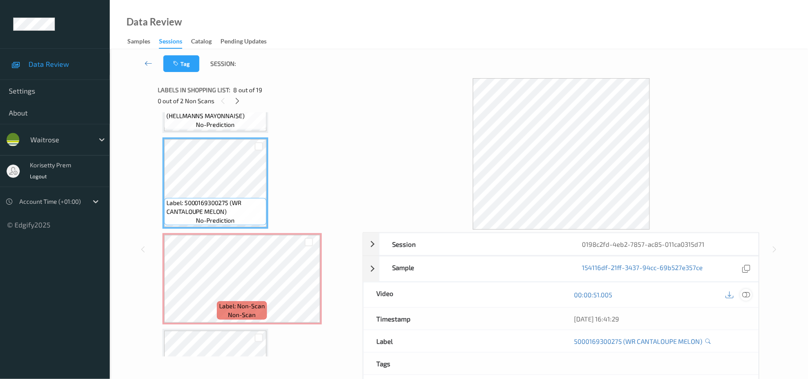
click at [749, 298] on icon at bounding box center [746, 295] width 8 height 8
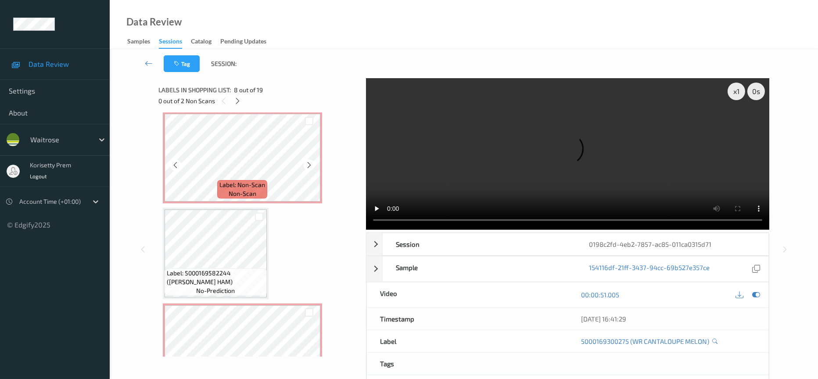
scroll to position [781, 0]
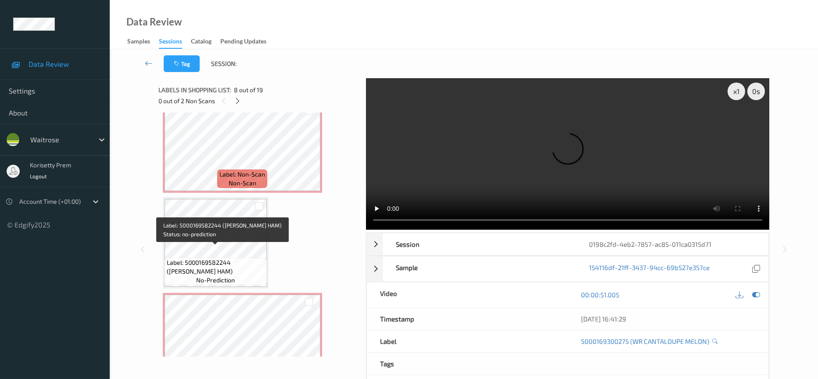
click at [204, 258] on span "Label: 5000169582244 ([PERSON_NAME] HAM)" at bounding box center [216, 267] width 98 height 18
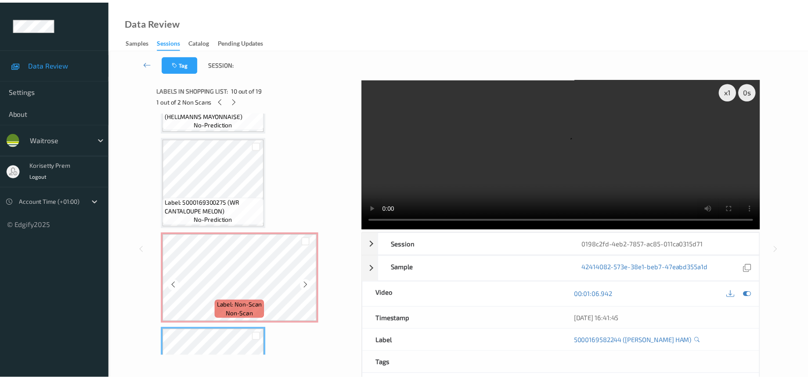
scroll to position [649, 0]
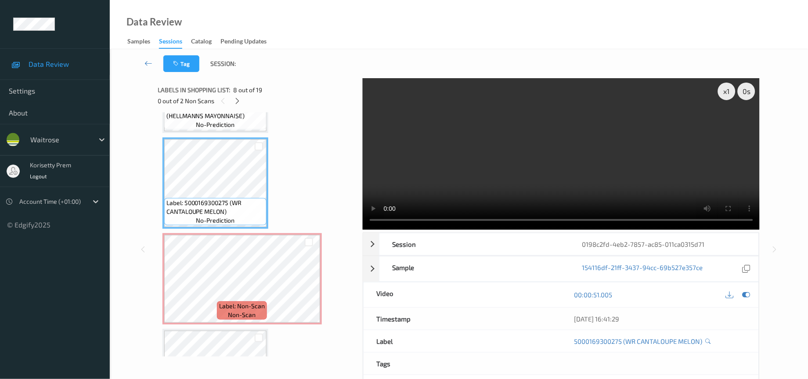
click at [494, 181] on video at bounding box center [561, 153] width 397 height 151
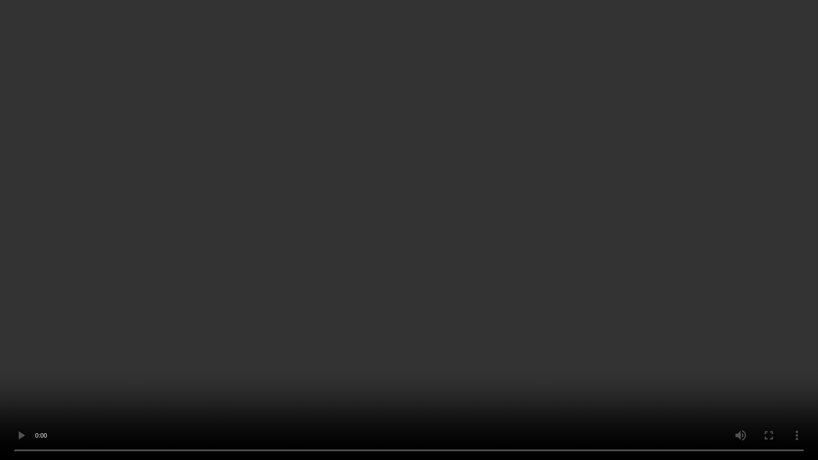
click at [381, 241] on video at bounding box center [409, 230] width 818 height 460
click at [409, 346] on video at bounding box center [409, 230] width 818 height 460
click at [263, 299] on video at bounding box center [409, 230] width 818 height 460
click at [3, 378] on video at bounding box center [409, 230] width 818 height 460
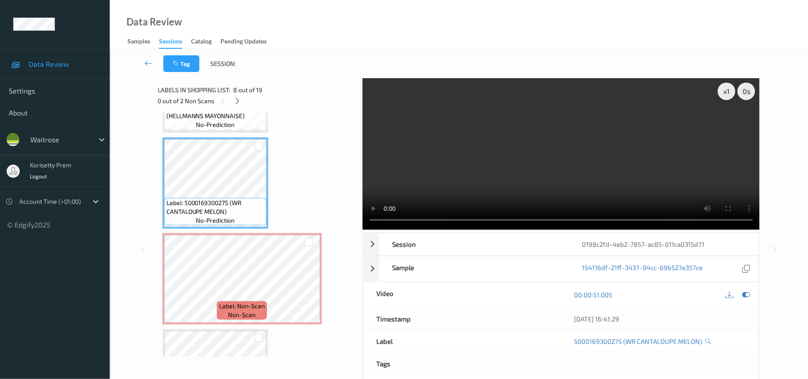
click at [566, 163] on video at bounding box center [561, 153] width 397 height 151
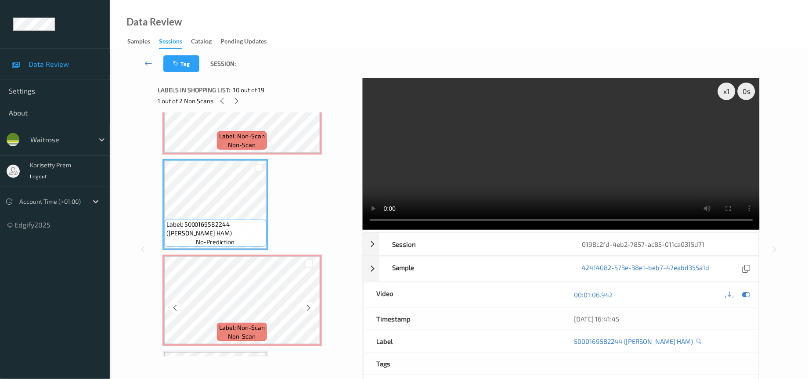
scroll to position [847, 0]
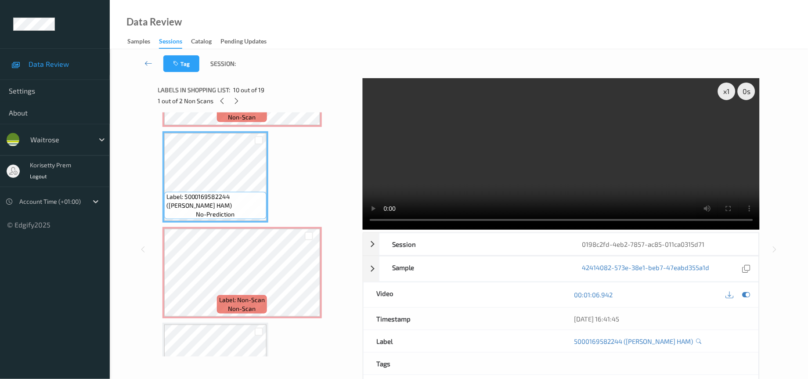
click at [591, 162] on video at bounding box center [561, 153] width 397 height 151
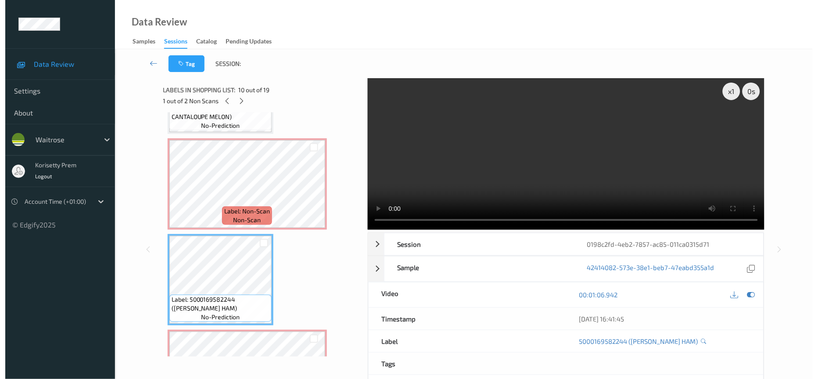
scroll to position [715, 0]
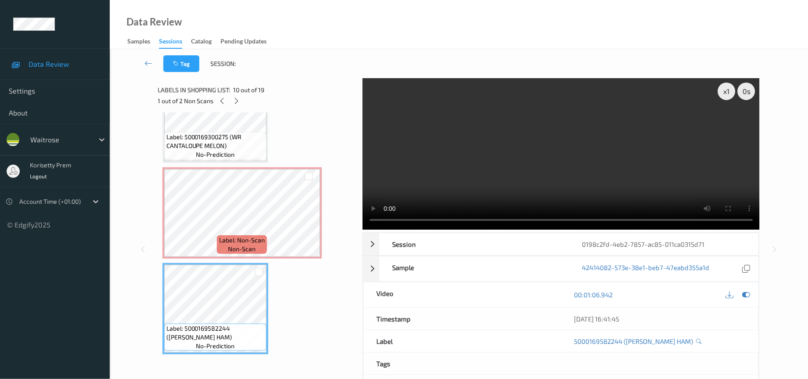
click at [591, 157] on video at bounding box center [561, 153] width 397 height 151
click at [307, 216] on icon at bounding box center [308, 220] width 7 height 8
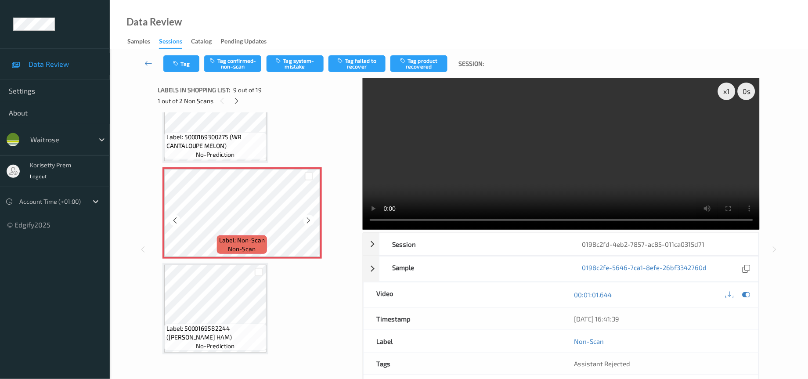
click at [307, 216] on icon at bounding box center [308, 220] width 7 height 8
click at [243, 64] on button "Tag confirmed-non-scan" at bounding box center [232, 63] width 57 height 17
click at [243, 66] on button "Untag confirmed-non-scan" at bounding box center [232, 63] width 57 height 17
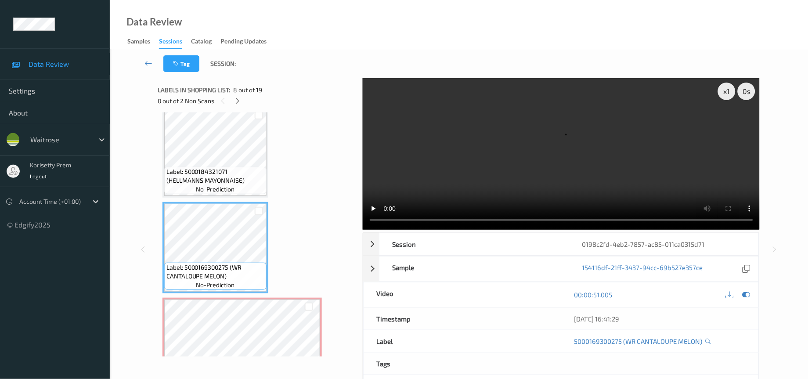
scroll to position [583, 0]
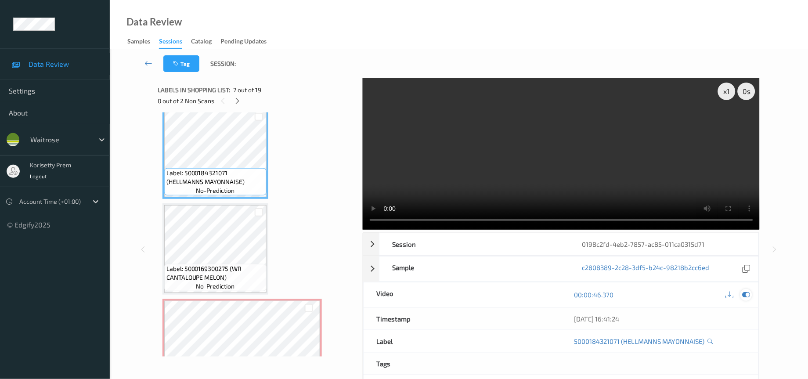
click at [745, 291] on icon at bounding box center [746, 295] width 8 height 8
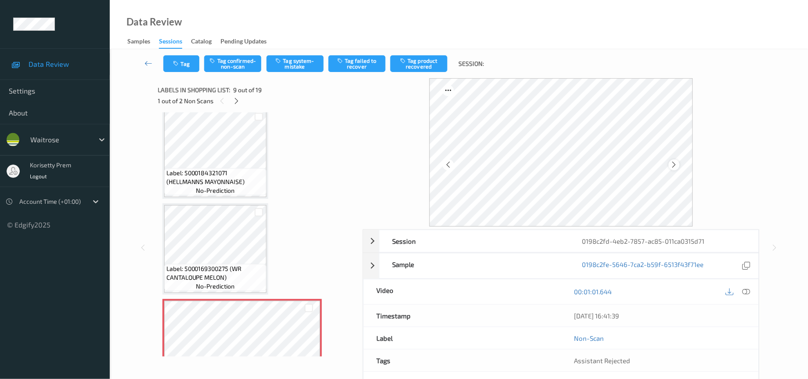
click at [674, 168] on icon at bounding box center [673, 165] width 7 height 8
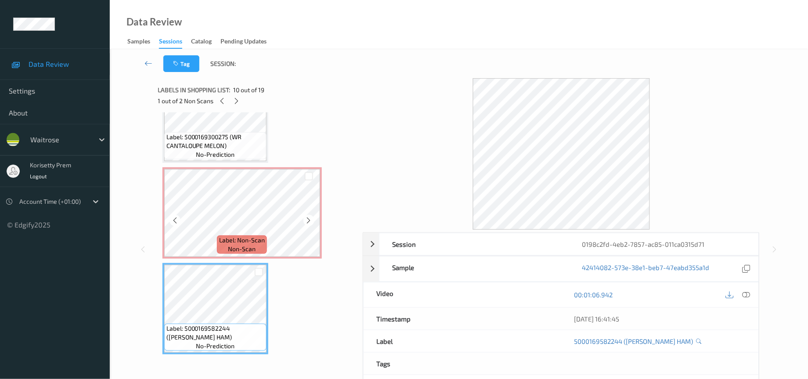
scroll to position [649, 0]
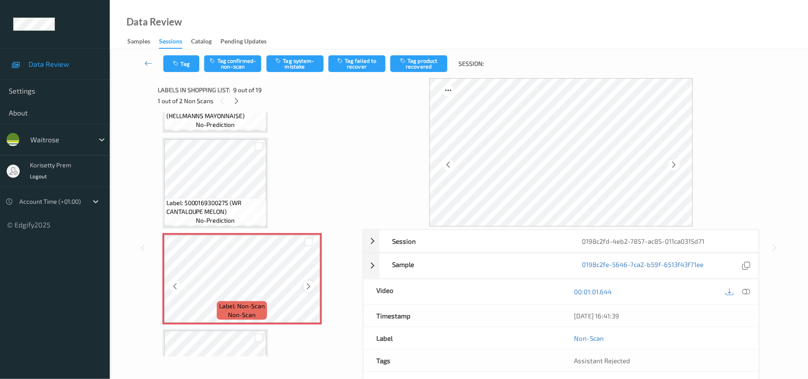
click at [305, 282] on icon at bounding box center [308, 286] width 7 height 8
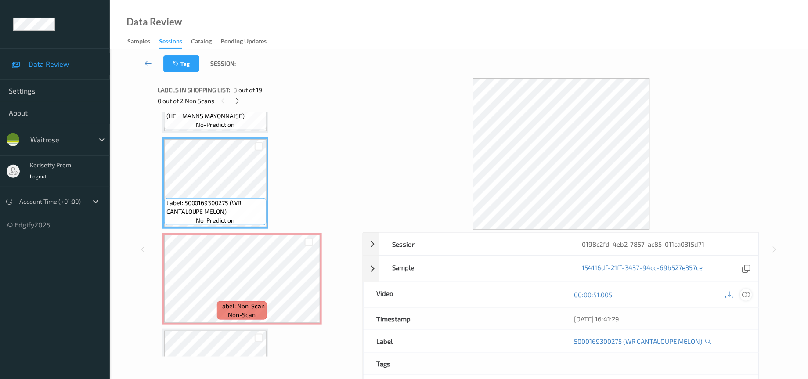
click at [743, 295] on icon at bounding box center [746, 295] width 8 height 8
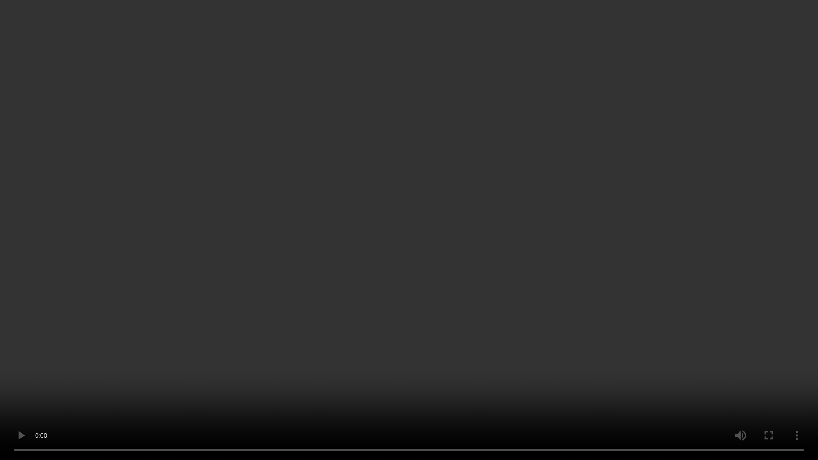
click at [328, 228] on video at bounding box center [409, 230] width 818 height 460
click at [66, 328] on video at bounding box center [409, 230] width 818 height 460
click at [422, 294] on video at bounding box center [409, 230] width 818 height 460
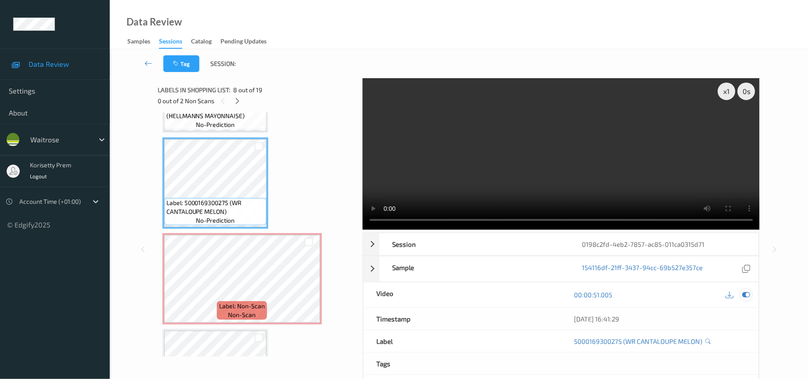
click at [745, 293] on icon at bounding box center [746, 295] width 8 height 8
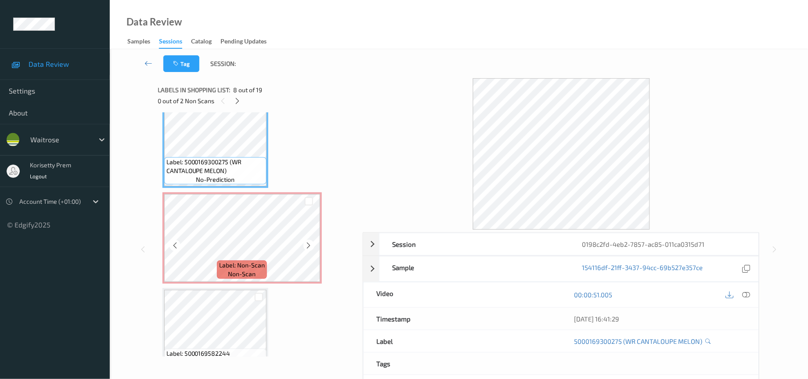
scroll to position [715, 0]
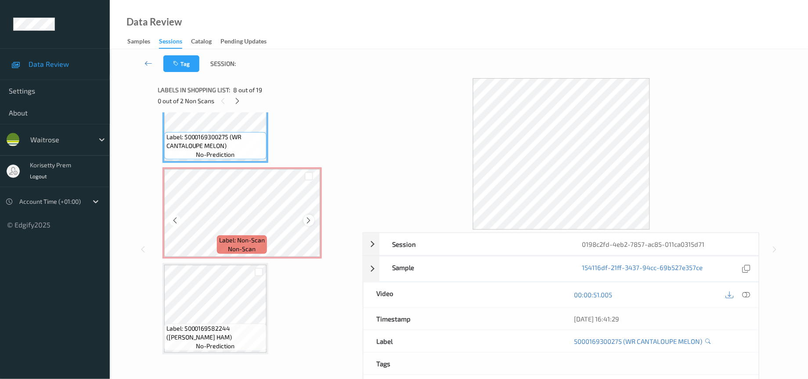
click at [305, 216] on icon at bounding box center [308, 220] width 7 height 8
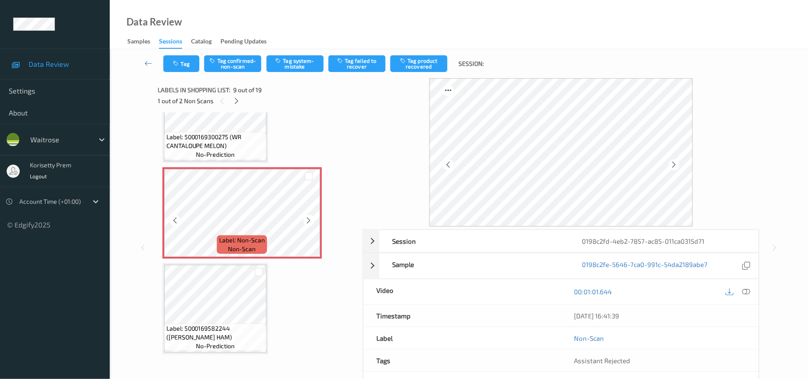
click at [305, 216] on icon at bounding box center [308, 220] width 7 height 8
click at [744, 291] on icon at bounding box center [746, 292] width 8 height 8
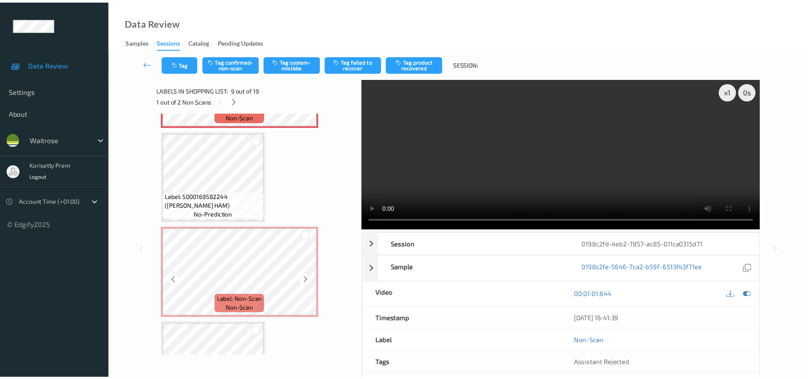
scroll to position [913, 0]
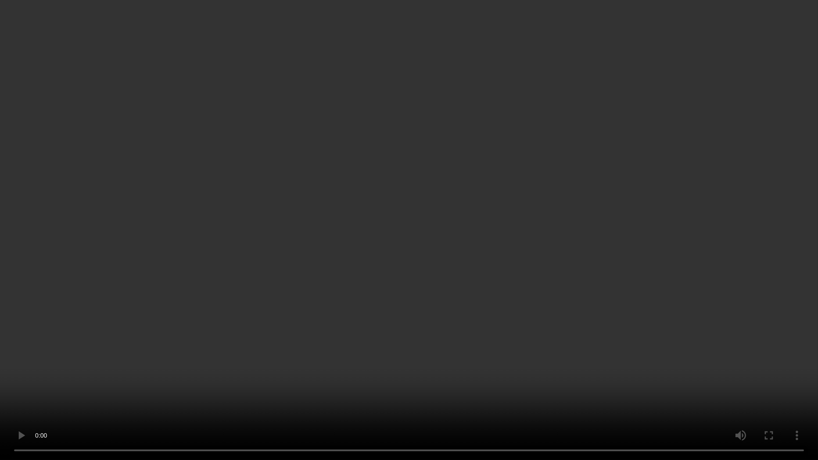
click at [536, 259] on video at bounding box center [409, 230] width 818 height 460
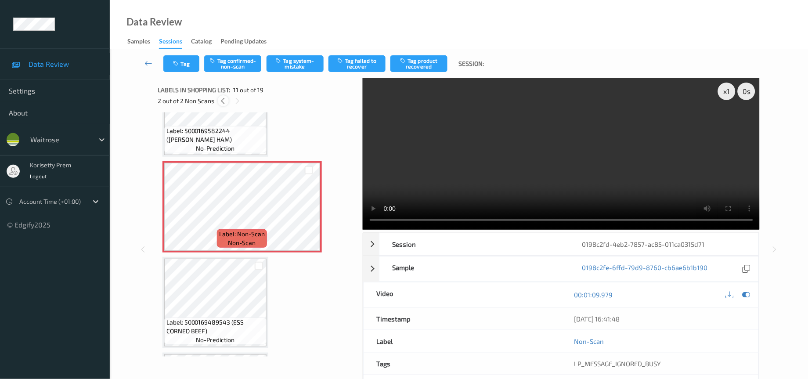
click at [221, 104] on icon at bounding box center [222, 101] width 7 height 8
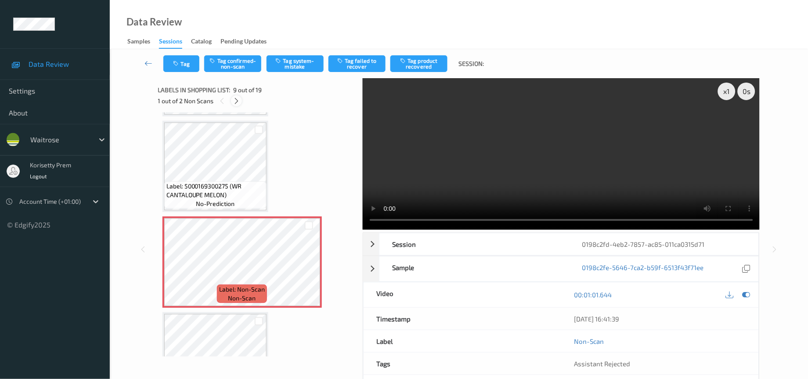
click at [239, 100] on icon at bounding box center [236, 101] width 7 height 8
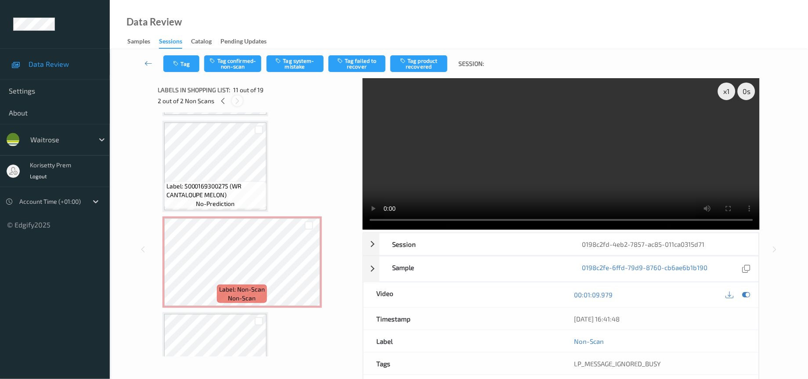
scroll to position [855, 0]
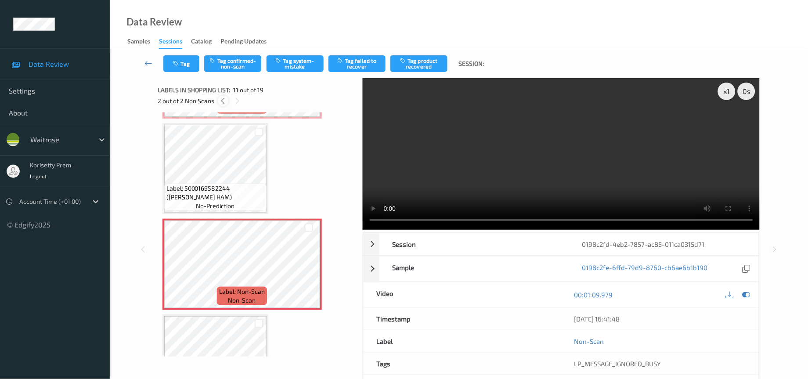
click at [226, 100] on icon at bounding box center [222, 101] width 7 height 8
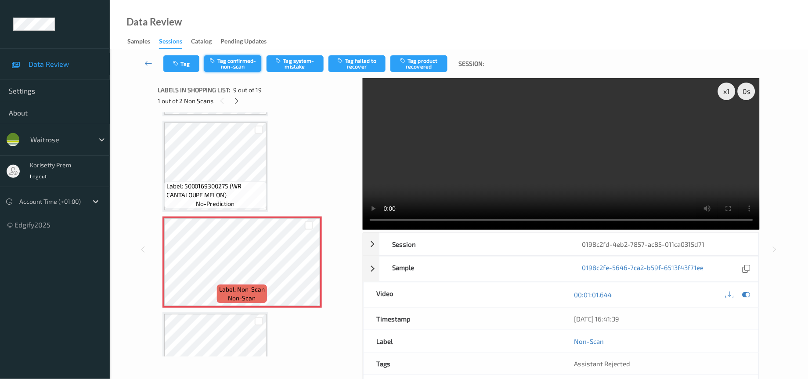
click at [231, 66] on button "Tag confirmed-non-scan" at bounding box center [232, 63] width 57 height 17
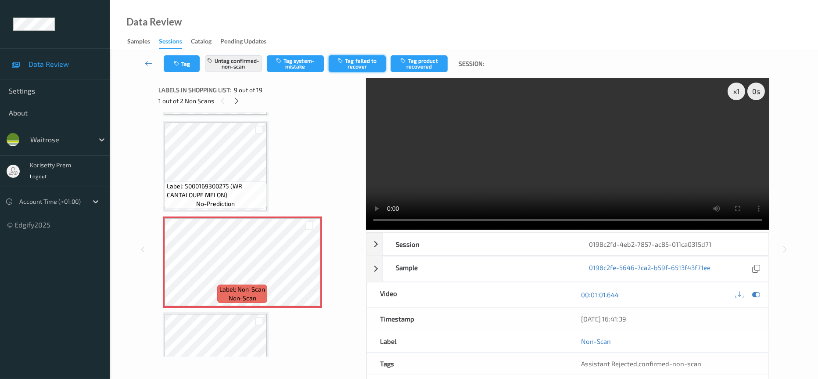
click at [365, 63] on button "Tag failed to recover" at bounding box center [357, 63] width 57 height 17
click at [187, 58] on button "Tag" at bounding box center [182, 63] width 36 height 17
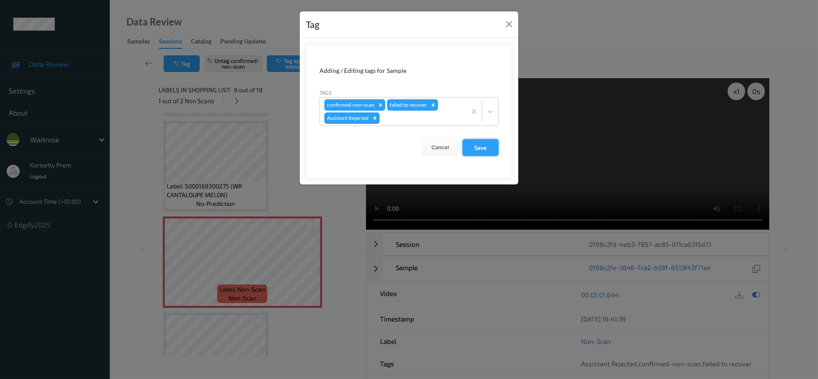
click at [473, 144] on button "Save" at bounding box center [481, 147] width 36 height 17
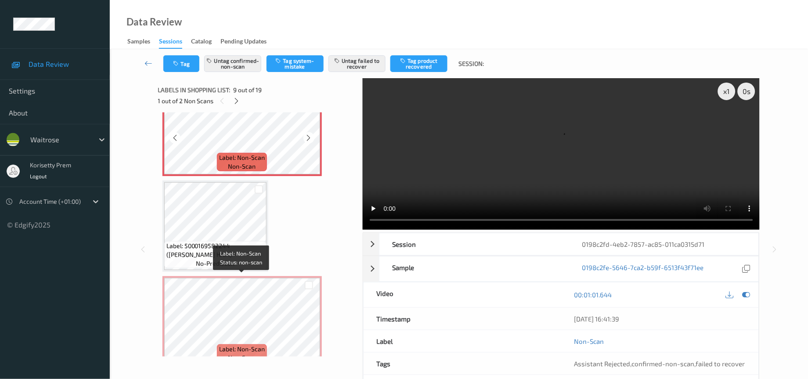
scroll to position [864, 0]
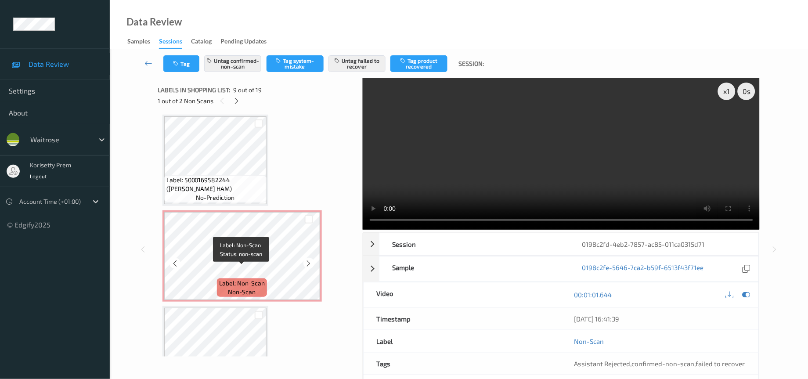
click at [244, 279] on span "Label: Non-Scan" at bounding box center [242, 283] width 46 height 9
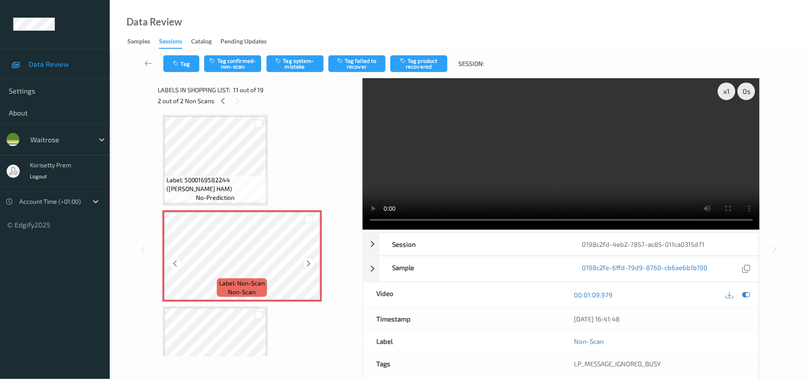
click at [312, 258] on div at bounding box center [308, 263] width 11 height 11
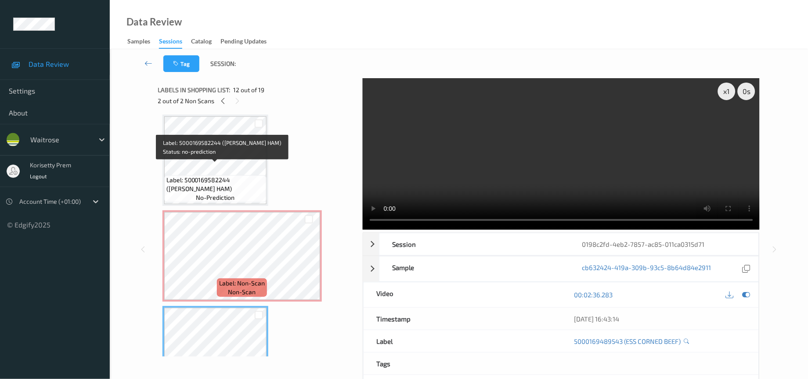
click at [221, 176] on span "Label: 5000169582244 ([PERSON_NAME] HAM)" at bounding box center [215, 185] width 98 height 18
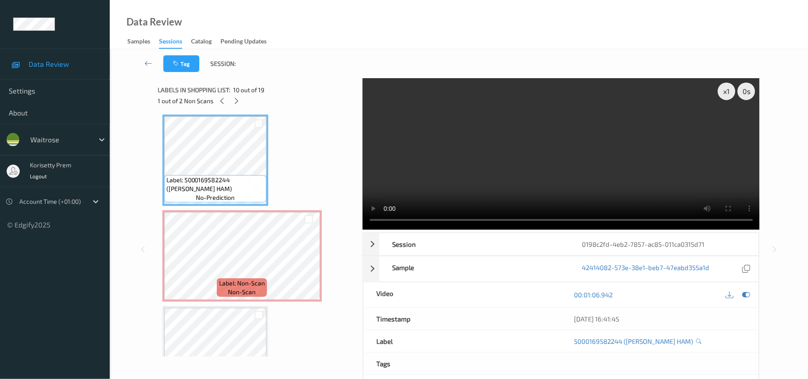
click at [489, 173] on video at bounding box center [561, 153] width 397 height 151
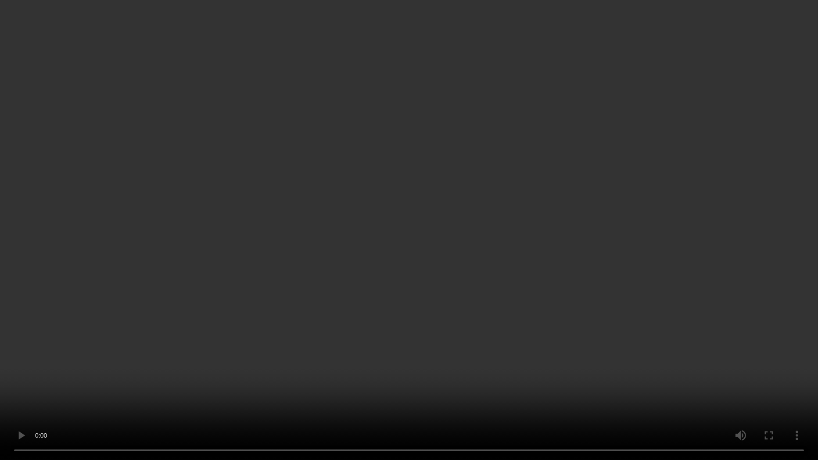
click at [502, 292] on video at bounding box center [409, 230] width 818 height 460
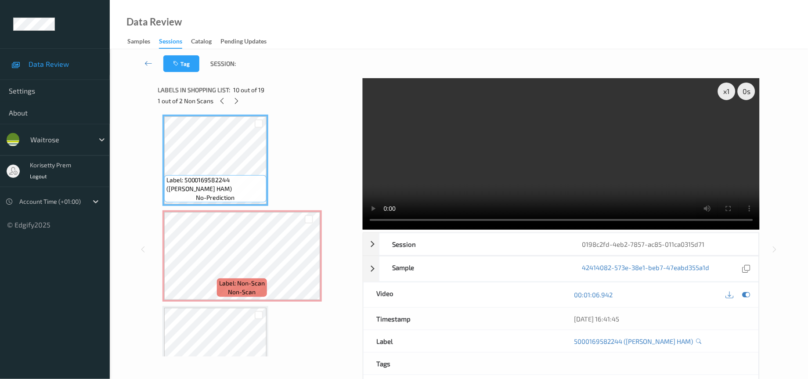
click at [527, 162] on video at bounding box center [561, 153] width 397 height 151
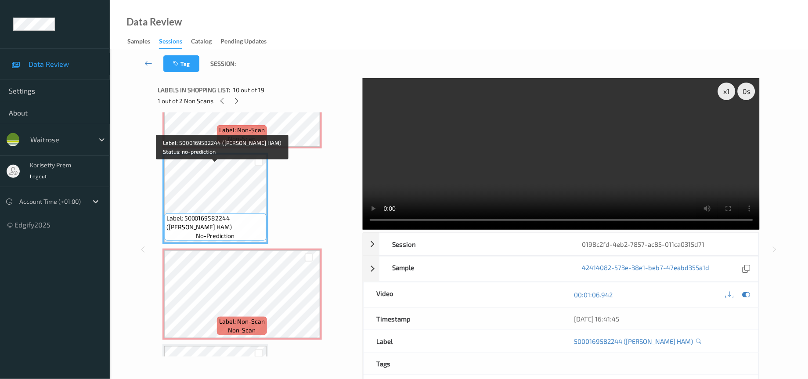
scroll to position [798, 0]
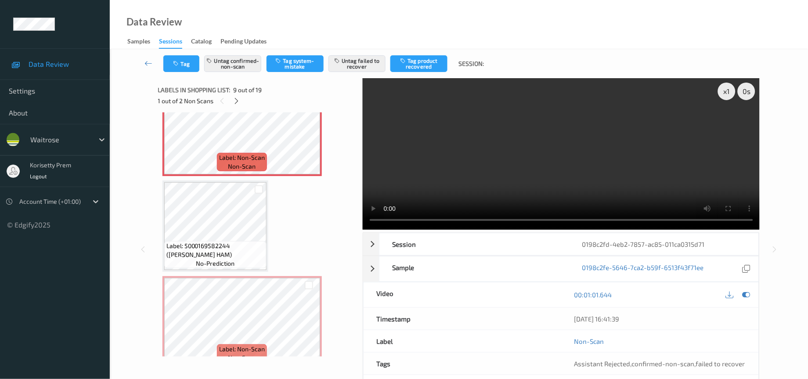
click at [599, 181] on video at bounding box center [561, 153] width 397 height 151
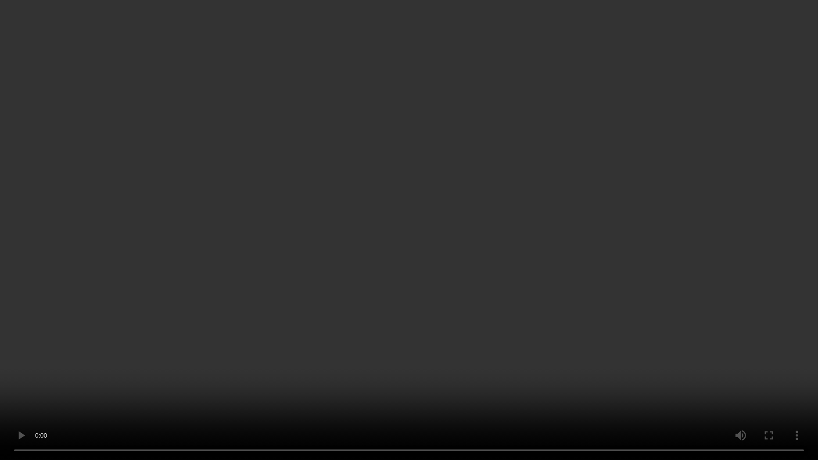
click at [465, 271] on video at bounding box center [409, 230] width 818 height 460
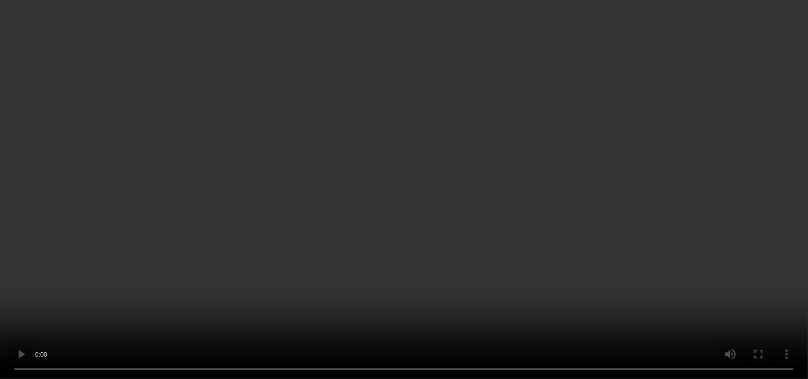
scroll to position [864, 0]
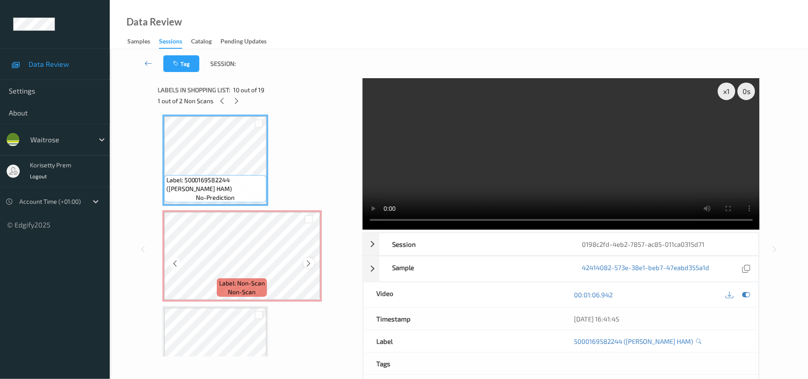
click at [307, 259] on icon at bounding box center [308, 263] width 7 height 8
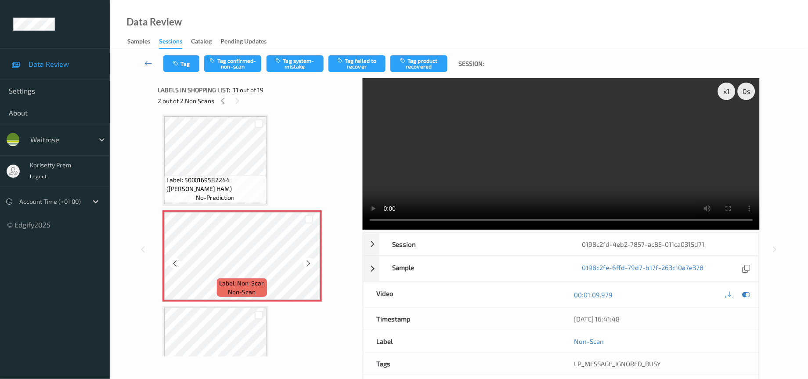
click at [307, 259] on icon at bounding box center [308, 263] width 7 height 8
click at [305, 259] on icon at bounding box center [308, 263] width 7 height 8
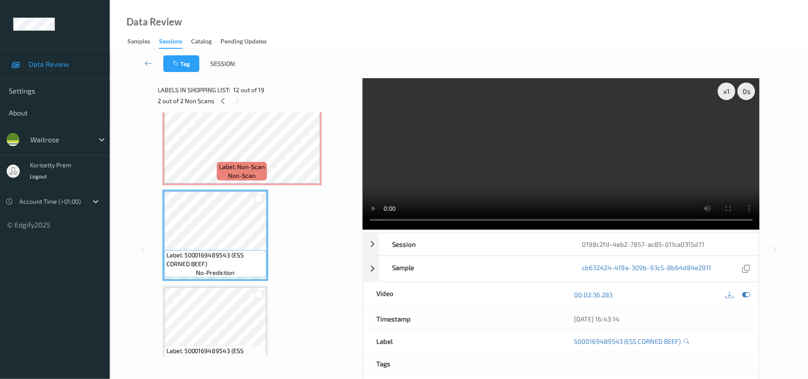
scroll to position [1061, 0]
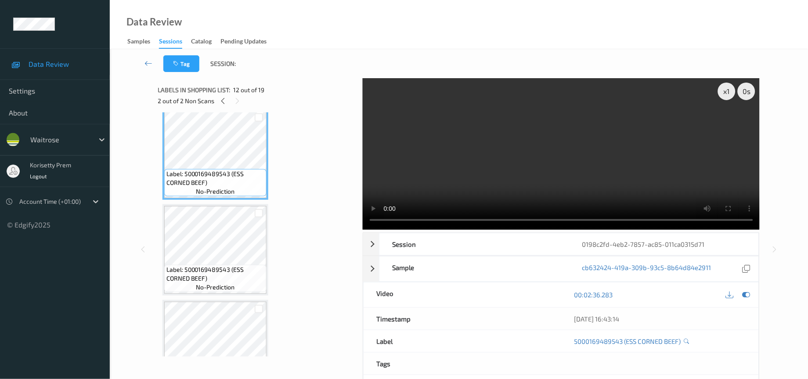
click at [670, 160] on video at bounding box center [561, 153] width 397 height 151
click at [745, 295] on icon at bounding box center [746, 295] width 8 height 8
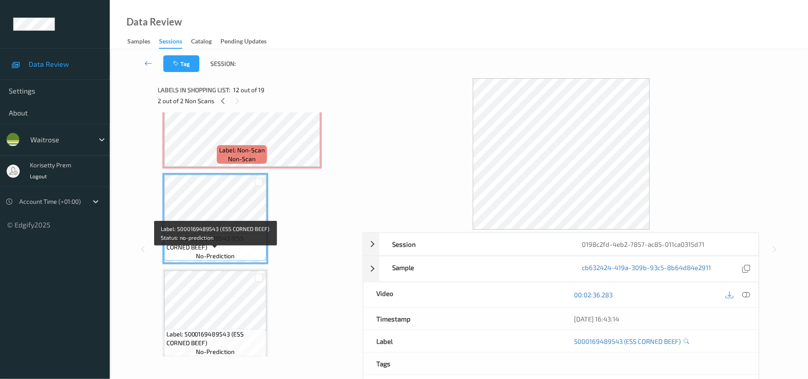
scroll to position [995, 0]
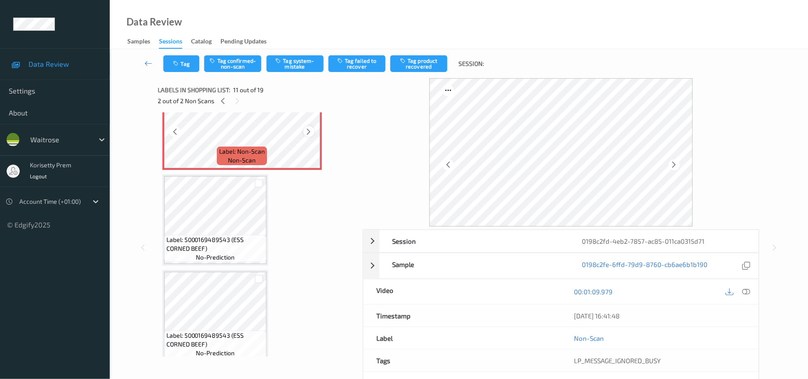
click at [306, 128] on icon at bounding box center [308, 132] width 7 height 8
click at [747, 295] on icon at bounding box center [746, 292] width 8 height 8
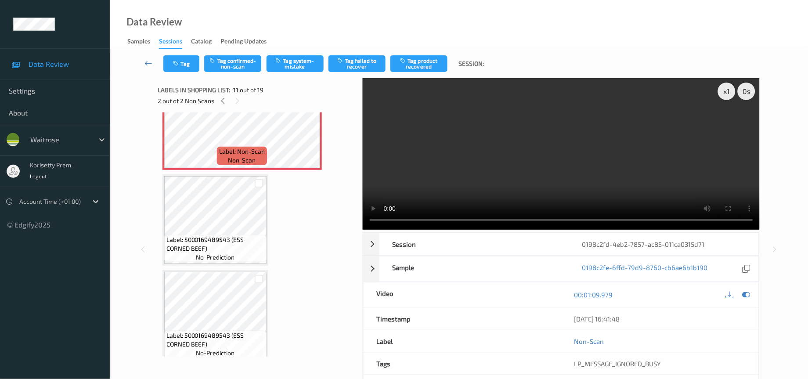
click at [473, 134] on video at bounding box center [561, 153] width 397 height 151
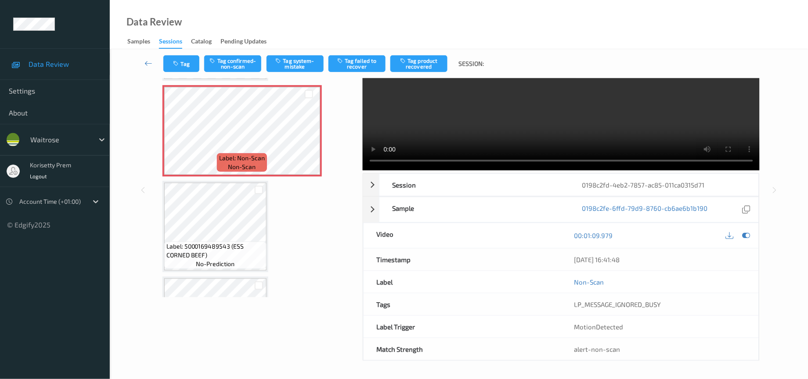
scroll to position [0, 0]
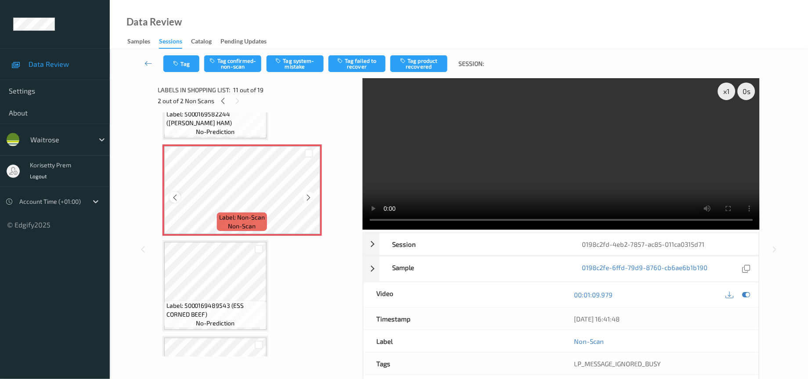
click at [175, 194] on icon at bounding box center [174, 198] width 7 height 8
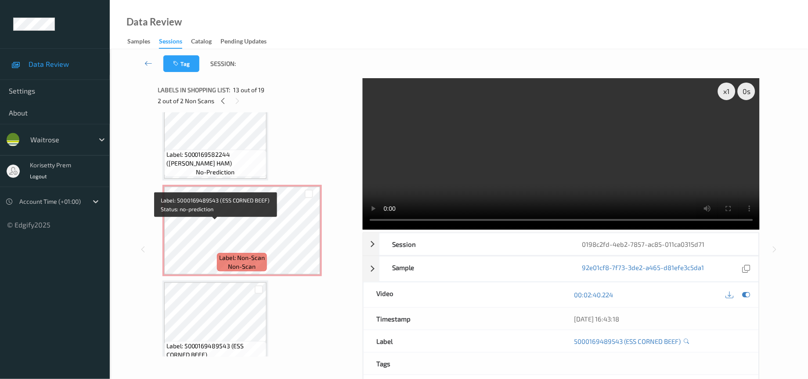
scroll to position [864, 0]
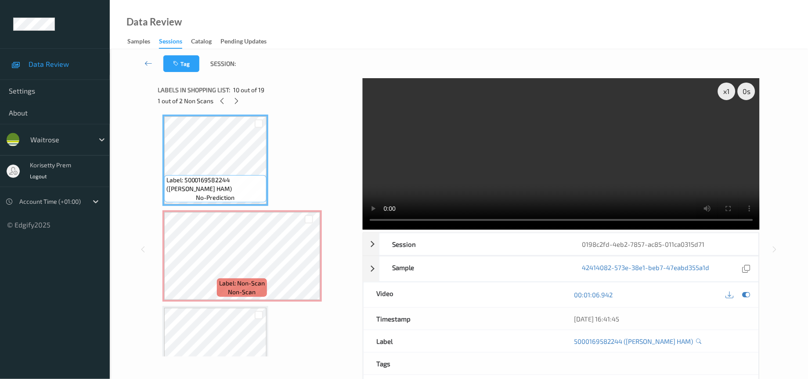
click at [448, 160] on video at bounding box center [561, 153] width 397 height 151
click at [512, 182] on video at bounding box center [561, 153] width 397 height 151
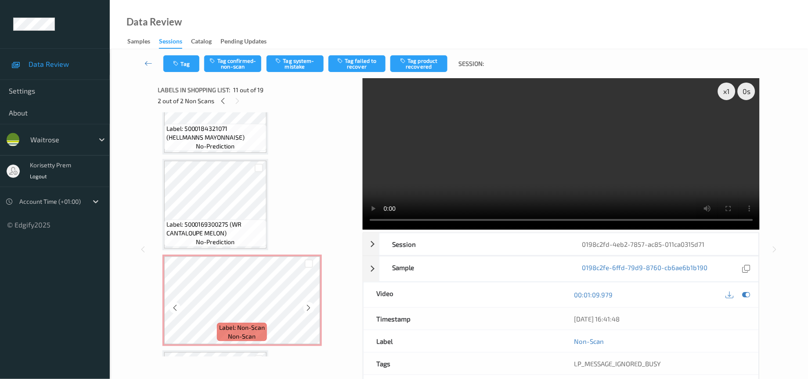
scroll to position [600, 0]
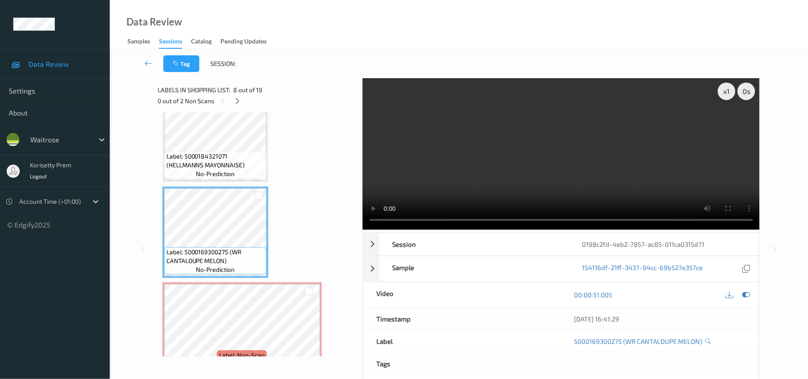
click at [666, 171] on video at bounding box center [561, 153] width 397 height 151
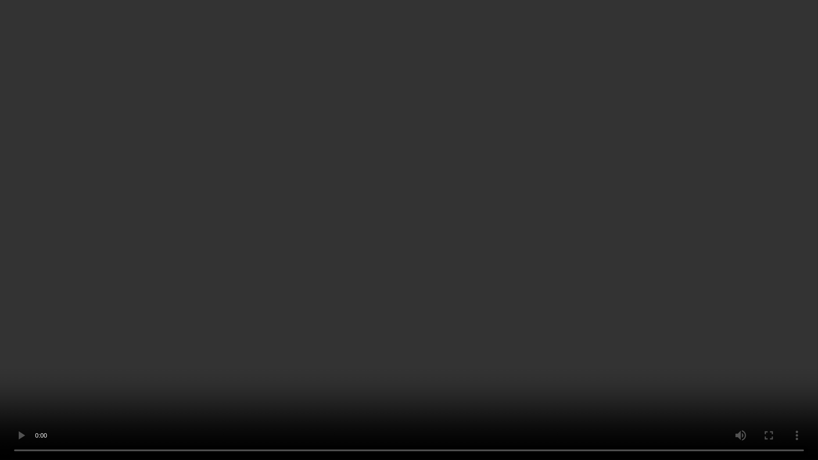
click at [274, 371] on video at bounding box center [409, 230] width 818 height 460
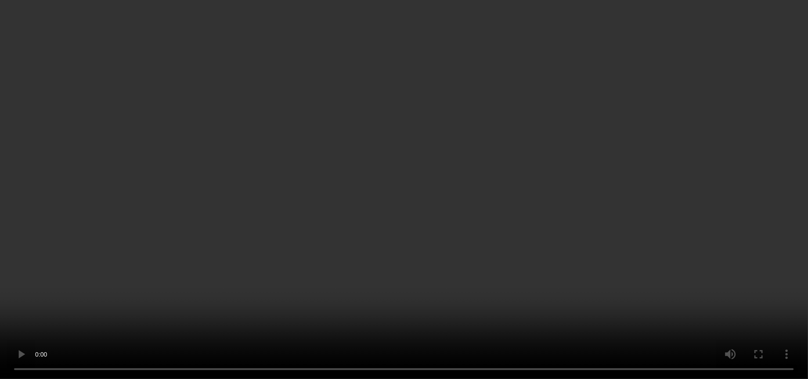
scroll to position [468, 0]
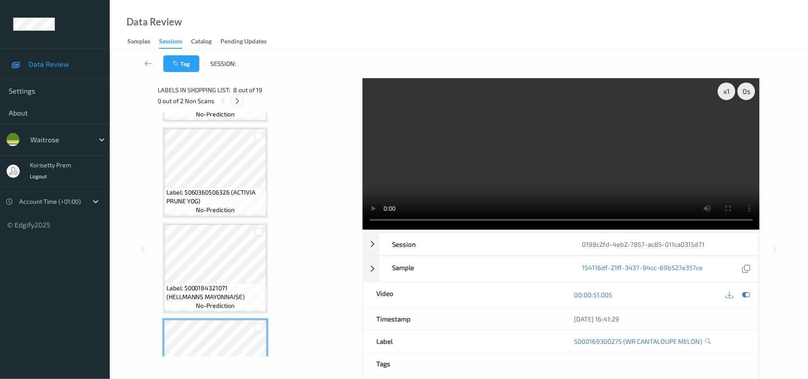
click at [239, 101] on icon at bounding box center [237, 101] width 7 height 8
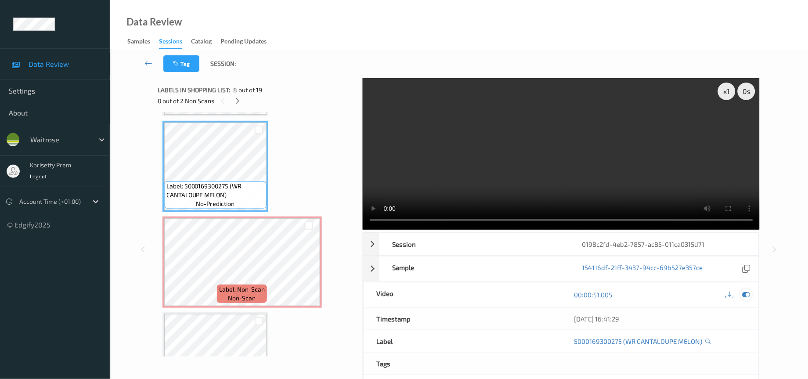
click at [748, 296] on icon at bounding box center [746, 295] width 8 height 8
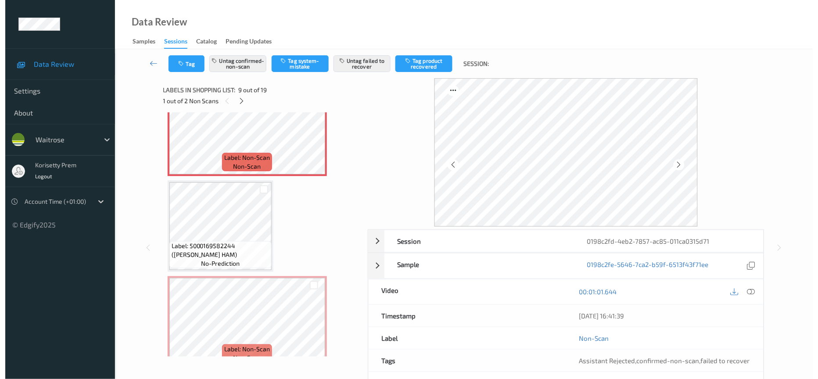
scroll to position [864, 0]
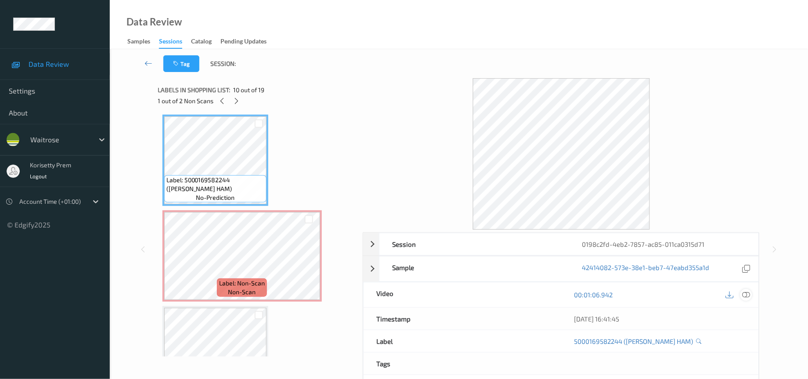
click at [746, 295] on icon at bounding box center [746, 295] width 8 height 8
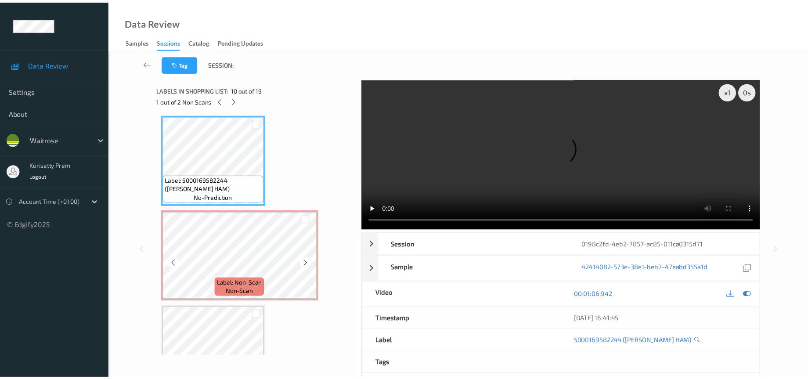
scroll to position [798, 0]
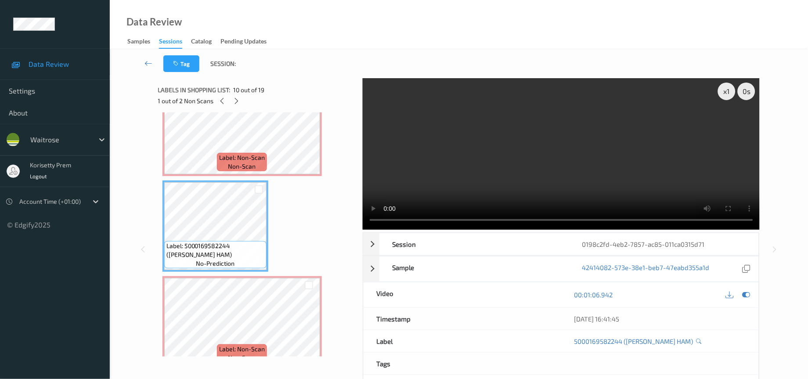
click at [491, 161] on video at bounding box center [561, 153] width 397 height 151
click at [581, 180] on video at bounding box center [561, 153] width 397 height 151
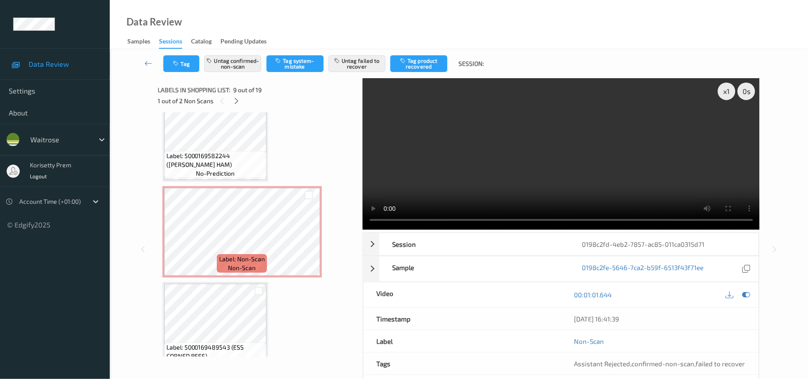
scroll to position [864, 0]
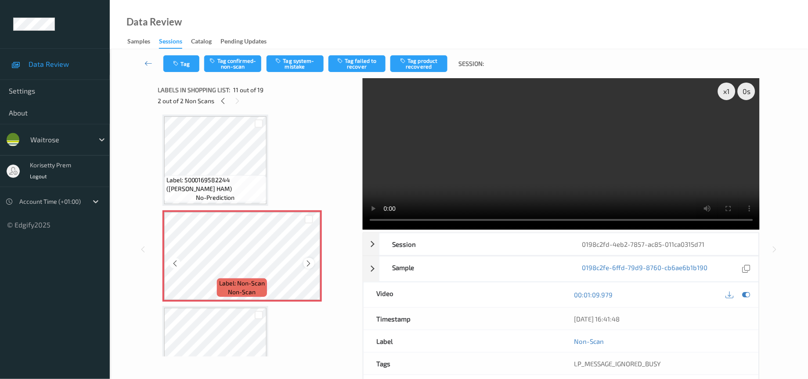
click at [306, 259] on icon at bounding box center [308, 263] width 7 height 8
click at [747, 297] on icon at bounding box center [746, 295] width 8 height 8
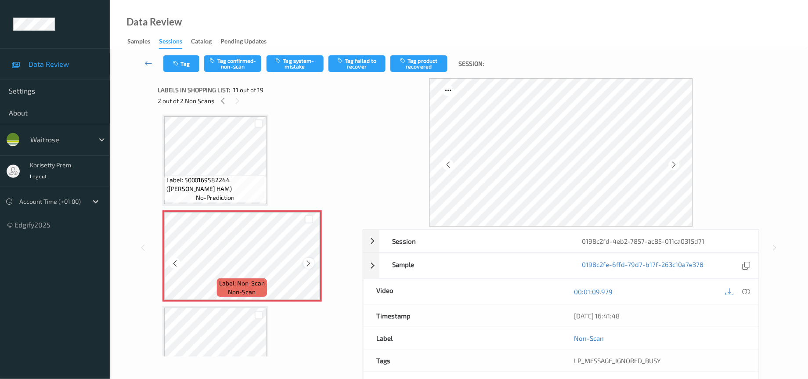
click at [306, 259] on icon at bounding box center [308, 263] width 7 height 8
click at [670, 166] on div at bounding box center [674, 164] width 11 height 11
click at [671, 166] on icon at bounding box center [673, 165] width 7 height 8
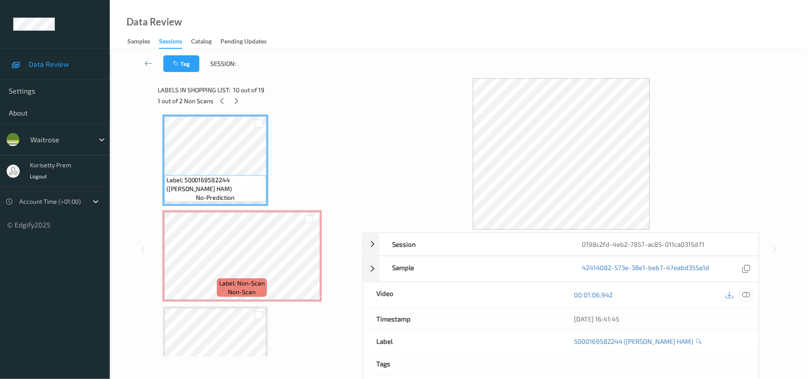
click at [745, 295] on icon at bounding box center [746, 295] width 8 height 8
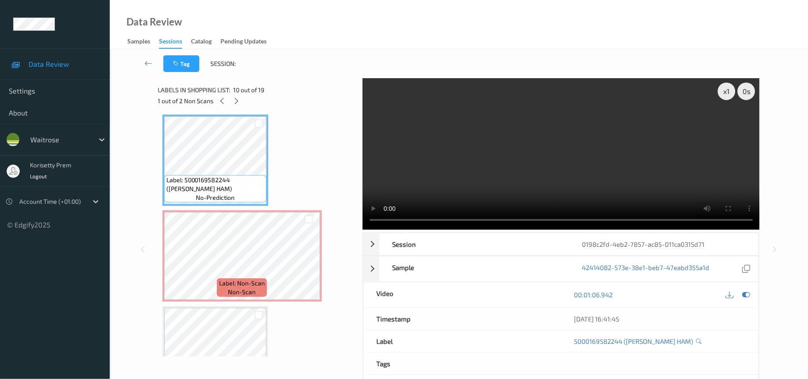
click at [458, 178] on video at bounding box center [561, 153] width 397 height 151
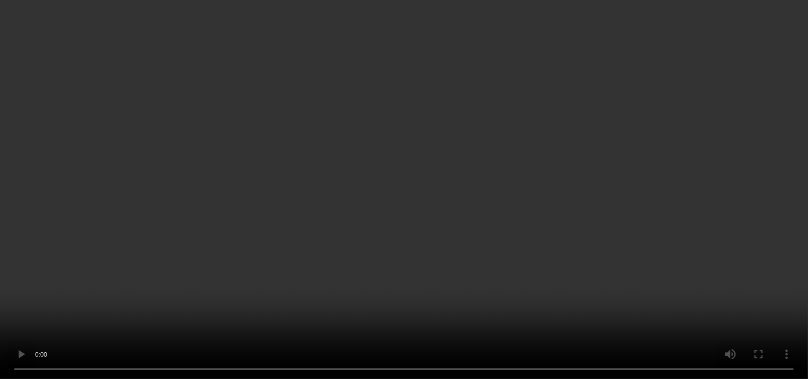
scroll to position [798, 0]
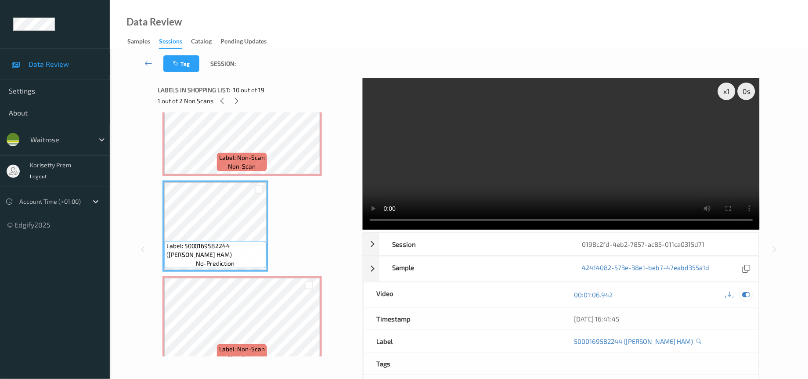
click at [747, 294] on icon at bounding box center [746, 295] width 8 height 8
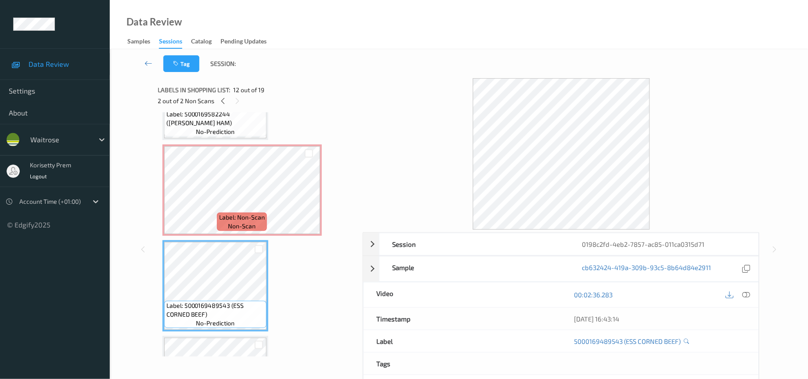
scroll to position [995, 0]
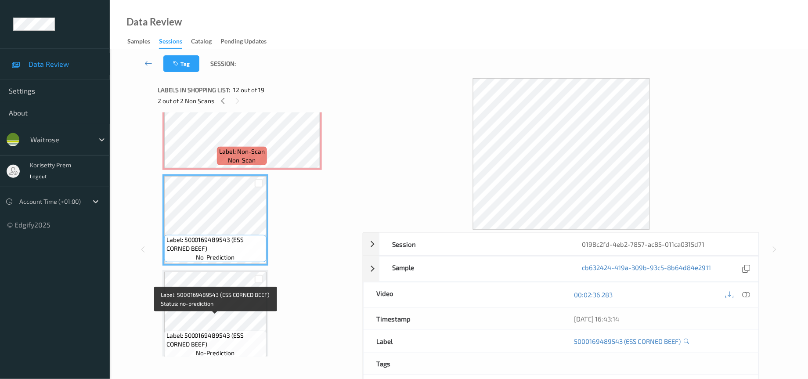
click at [227, 331] on span "Label: 5000169489543 (ESS CORNED BEEF)" at bounding box center [215, 340] width 98 height 18
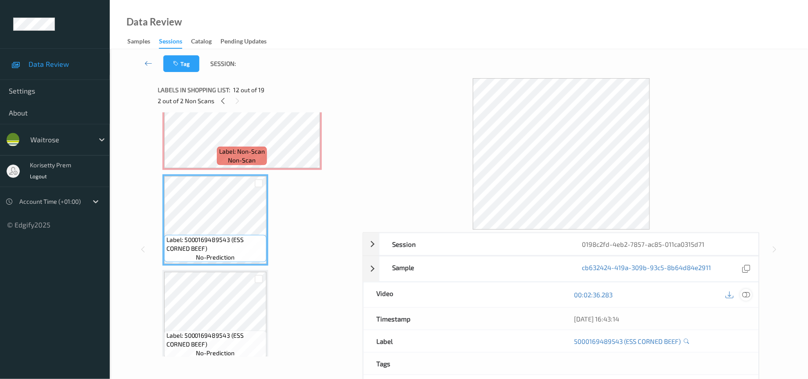
click at [746, 295] on icon at bounding box center [746, 295] width 8 height 8
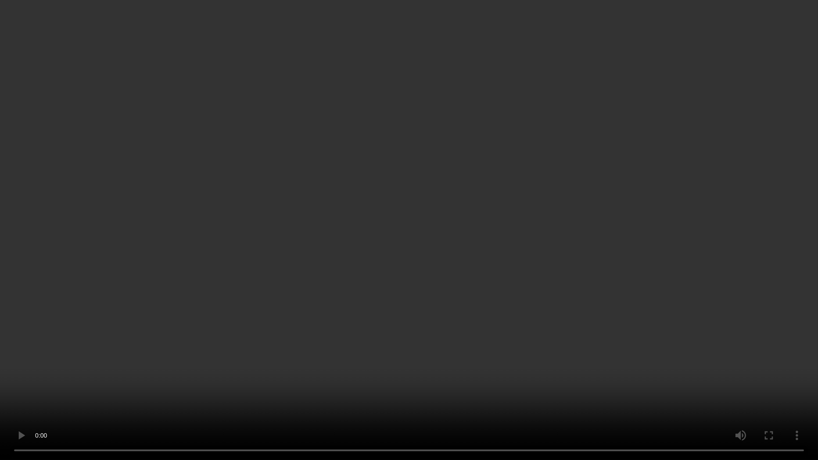
click at [817, 219] on video at bounding box center [409, 230] width 818 height 460
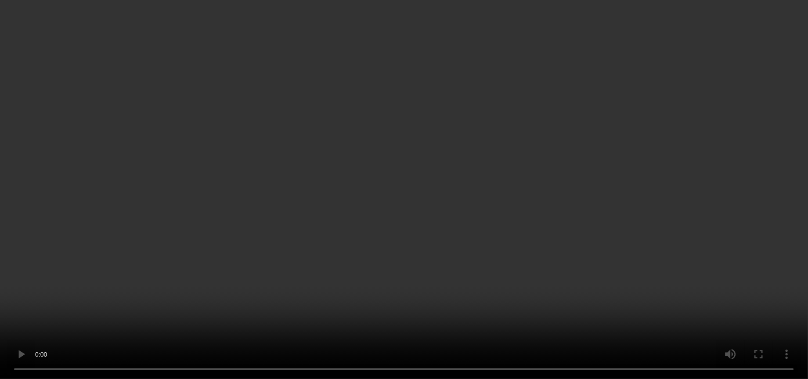
scroll to position [798, 0]
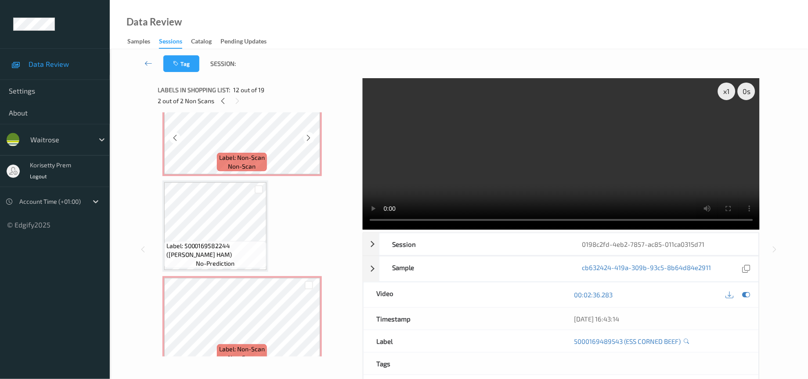
click at [246, 162] on span "non-scan" at bounding box center [242, 166] width 28 height 9
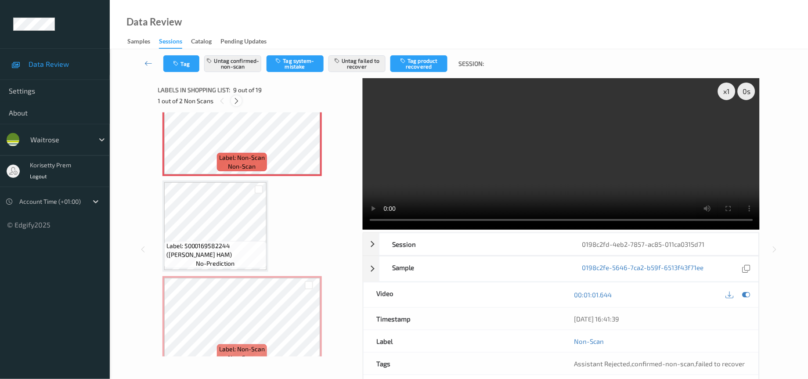
click at [236, 103] on icon at bounding box center [236, 101] width 7 height 8
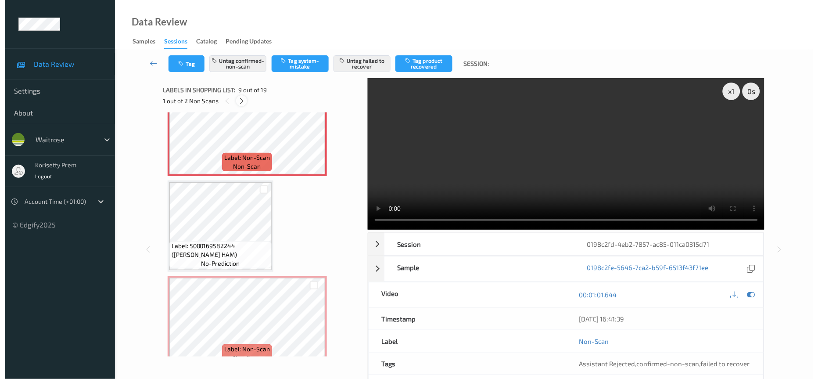
scroll to position [855, 0]
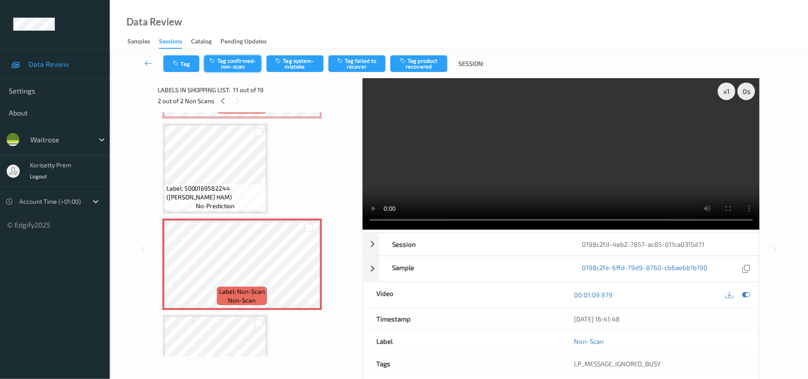
click at [235, 65] on button "Tag confirmed-non-scan" at bounding box center [232, 63] width 57 height 17
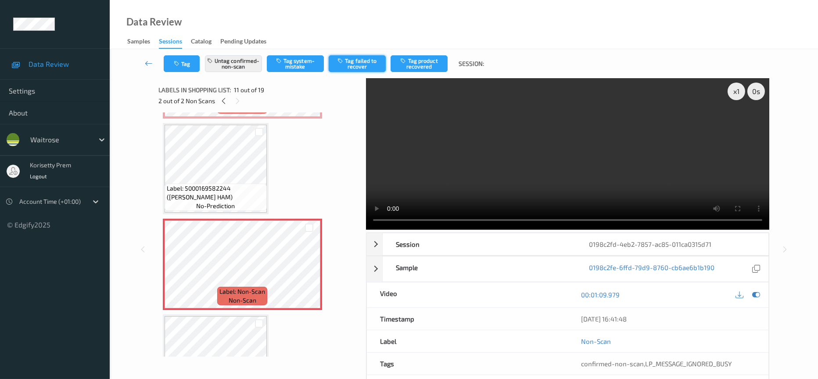
click at [359, 65] on button "Tag failed to recover" at bounding box center [357, 63] width 57 height 17
click at [178, 66] on icon "button" at bounding box center [177, 64] width 7 height 6
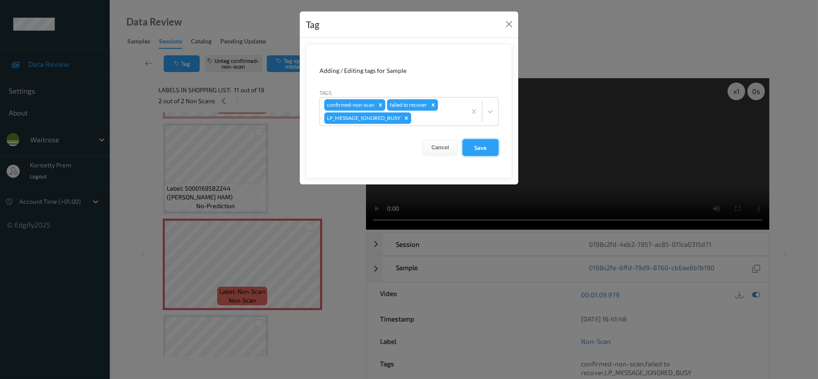
click at [480, 150] on button "Save" at bounding box center [481, 147] width 36 height 17
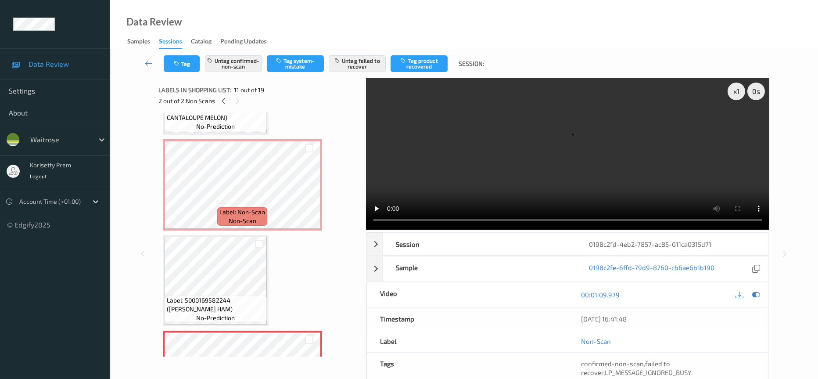
scroll to position [723, 0]
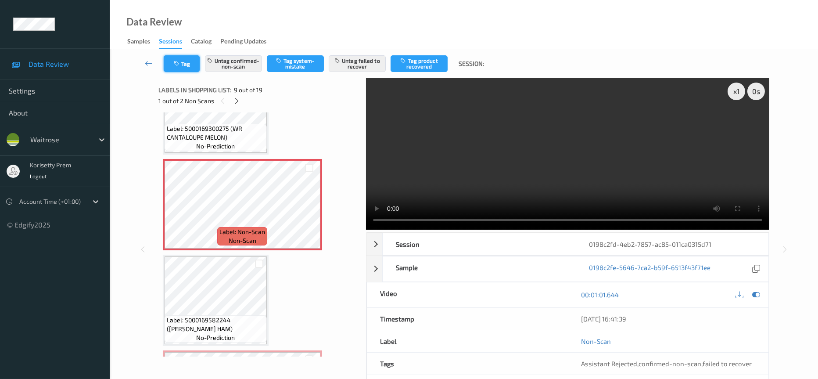
click at [186, 66] on button "Tag" at bounding box center [182, 63] width 36 height 17
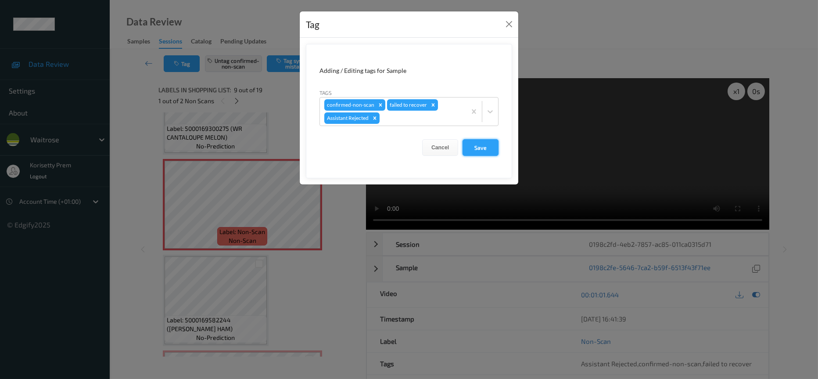
click at [481, 148] on button "Save" at bounding box center [481, 147] width 36 height 17
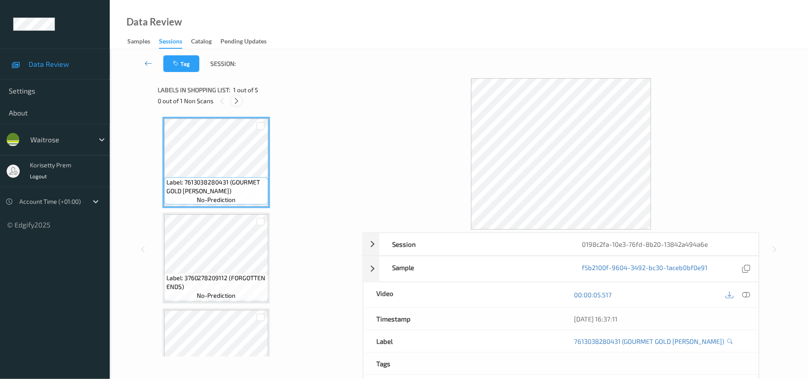
click at [237, 102] on icon at bounding box center [236, 101] width 7 height 8
click at [751, 295] on div at bounding box center [746, 295] width 12 height 12
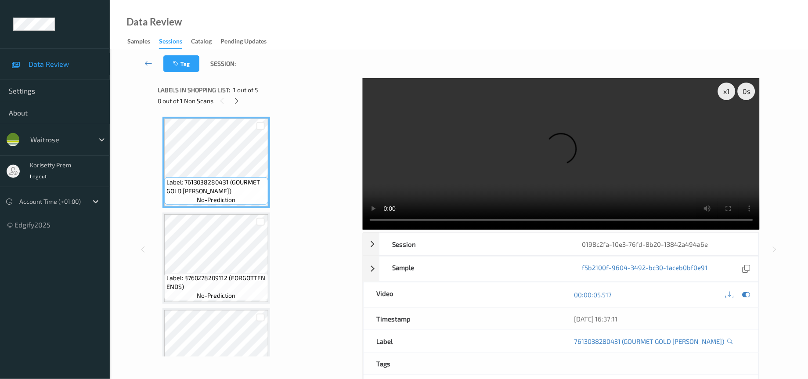
click at [488, 172] on video at bounding box center [561, 153] width 397 height 151
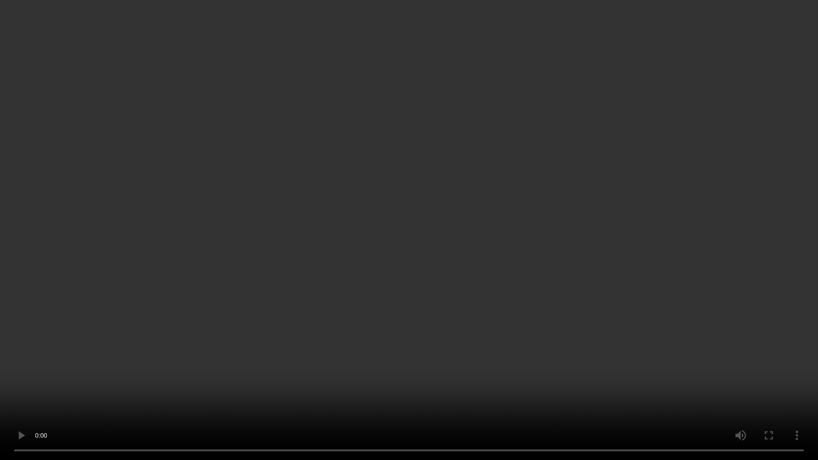
click at [690, 232] on video at bounding box center [409, 230] width 818 height 460
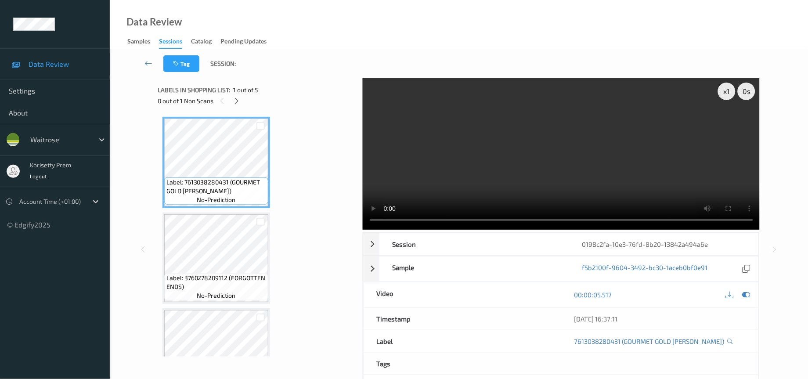
click at [529, 117] on video at bounding box center [561, 153] width 397 height 151
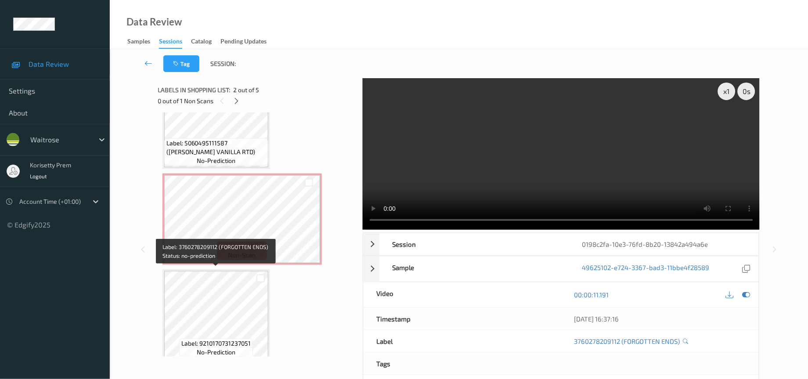
scroll to position [233, 0]
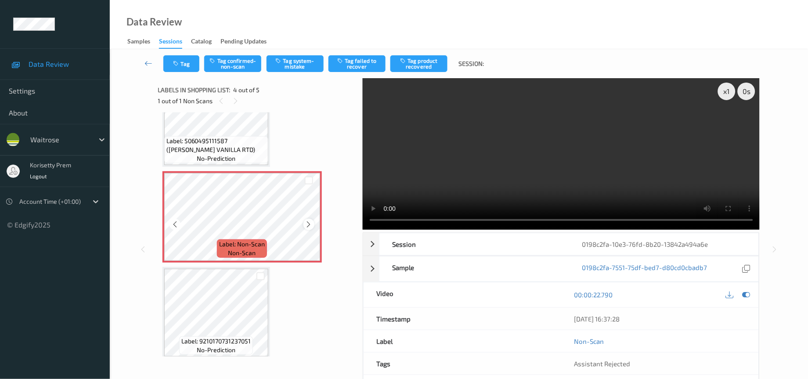
click at [305, 220] on icon at bounding box center [308, 224] width 7 height 8
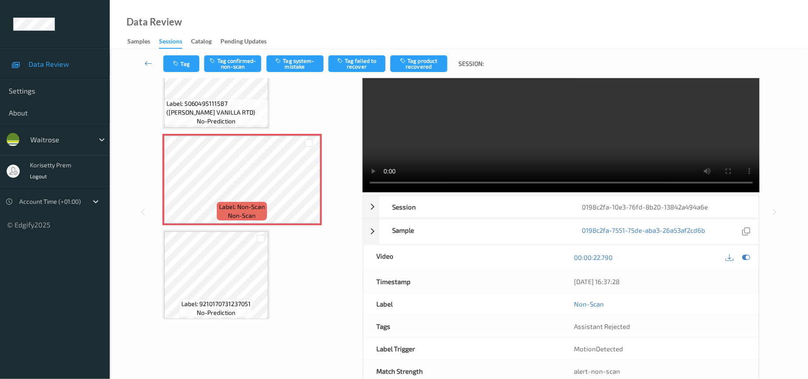
scroll to position [61, 0]
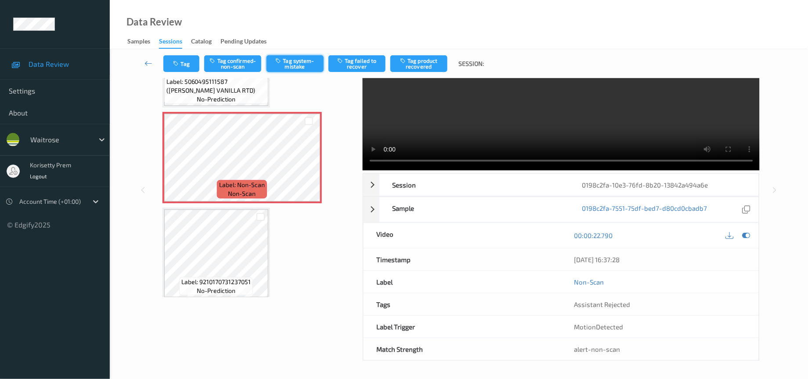
click at [291, 62] on button "Tag system-mistake" at bounding box center [294, 63] width 57 height 17
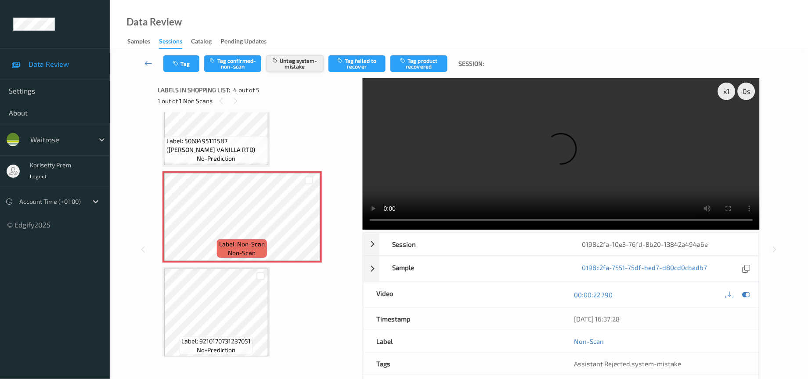
click at [286, 63] on button "Untag system-mistake" at bounding box center [294, 63] width 57 height 17
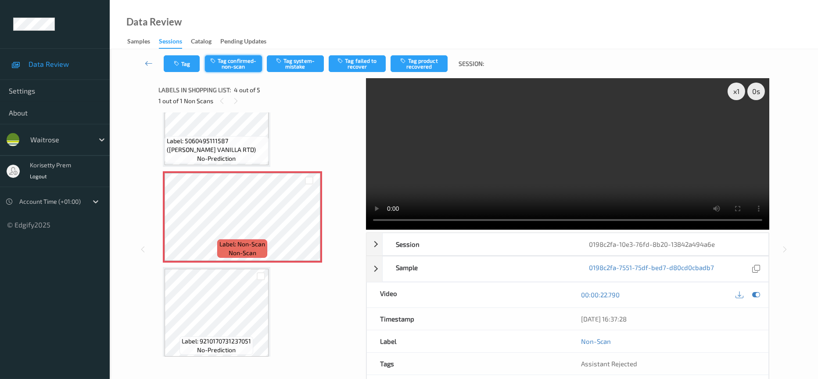
click at [237, 64] on button "Tag confirmed-non-scan" at bounding box center [233, 63] width 57 height 17
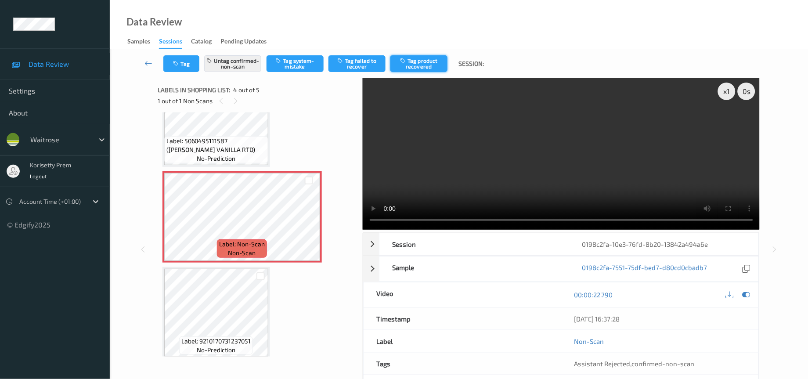
click at [423, 64] on button "Tag product recovered" at bounding box center [418, 63] width 57 height 17
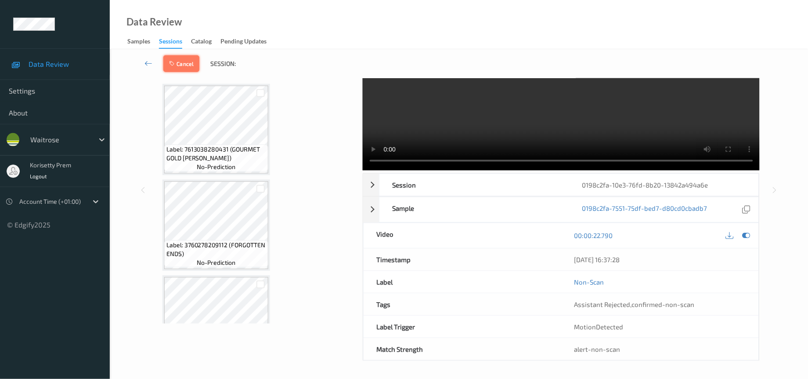
click at [178, 64] on button "Cancel" at bounding box center [181, 63] width 36 height 17
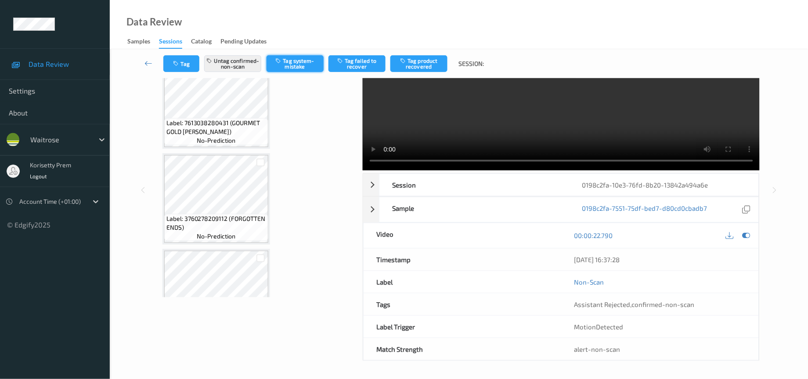
click at [305, 65] on button "Tag system-mistake" at bounding box center [294, 63] width 57 height 17
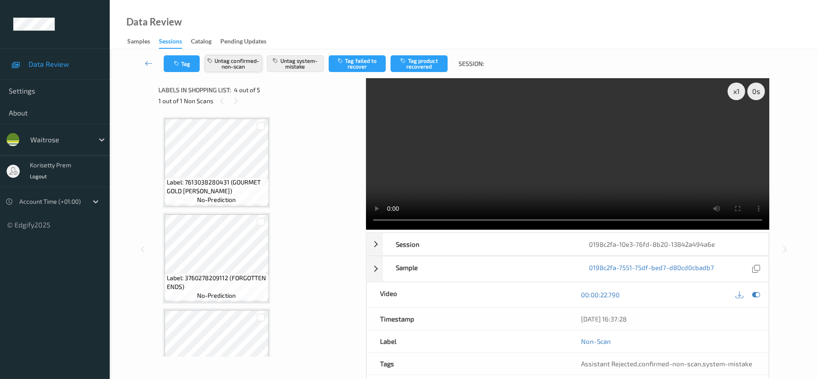
click at [247, 59] on button "Untag confirmed-non-scan" at bounding box center [233, 63] width 57 height 17
click at [180, 65] on icon "button" at bounding box center [177, 64] width 7 height 6
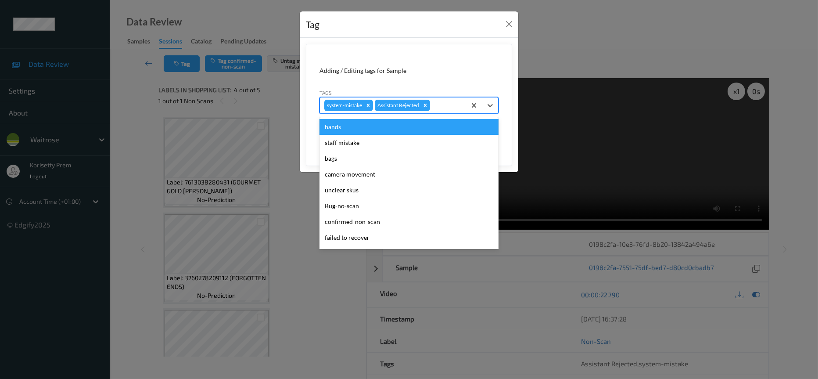
click at [440, 105] on div at bounding box center [447, 105] width 30 height 11
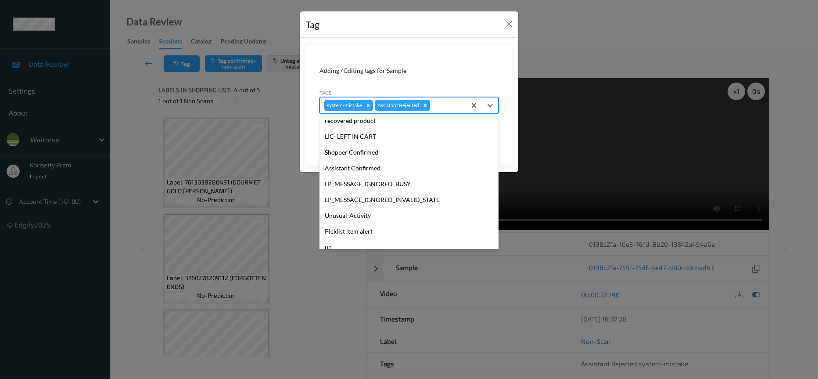
scroll to position [172, 0]
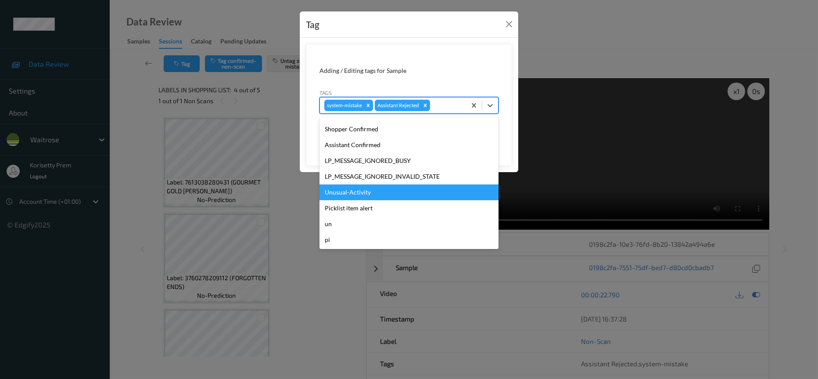
click at [350, 192] on div "Unusual-Activity" at bounding box center [409, 192] width 179 height 16
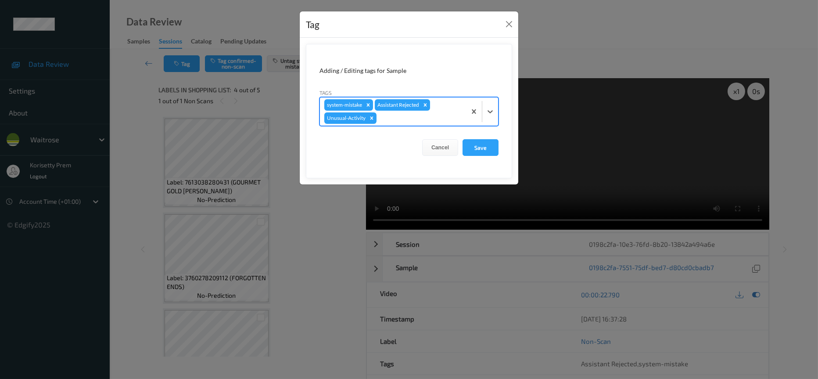
click at [414, 116] on div at bounding box center [419, 118] width 83 height 11
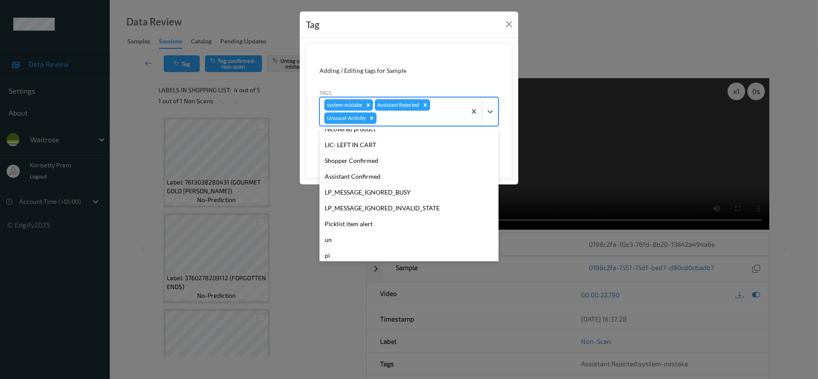
scroll to position [155, 0]
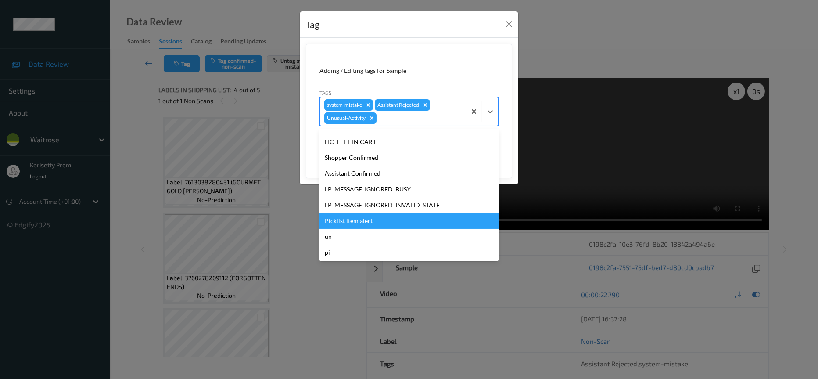
click at [361, 221] on div "Picklist item alert" at bounding box center [409, 221] width 179 height 16
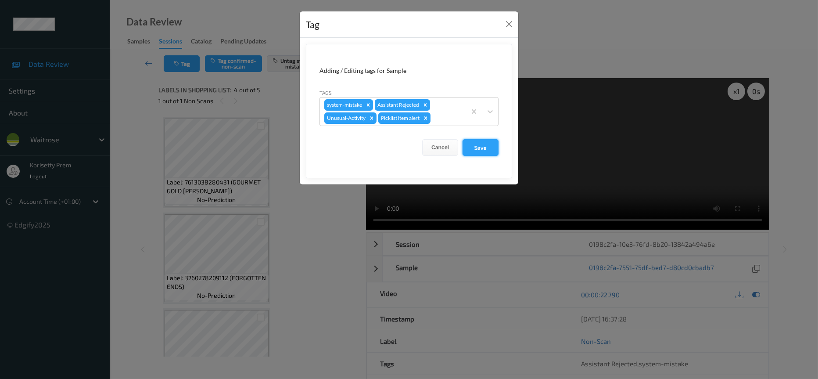
click at [479, 151] on button "Save" at bounding box center [481, 147] width 36 height 17
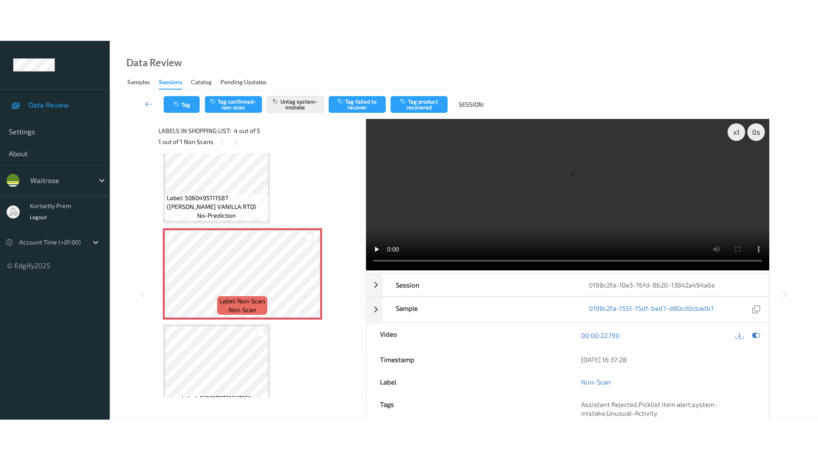
scroll to position [233, 0]
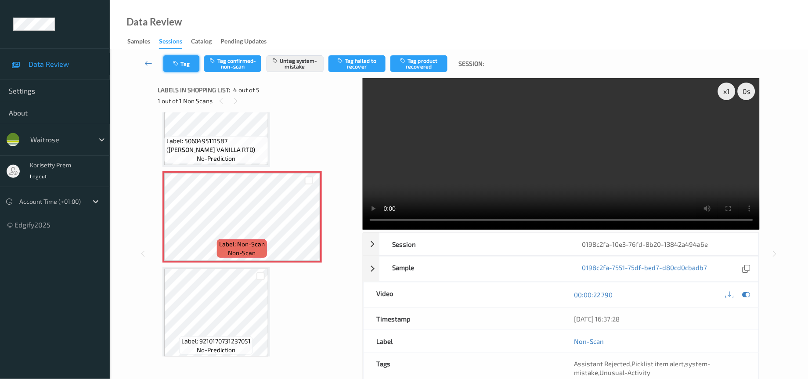
click at [180, 63] on icon "button" at bounding box center [176, 64] width 7 height 6
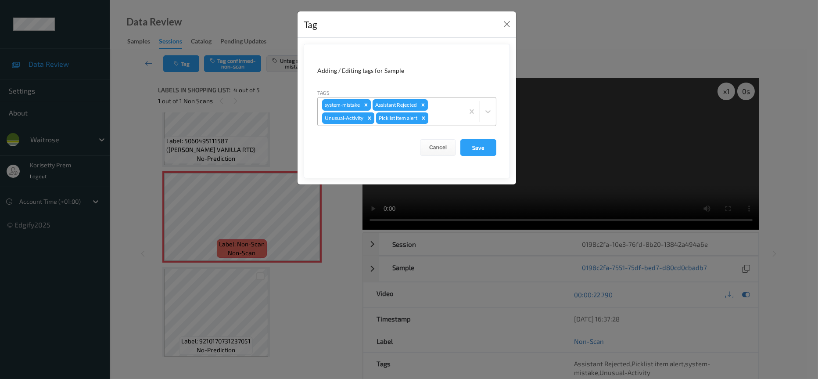
click at [369, 120] on icon "Remove Unusual-Activity" at bounding box center [370, 118] width 6 height 6
click at [367, 104] on icon "Remove system-mistake" at bounding box center [366, 105] width 6 height 6
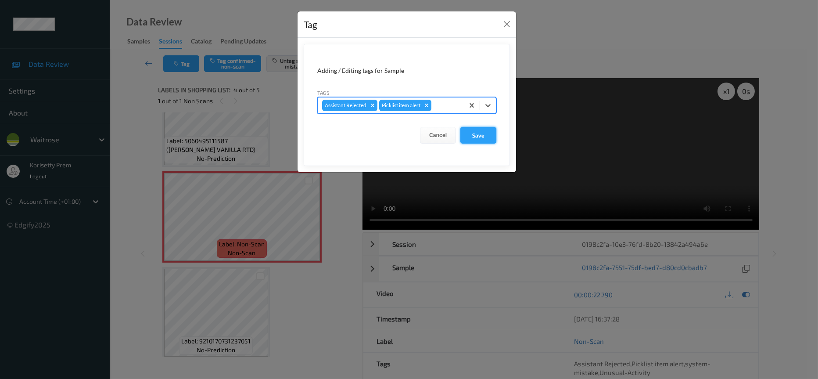
click at [470, 134] on button "Save" at bounding box center [479, 135] width 36 height 17
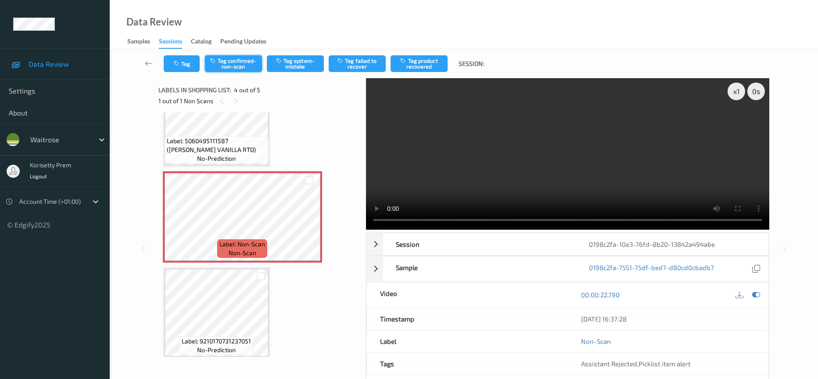
click at [239, 64] on button "Tag confirmed-non-scan" at bounding box center [233, 63] width 57 height 17
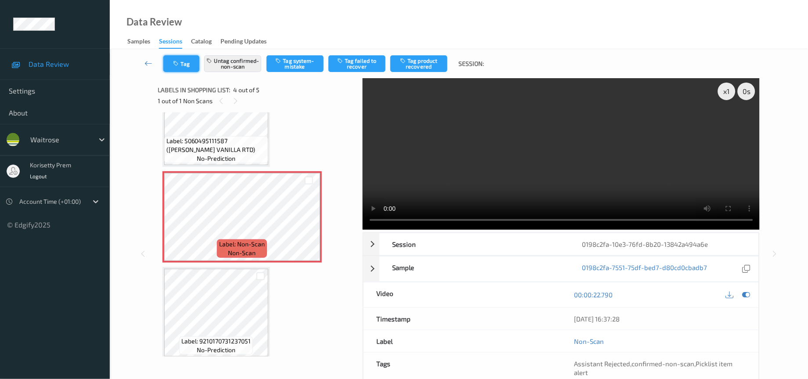
click at [164, 61] on button "Tag" at bounding box center [181, 63] width 36 height 17
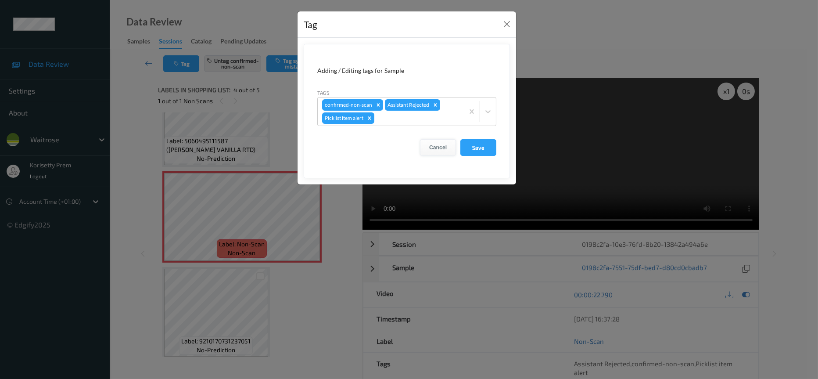
click at [442, 144] on button "Cancel" at bounding box center [438, 147] width 36 height 17
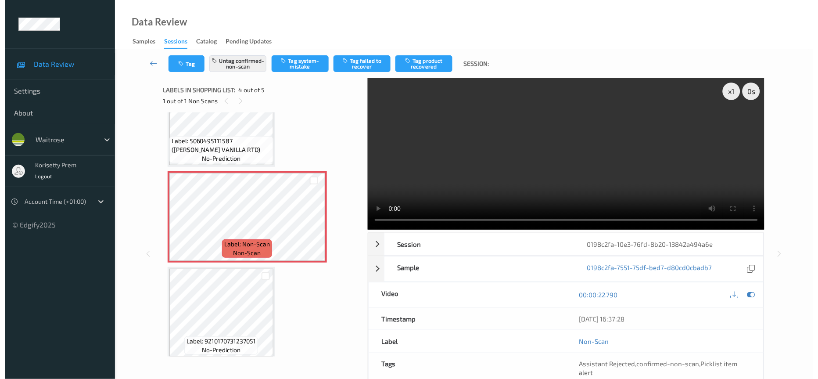
scroll to position [151, 0]
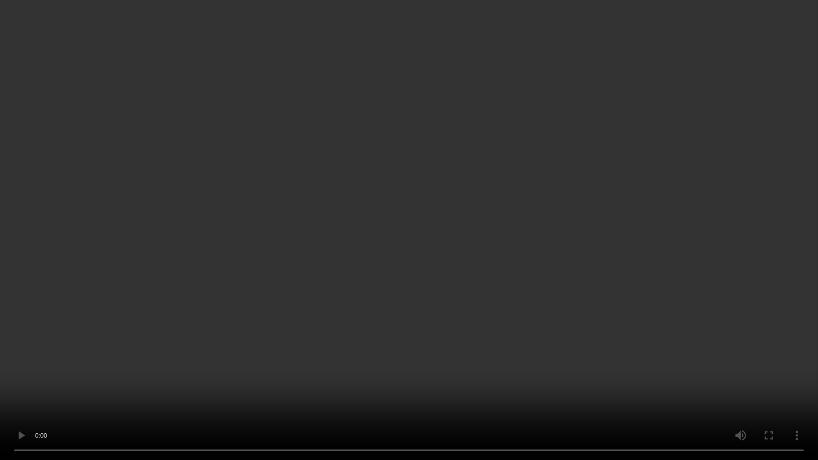
click at [388, 329] on video at bounding box center [409, 230] width 818 height 460
click at [509, 179] on video at bounding box center [409, 230] width 818 height 460
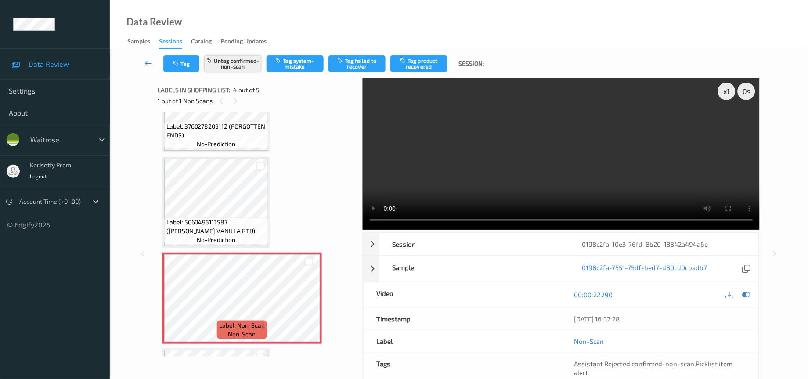
click at [240, 71] on button "Untag confirmed-non-scan" at bounding box center [232, 63] width 57 height 17
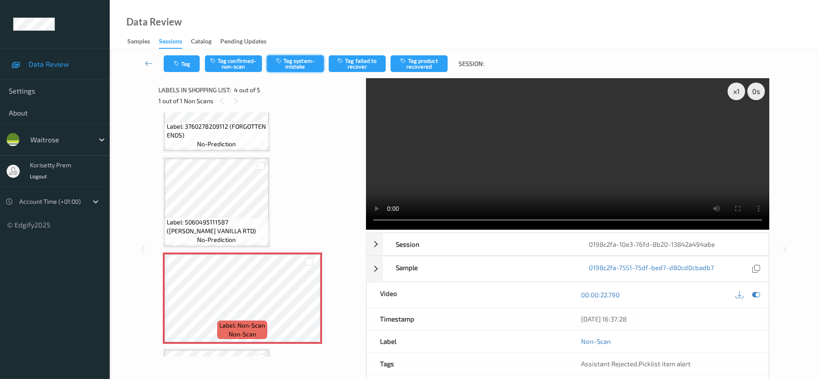
click at [292, 63] on button "Tag system-mistake" at bounding box center [295, 63] width 57 height 17
click at [185, 62] on button "Tag" at bounding box center [182, 63] width 36 height 17
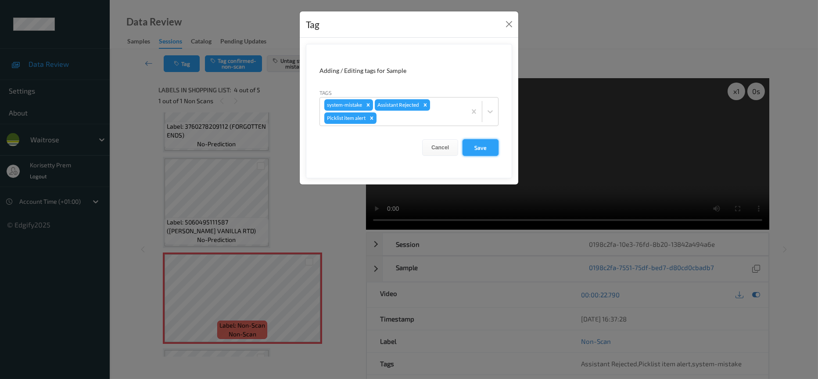
click at [482, 145] on button "Save" at bounding box center [481, 147] width 36 height 17
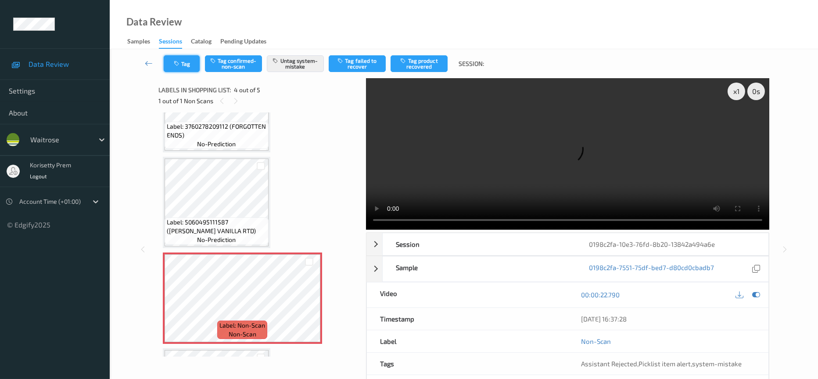
click at [180, 67] on button "Tag" at bounding box center [182, 63] width 36 height 17
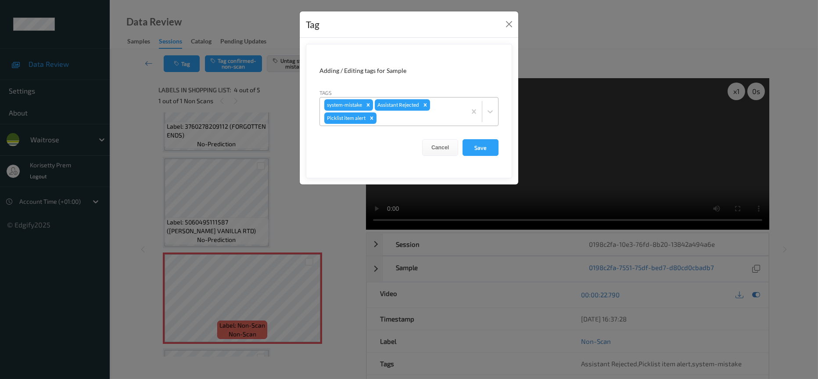
click at [395, 119] on div at bounding box center [419, 118] width 83 height 11
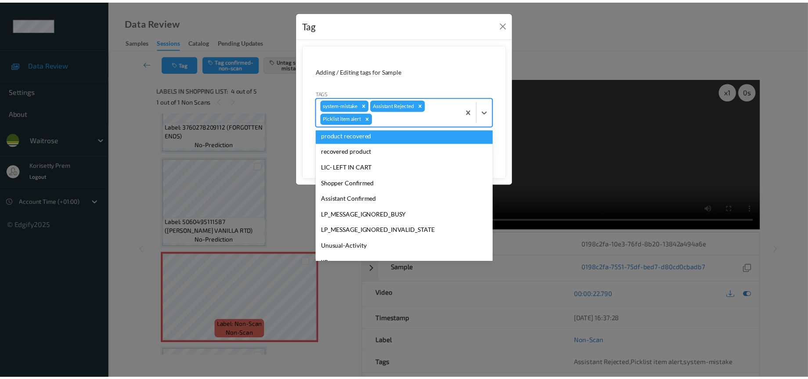
scroll to position [132, 0]
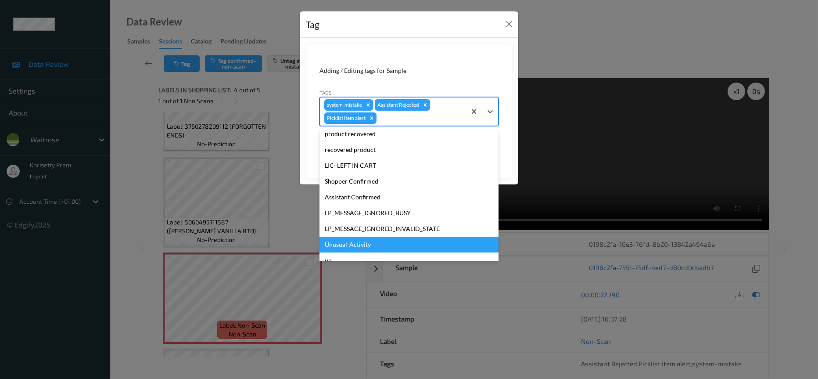
click at [342, 245] on div "Unusual-Activity" at bounding box center [409, 245] width 179 height 16
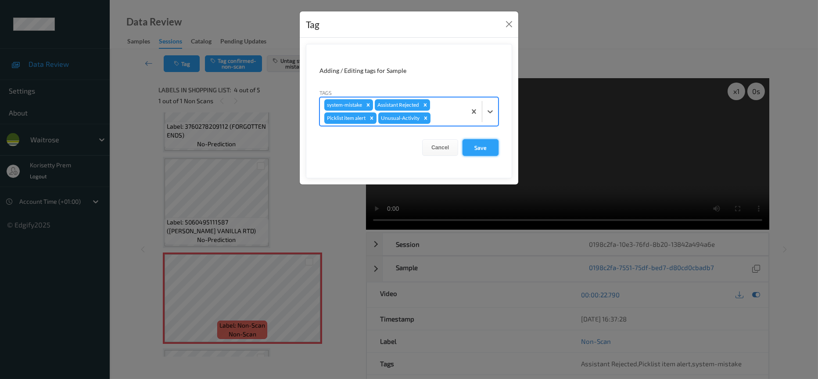
click at [479, 146] on button "Save" at bounding box center [481, 147] width 36 height 17
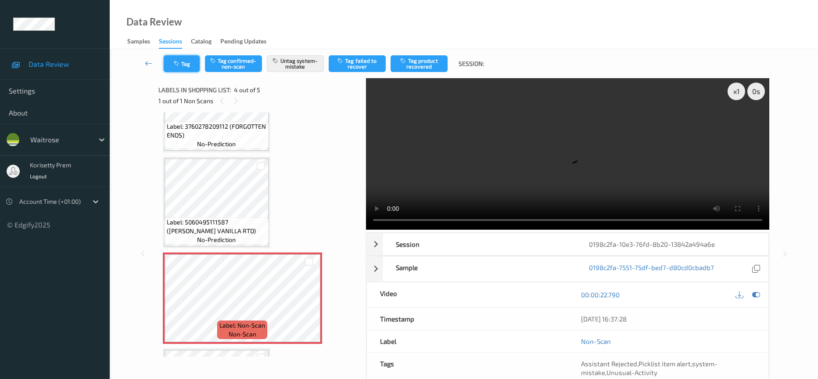
click at [184, 66] on button "Tag" at bounding box center [182, 63] width 36 height 17
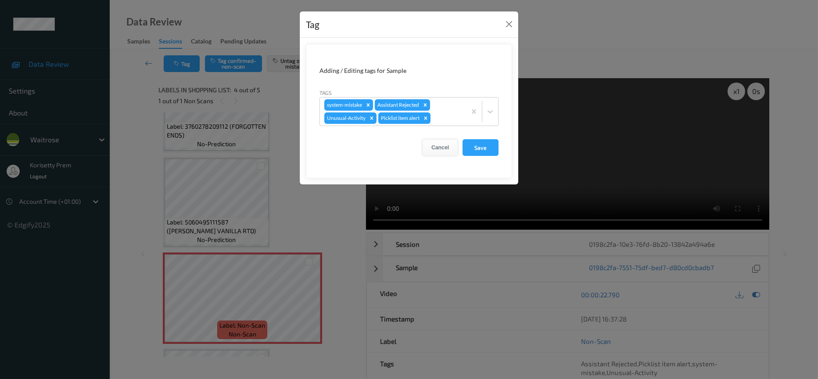
click at [443, 150] on button "Cancel" at bounding box center [440, 147] width 36 height 17
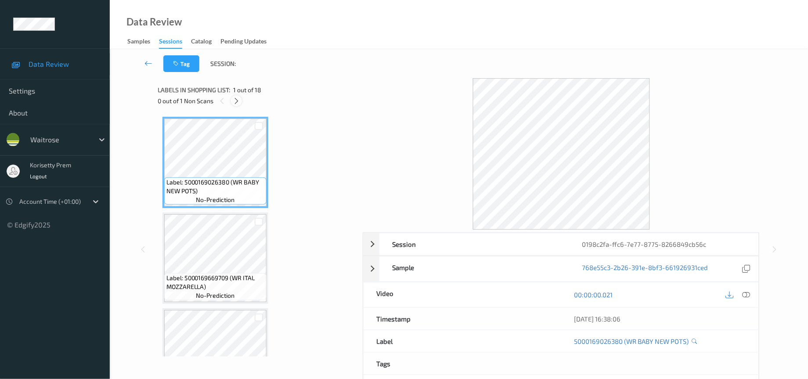
click at [234, 101] on icon at bounding box center [236, 101] width 7 height 8
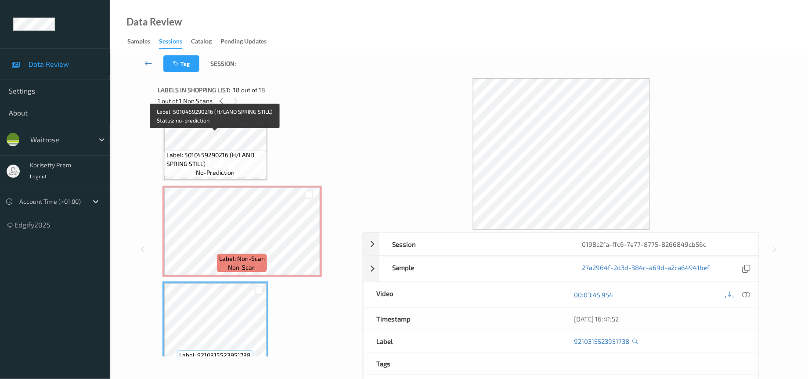
click at [208, 151] on span "Label: 5010459290216 (H/LAND SPRING STILL)" at bounding box center [215, 160] width 98 height 18
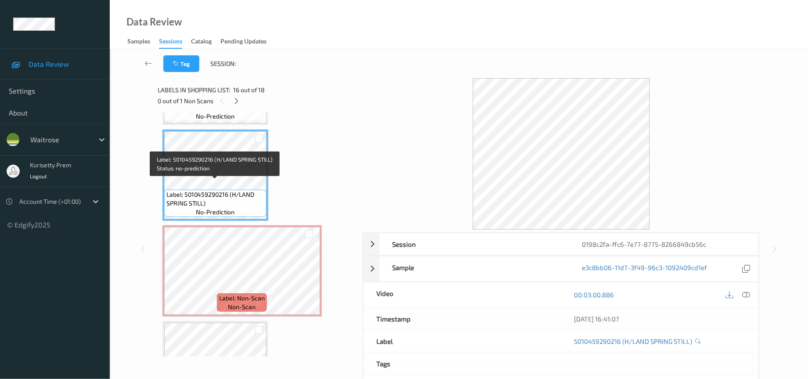
scroll to position [1396, 0]
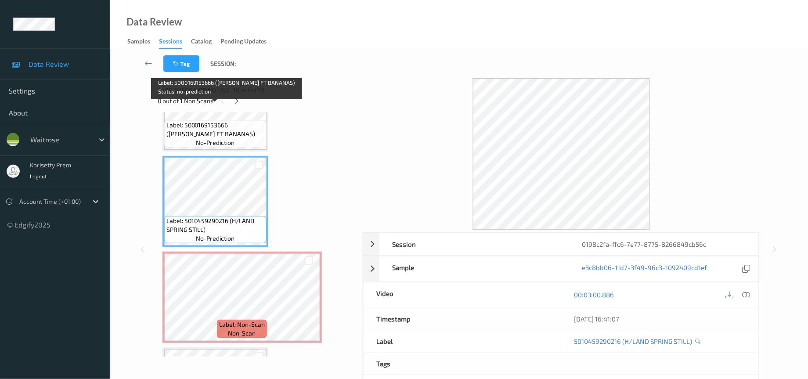
click at [233, 138] on span "no-prediction" at bounding box center [215, 142] width 39 height 9
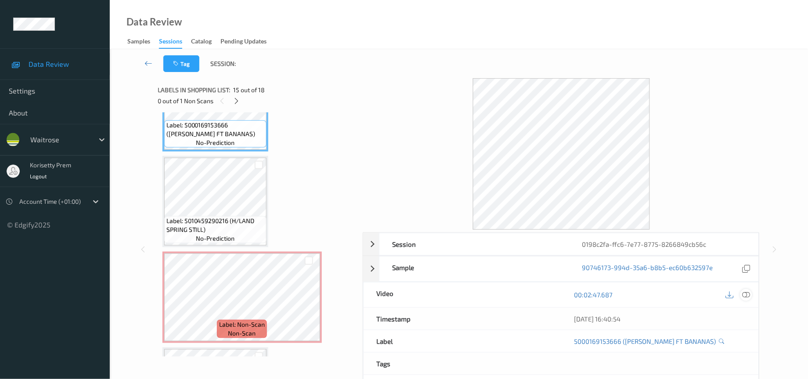
click at [745, 295] on icon at bounding box center [746, 295] width 8 height 8
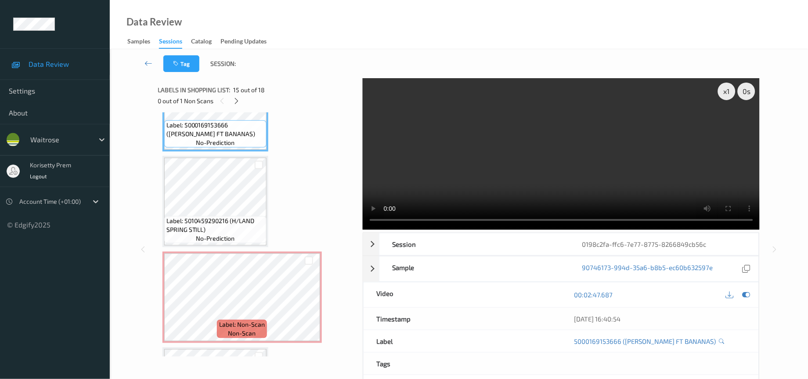
click at [549, 170] on video at bounding box center [561, 153] width 397 height 151
click at [730, 295] on icon at bounding box center [730, 295] width 8 height 8
click at [436, 176] on video at bounding box center [561, 153] width 397 height 151
click at [592, 170] on video at bounding box center [561, 153] width 397 height 151
click at [500, 170] on video at bounding box center [561, 153] width 397 height 151
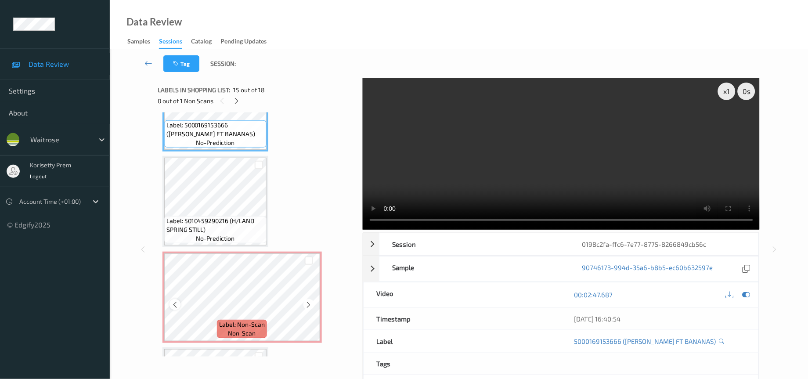
click at [173, 301] on icon at bounding box center [174, 305] width 7 height 8
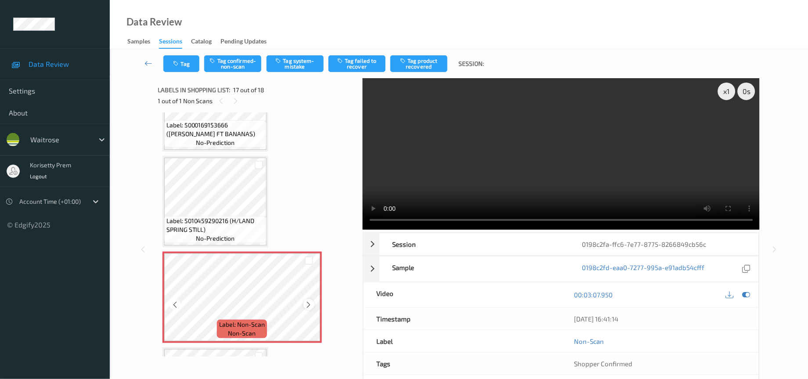
click at [305, 301] on icon at bounding box center [308, 305] width 7 height 8
click at [297, 60] on button "Tag system-mistake" at bounding box center [294, 63] width 57 height 17
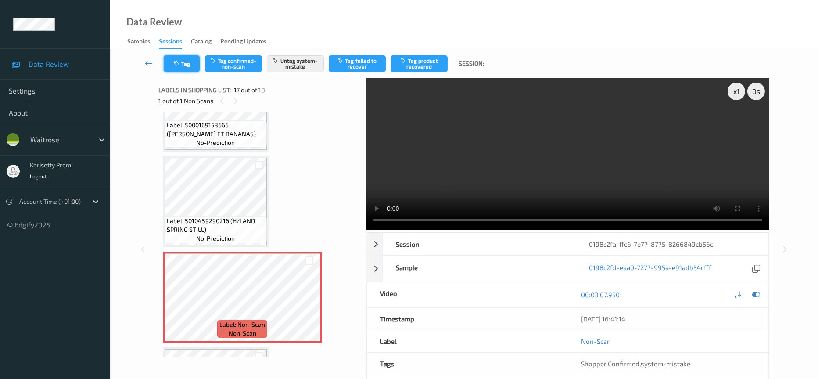
click at [180, 65] on icon "button" at bounding box center [177, 64] width 7 height 6
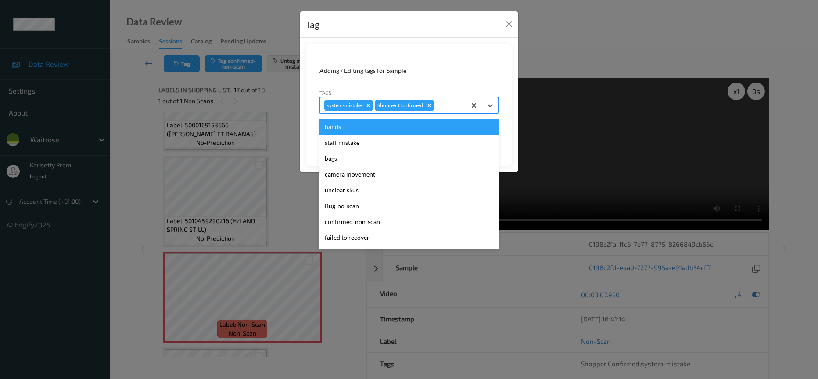
click at [443, 109] on div at bounding box center [449, 105] width 26 height 11
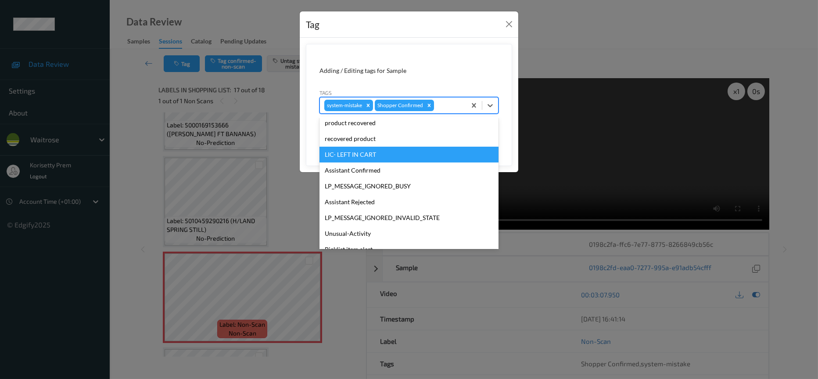
scroll to position [132, 0]
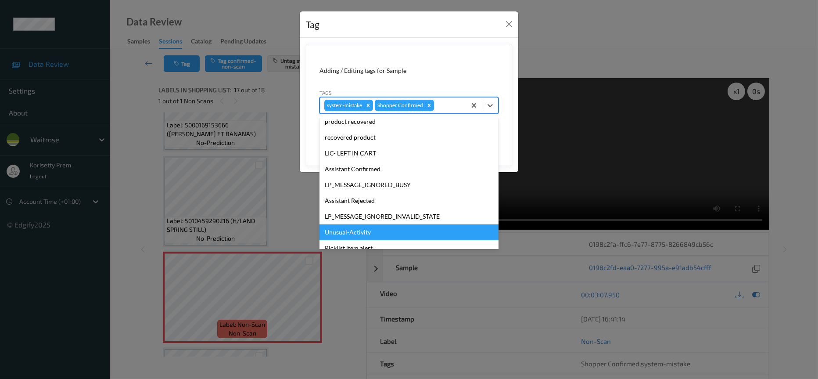
click at [369, 230] on div "Unusual-Activity" at bounding box center [409, 232] width 179 height 16
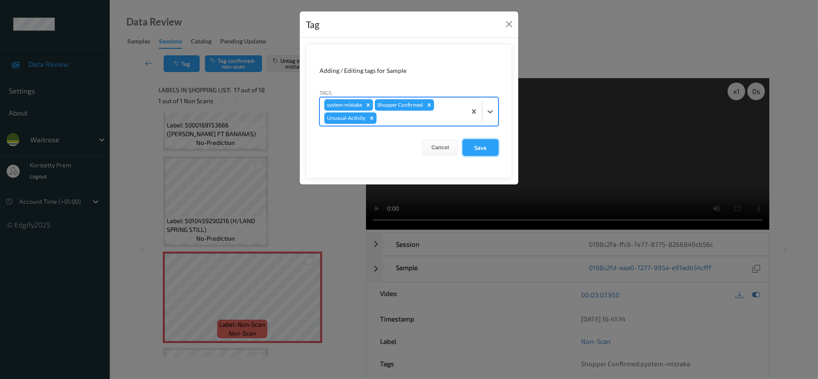
click at [482, 142] on button "Save" at bounding box center [481, 147] width 36 height 17
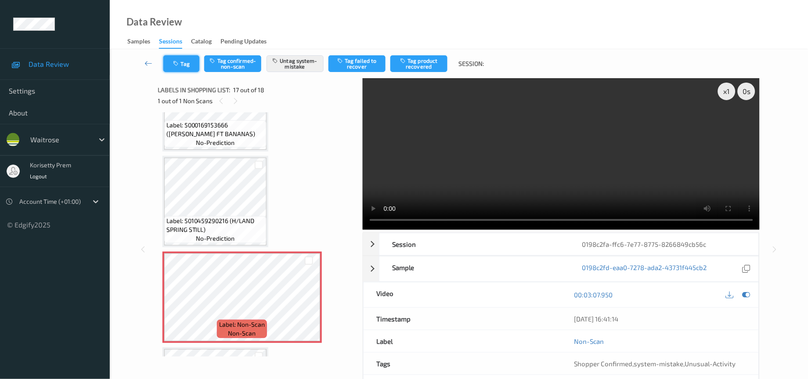
click at [179, 59] on button "Tag" at bounding box center [181, 63] width 36 height 17
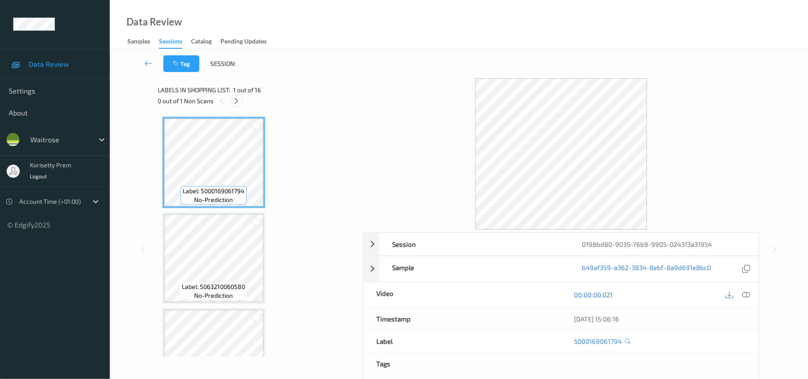
click at [239, 102] on icon at bounding box center [236, 101] width 7 height 8
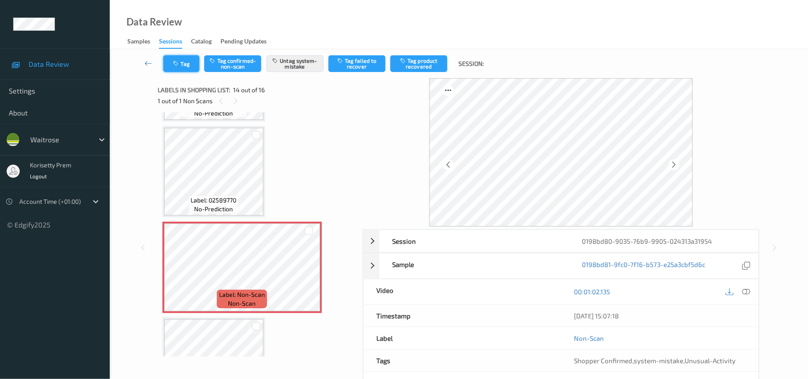
click at [184, 66] on button "Tag" at bounding box center [181, 63] width 36 height 17
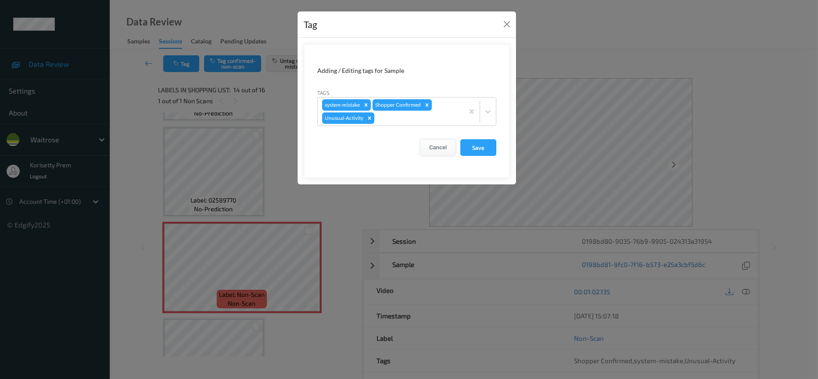
click at [438, 147] on button "Cancel" at bounding box center [438, 147] width 36 height 17
